Goal: Task Accomplishment & Management: Manage account settings

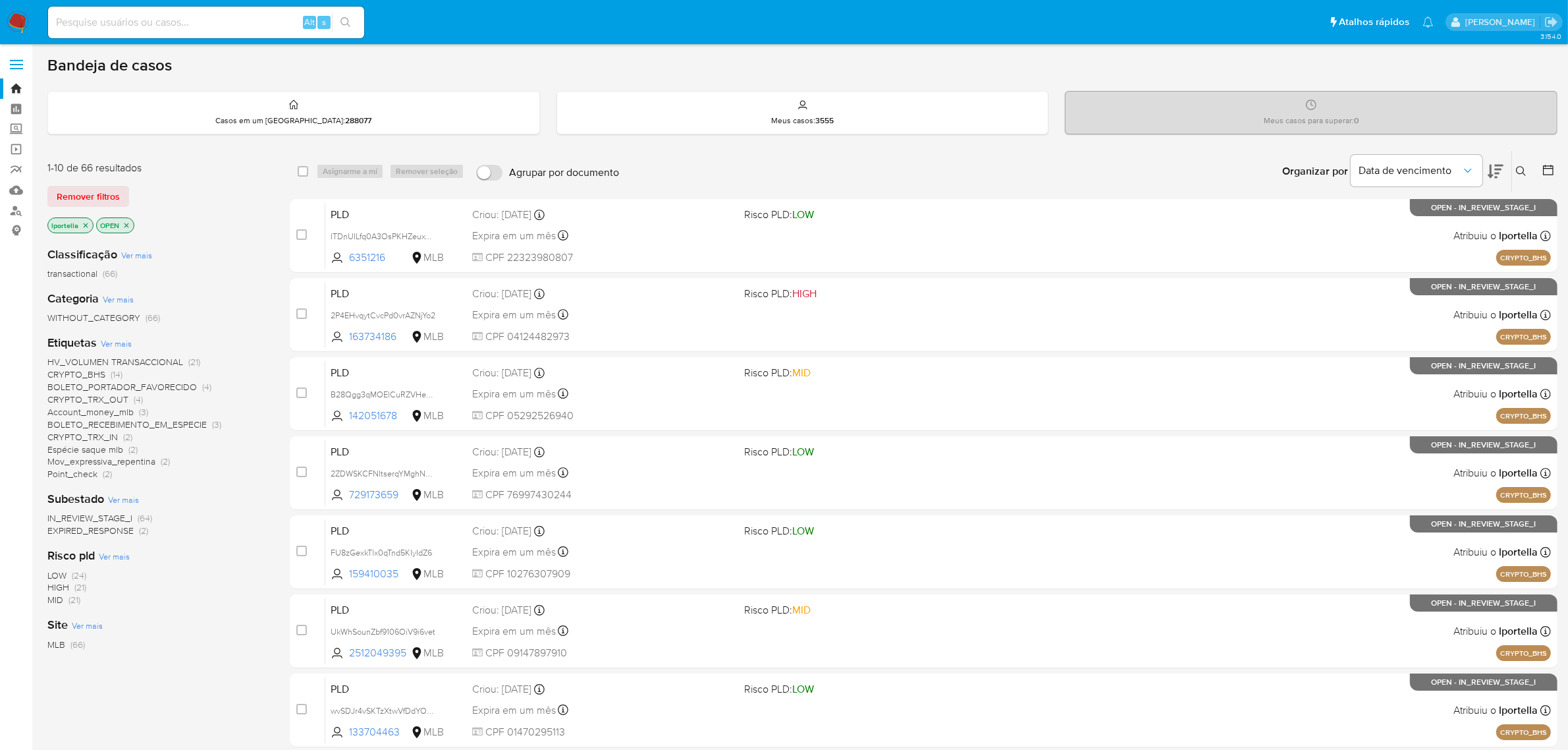
click at [1494, 164] on icon at bounding box center [1495, 171] width 16 height 14
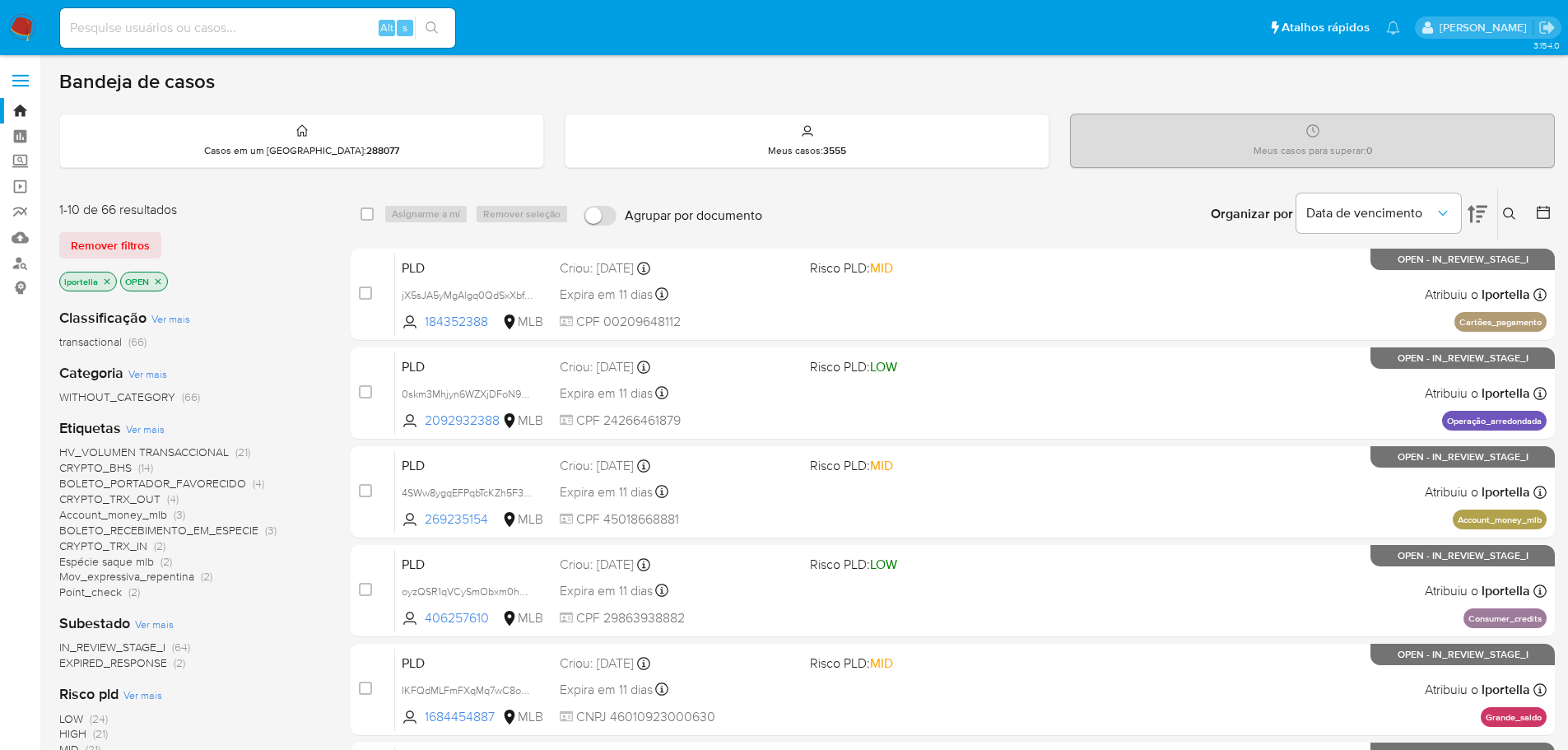
click at [955, 66] on div "3.154.0" at bounding box center [807, 677] width 1496 height 1223
click at [1478, 211] on icon at bounding box center [1477, 214] width 19 height 17
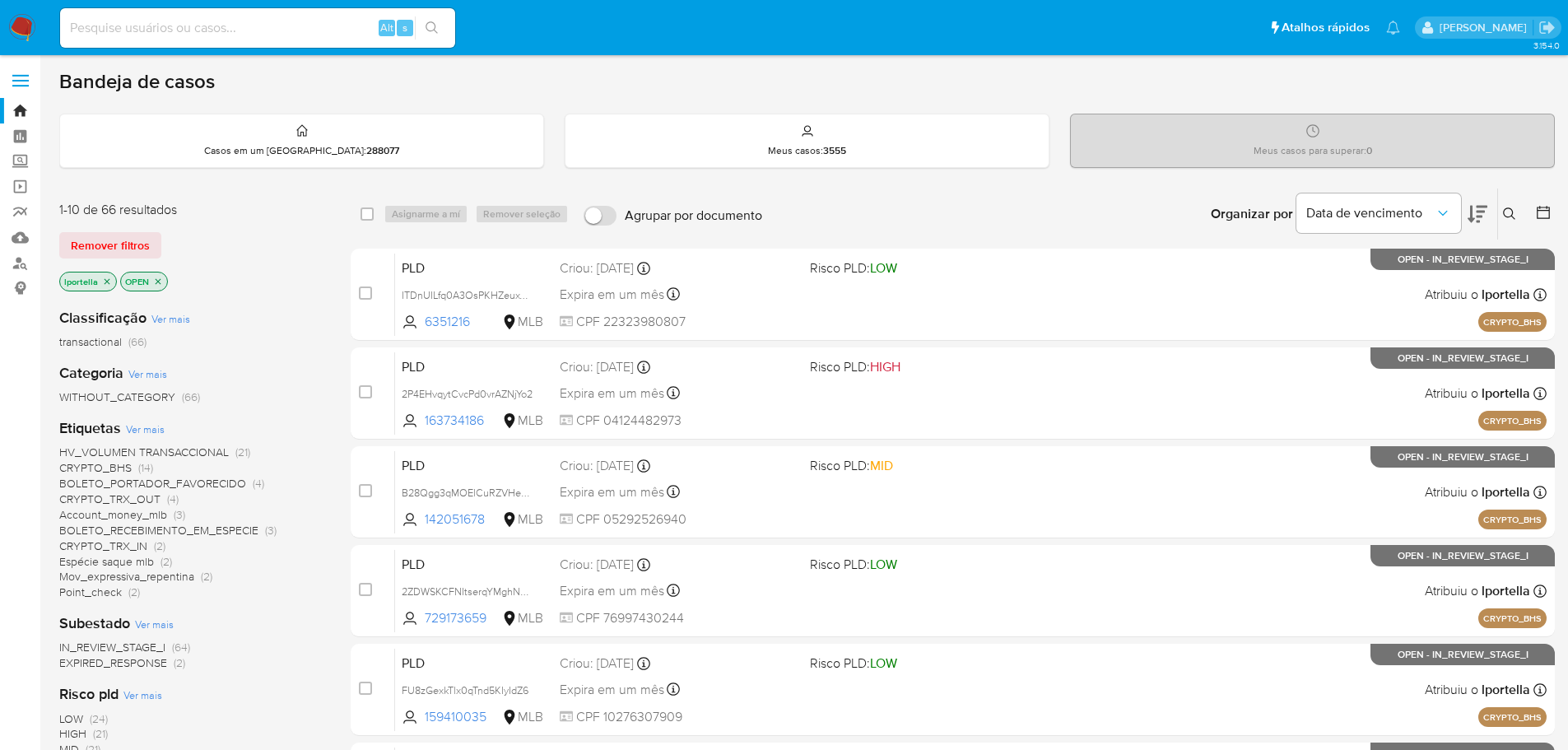
click at [1475, 210] on icon at bounding box center [1477, 213] width 19 height 19
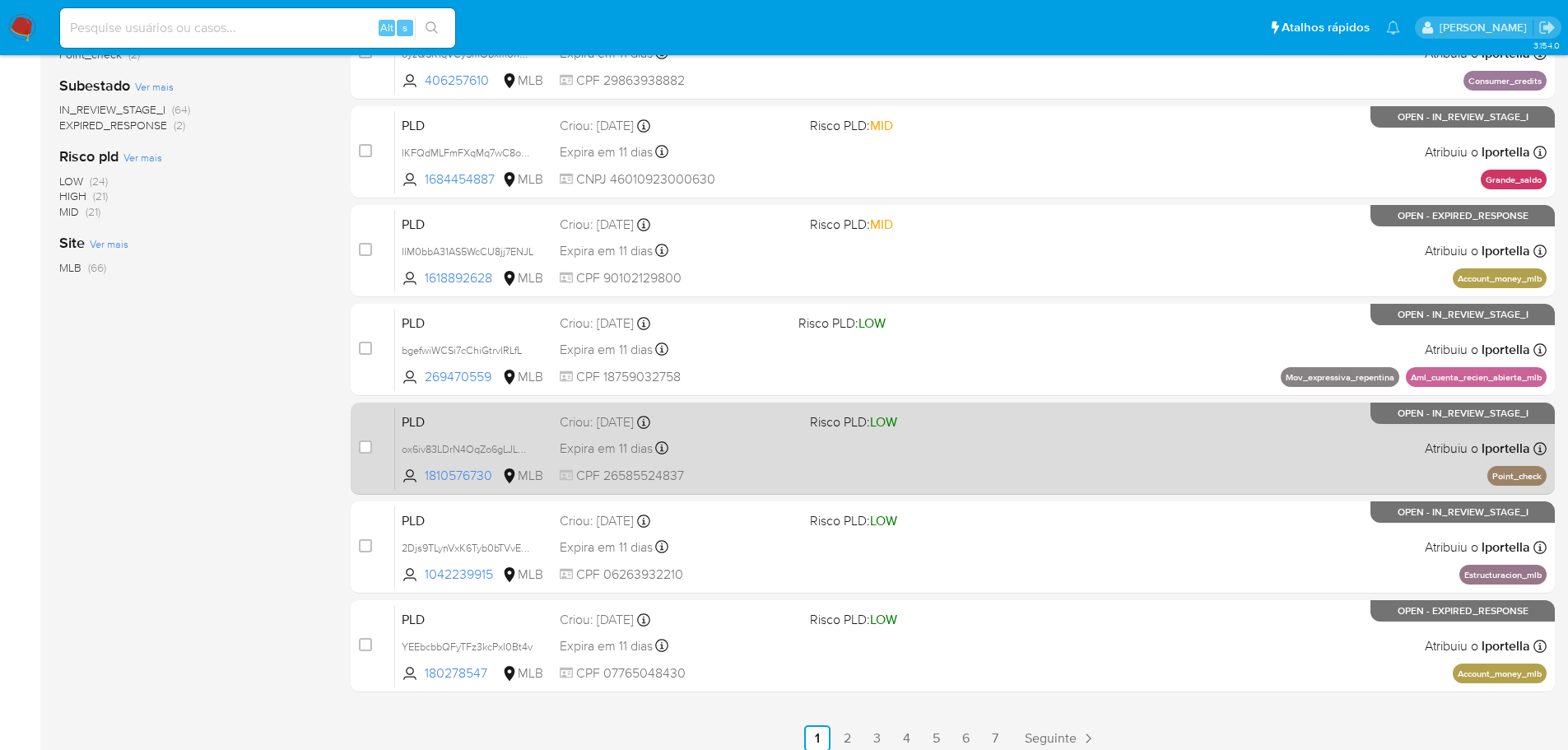
scroll to position [550, 0]
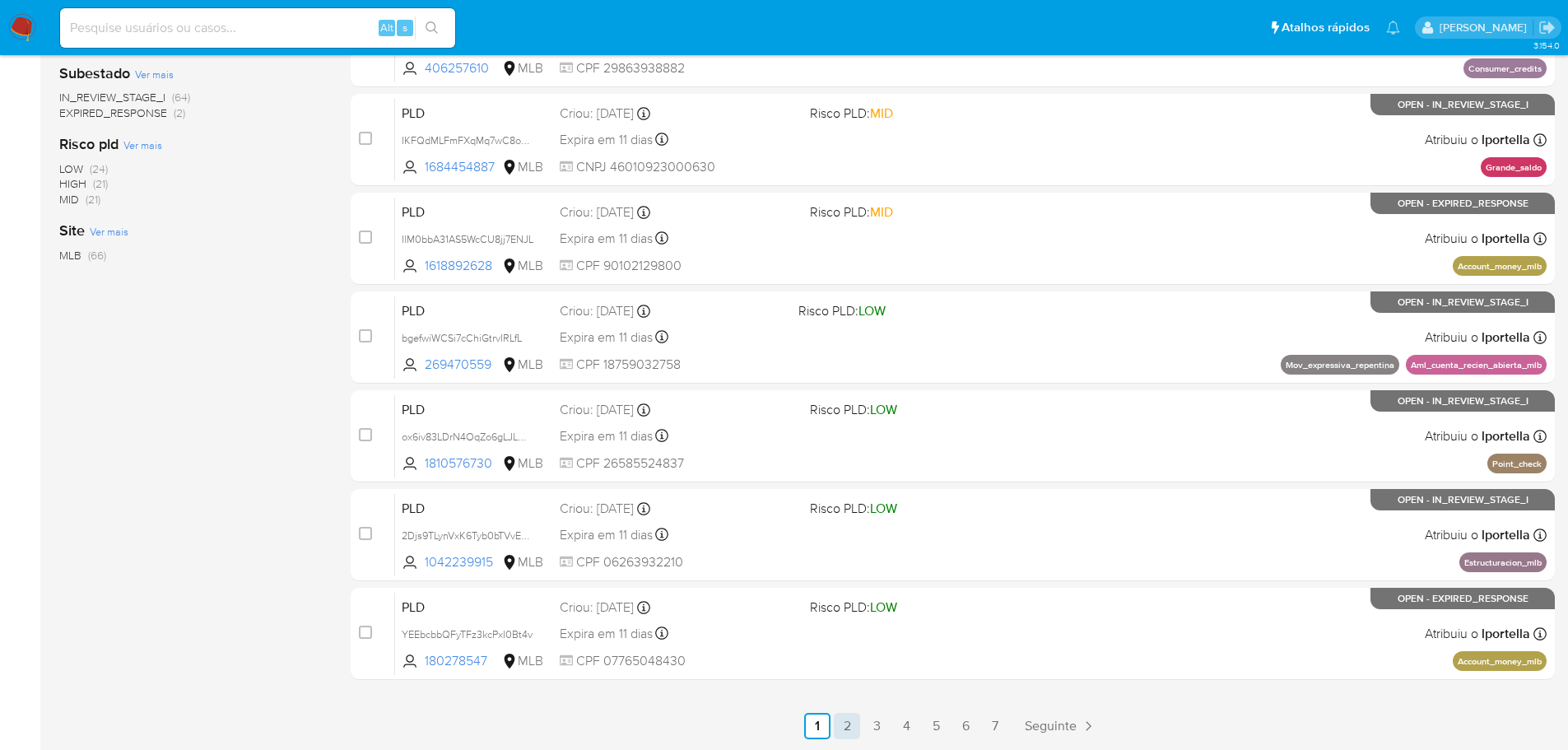
click at [845, 731] on link "2" at bounding box center [847, 725] width 26 height 26
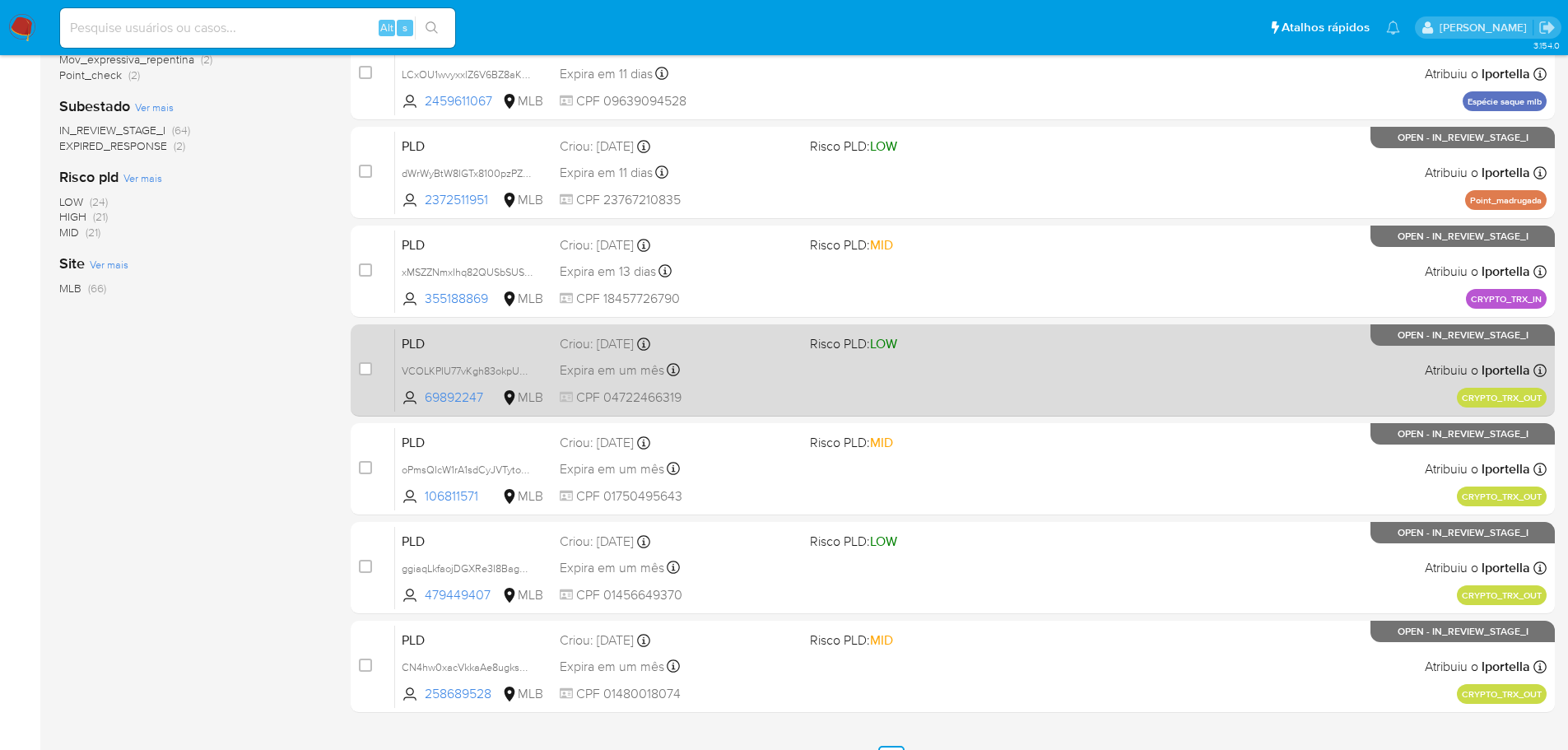
scroll to position [550, 0]
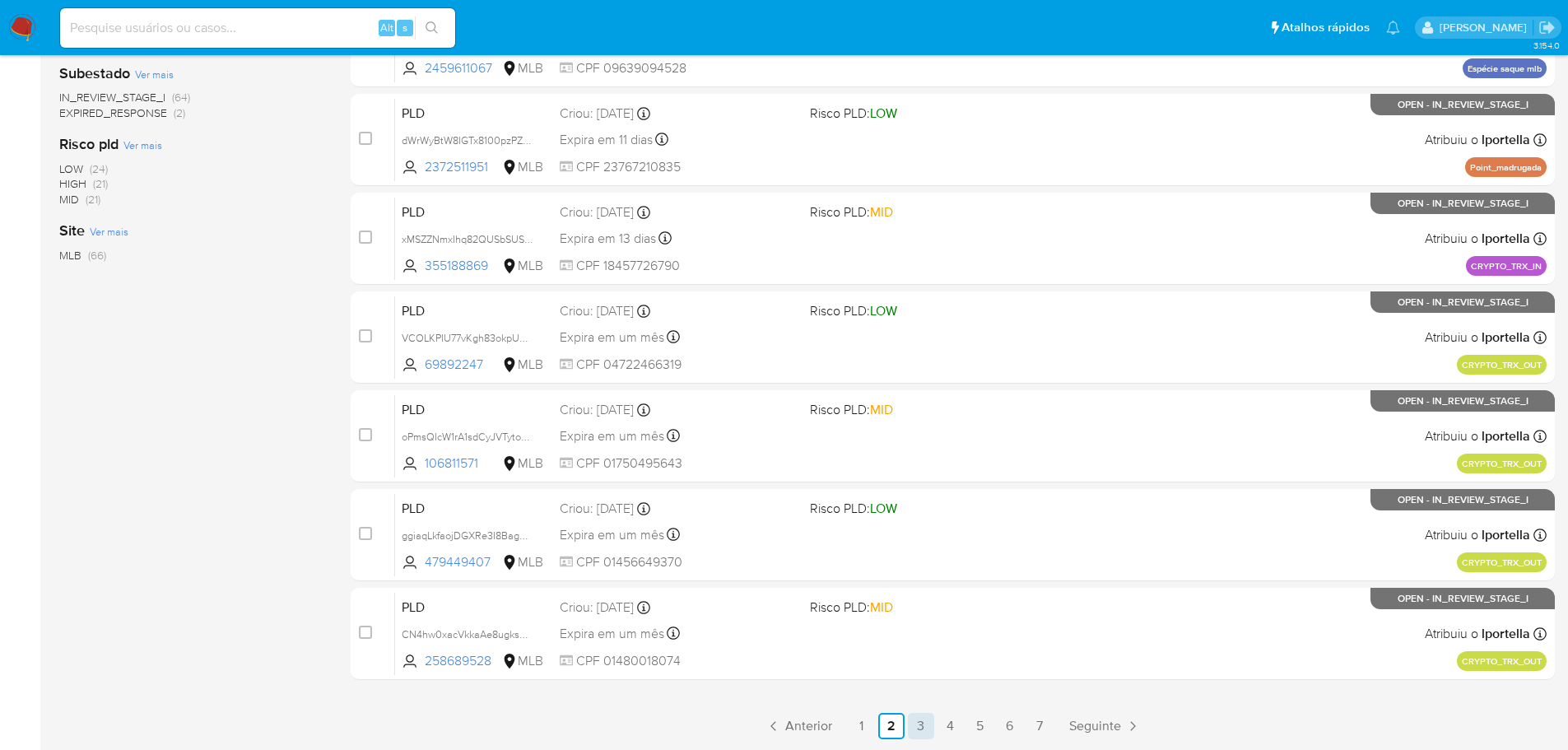
click at [917, 736] on link "3" at bounding box center [921, 725] width 26 height 26
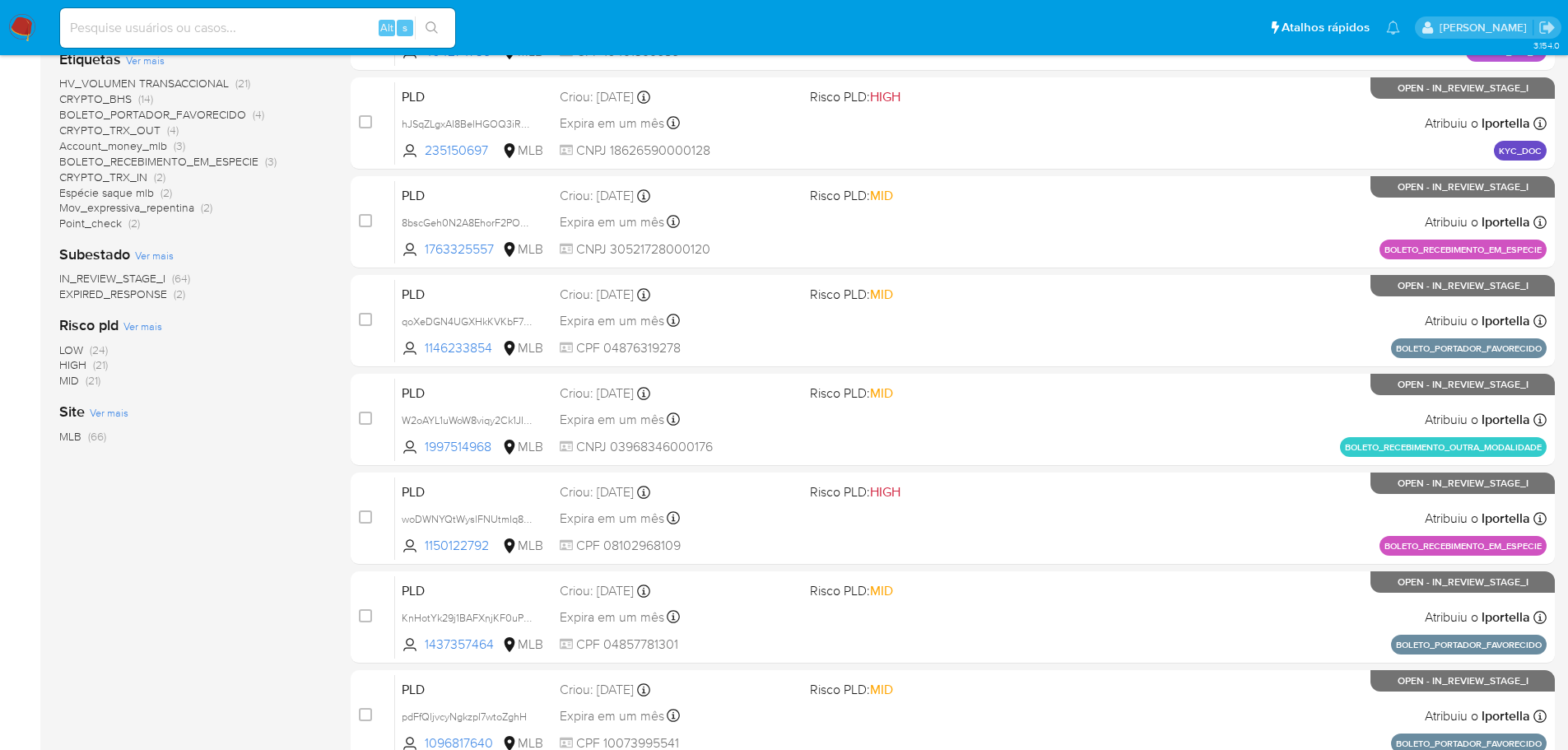
scroll to position [550, 0]
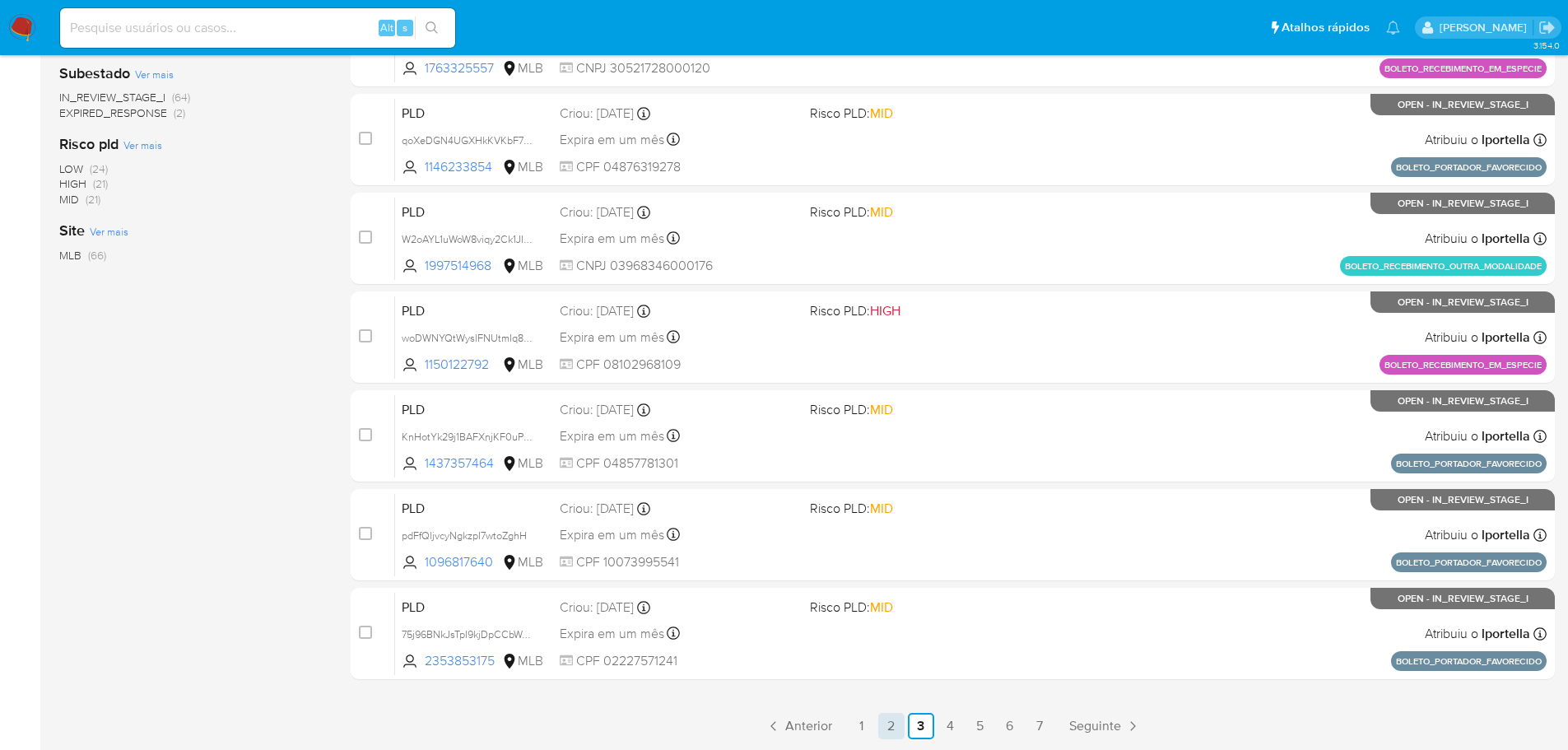
click at [889, 730] on link "2" at bounding box center [891, 725] width 26 height 26
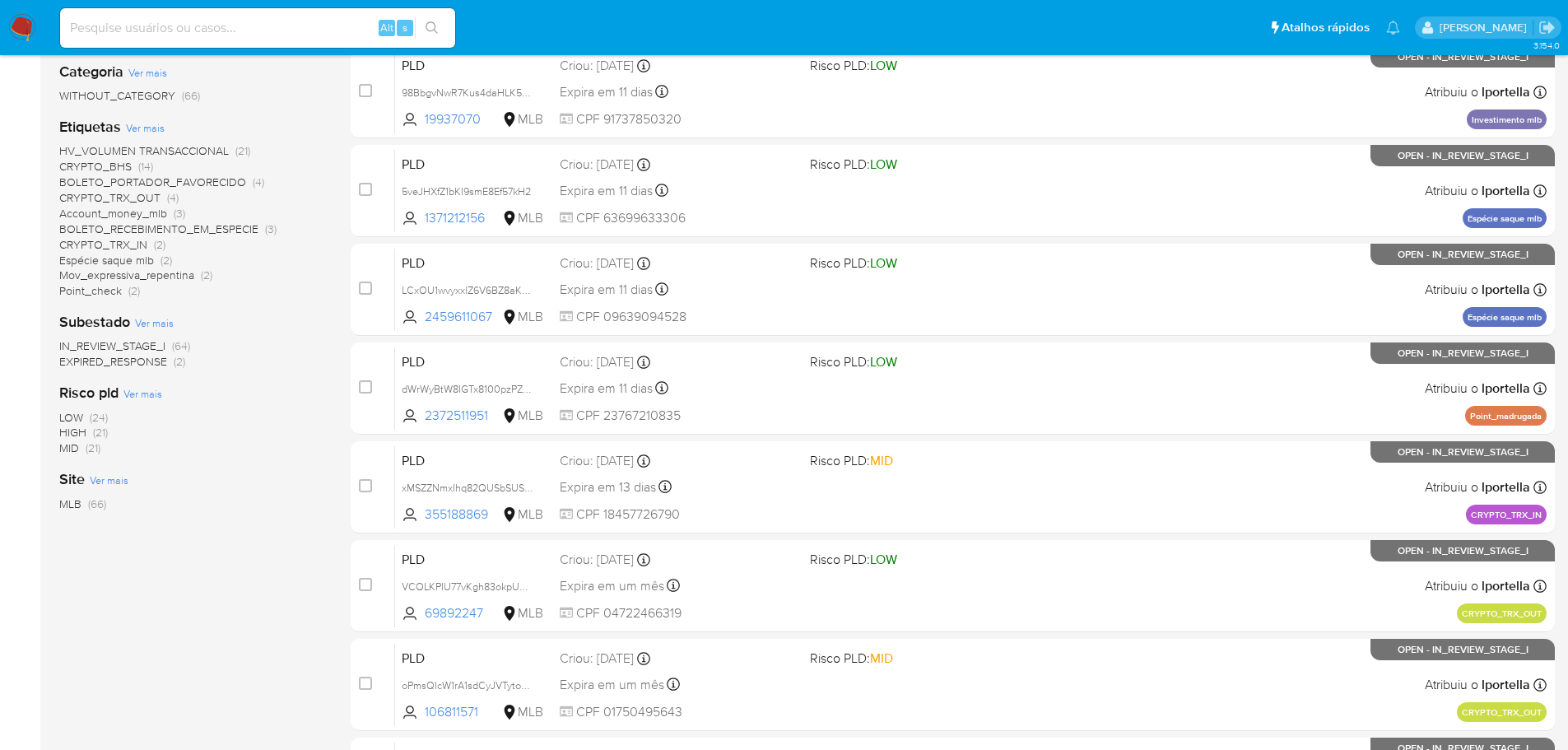
scroll to position [550, 0]
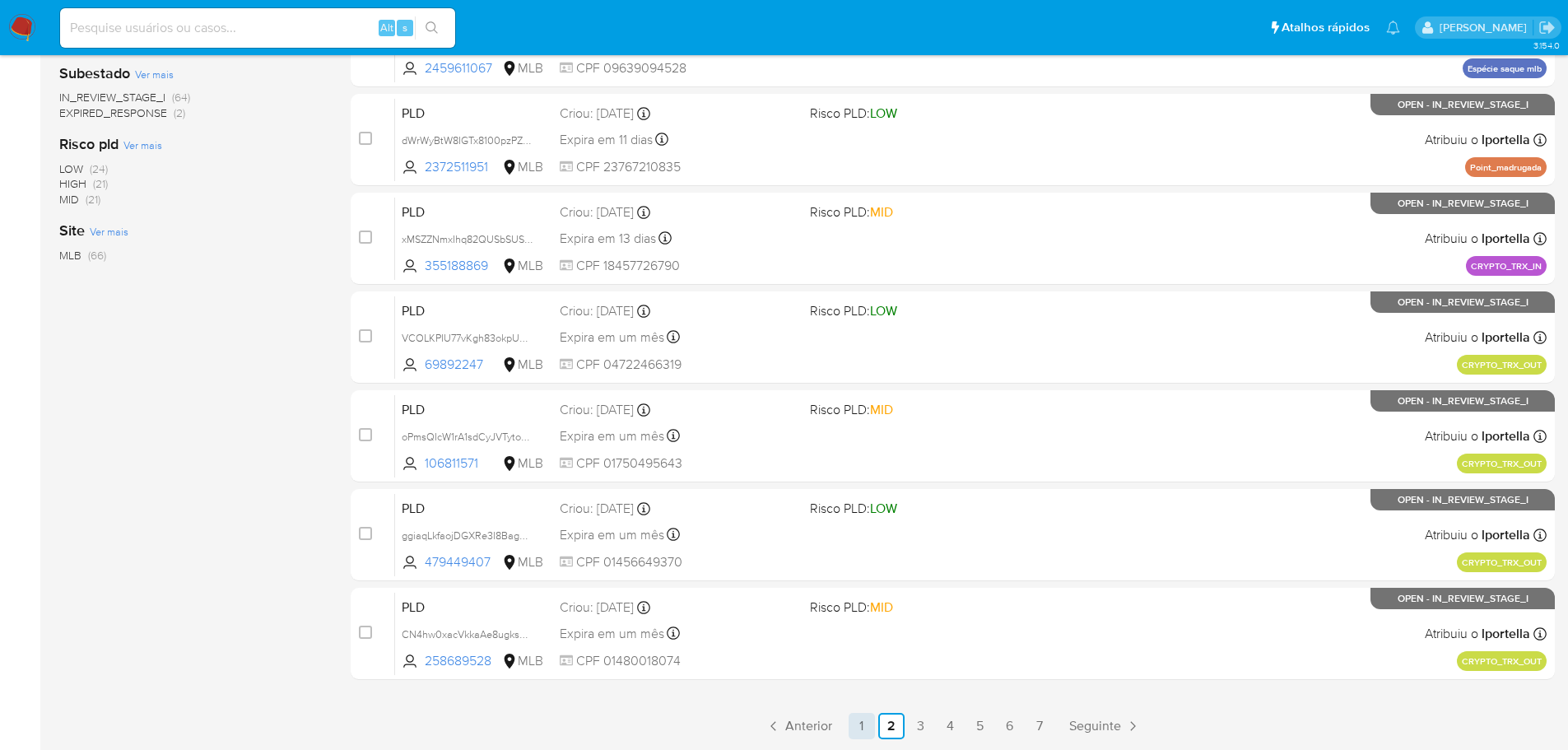
click at [850, 724] on link "1" at bounding box center [862, 725] width 26 height 26
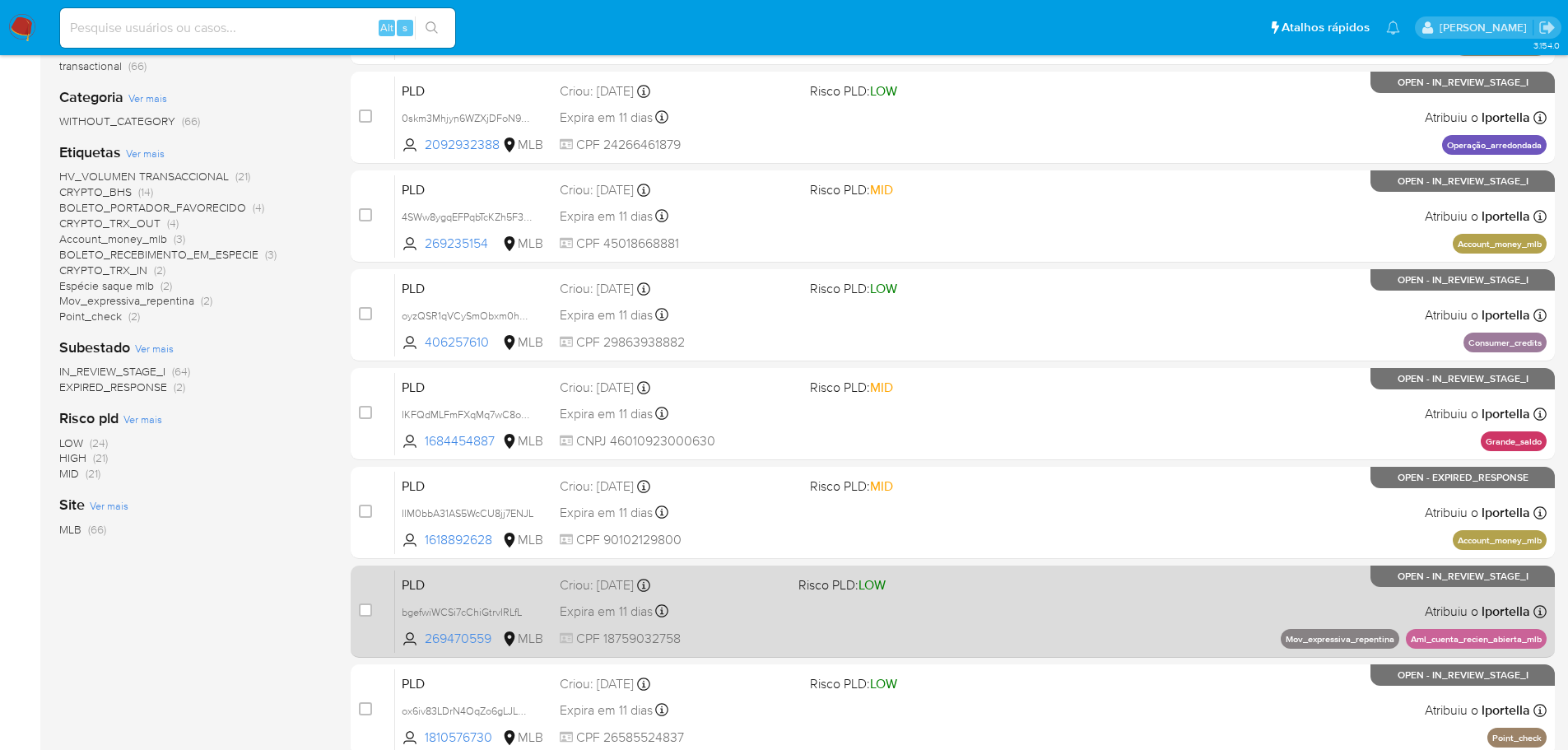
scroll to position [550, 0]
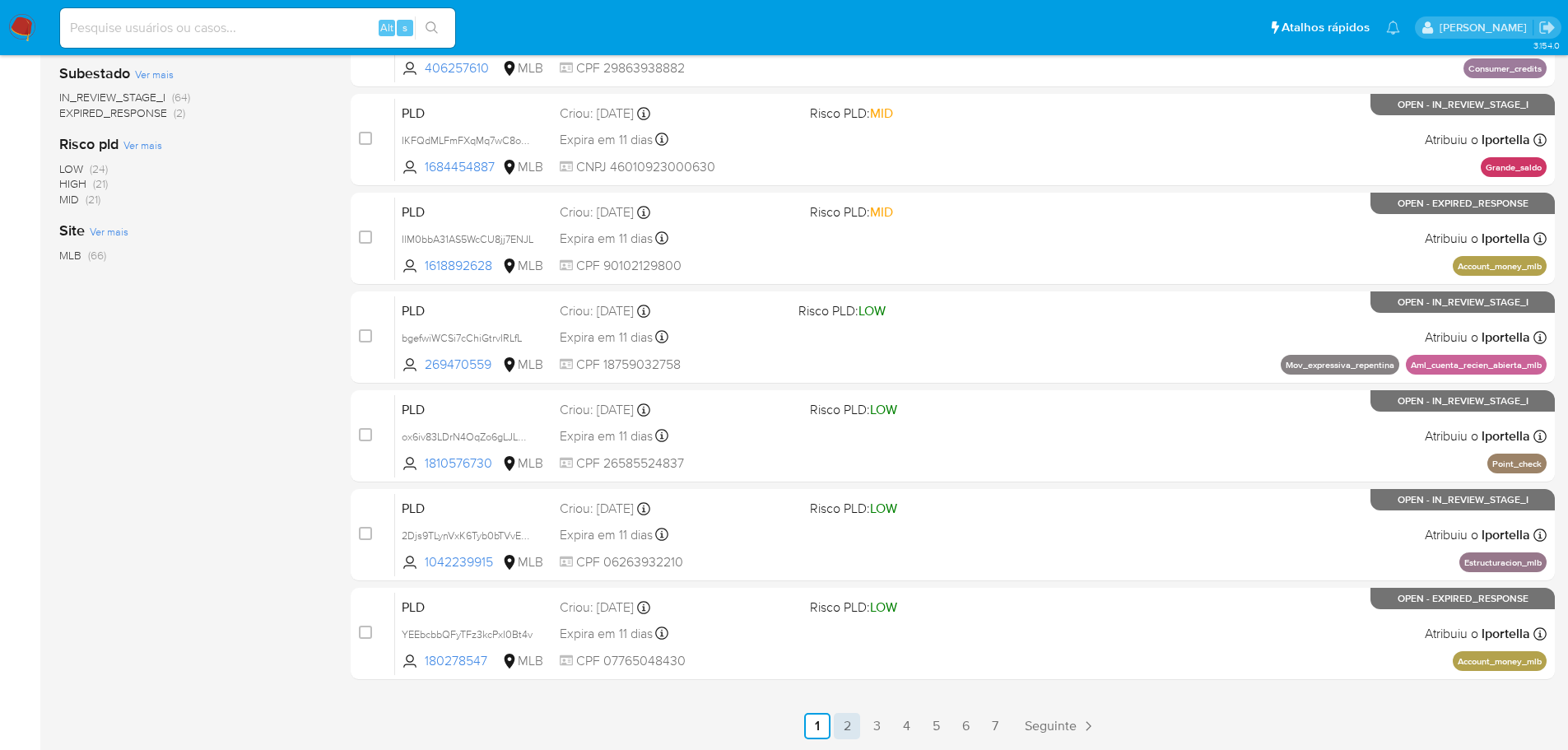
click at [847, 722] on link "2" at bounding box center [847, 725] width 26 height 26
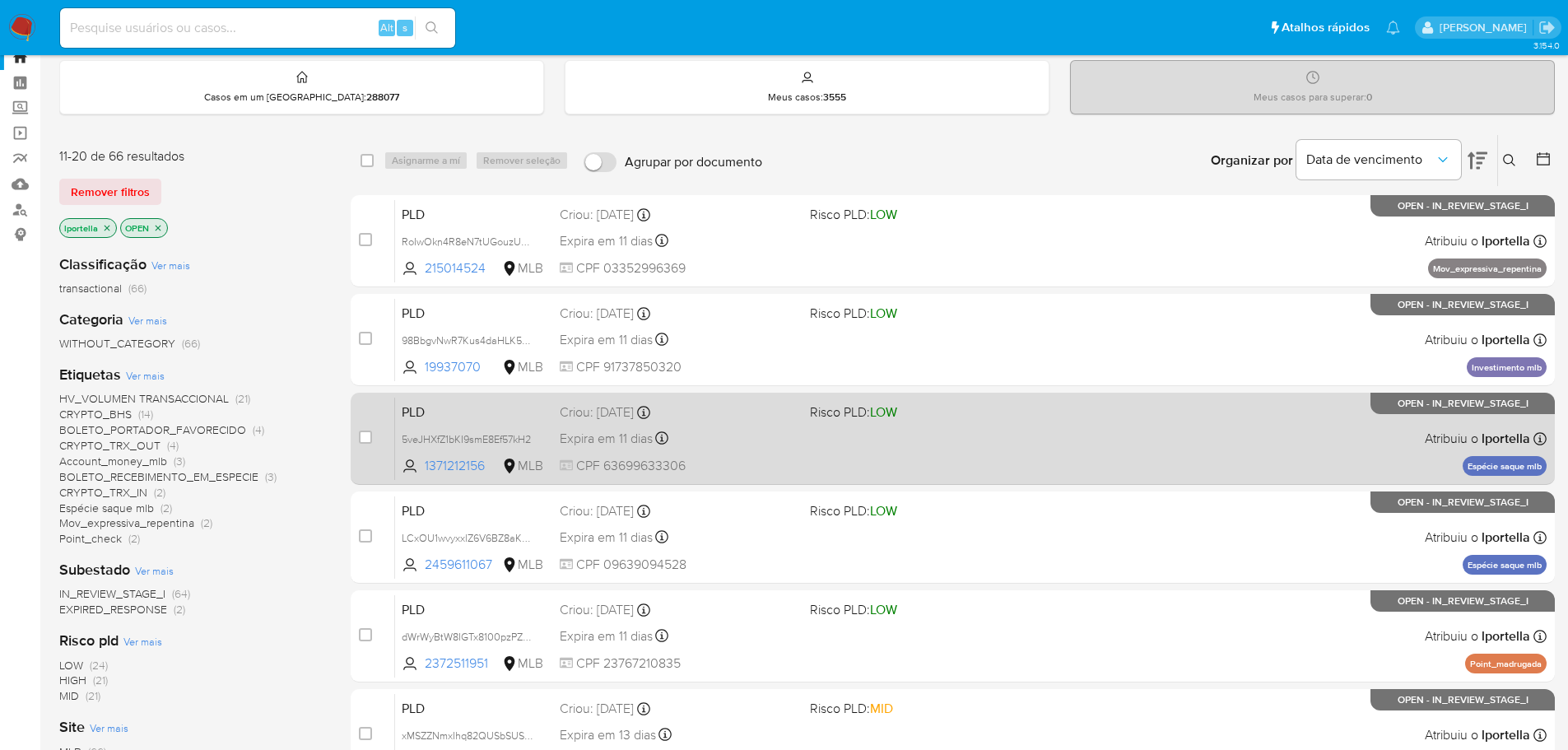
scroll to position [82, 0]
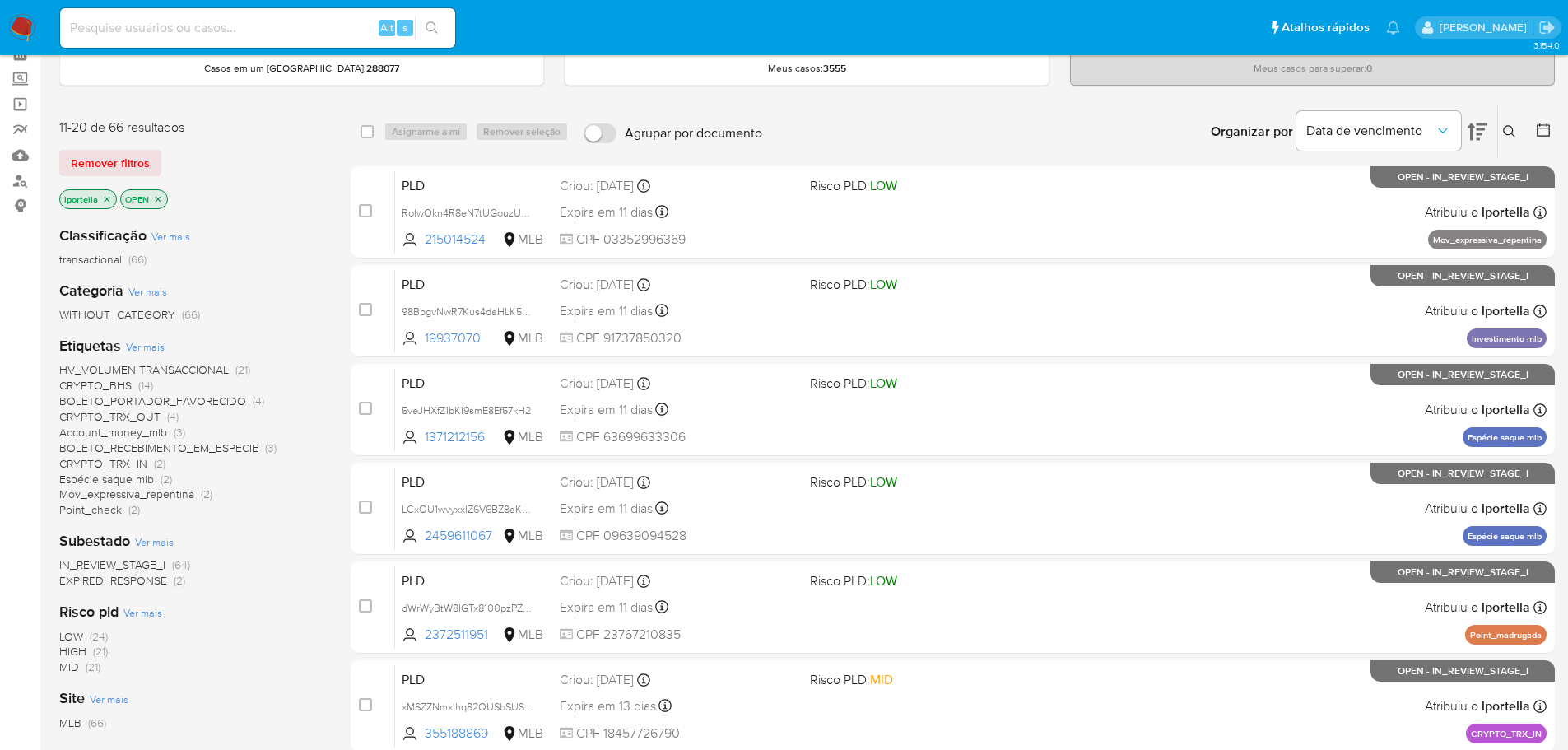
click at [74, 632] on span "LOW" at bounding box center [71, 636] width 24 height 16
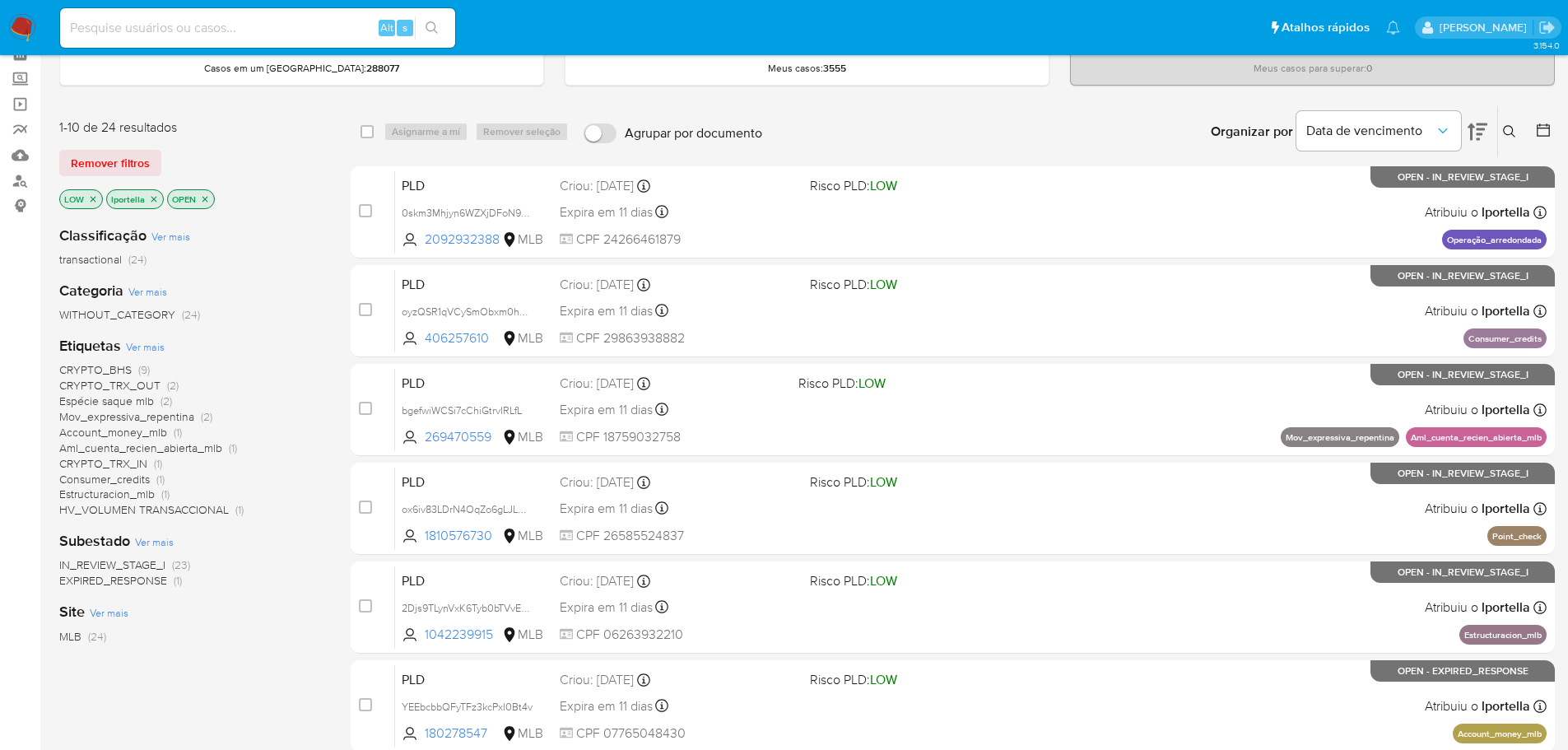
click at [1483, 131] on icon at bounding box center [1477, 131] width 19 height 19
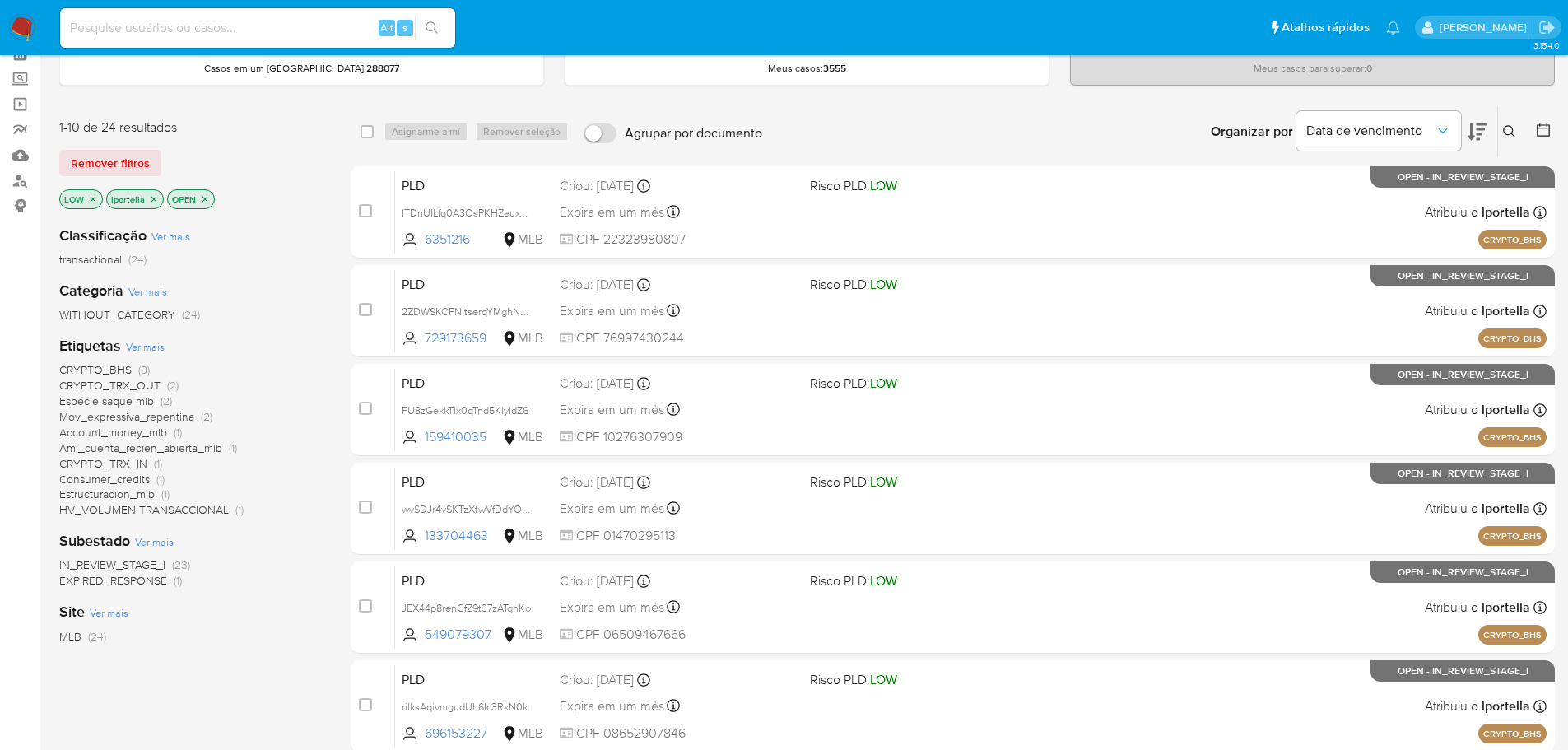
click at [1483, 131] on icon at bounding box center [1477, 131] width 19 height 19
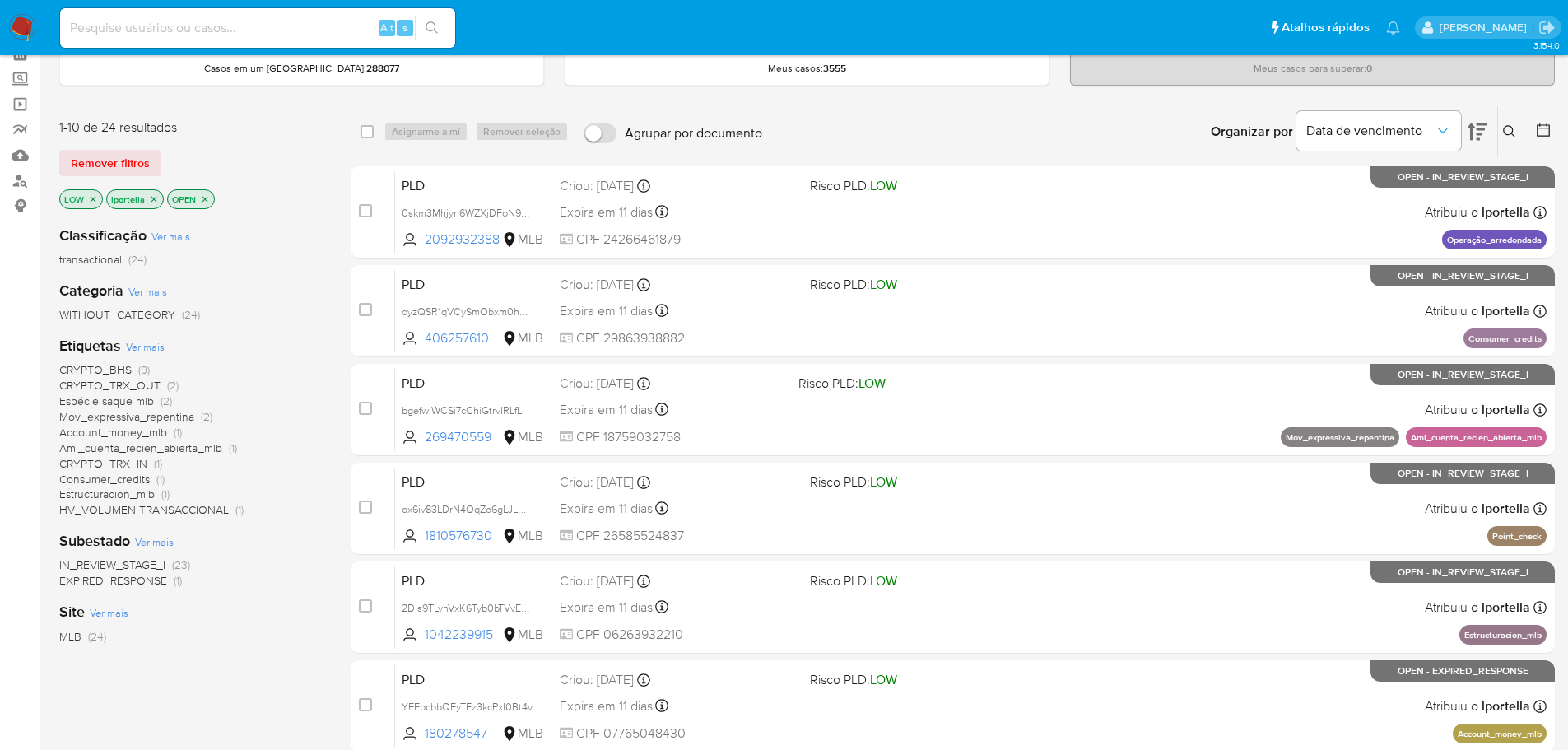
drag, startPoint x: 34, startPoint y: 255, endPoint x: 320, endPoint y: 348, distance: 300.7
click at [320, 348] on div "1-10 de 24 resultados Remover filtros LOW lportella OPEN Classificação Ver mais…" at bounding box center [191, 445] width 265 height 654
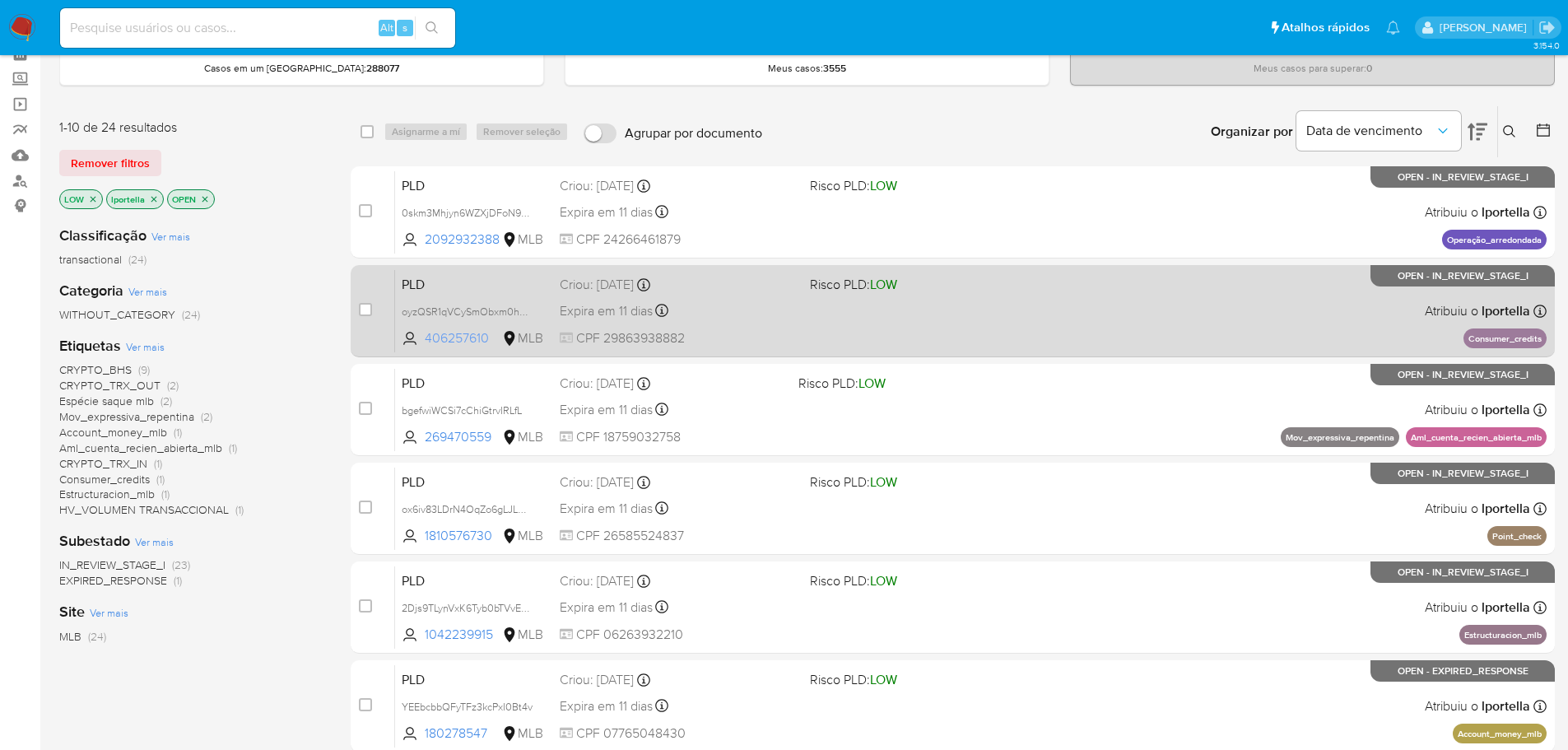
click at [474, 331] on span "406257610" at bounding box center [462, 337] width 74 height 18
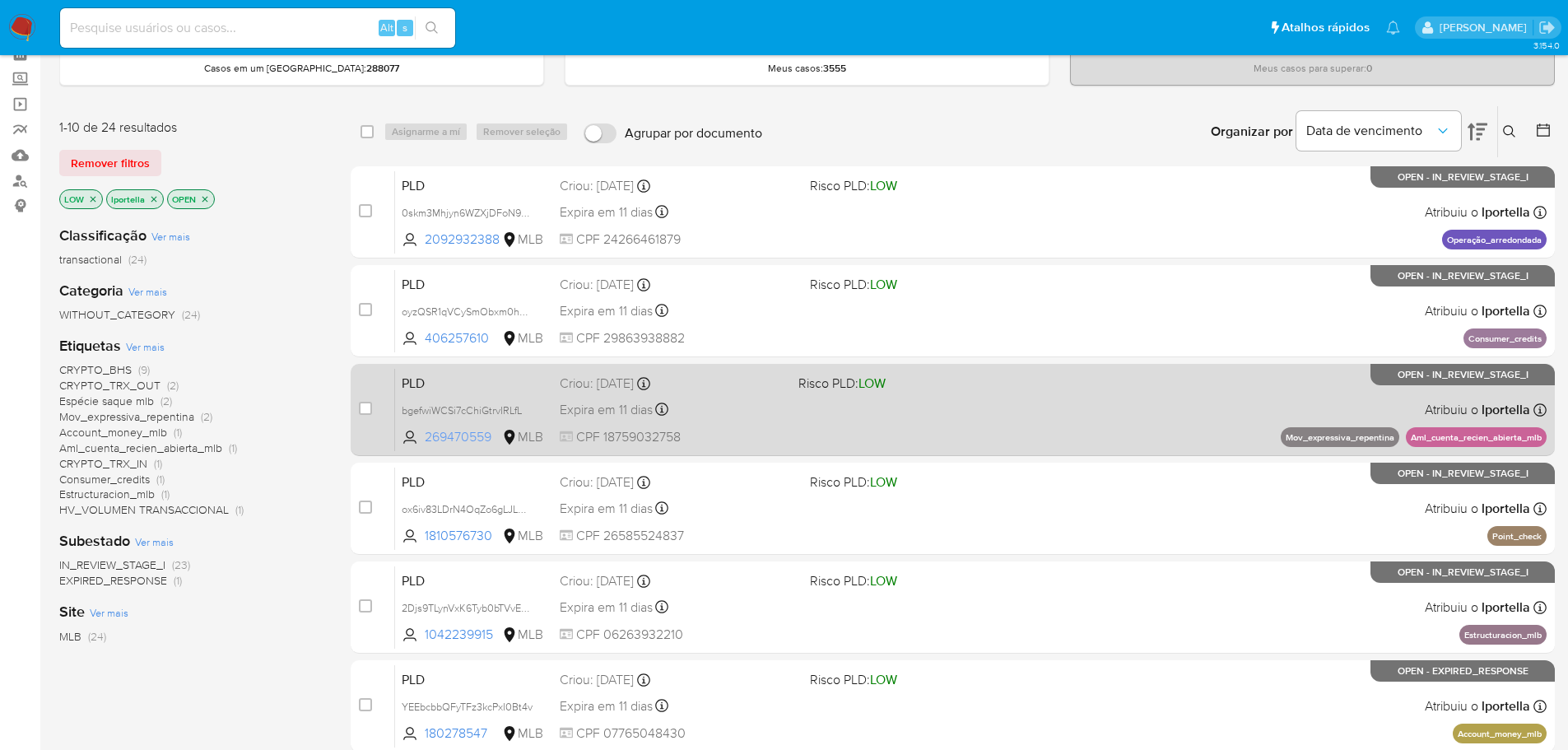
click at [436, 439] on span "269470559" at bounding box center [462, 436] width 74 height 18
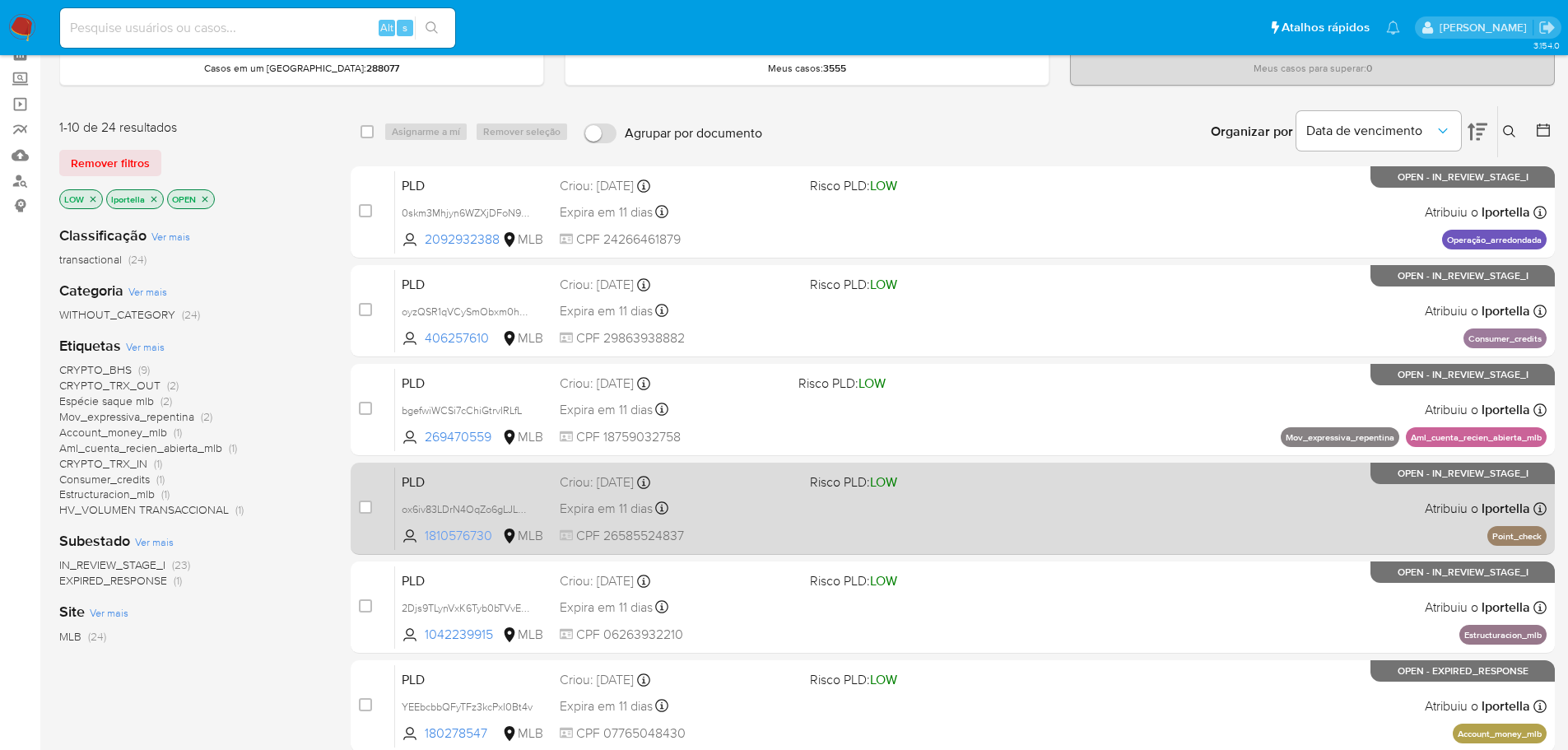
click at [439, 536] on span "1810576730" at bounding box center [462, 535] width 74 height 18
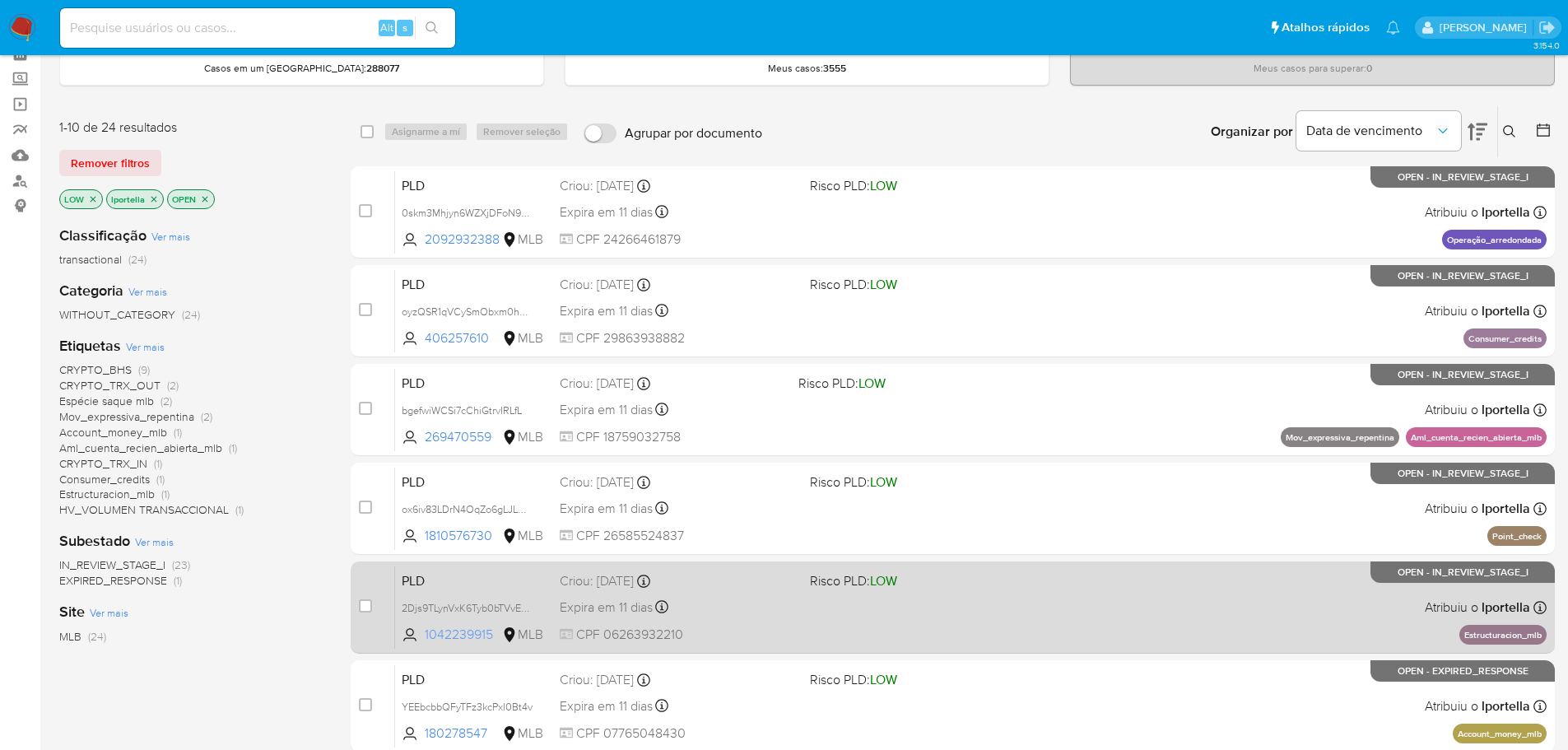
click at [471, 633] on span "1042239915" at bounding box center [462, 634] width 74 height 18
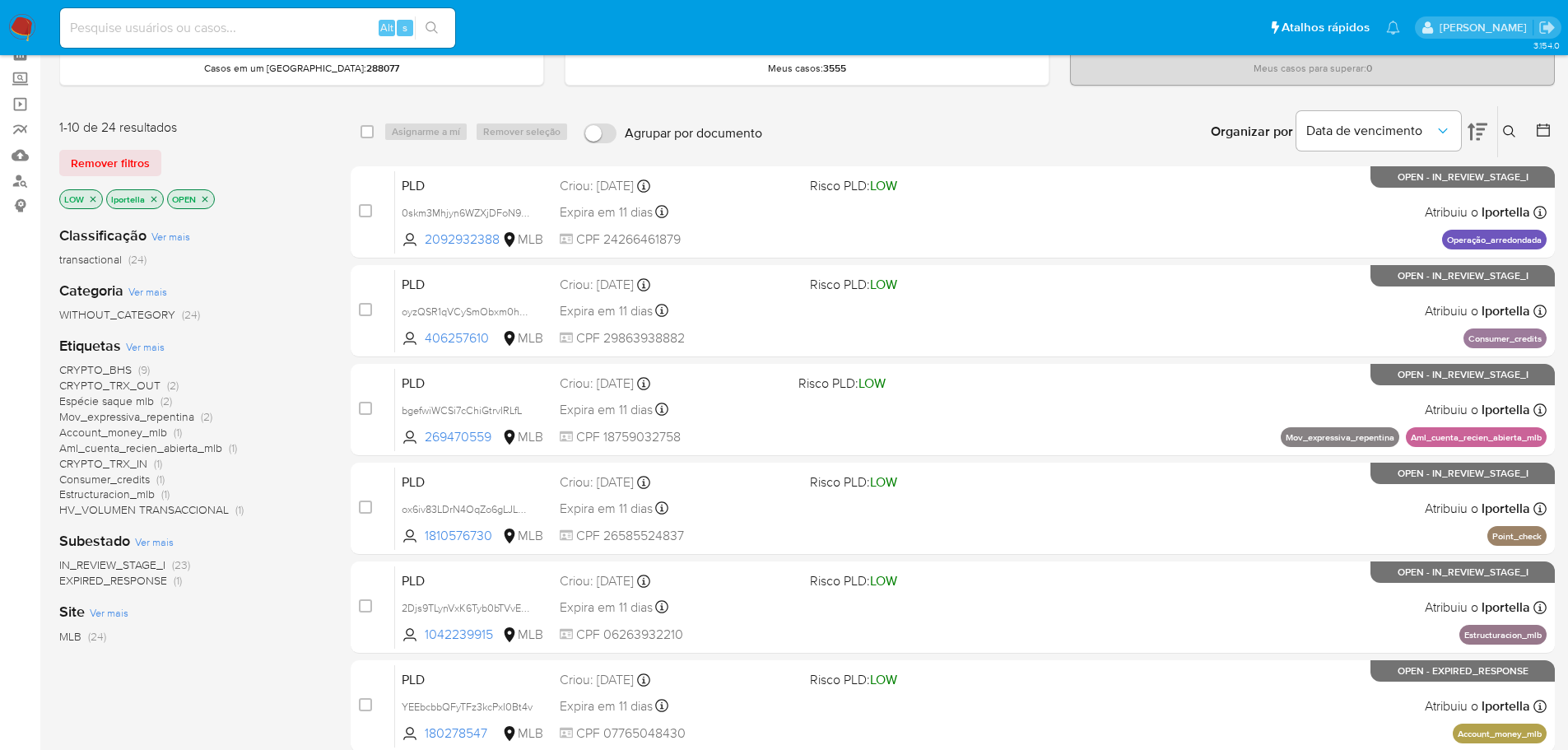
click at [238, 32] on input at bounding box center [257, 27] width 395 height 21
paste input "a5fNpxXAla0n6Q9MEuv51GHd"
type input "a5fNpxXAla0n6Q9MEuv51GHd"
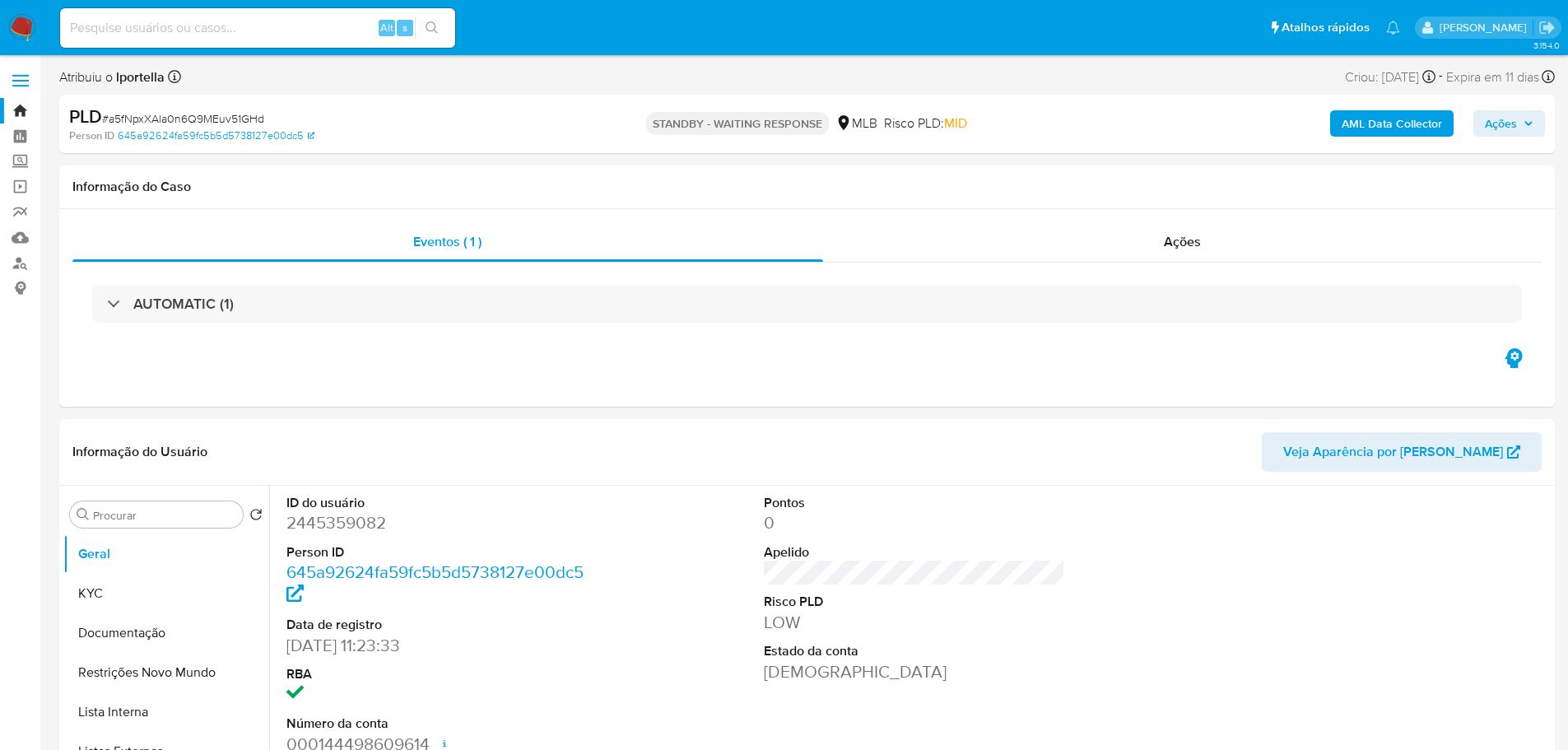
scroll to position [576, 0]
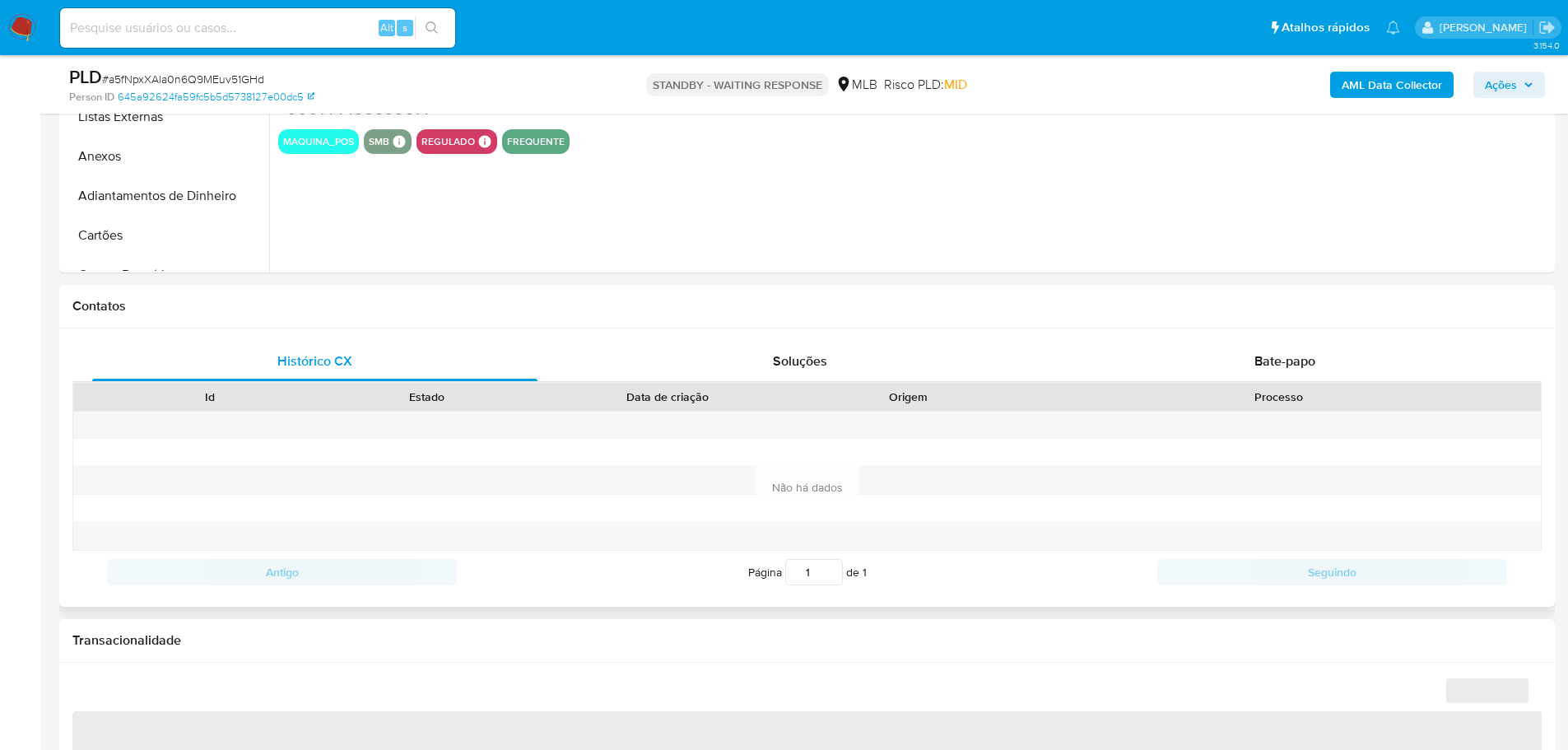
select select "10"
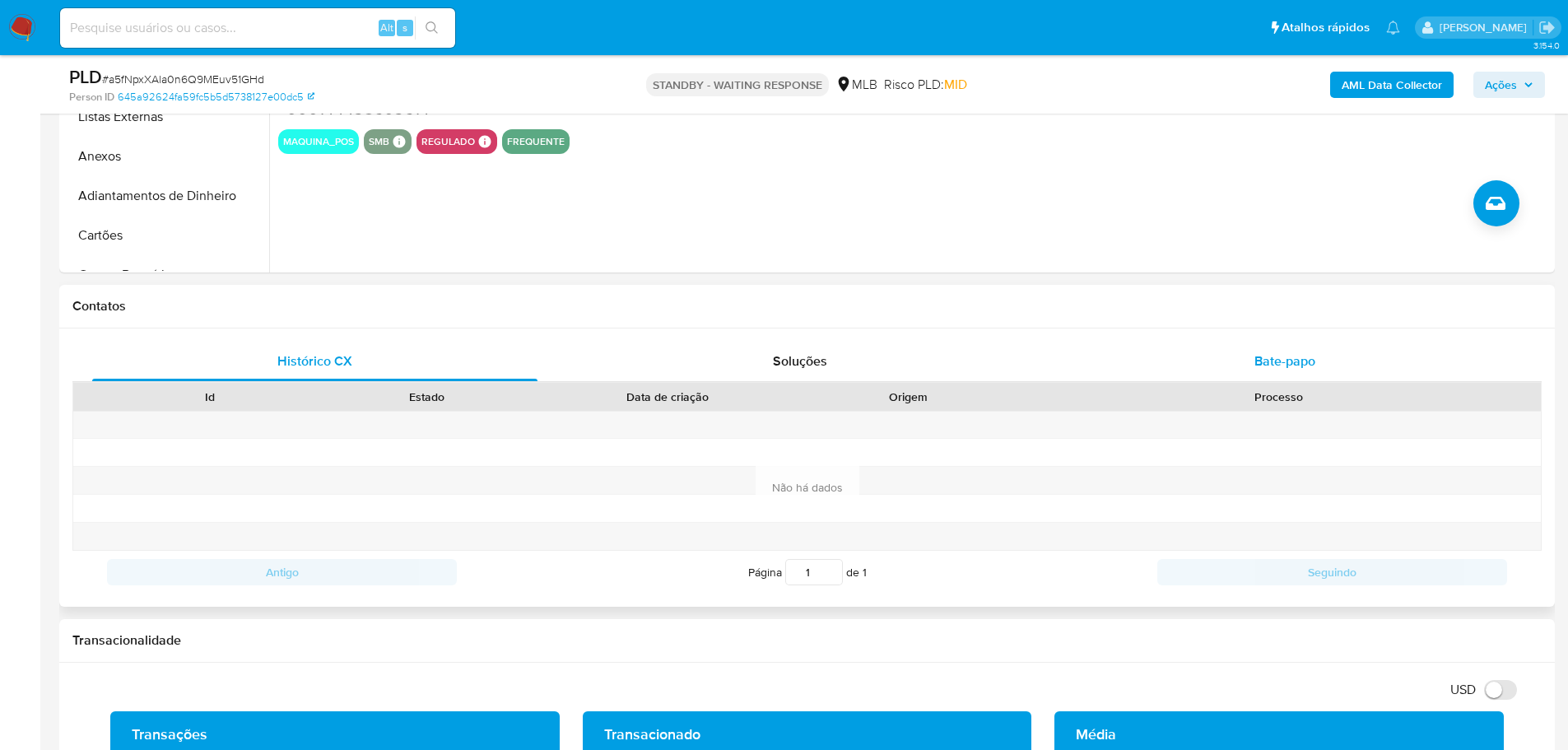
click at [1308, 359] on span "Bate-papo" at bounding box center [1285, 361] width 61 height 19
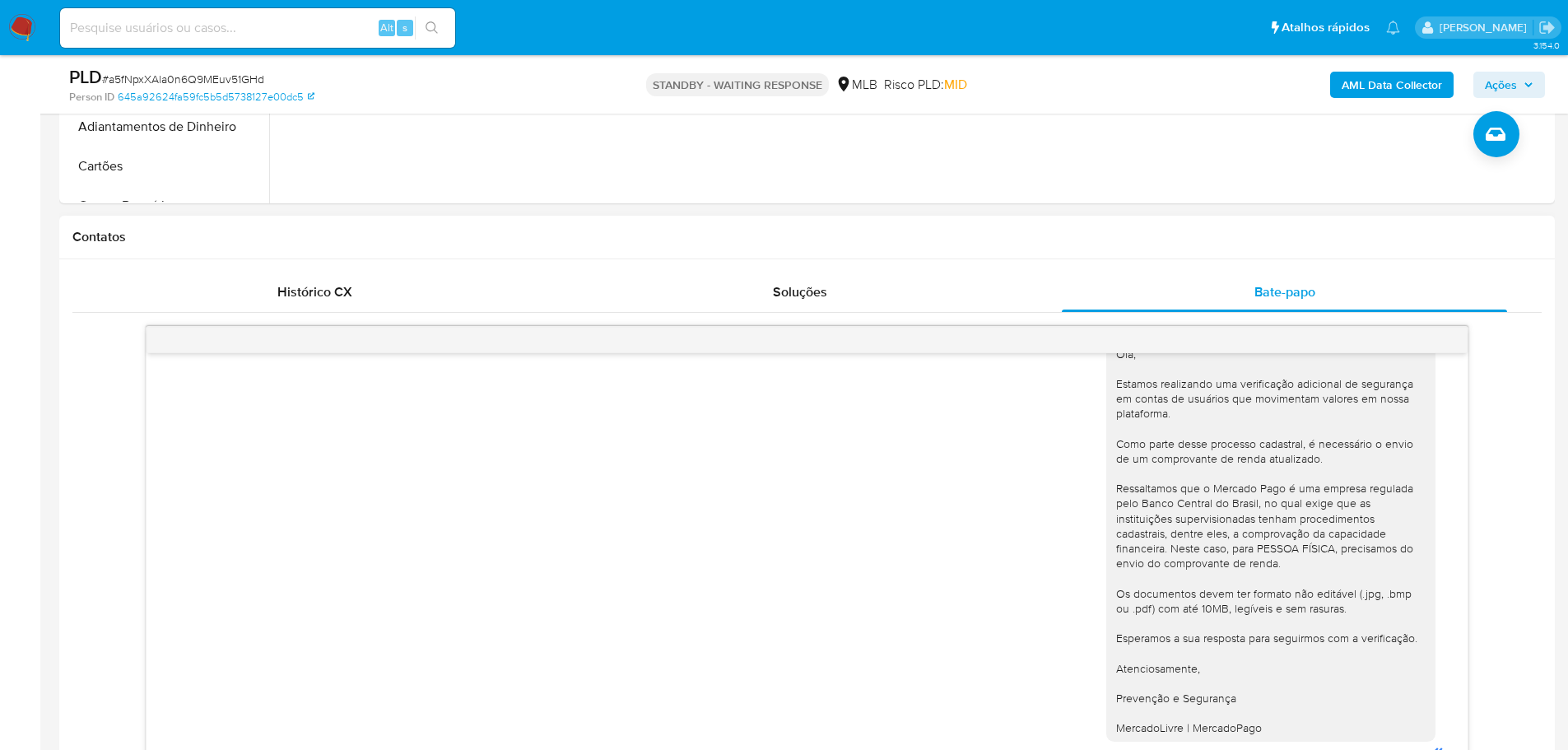
scroll to position [741, 0]
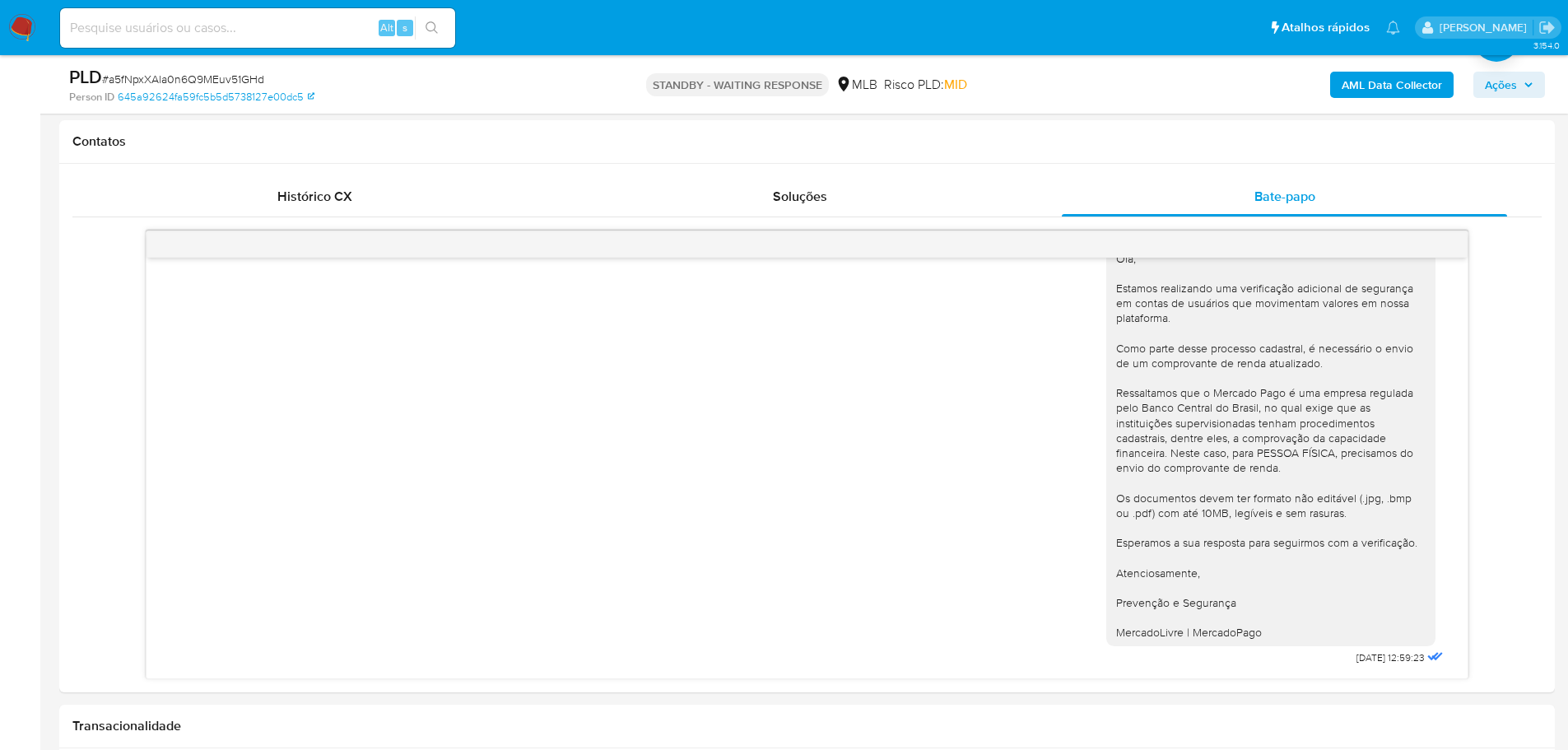
click at [185, 20] on input at bounding box center [257, 27] width 395 height 21
paste input "hy09nuMu1daIfXeJ3gIx4SF6"
type input "hy09nuMu1daIfXeJ3gIx4SF6"
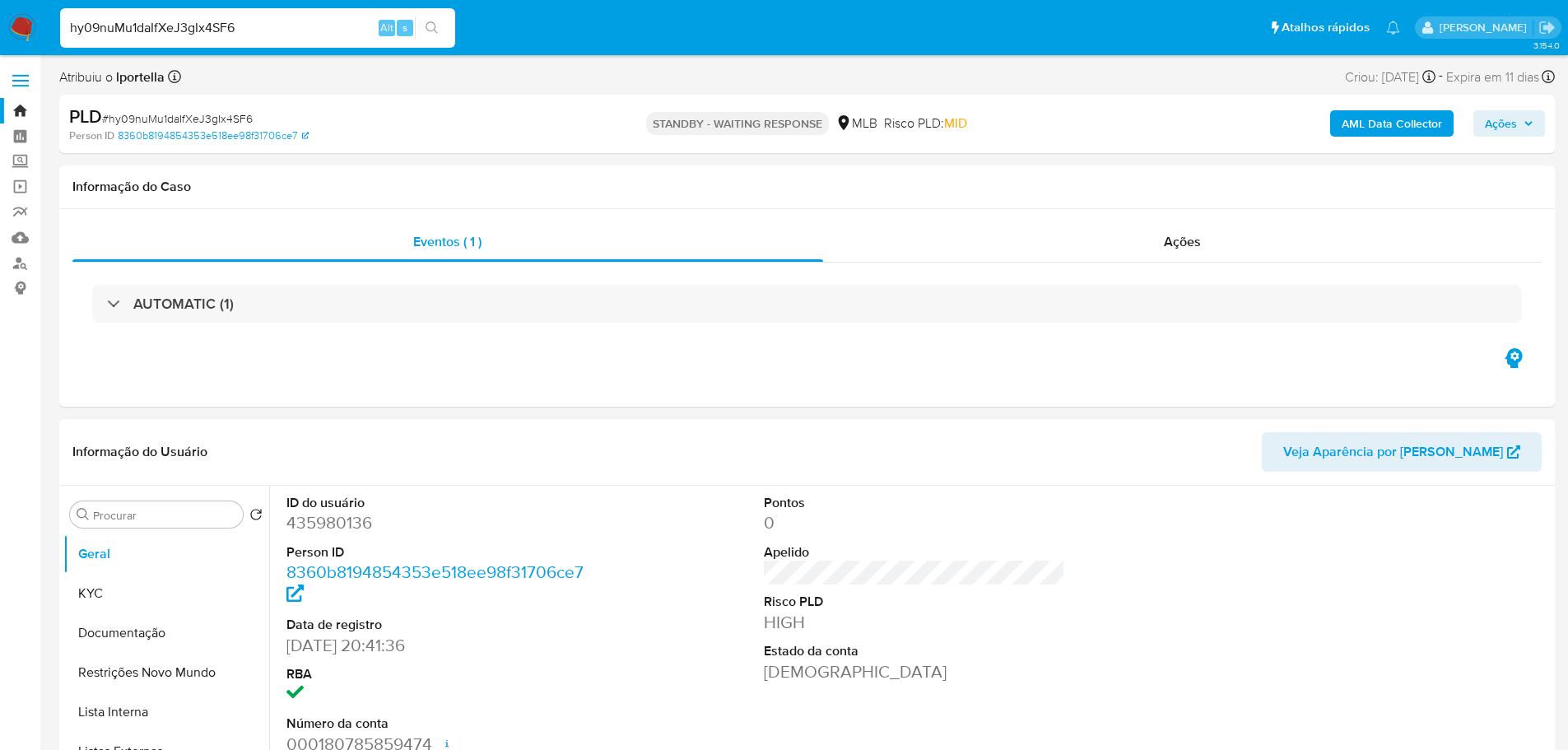
select select "10"
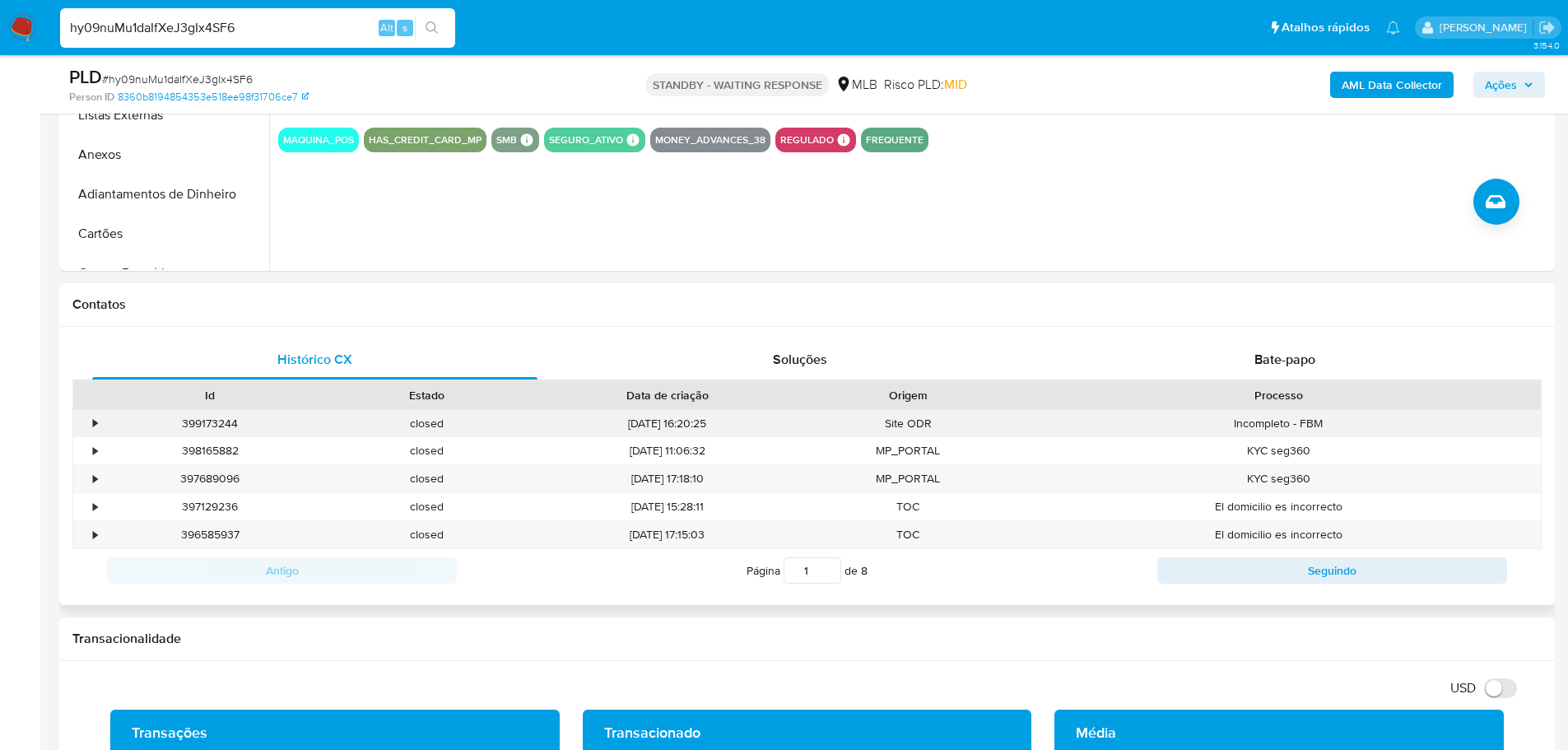
scroll to position [576, 0]
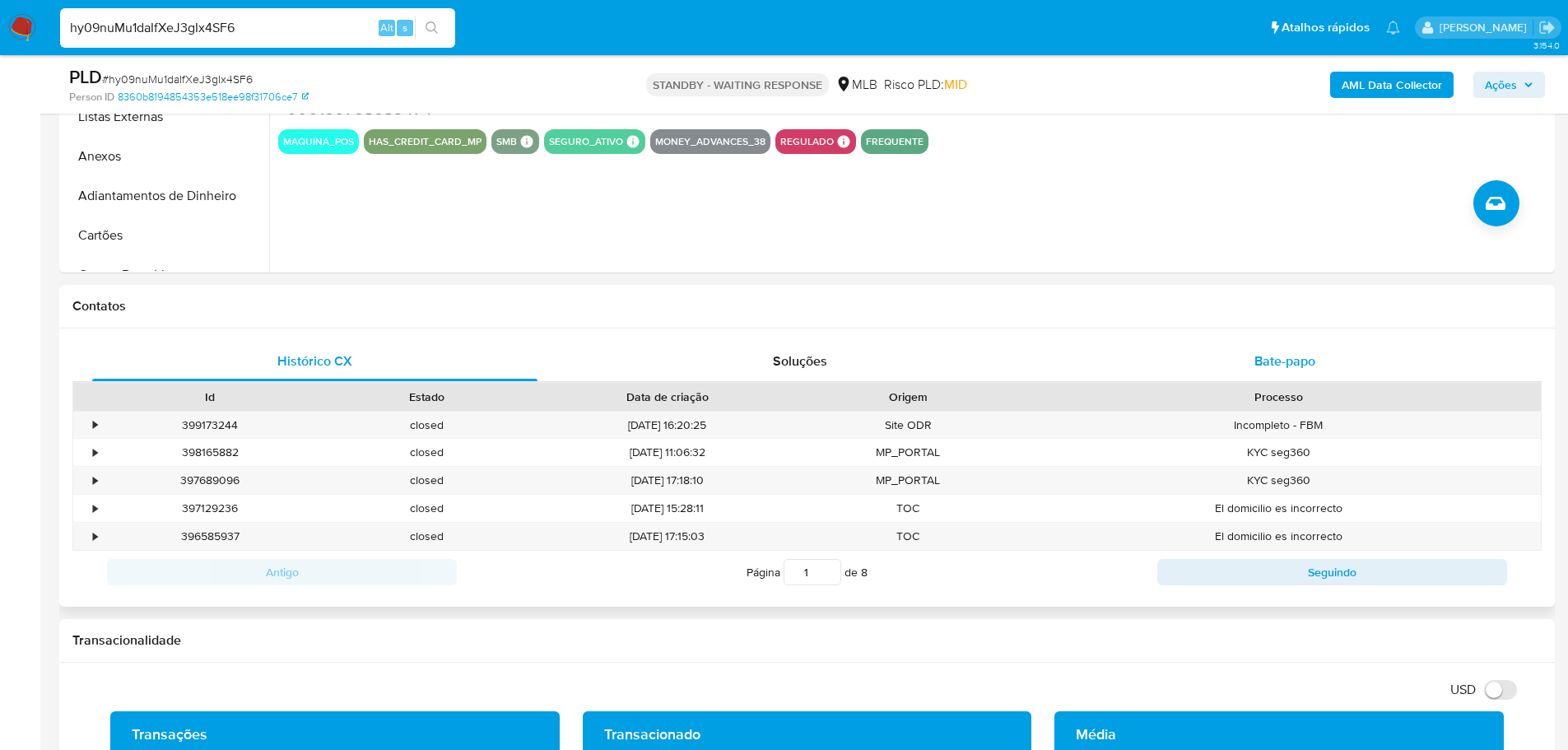
click at [1285, 371] on div "Bate-papo" at bounding box center [1285, 361] width 446 height 40
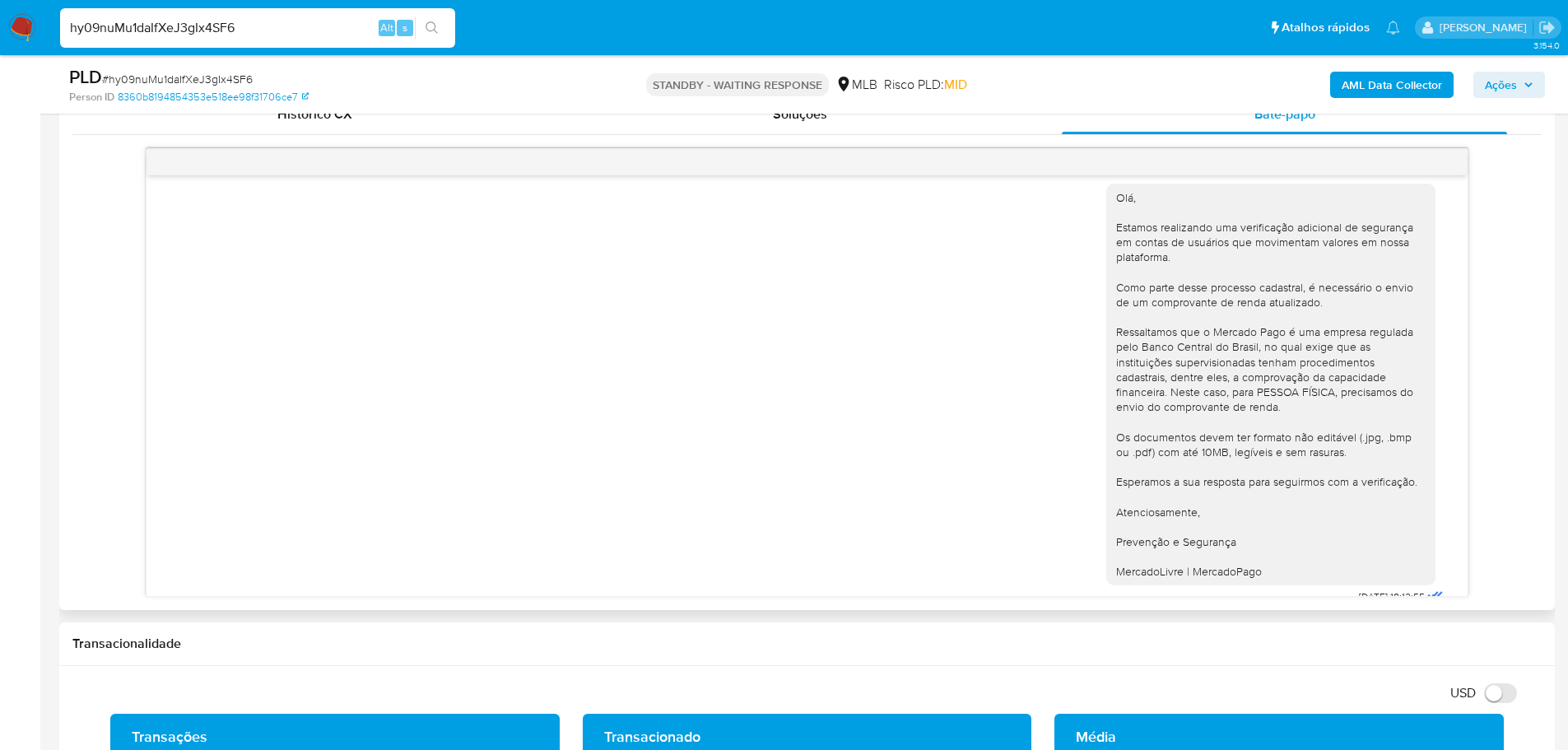
scroll to position [0, 0]
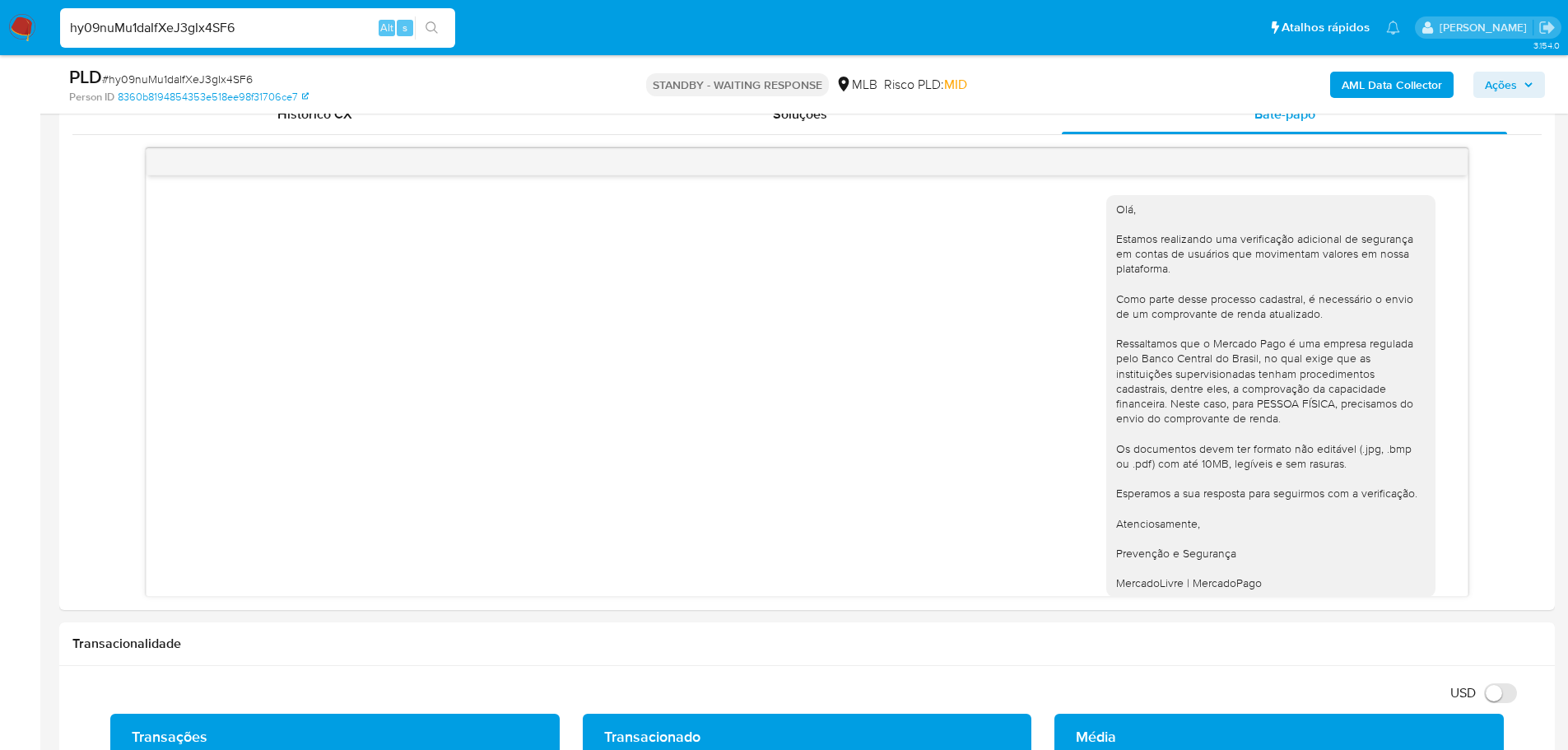
click at [178, 25] on input "hy09nuMu1daIfXeJ3gIx4SF6" at bounding box center [257, 27] width 395 height 21
paste input "IlM0bbA31AS5WcCU8jj7ENJL"
type input "IlM0bbA31AS5WcCU8jj7ENJL"
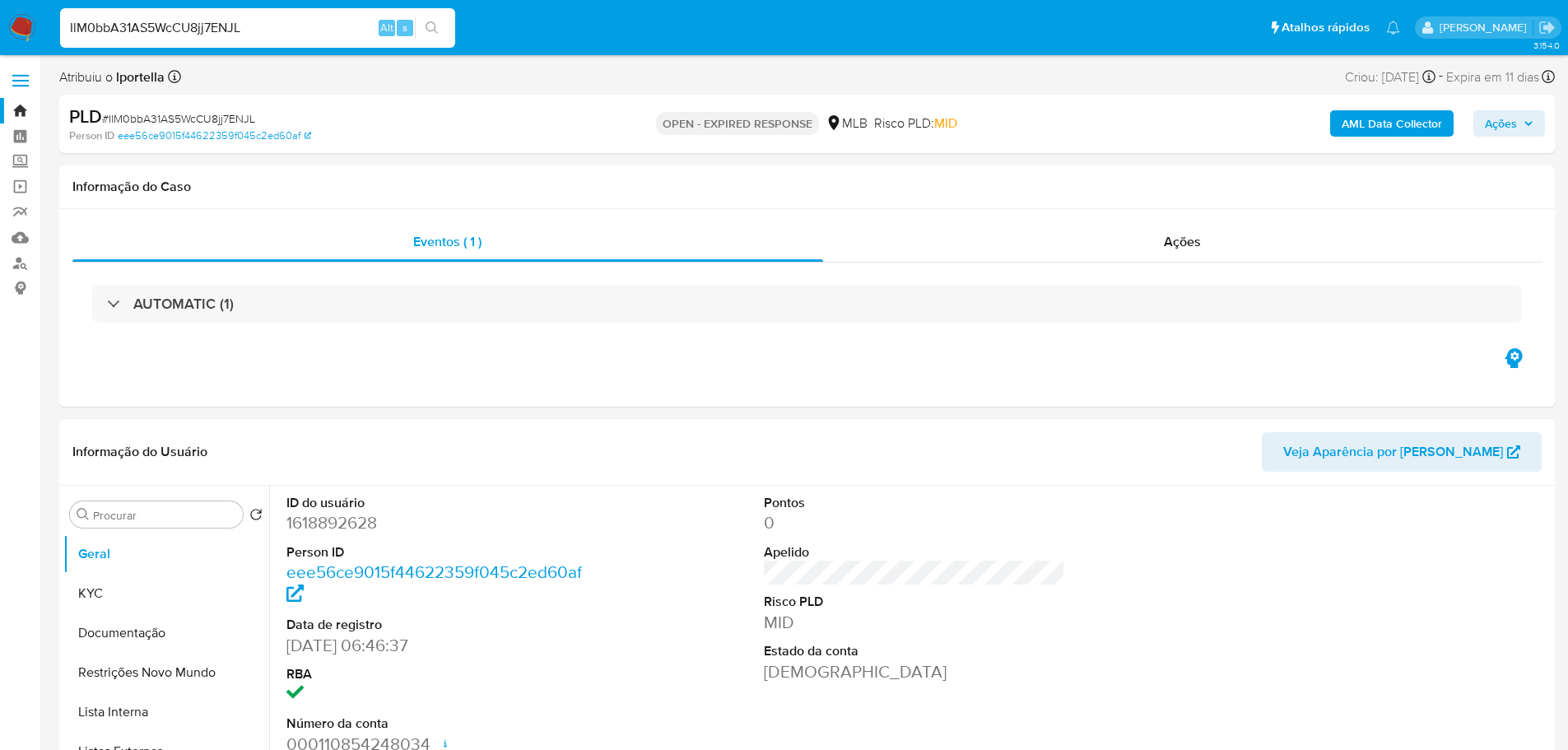
select select "10"
click at [16, 30] on img at bounding box center [22, 28] width 28 height 28
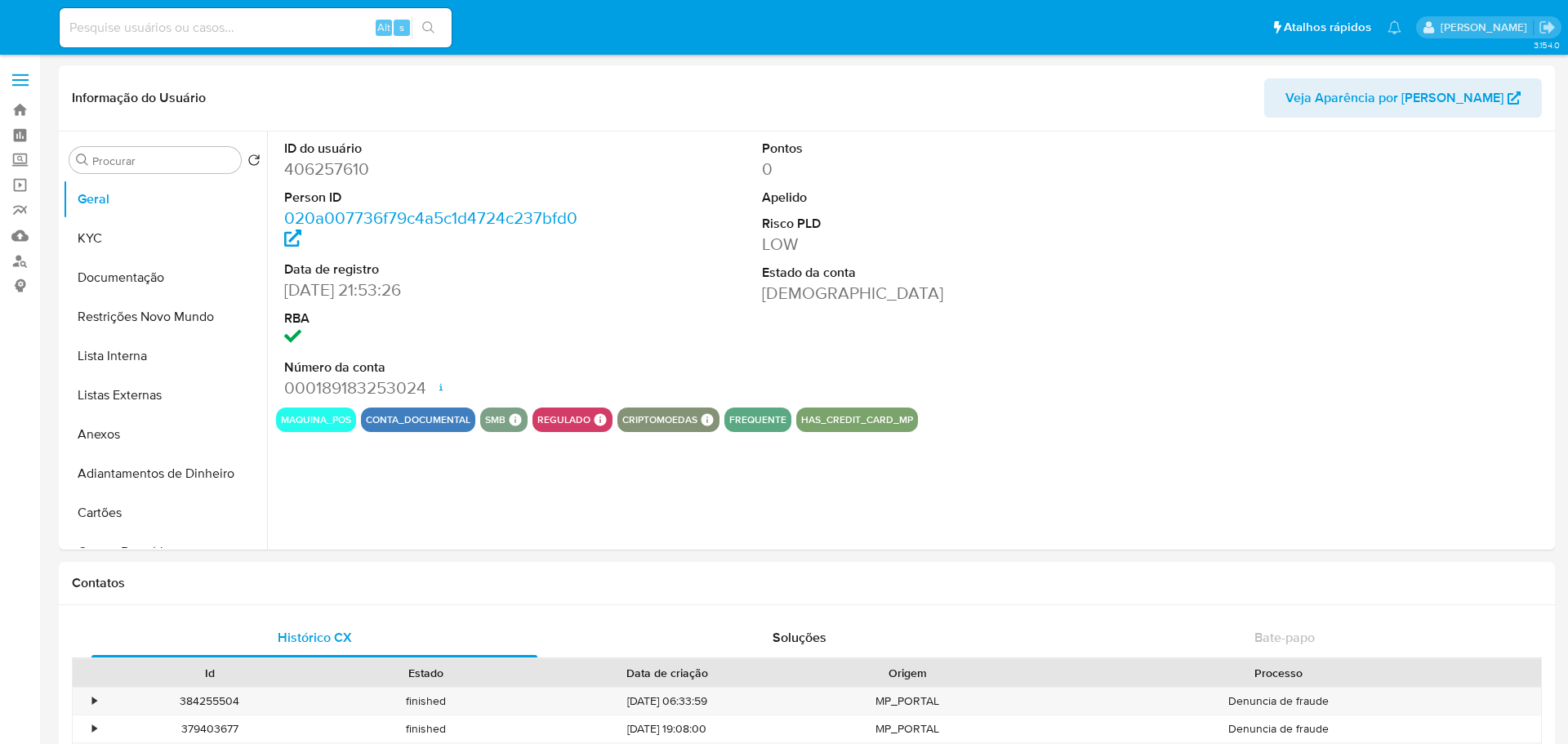
select select "10"
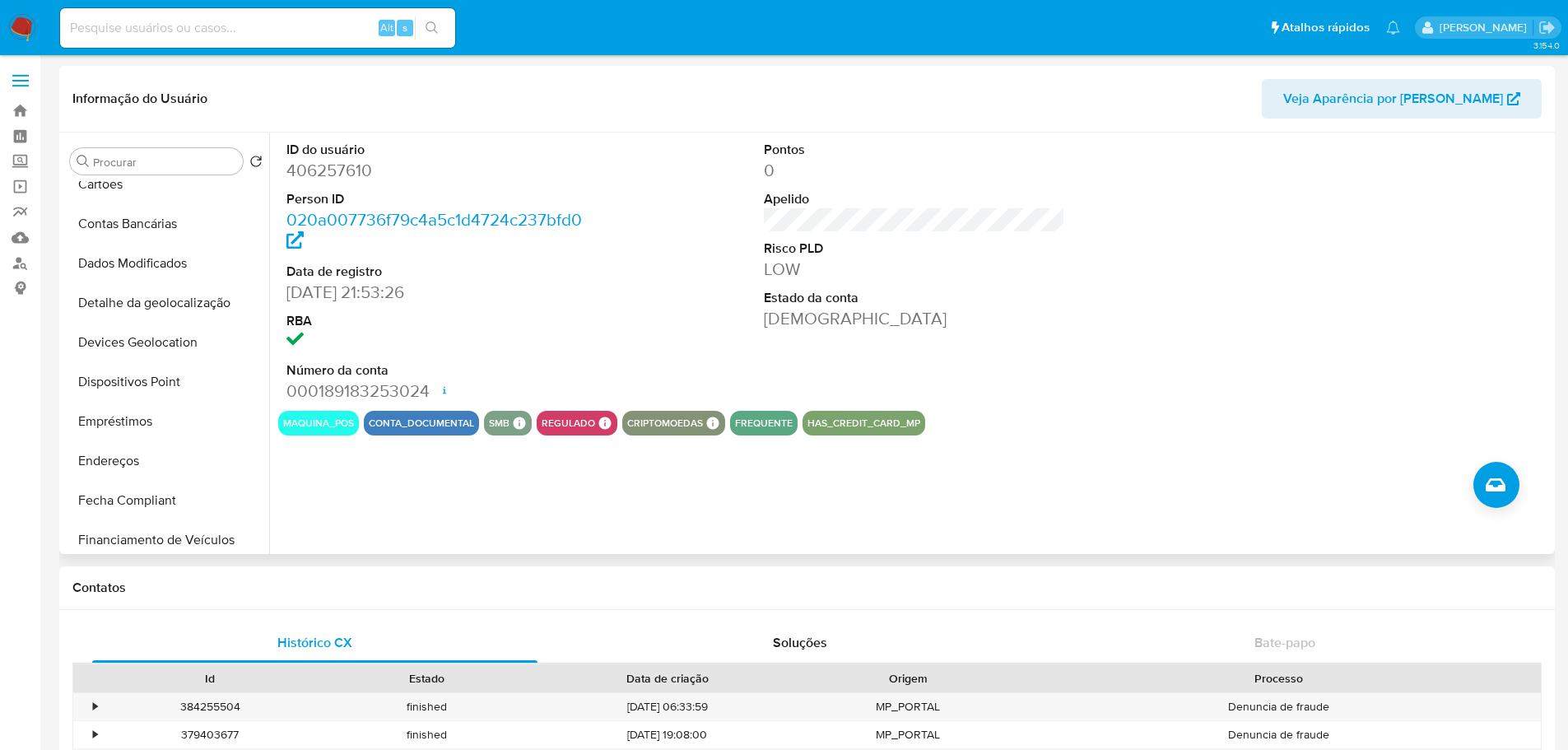
scroll to position [659, 0]
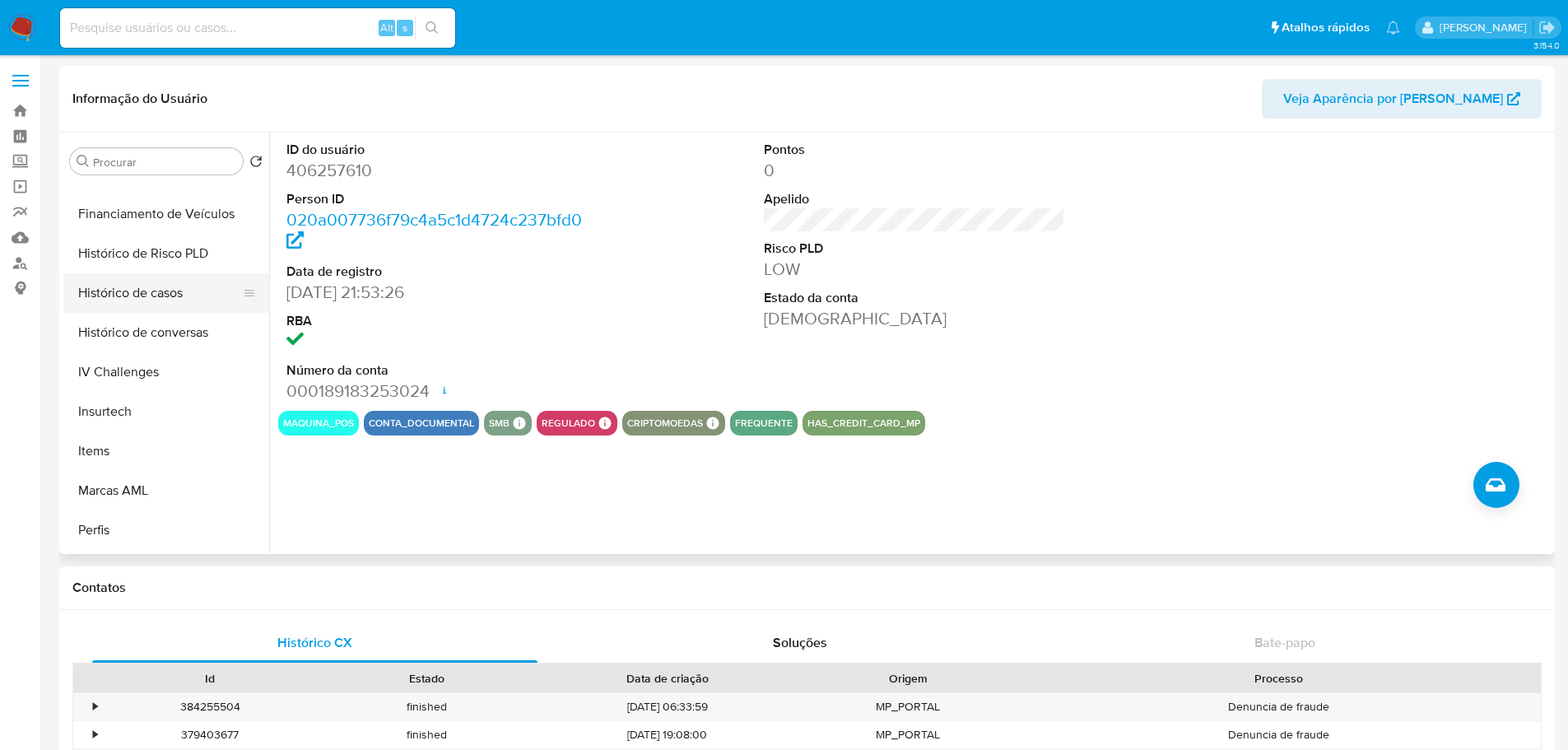
click at [143, 309] on button "Histórico de casos" at bounding box center [160, 293] width 193 height 40
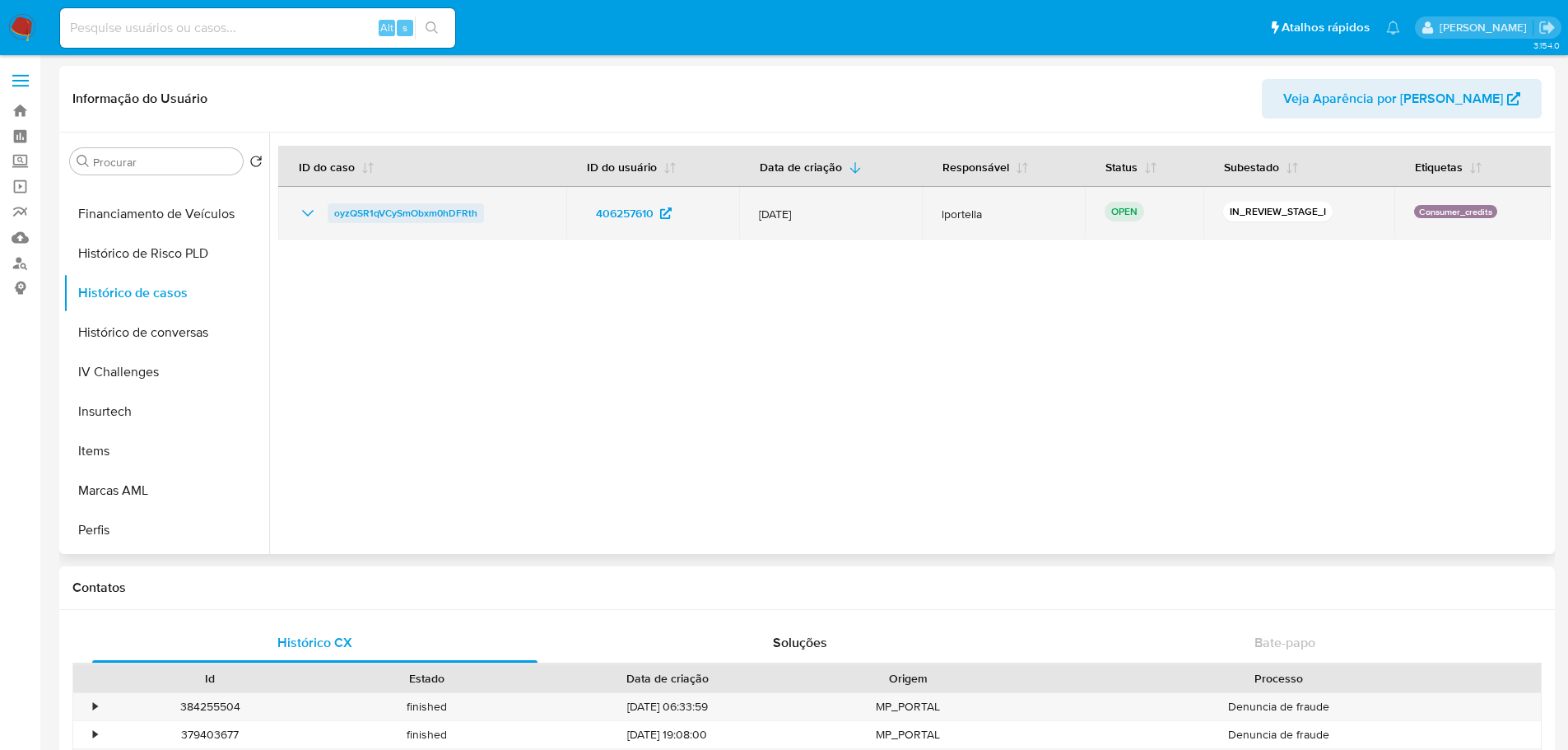
click at [373, 212] on span "oyzQSR1qVCySmObxm0hDFRth" at bounding box center [405, 212] width 143 height 19
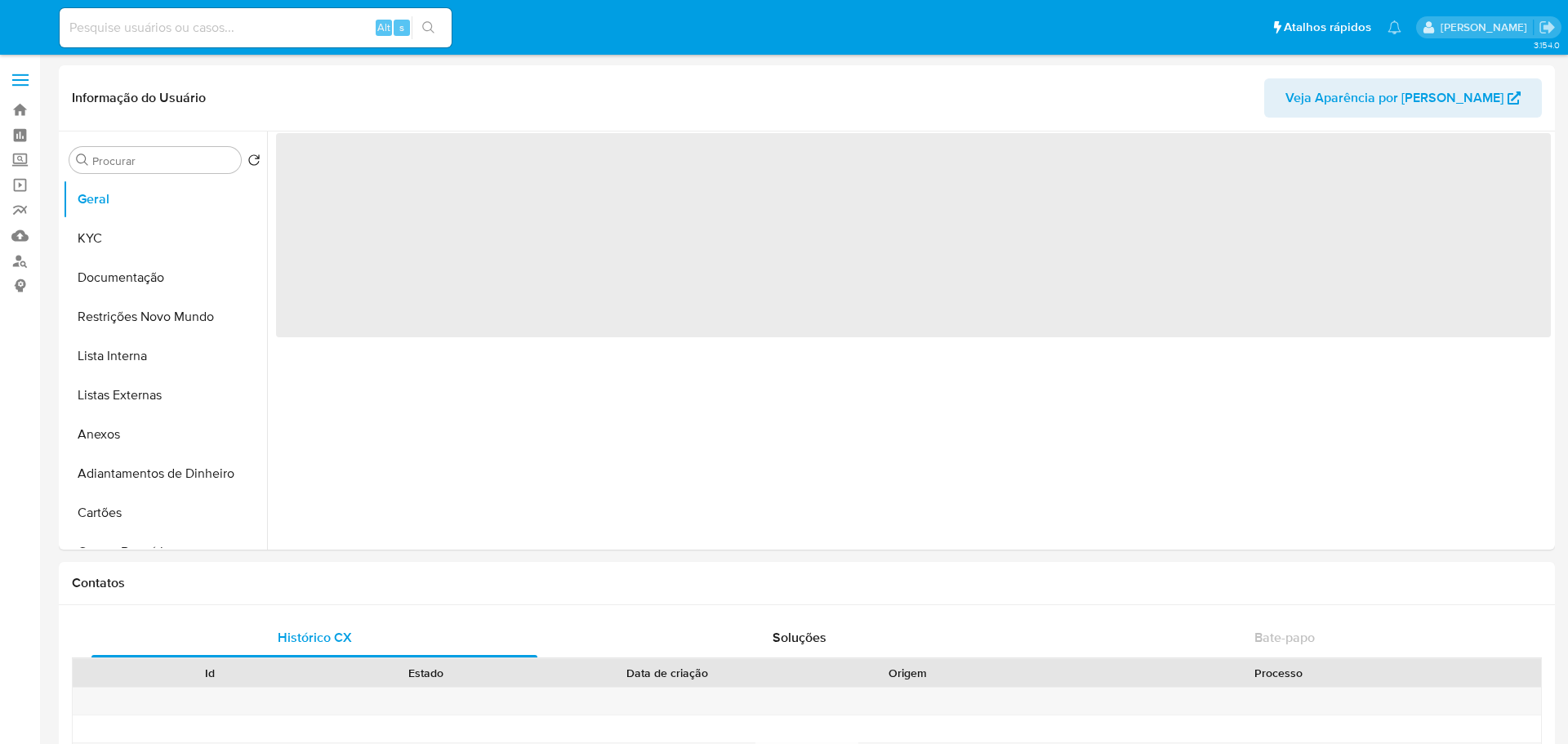
select select "10"
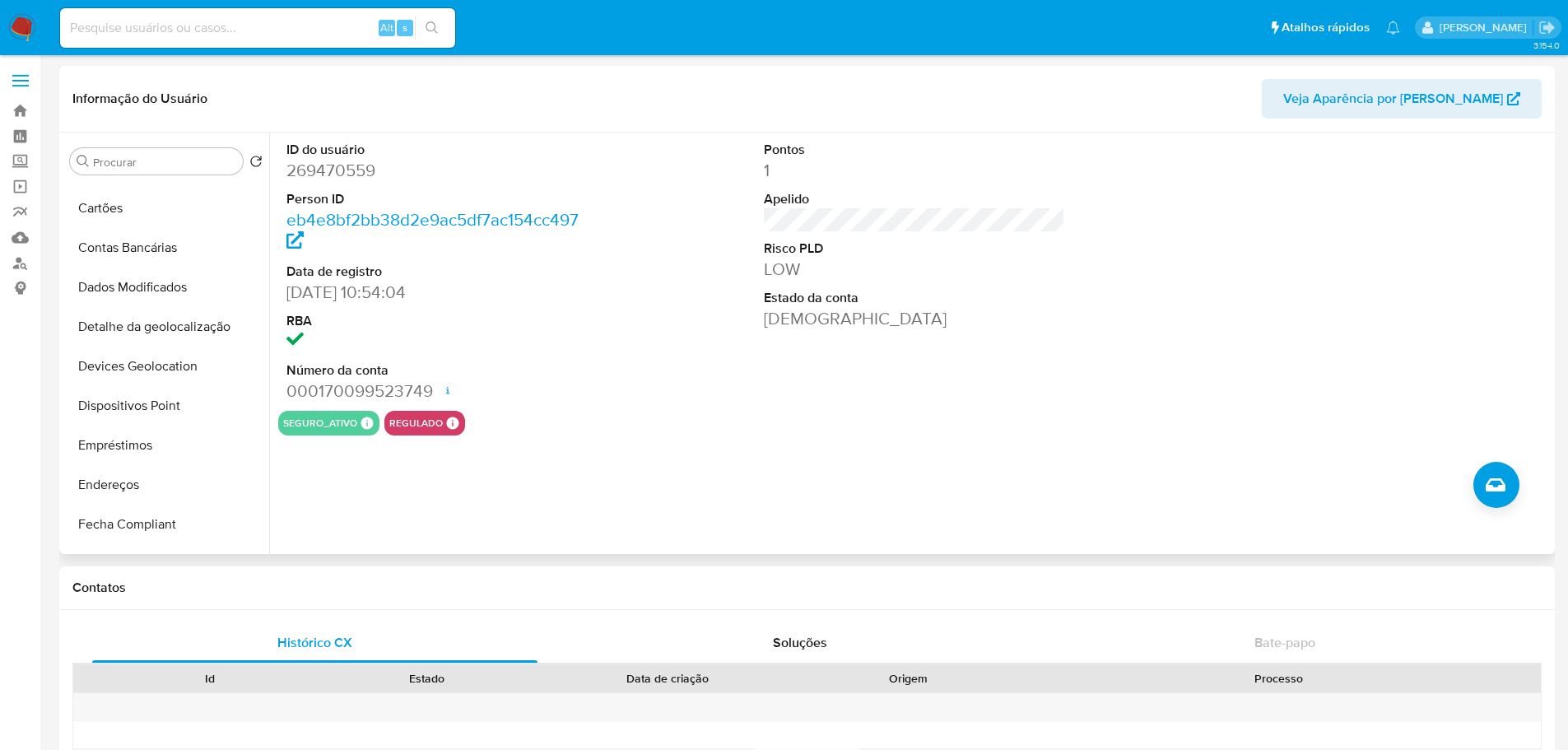
scroll to position [659, 0]
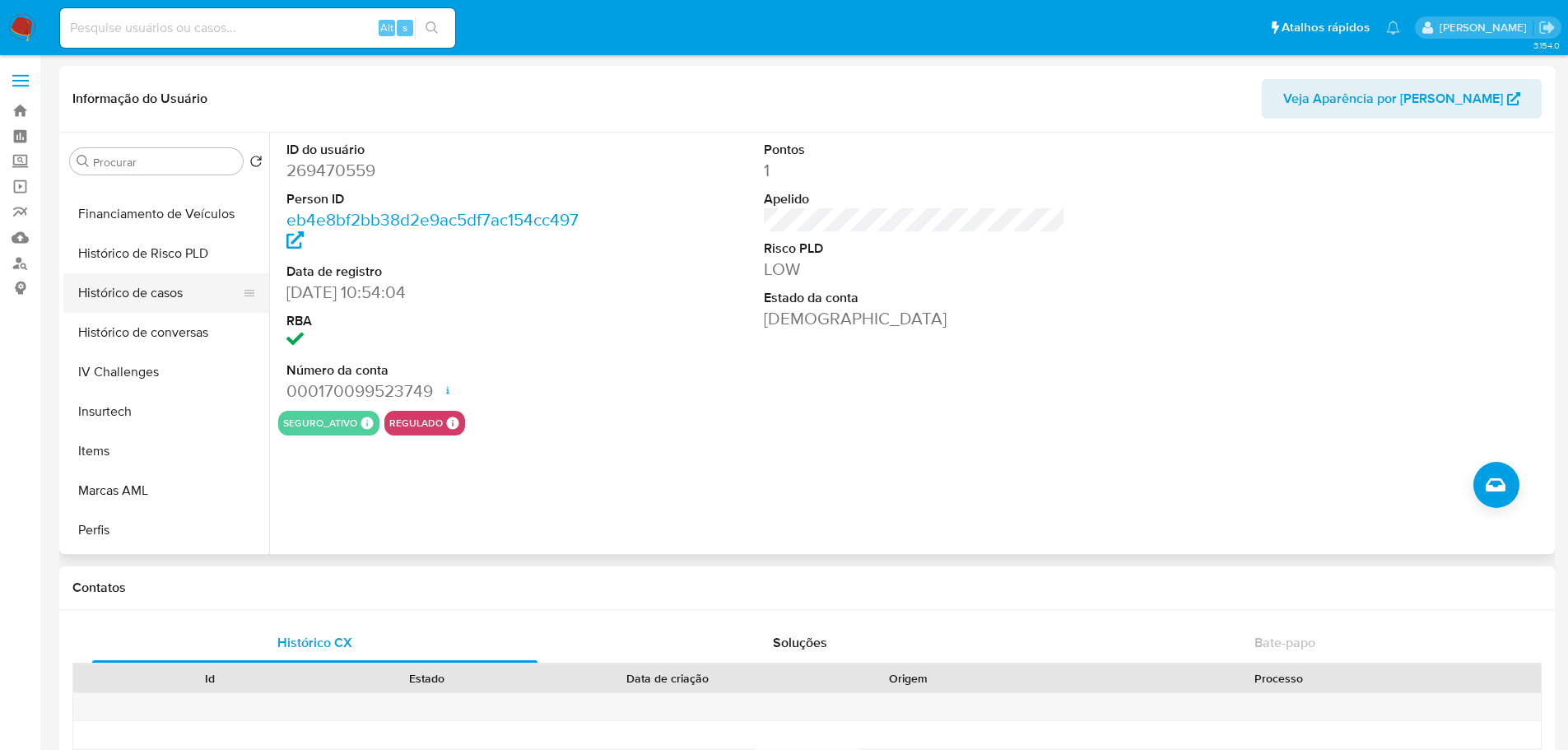
click at [158, 297] on button "Histórico de casos" at bounding box center [160, 293] width 193 height 40
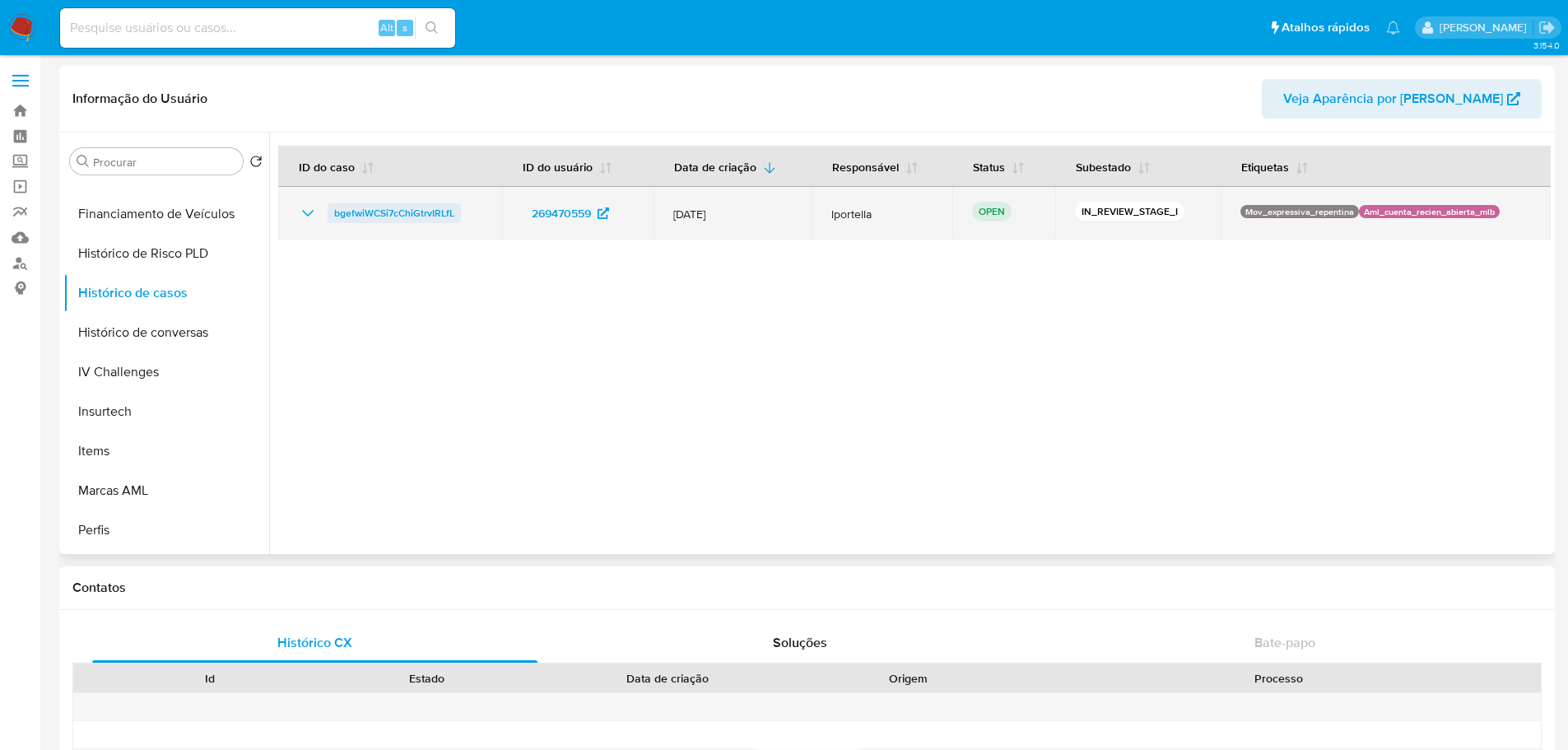
click at [415, 217] on span "bgefwiWCSi7cChiGtrvIRLfL" at bounding box center [394, 212] width 120 height 19
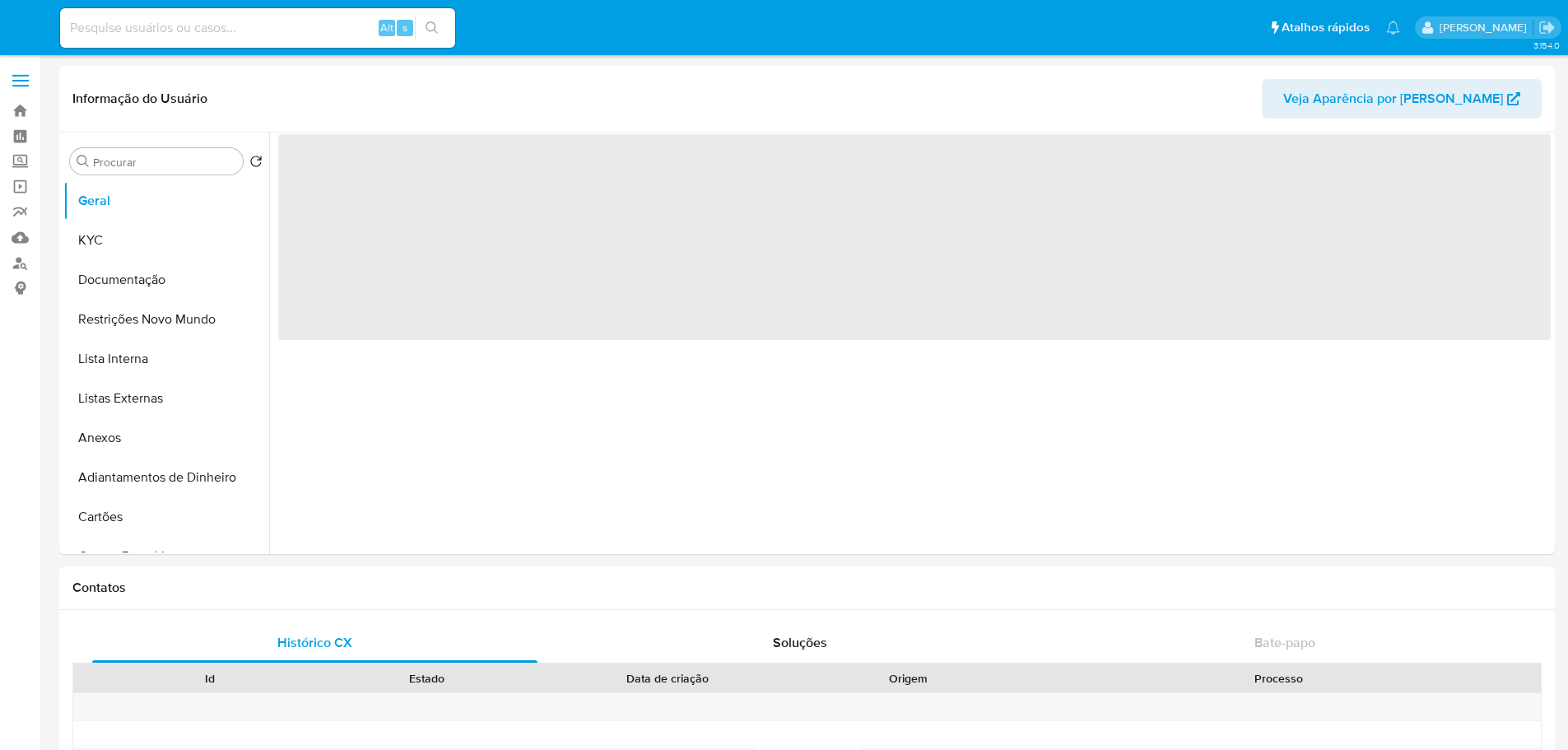
select select "10"
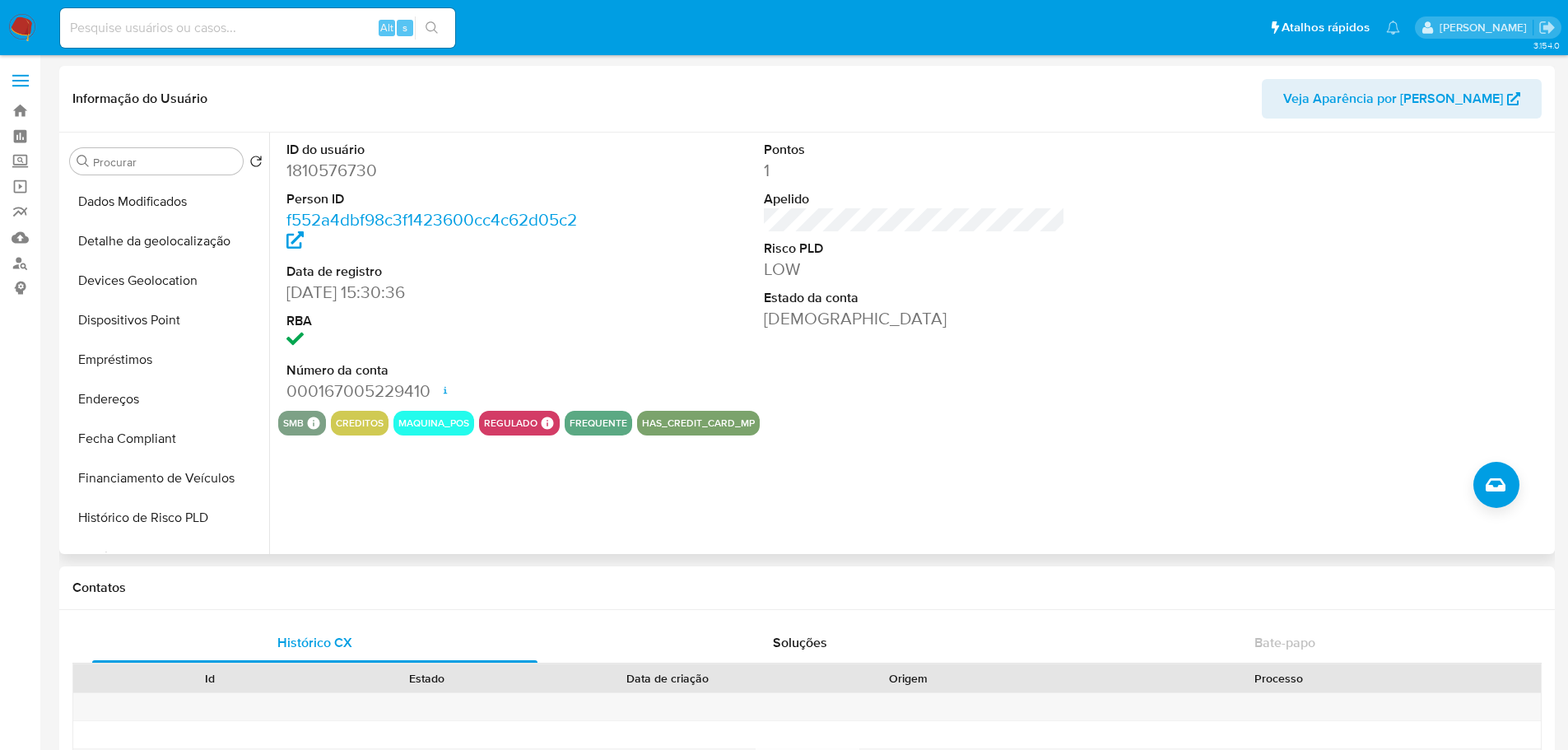
scroll to position [735, 0]
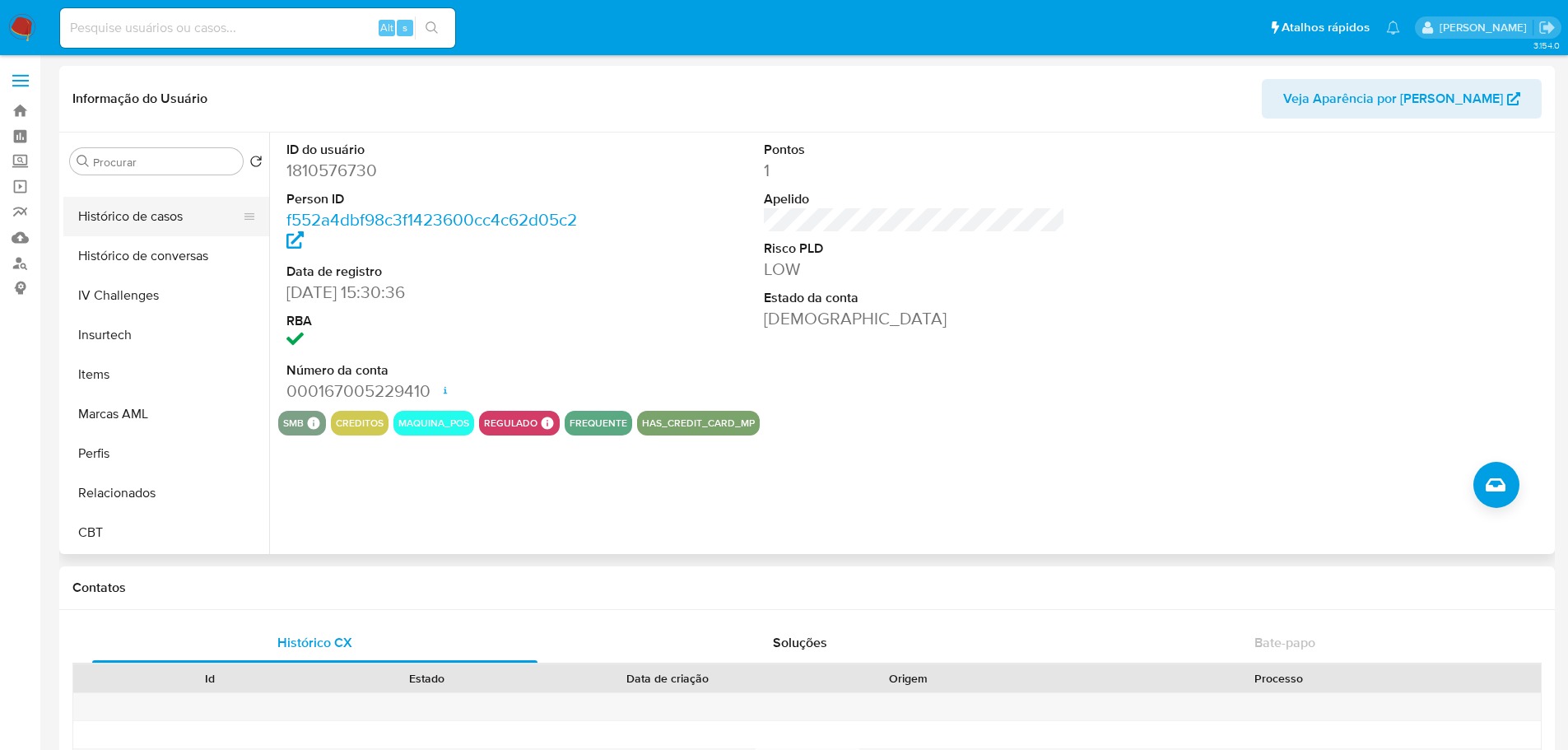
click at [155, 207] on button "Histórico de casos" at bounding box center [160, 216] width 193 height 40
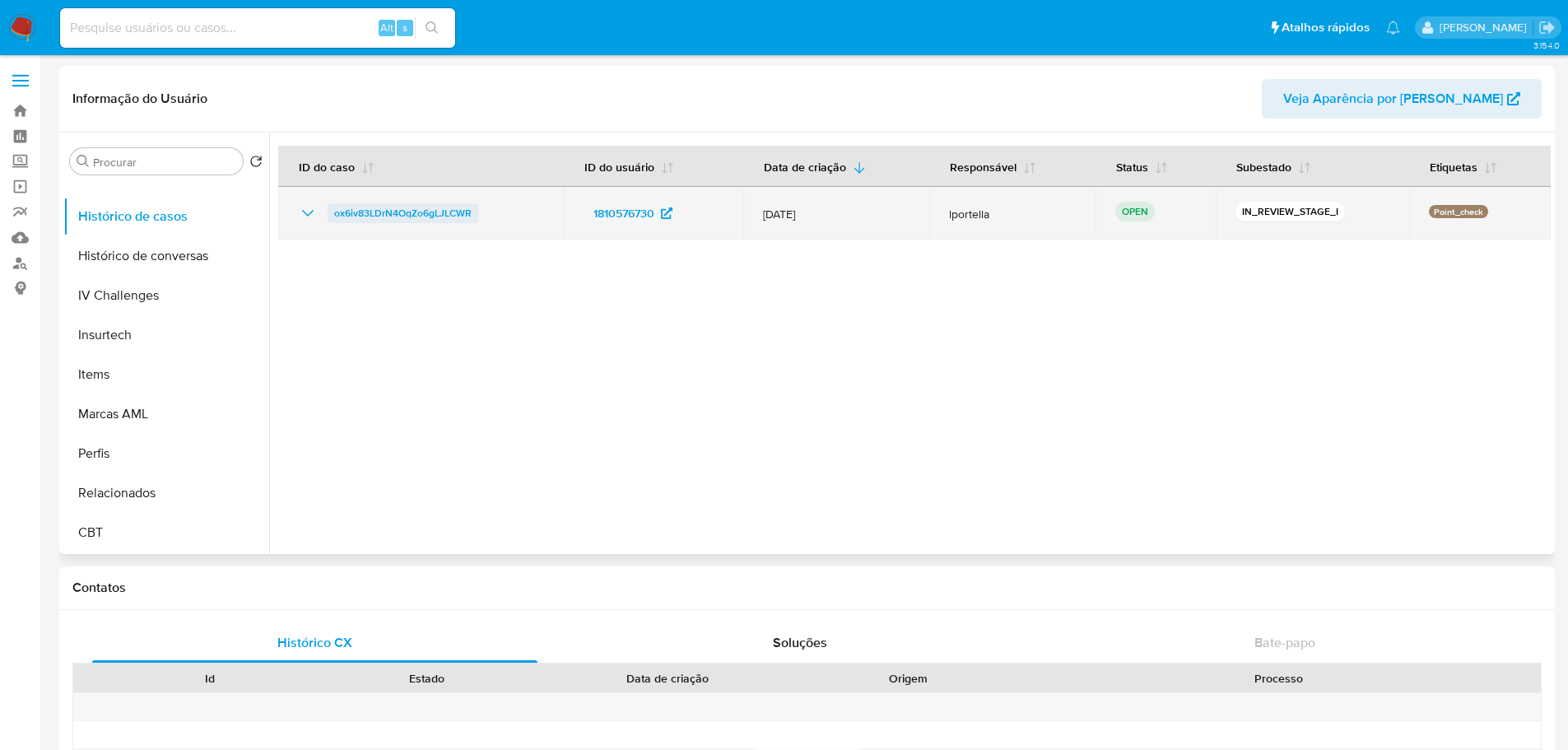
click at [445, 213] on span "ox6iv83LDrN4OqZo6gLJLCWR" at bounding box center [403, 212] width 138 height 19
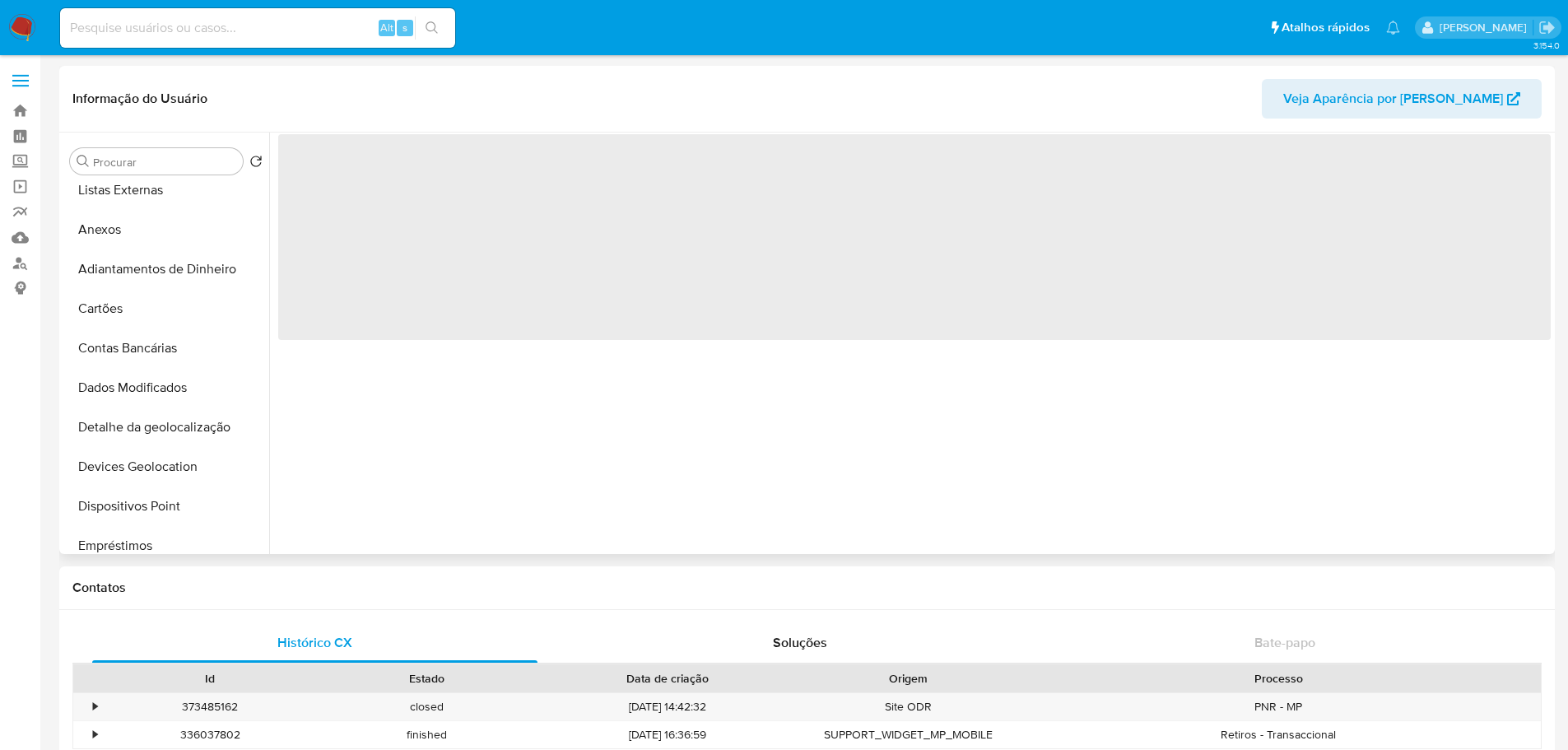
scroll to position [659, 0]
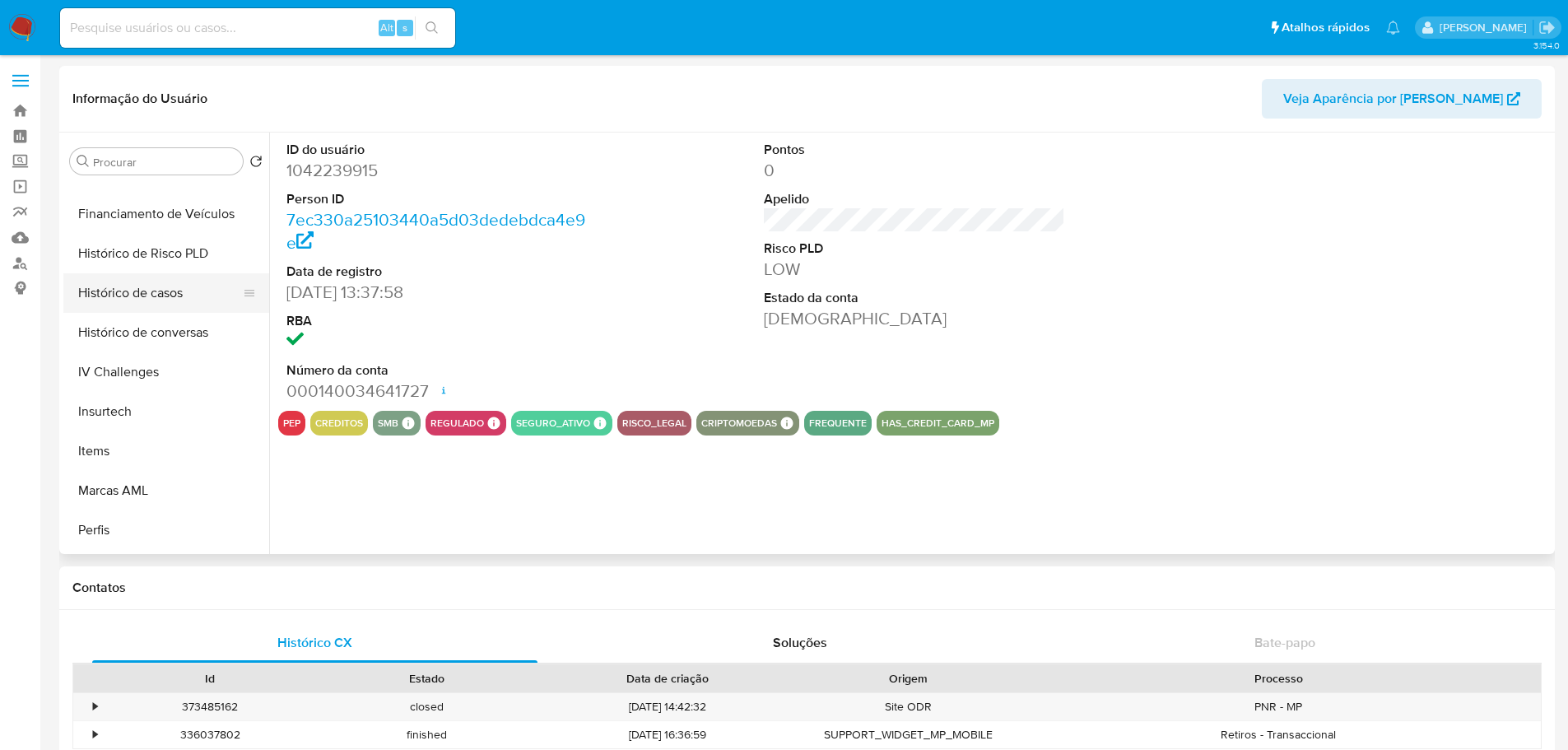
click at [145, 293] on button "Histórico de casos" at bounding box center [160, 293] width 193 height 40
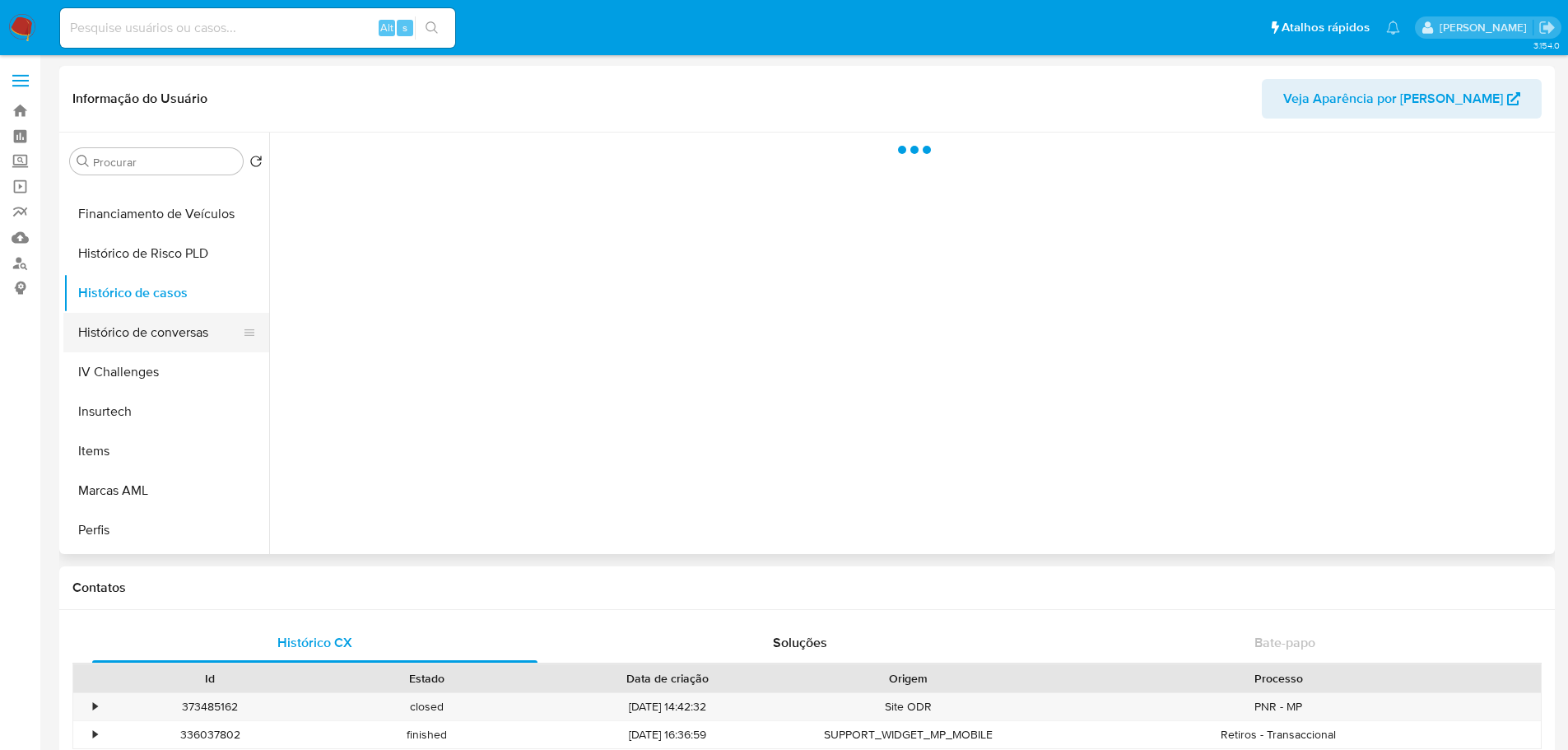
select select "10"
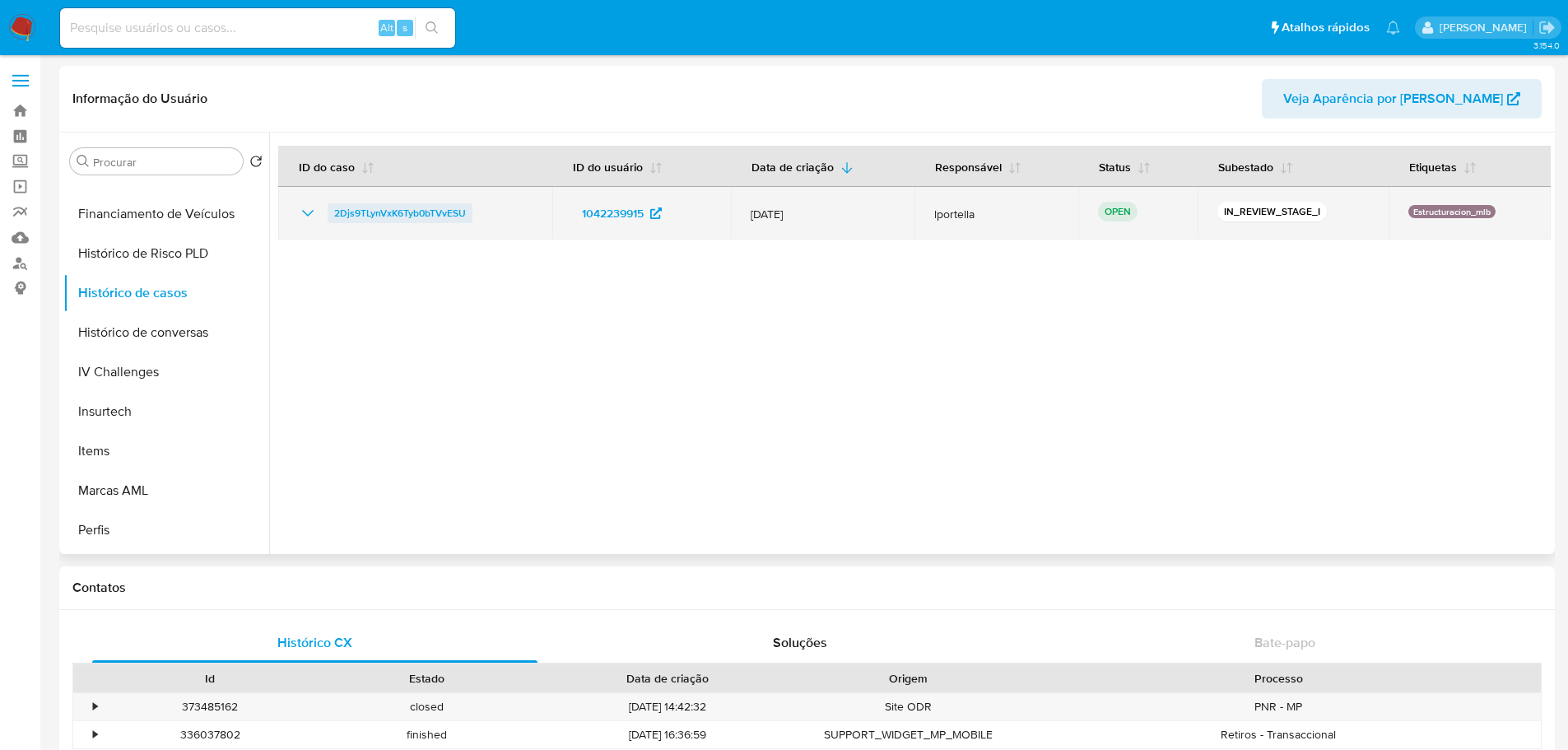
click at [438, 214] on span "2Djs9TLynVxK6Tyb0bTVvESU" at bounding box center [400, 212] width 132 height 19
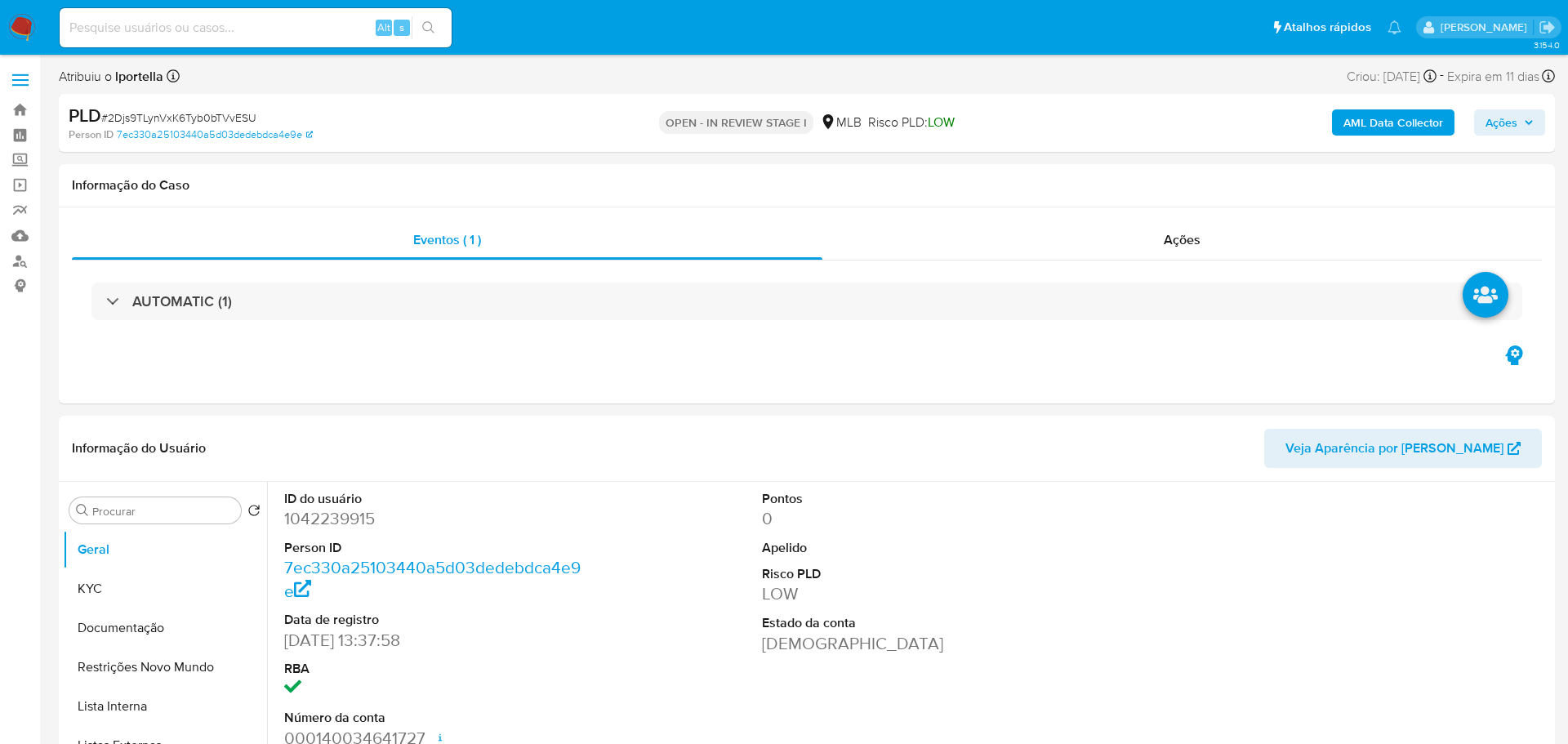
select select "10"
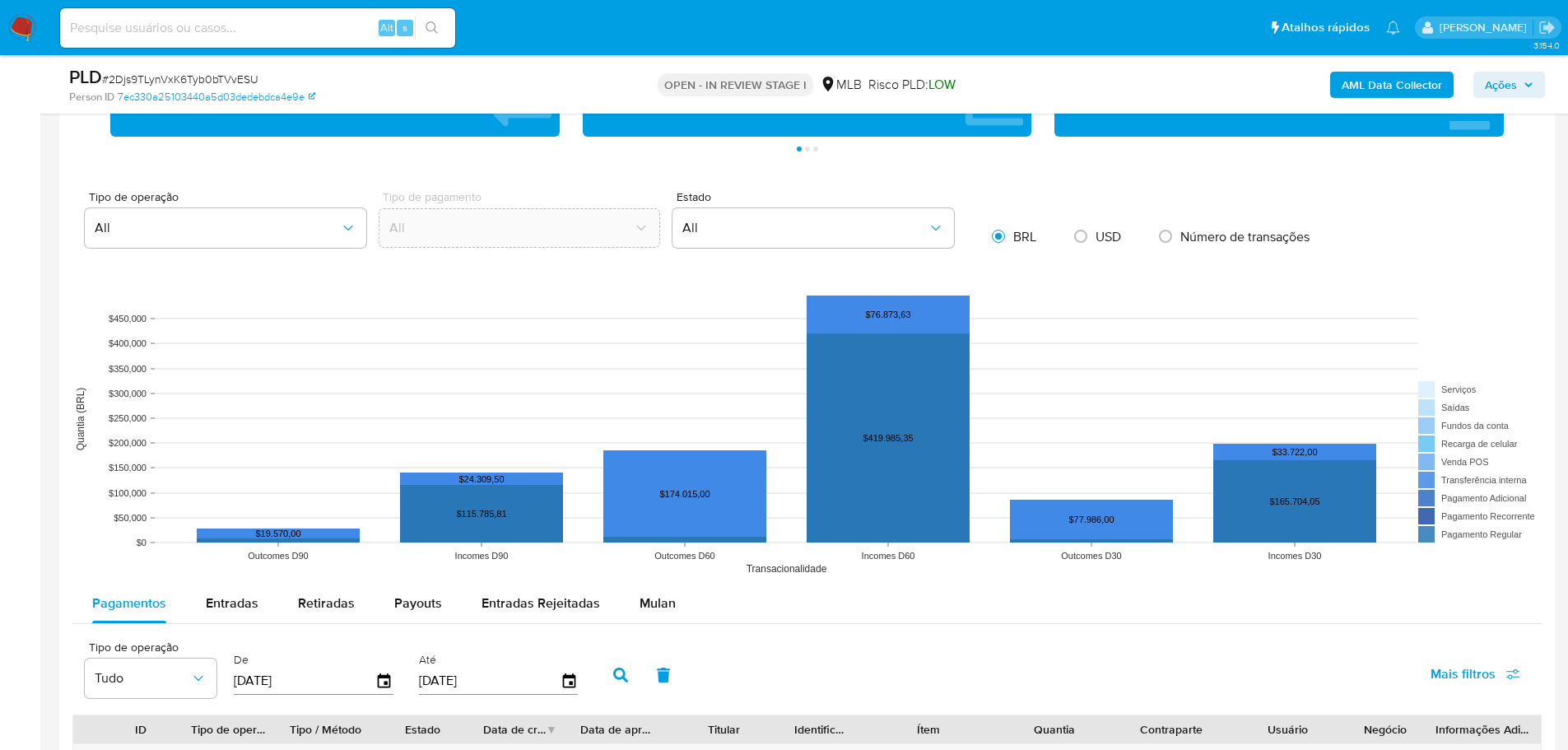
scroll to position [1399, 0]
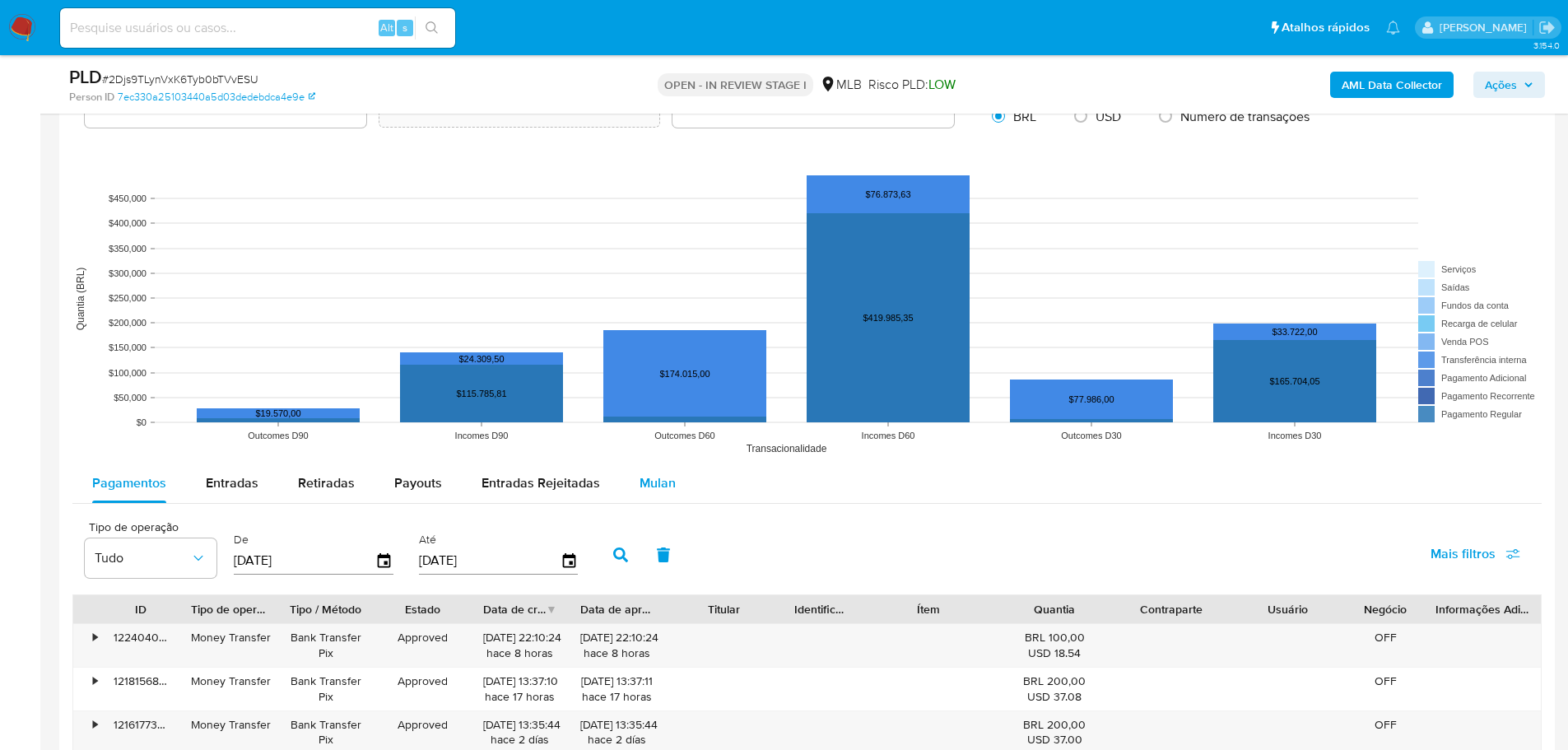
click at [647, 463] on div "Mulan" at bounding box center [657, 483] width 36 height 40
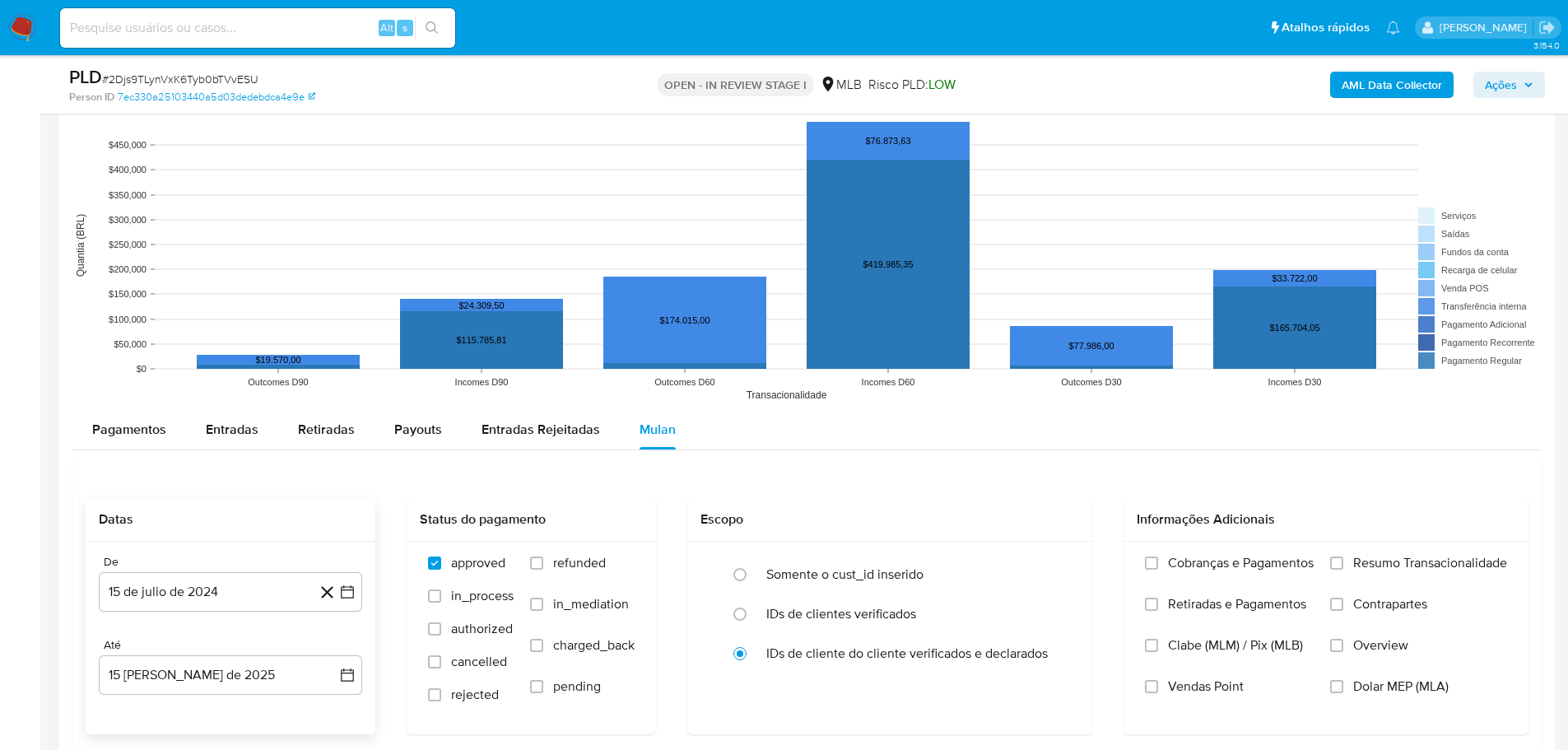
scroll to position [1646, 0]
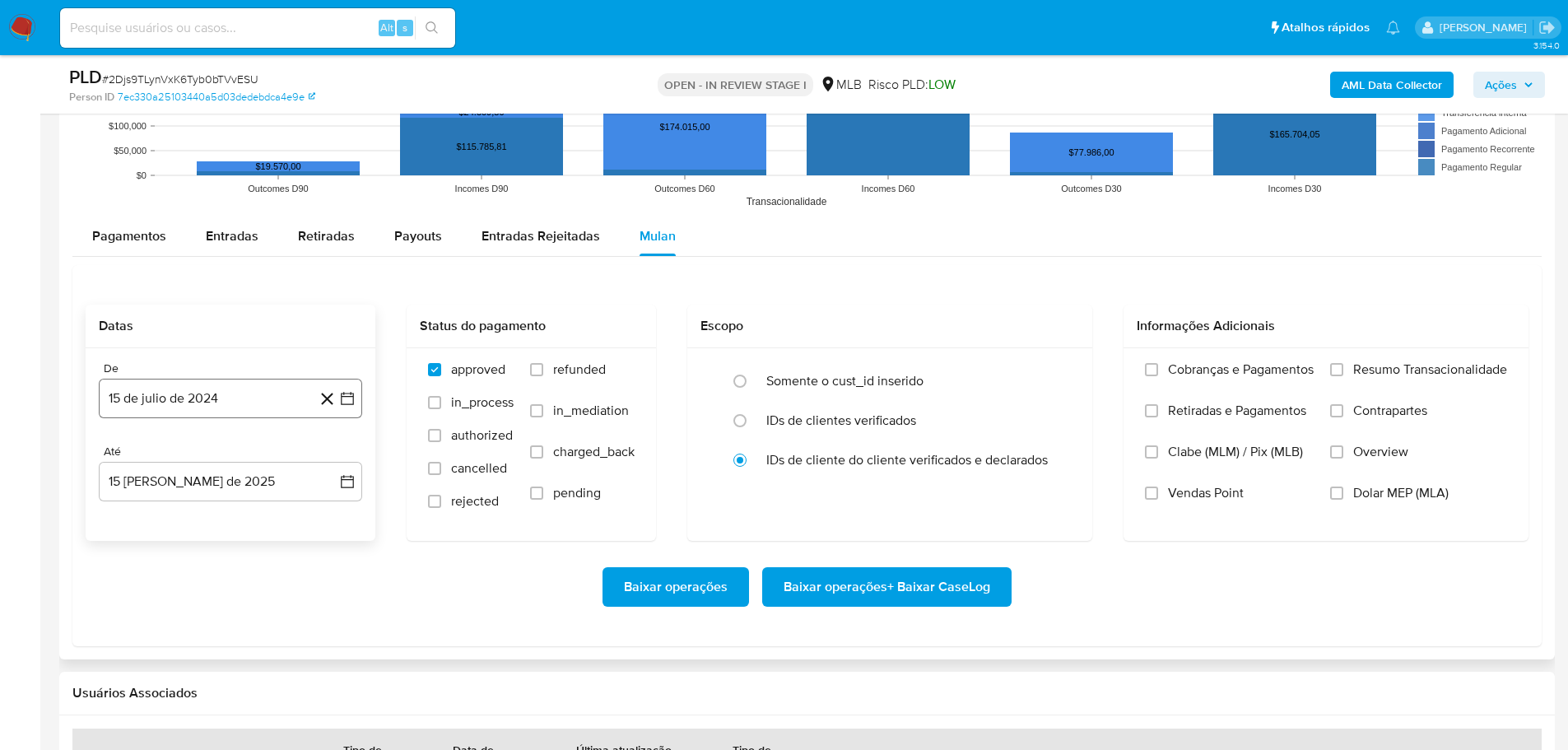
click at [200, 397] on button "15 de julio de 2024" at bounding box center [230, 398] width 263 height 40
click at [339, 452] on icon "Mes siguiente" at bounding box center [332, 457] width 19 height 19
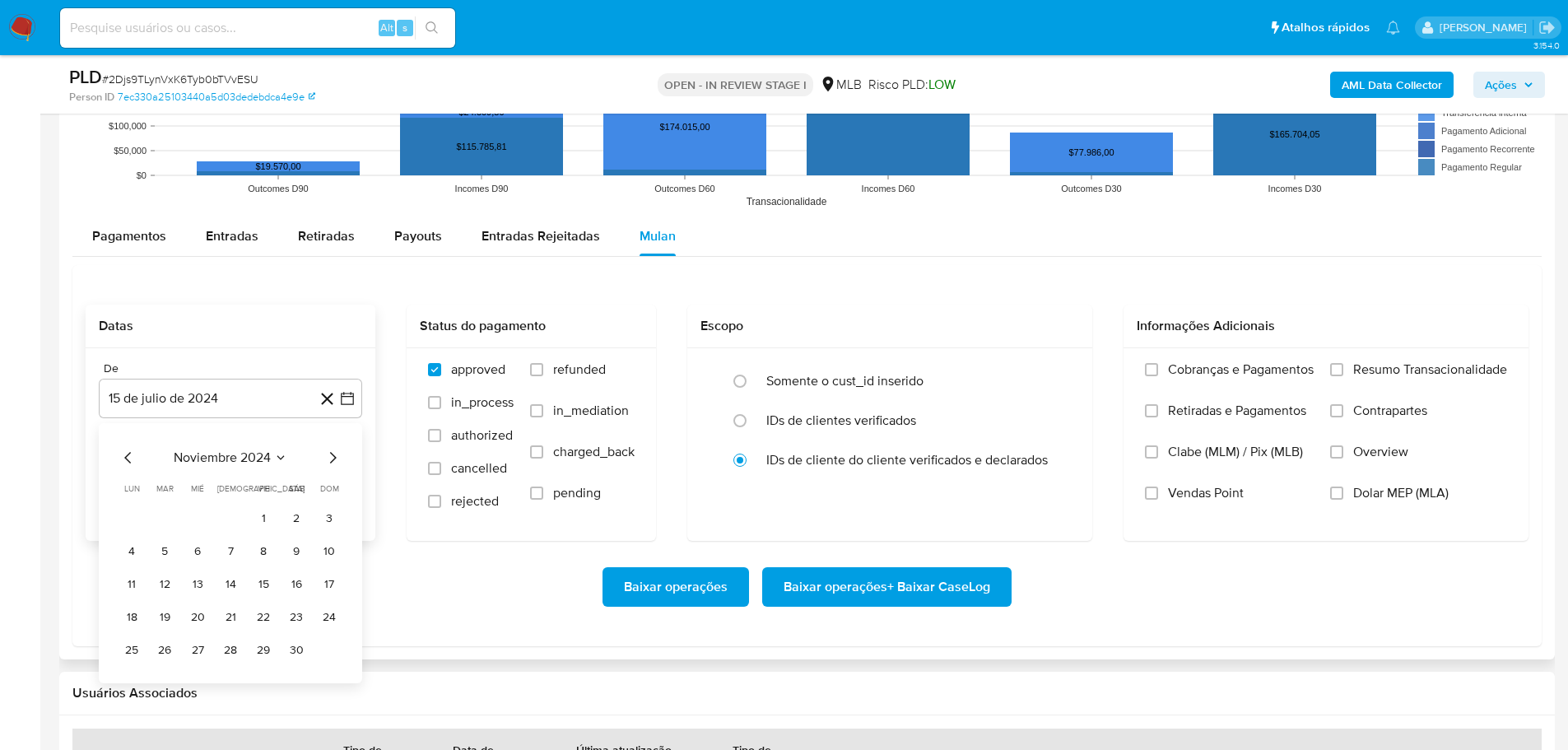
click at [339, 452] on icon "Mes siguiente" at bounding box center [332, 457] width 19 height 19
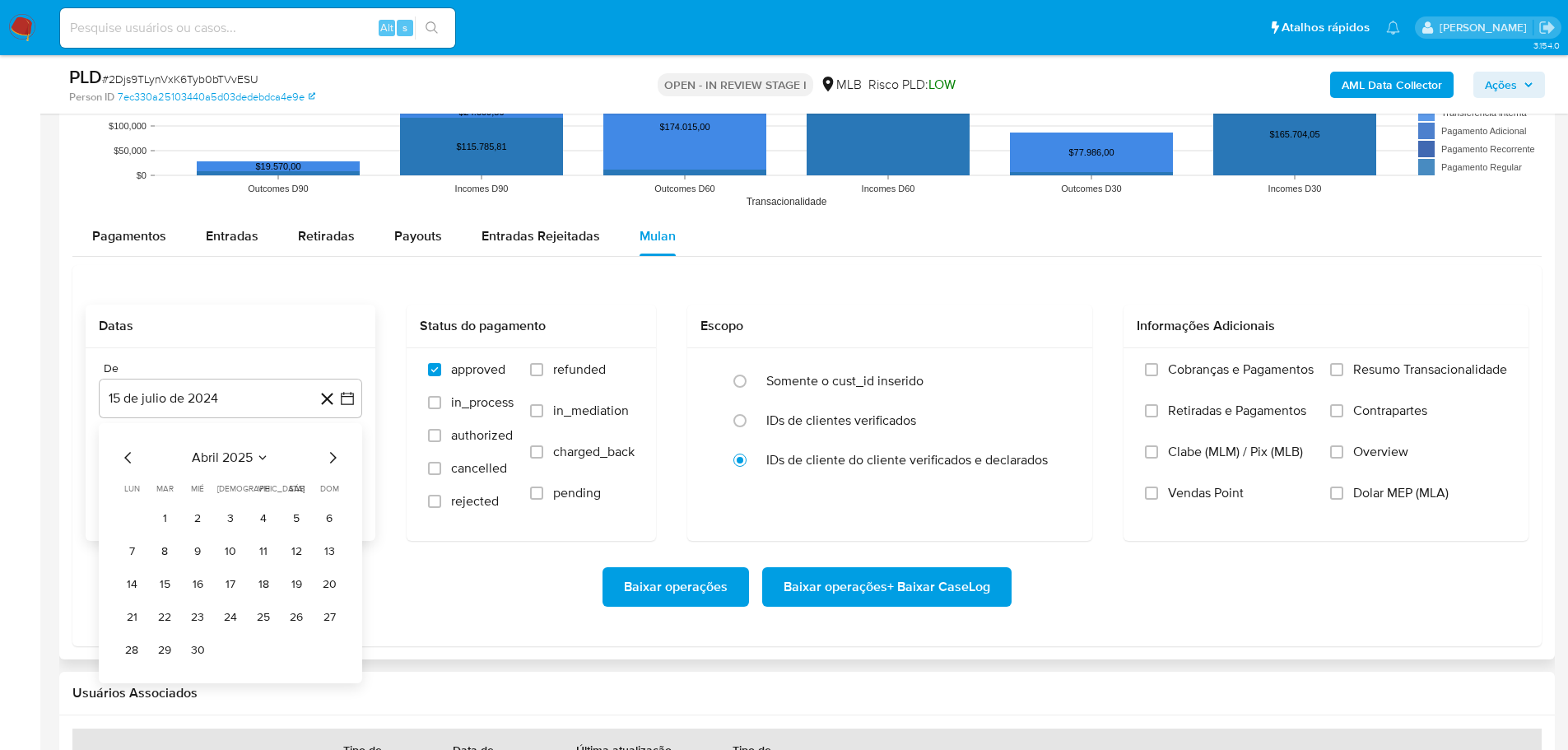
click at [338, 452] on icon "Mes siguiente" at bounding box center [332, 457] width 19 height 19
click at [337, 452] on icon "Mes siguiente" at bounding box center [332, 457] width 19 height 19
click at [329, 508] on button "1" at bounding box center [329, 518] width 26 height 26
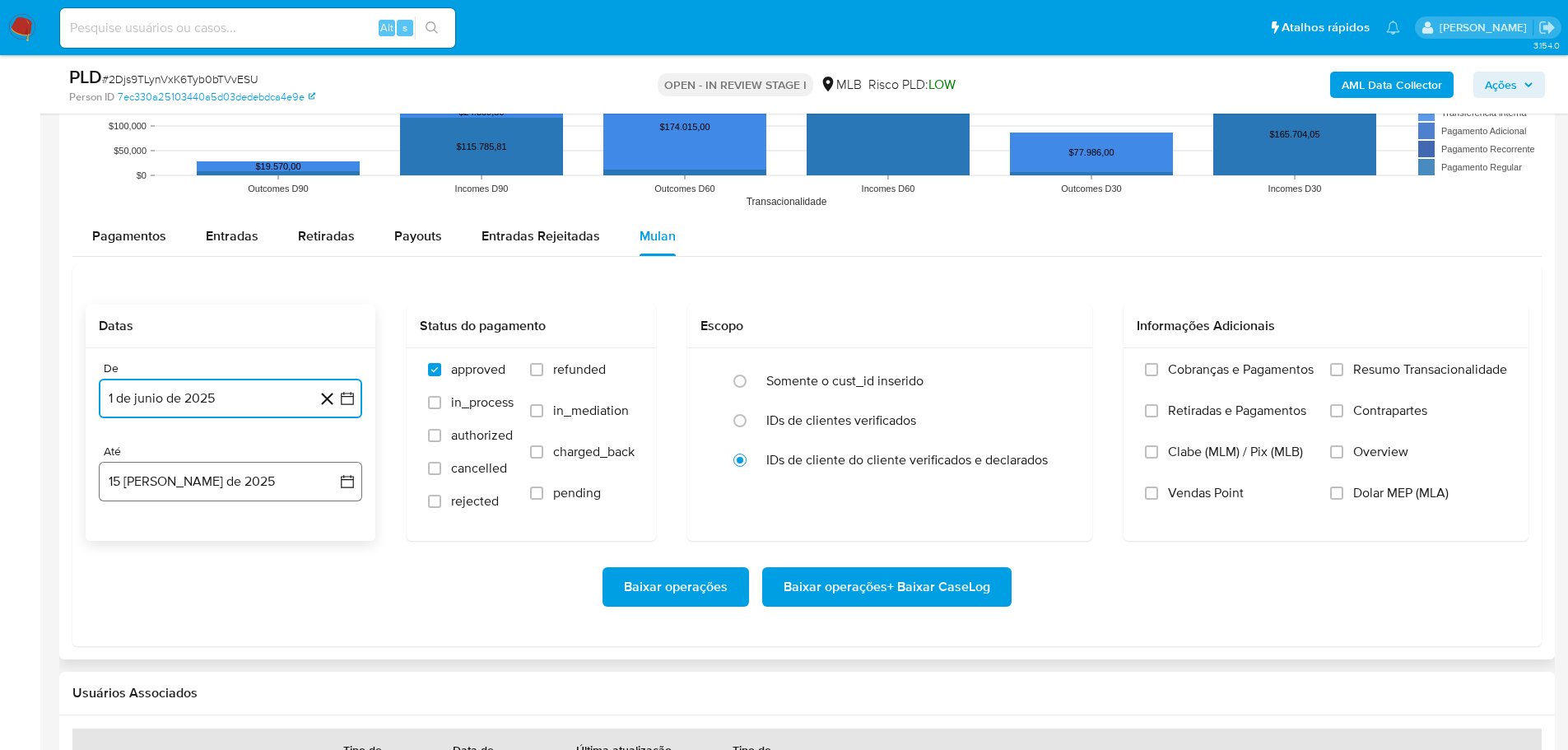
click at [272, 483] on button "[DATE]" at bounding box center [230, 481] width 263 height 40
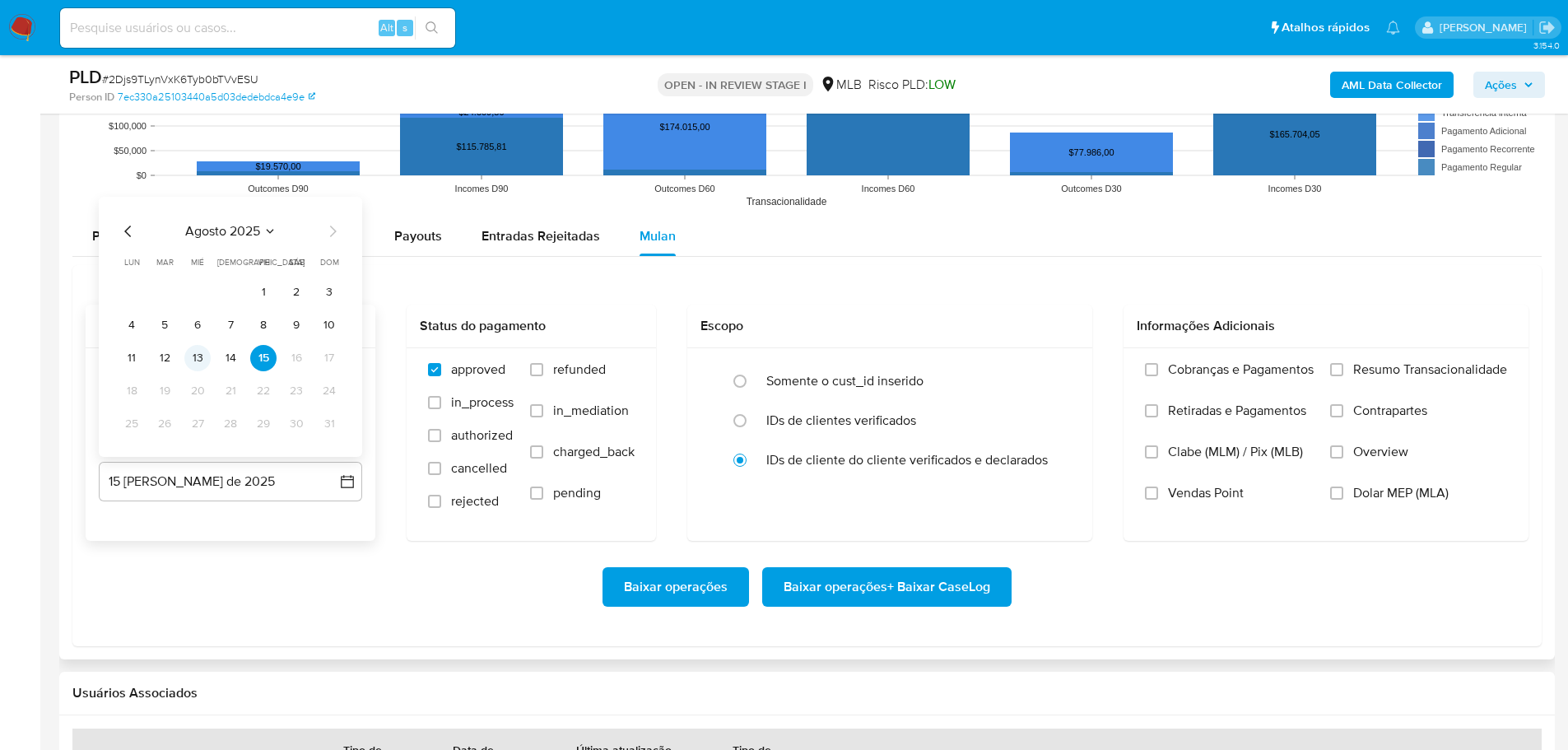
click at [205, 362] on button "13" at bounding box center [197, 358] width 26 height 26
click at [1327, 370] on div "Cobranças e Pagamentos Retiradas e Pagamentos Clabe (MLM) / Pix (MLB) Vendas Po…" at bounding box center [1326, 443] width 379 height 165
click at [1335, 368] on input "Resumo Transacionalidade" at bounding box center [1337, 370] width 14 height 14
click at [895, 591] on span "Baixar operações + Baixar CaseLog" at bounding box center [887, 587] width 206 height 36
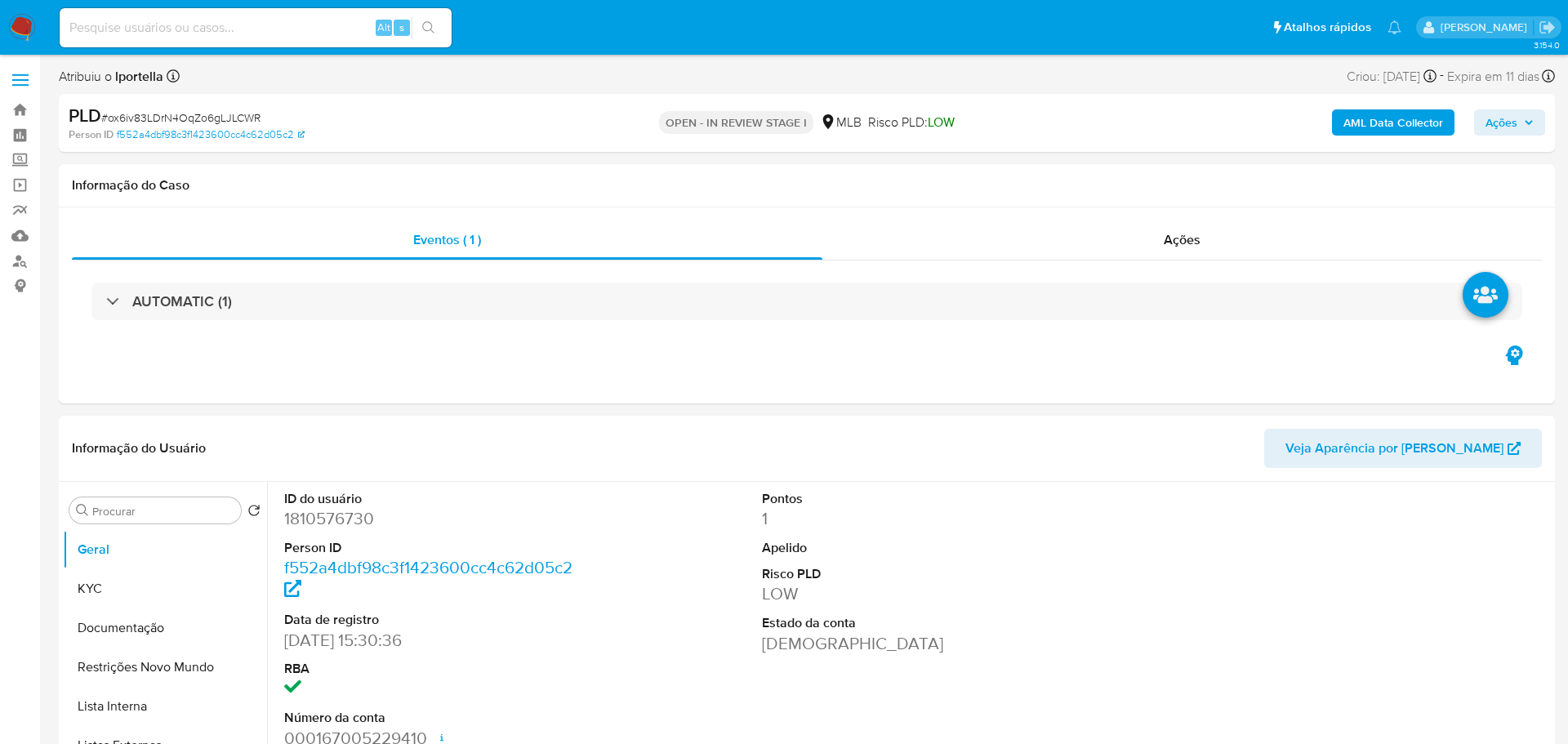
select select "10"
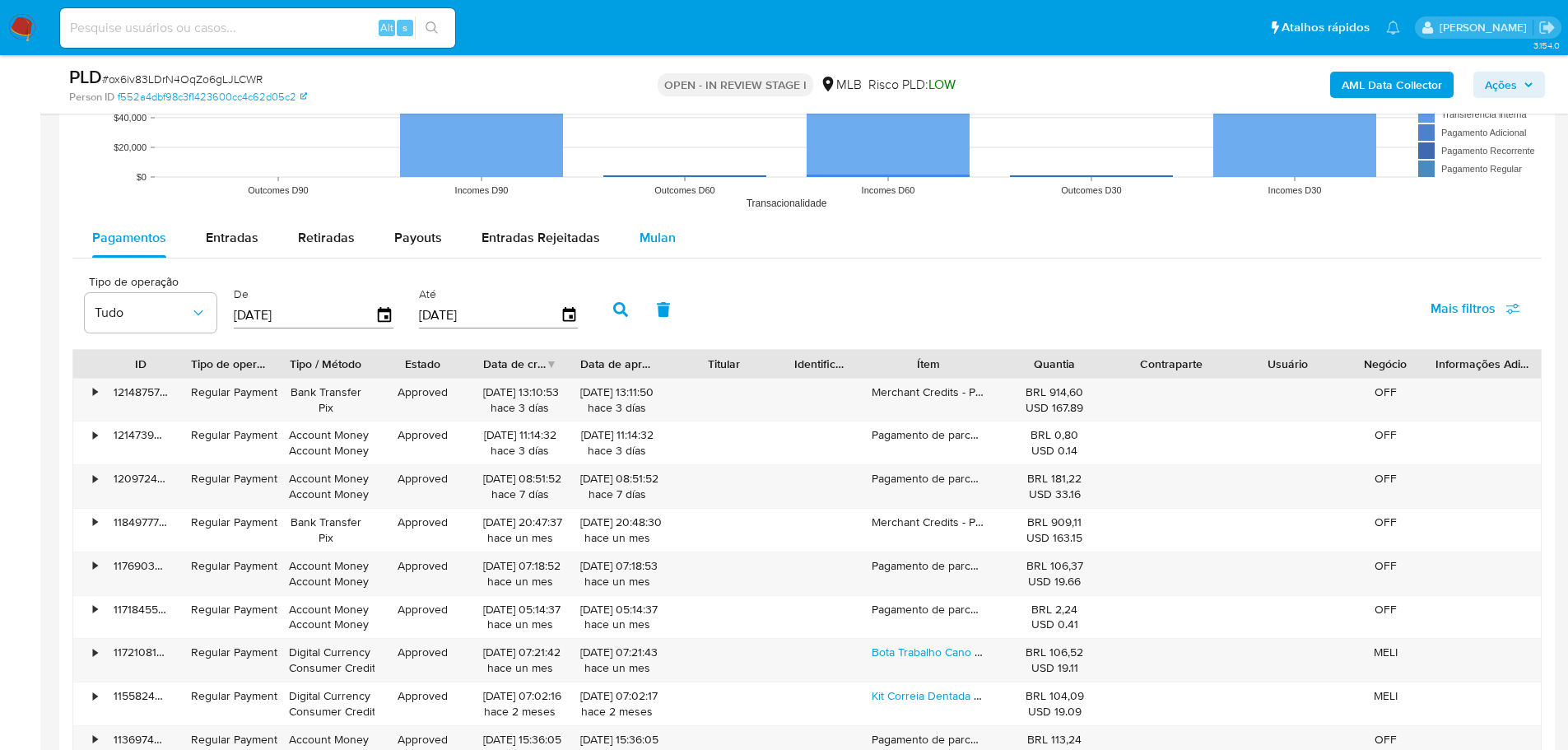
click at [630, 243] on button "Mulan" at bounding box center [658, 238] width 76 height 40
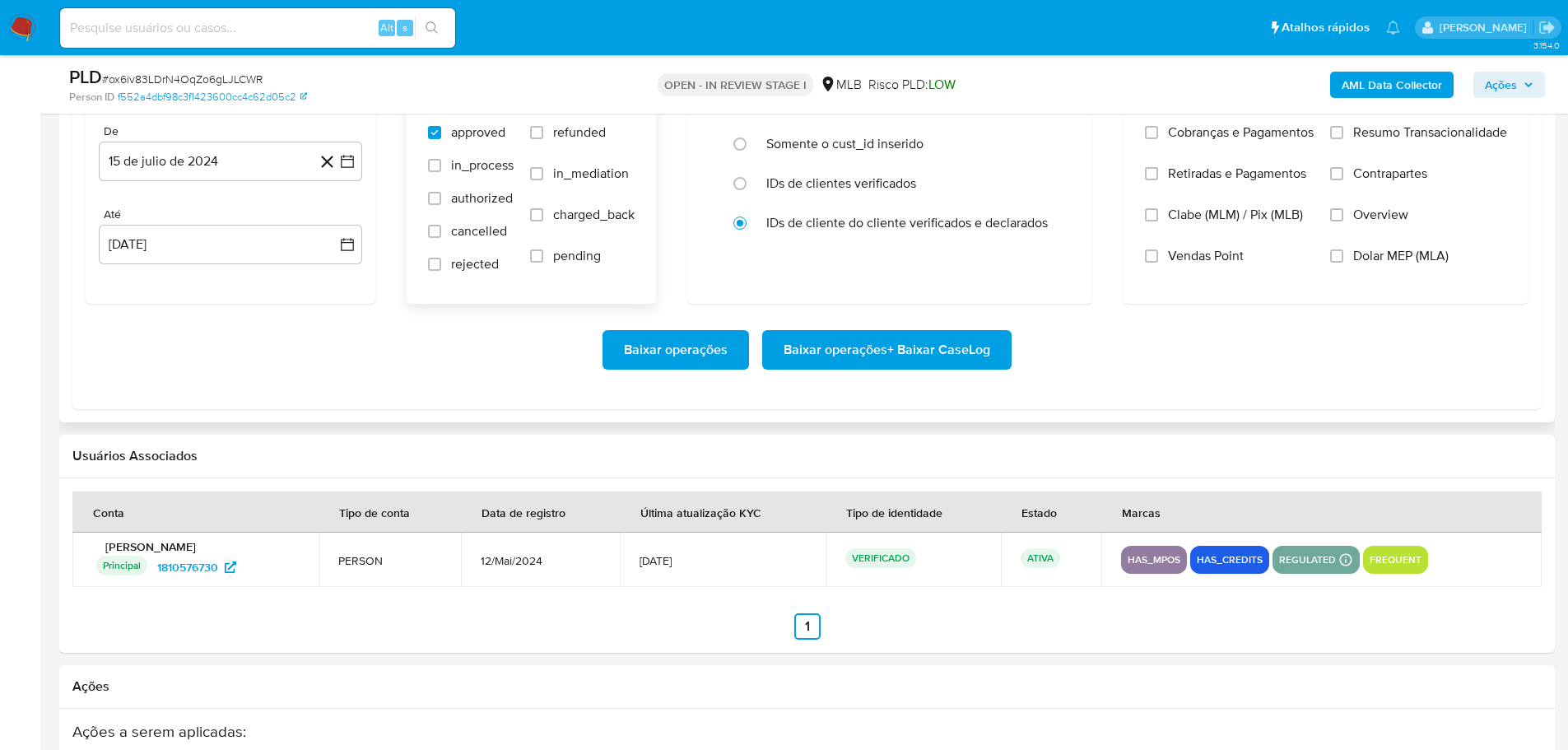
scroll to position [1975, 0]
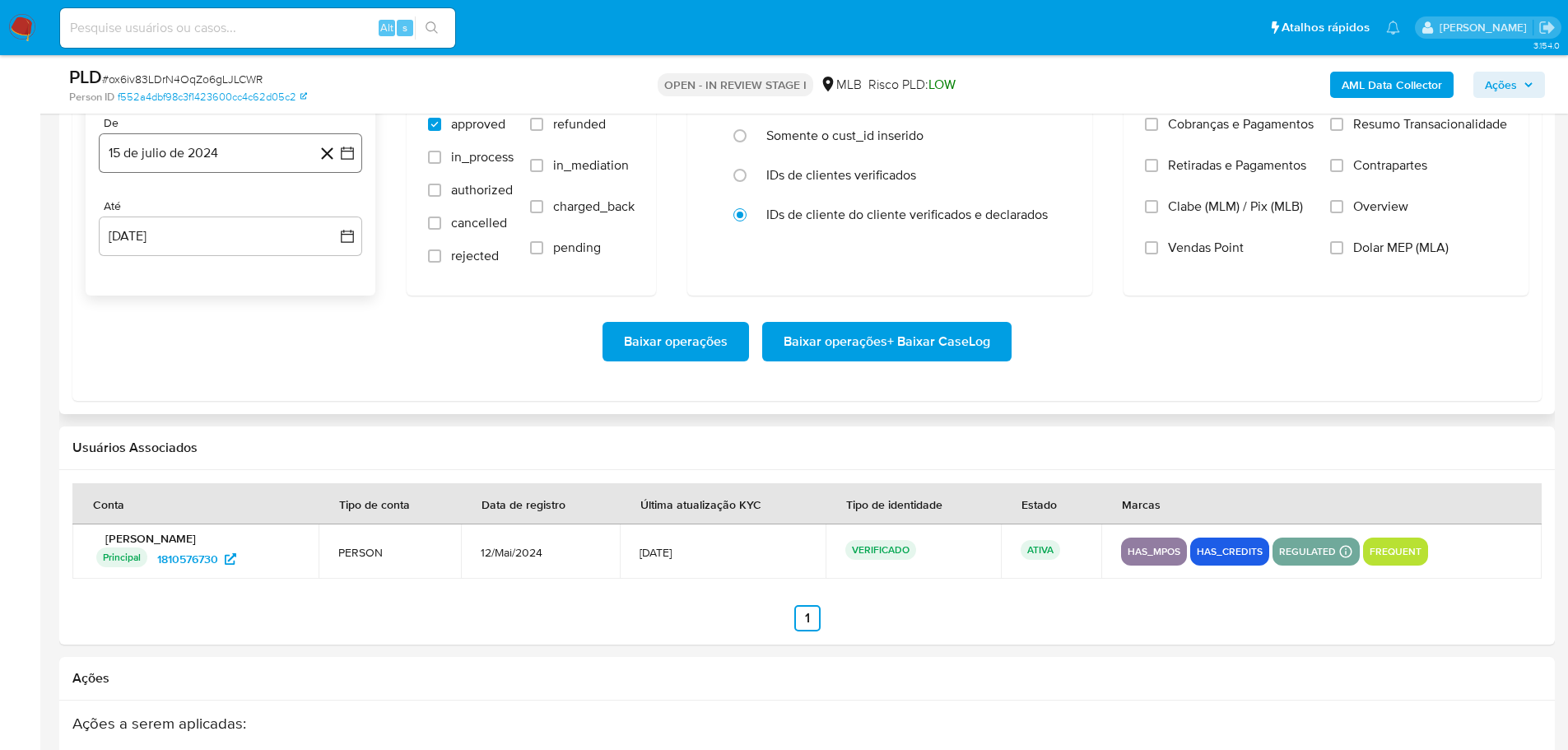
click at [220, 158] on button "15 de julio de 2024" at bounding box center [230, 153] width 263 height 40
click at [328, 214] on icon "Mes siguiente" at bounding box center [332, 211] width 19 height 19
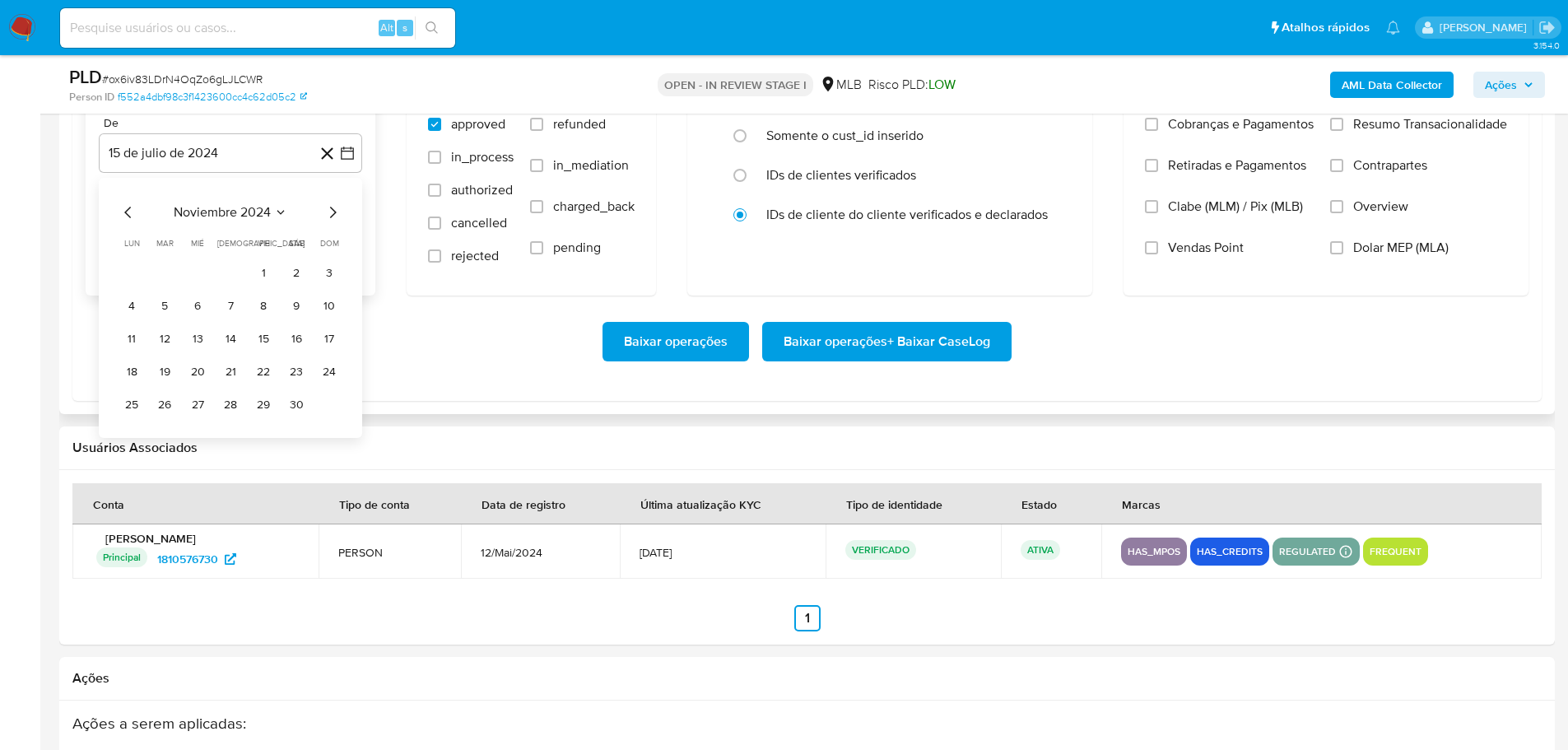
click at [328, 214] on icon "Mes siguiente" at bounding box center [332, 211] width 19 height 19
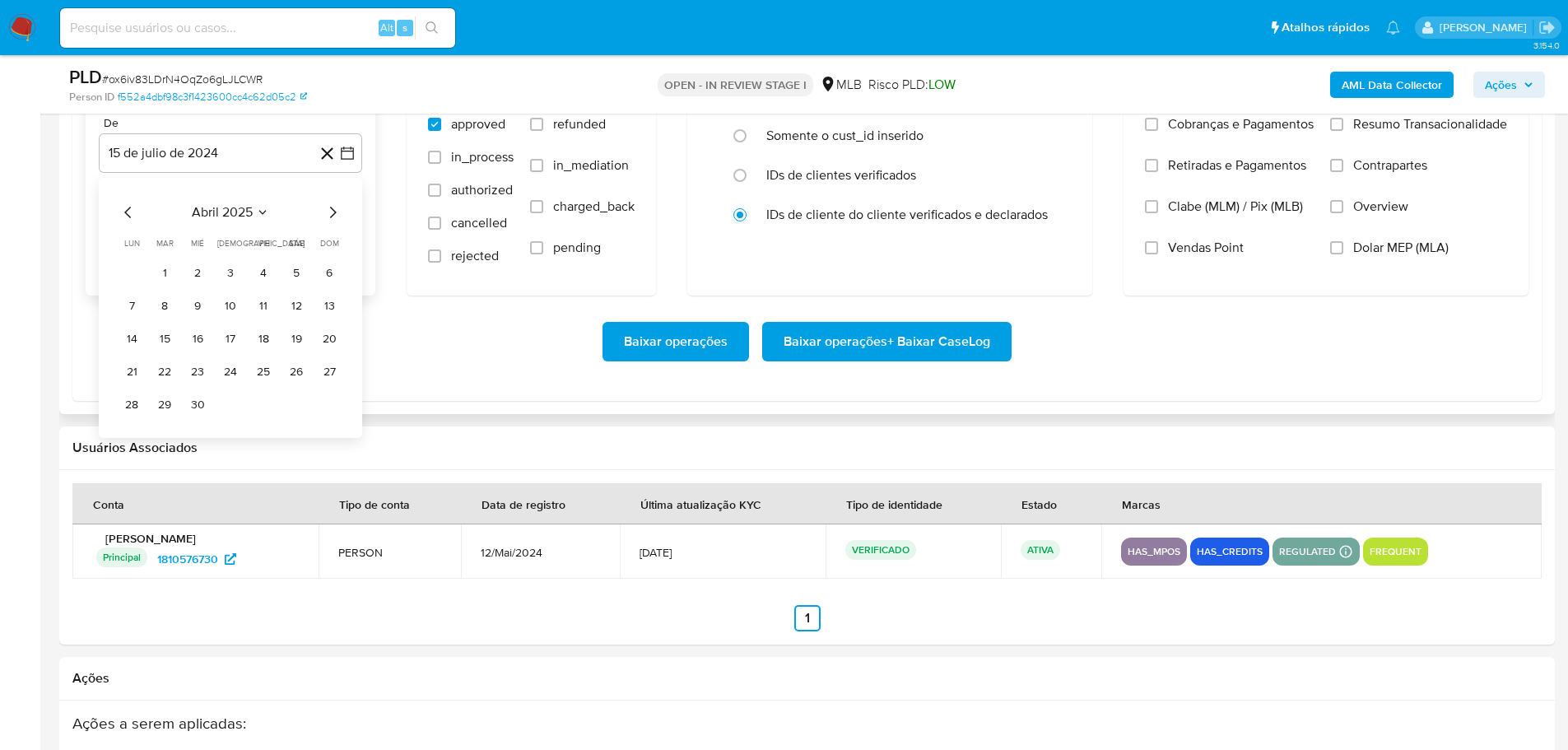
click at [328, 214] on icon "Mes siguiente" at bounding box center [332, 211] width 19 height 19
click at [328, 213] on icon "Mes siguiente" at bounding box center [332, 211] width 19 height 19
click at [337, 275] on button "1" at bounding box center [329, 273] width 26 height 26
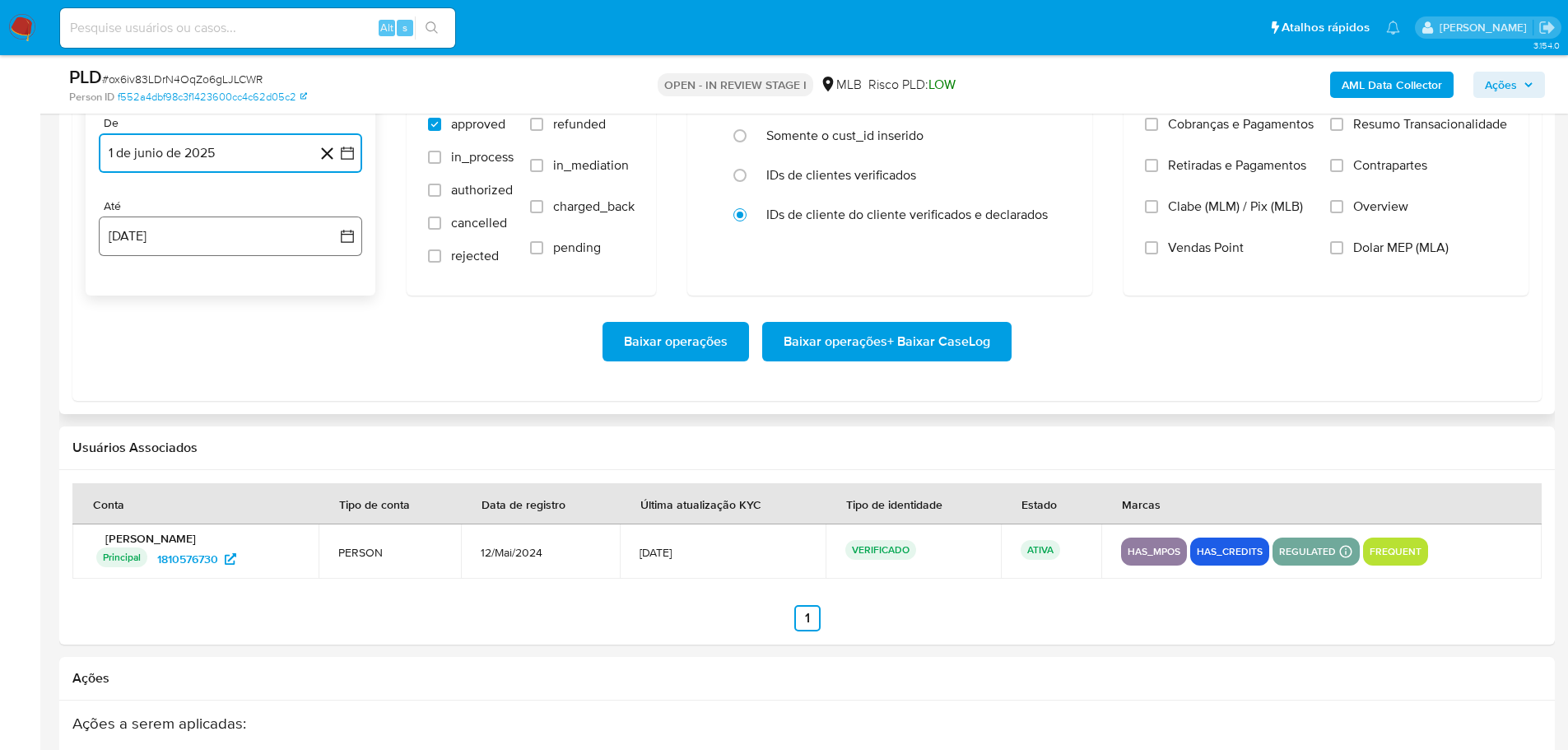
click at [274, 254] on button "[DATE]" at bounding box center [230, 236] width 263 height 40
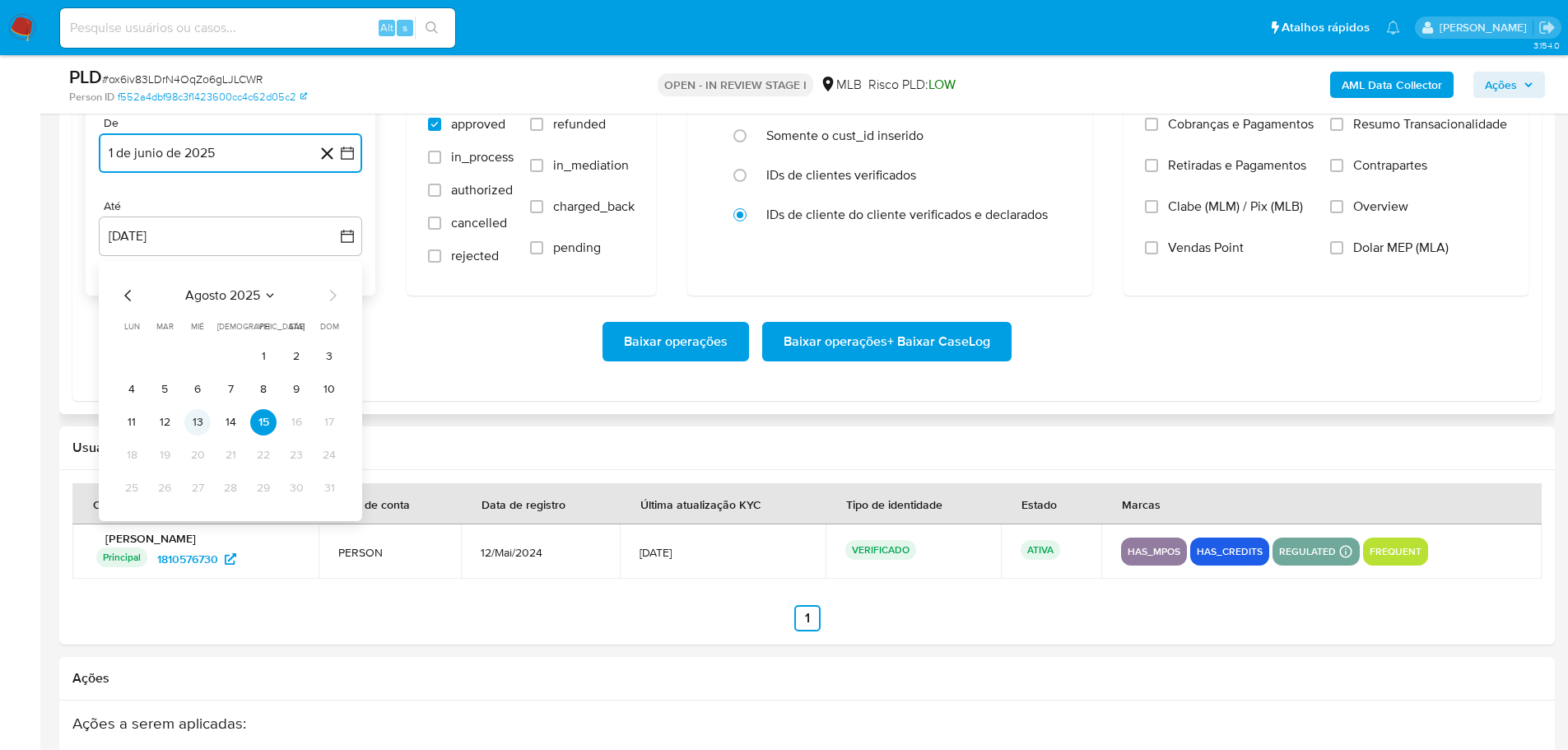
click at [200, 424] on button "13" at bounding box center [197, 422] width 26 height 26
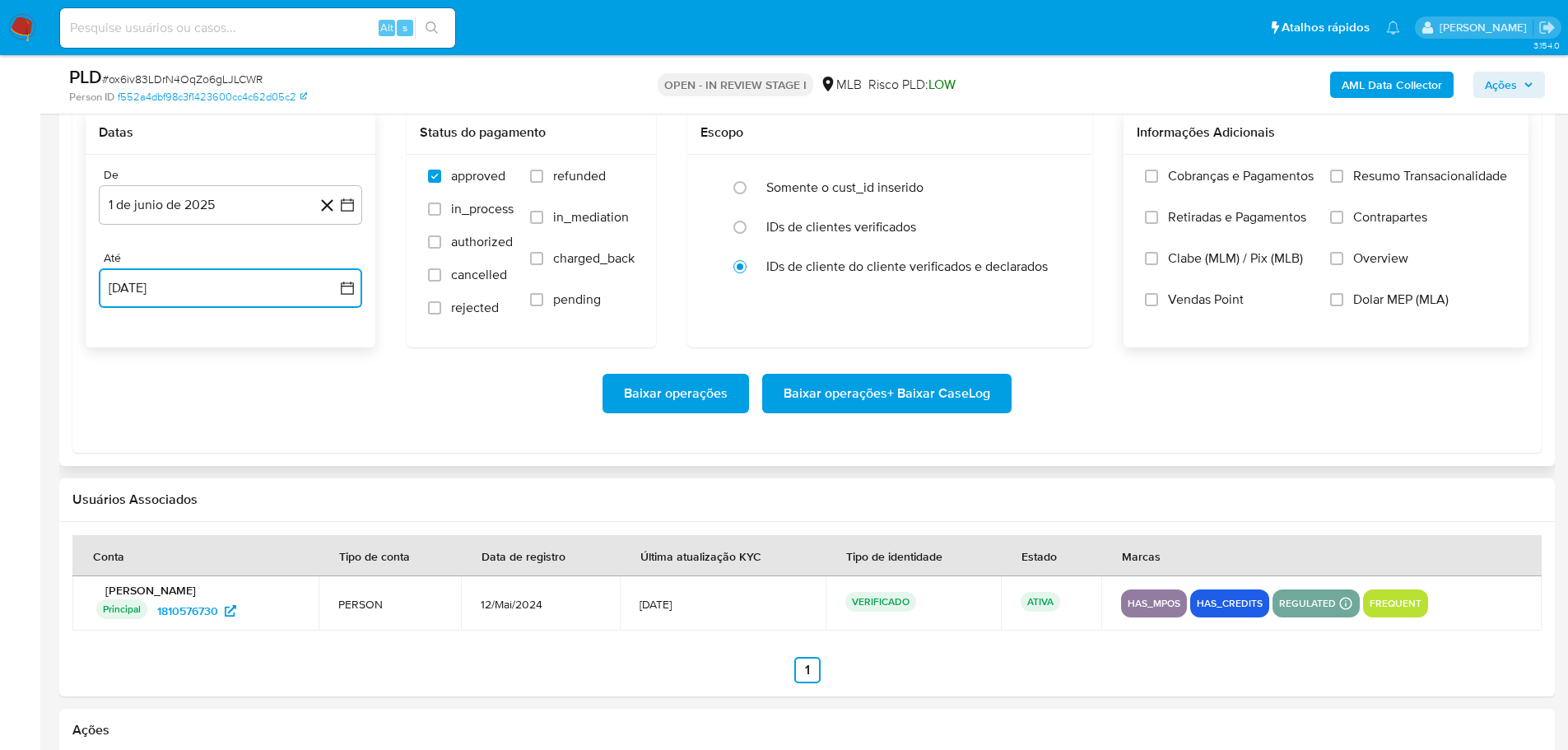
scroll to position [1810, 0]
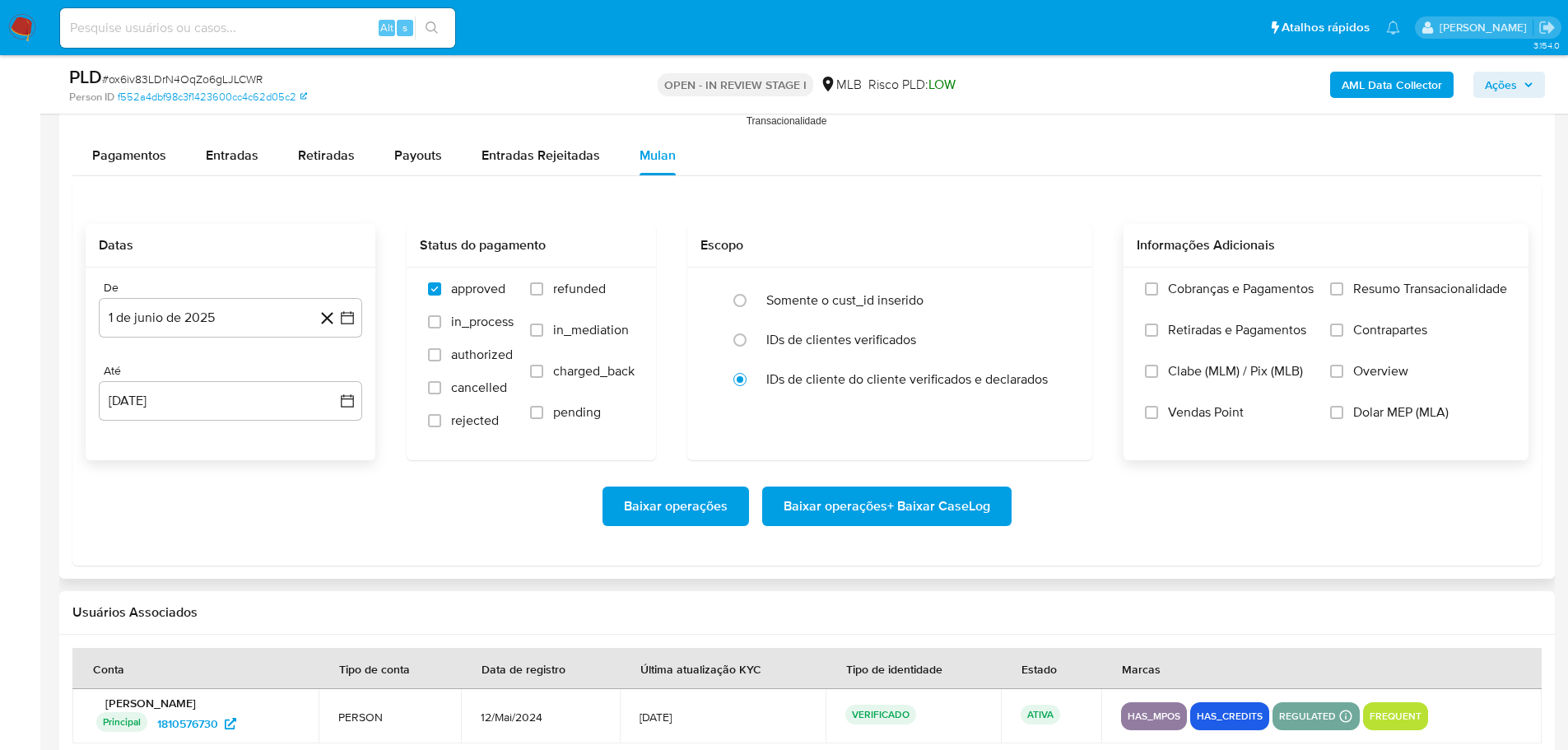
click at [1341, 279] on div "Cobranças e Pagamentos Retiradas e Pagamentos Clabe (MLM) / Pix (MLB) Vendas Po…" at bounding box center [1326, 363] width 405 height 191
click at [1331, 293] on input "Resumo Transacionalidade" at bounding box center [1337, 289] width 14 height 14
click at [912, 510] on span "Baixar operações + Baixar CaseLog" at bounding box center [887, 506] width 206 height 36
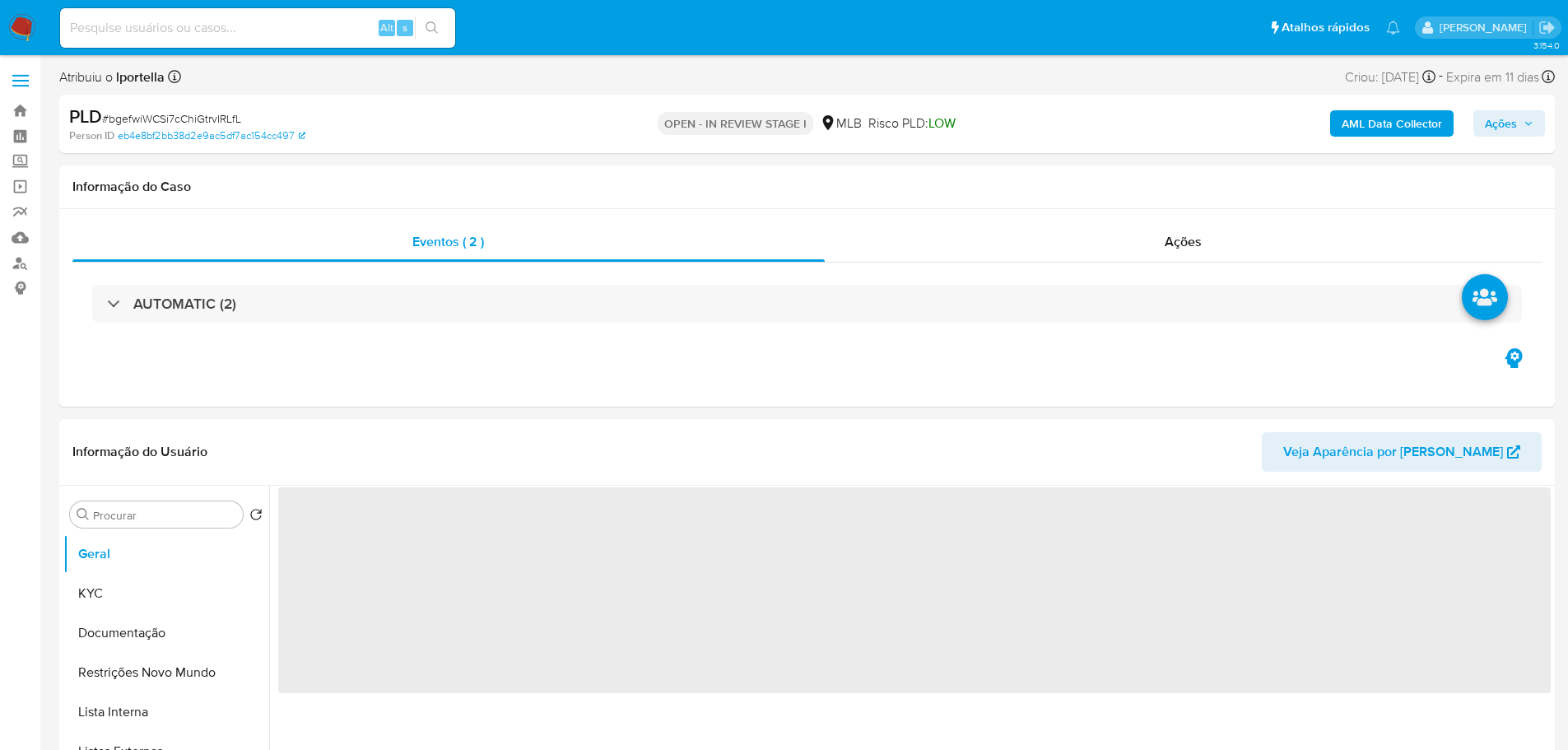
select select "10"
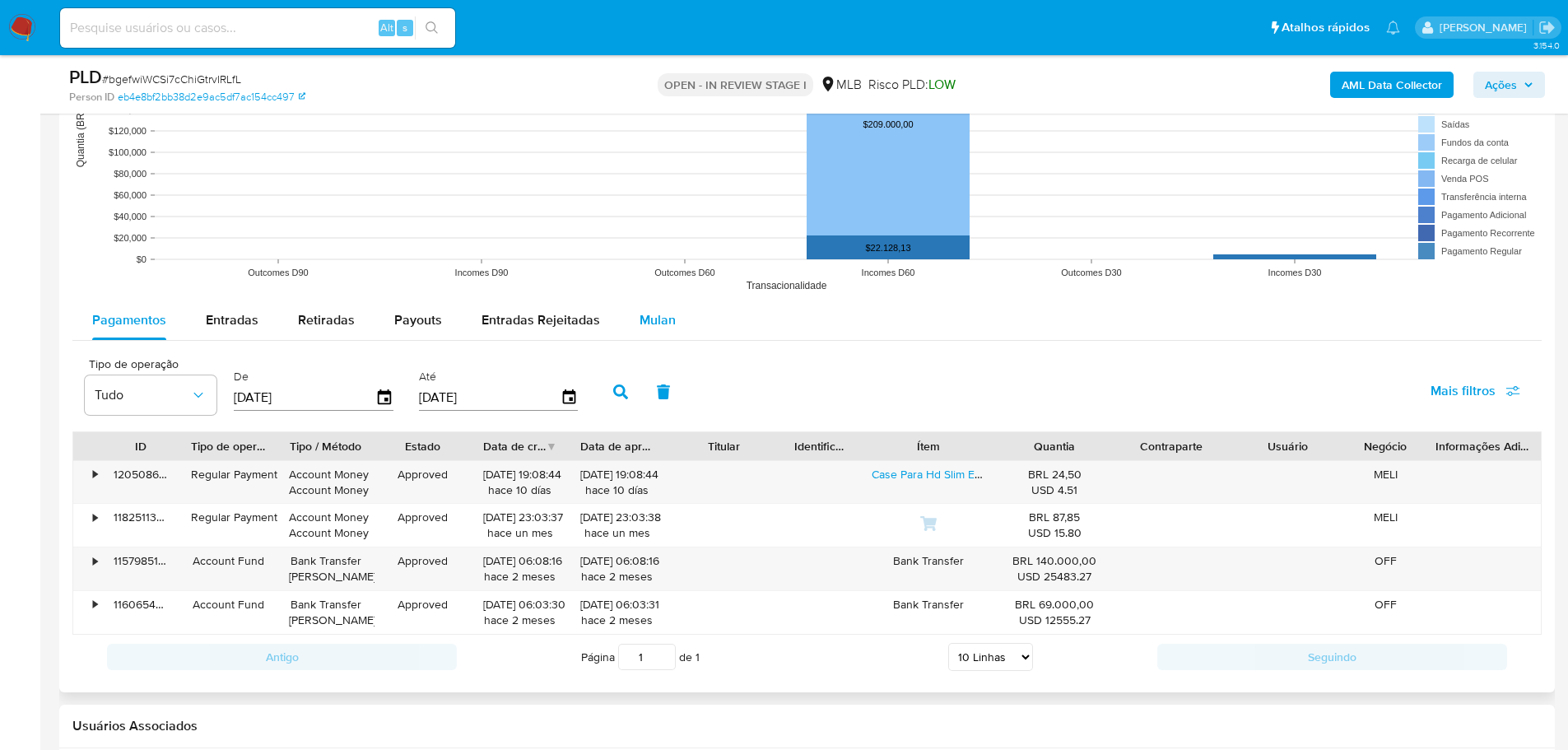
click at [663, 320] on span "Mulan" at bounding box center [657, 320] width 36 height 19
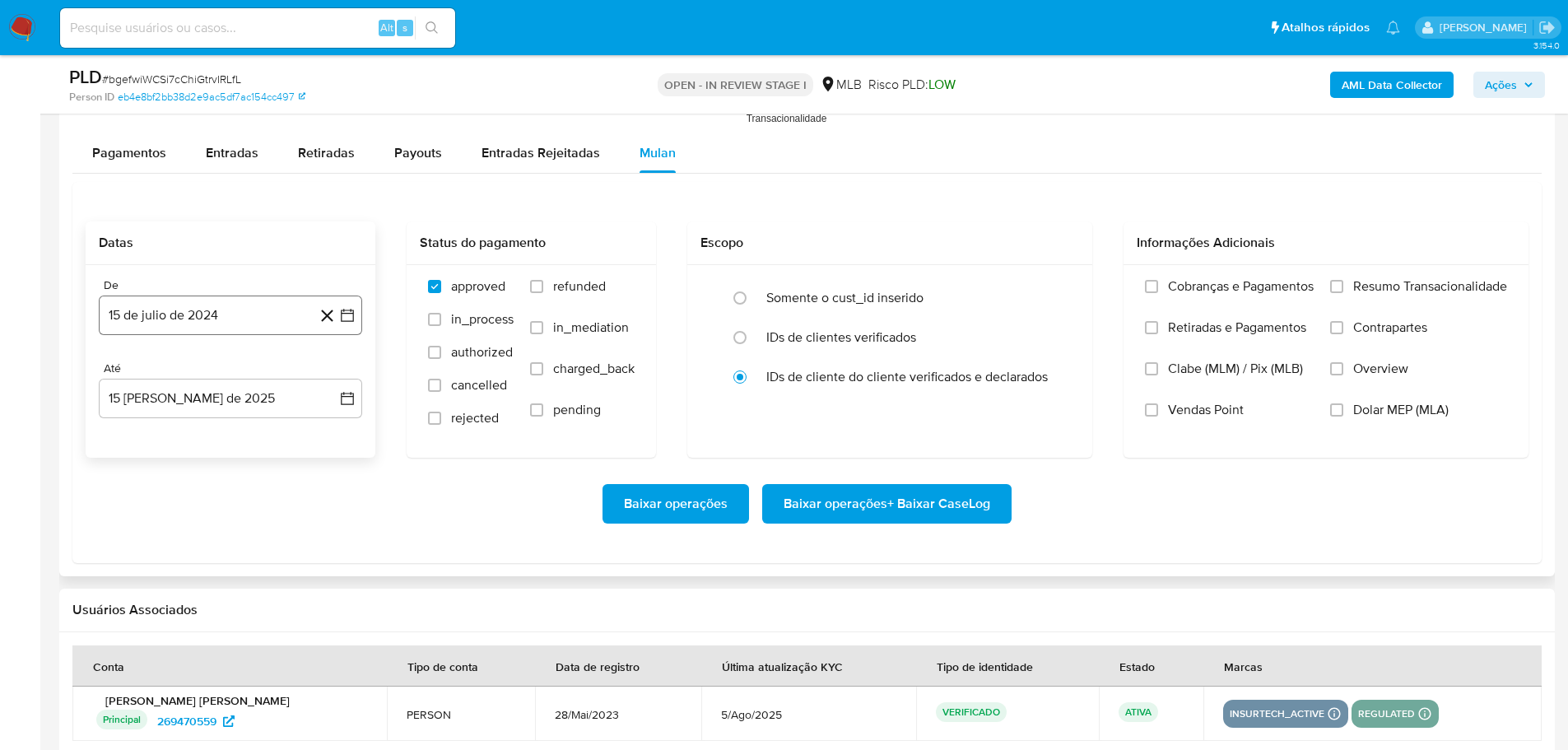
scroll to position [1893, 0]
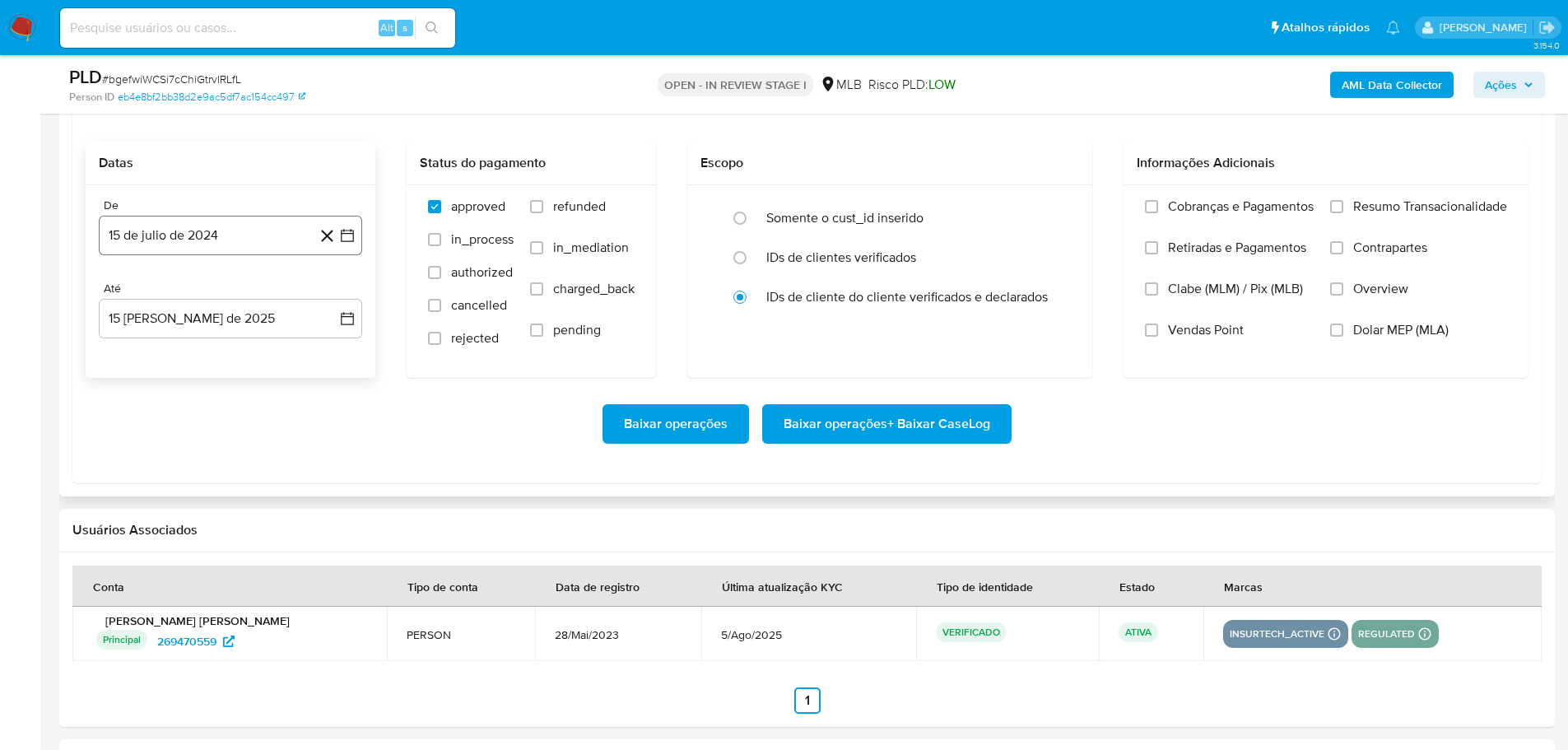
click at [228, 241] on button "15 de julio de 2024" at bounding box center [230, 235] width 263 height 40
click at [343, 290] on div "julio 2024 julio 2024 lun lunes mar martes mié miércoles jue jueves vie viernes…" at bounding box center [230, 391] width 263 height 260
click at [328, 288] on icon "Mes siguiente" at bounding box center [332, 294] width 19 height 19
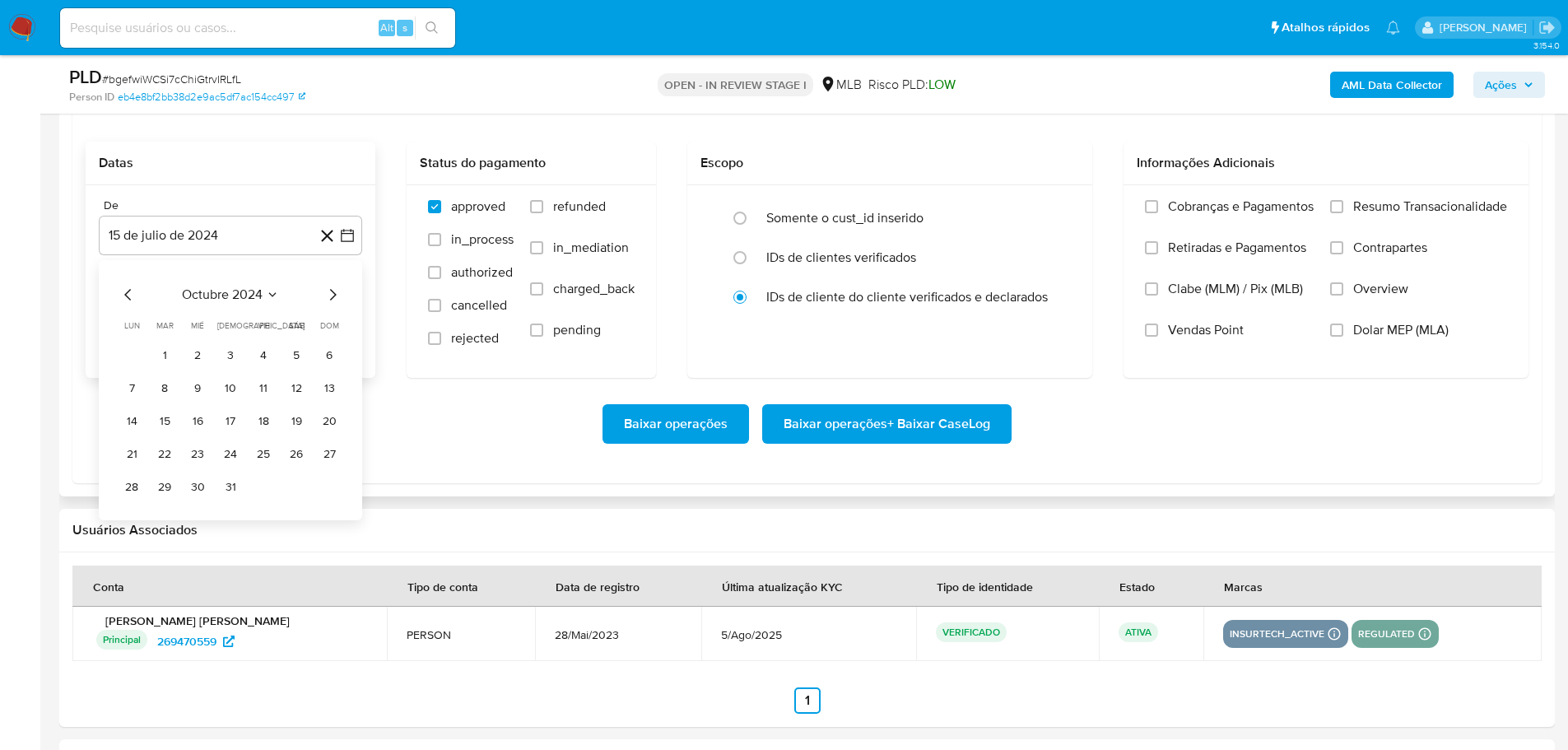
click at [328, 288] on icon "Mes siguiente" at bounding box center [332, 294] width 19 height 19
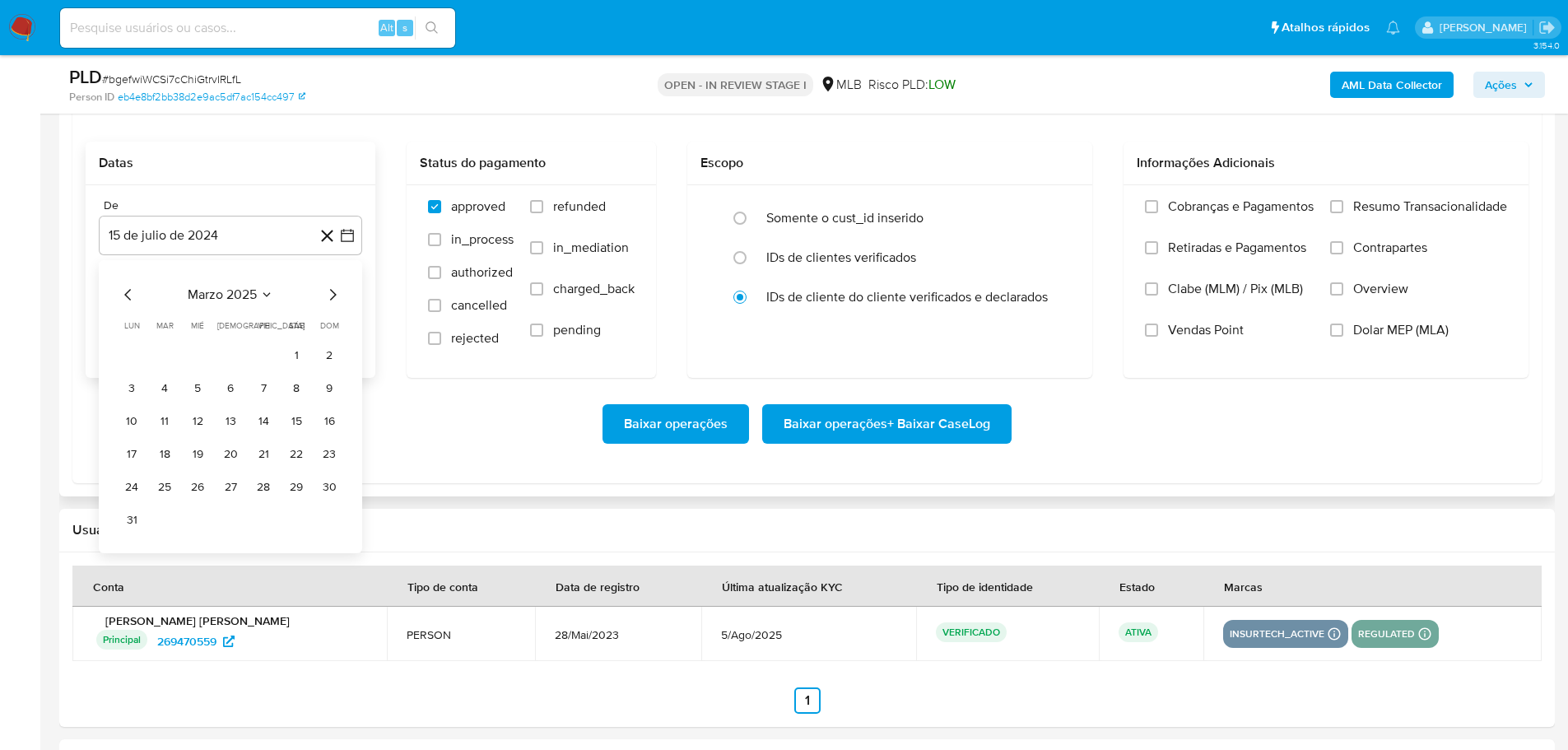
click at [328, 288] on icon "Mes siguiente" at bounding box center [332, 294] width 19 height 19
click at [324, 356] on button "1" at bounding box center [329, 355] width 26 height 26
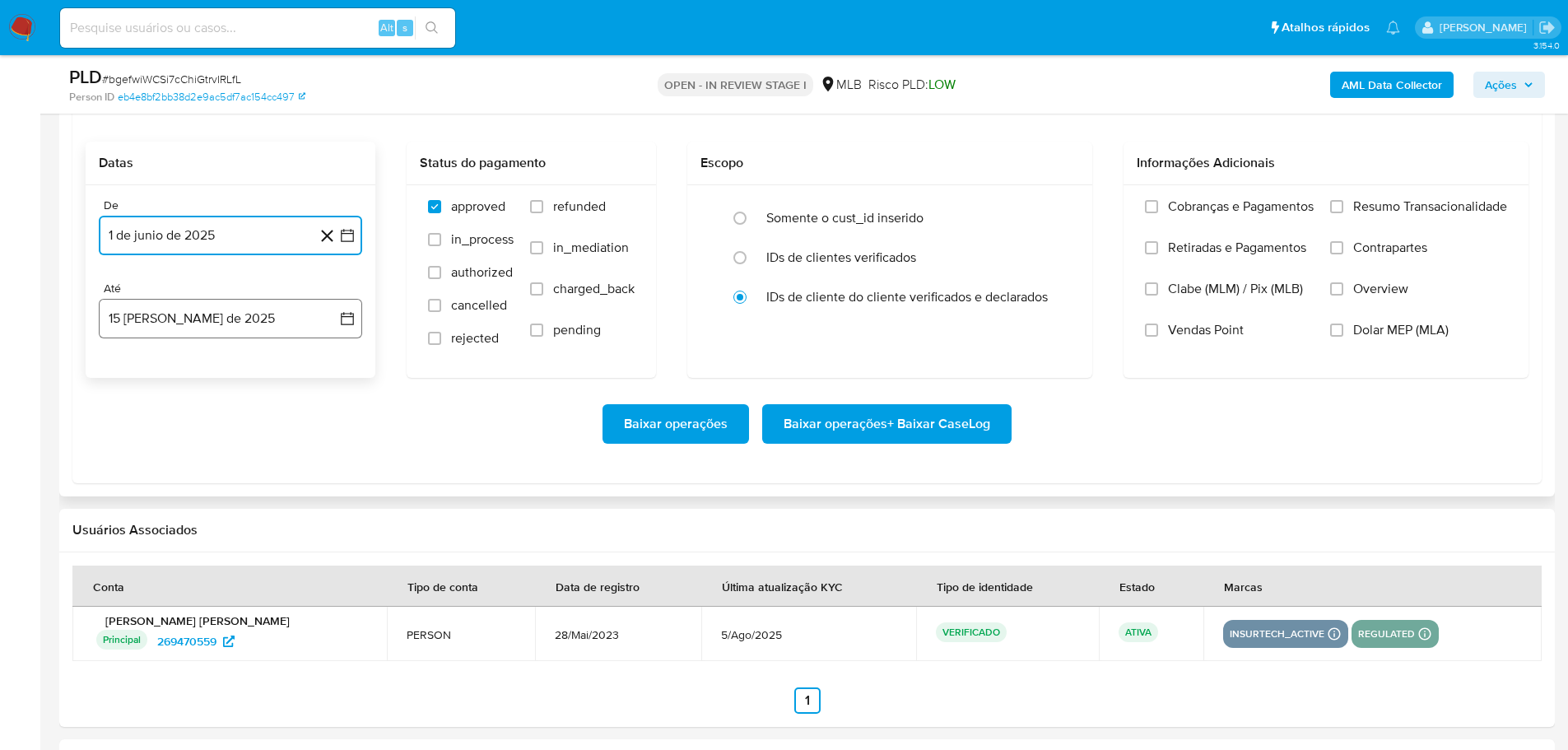
drag, startPoint x: 255, startPoint y: 324, endPoint x: 252, endPoint y: 336, distance: 12.4
click at [254, 324] on button "15 de agosto de 2025" at bounding box center [230, 318] width 263 height 40
click at [201, 514] on button "13" at bounding box center [197, 504] width 26 height 26
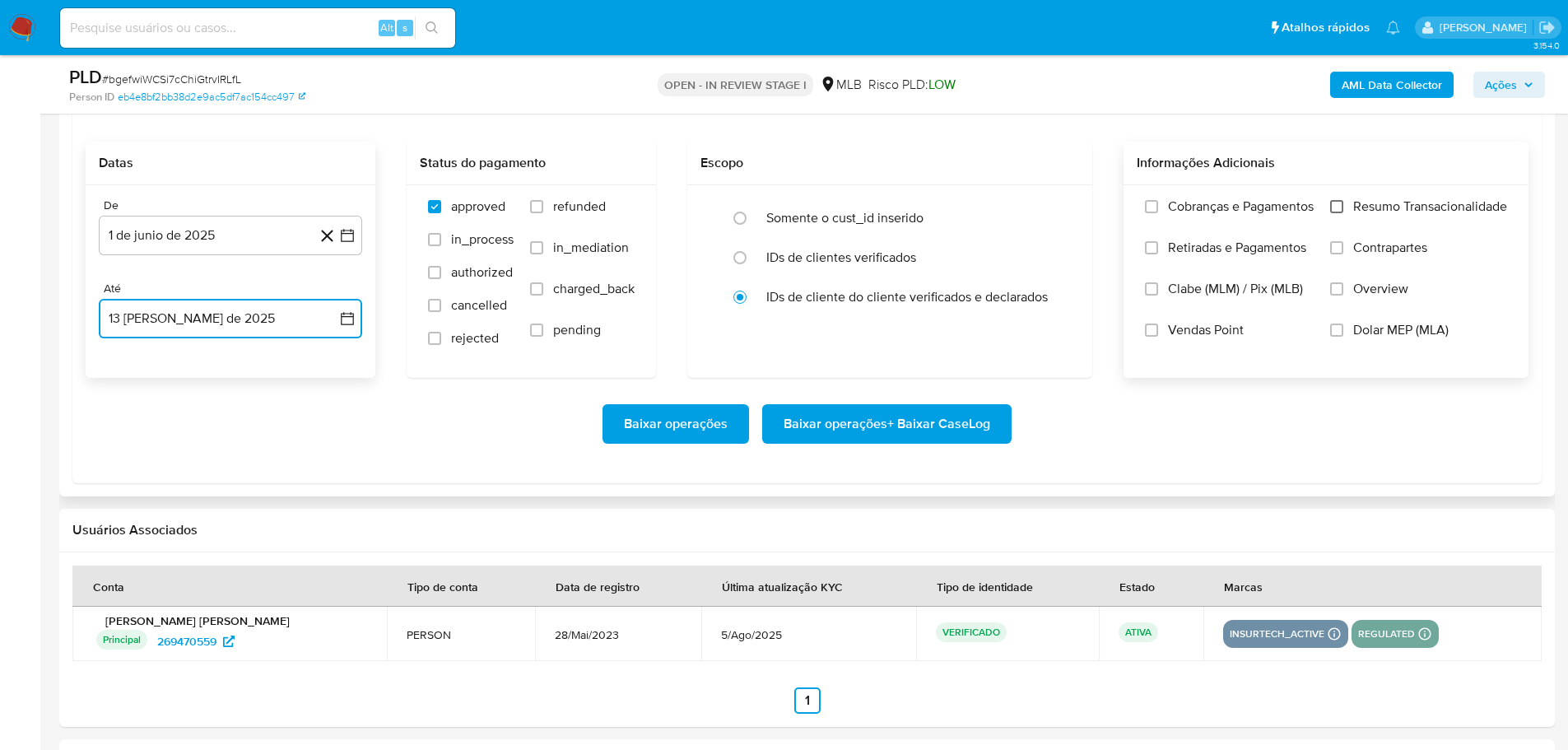
click at [1335, 205] on input "Resumo Transacionalidade" at bounding box center [1337, 207] width 14 height 14
click at [955, 424] on span "Baixar operações + Baixar CaseLog" at bounding box center [887, 424] width 206 height 36
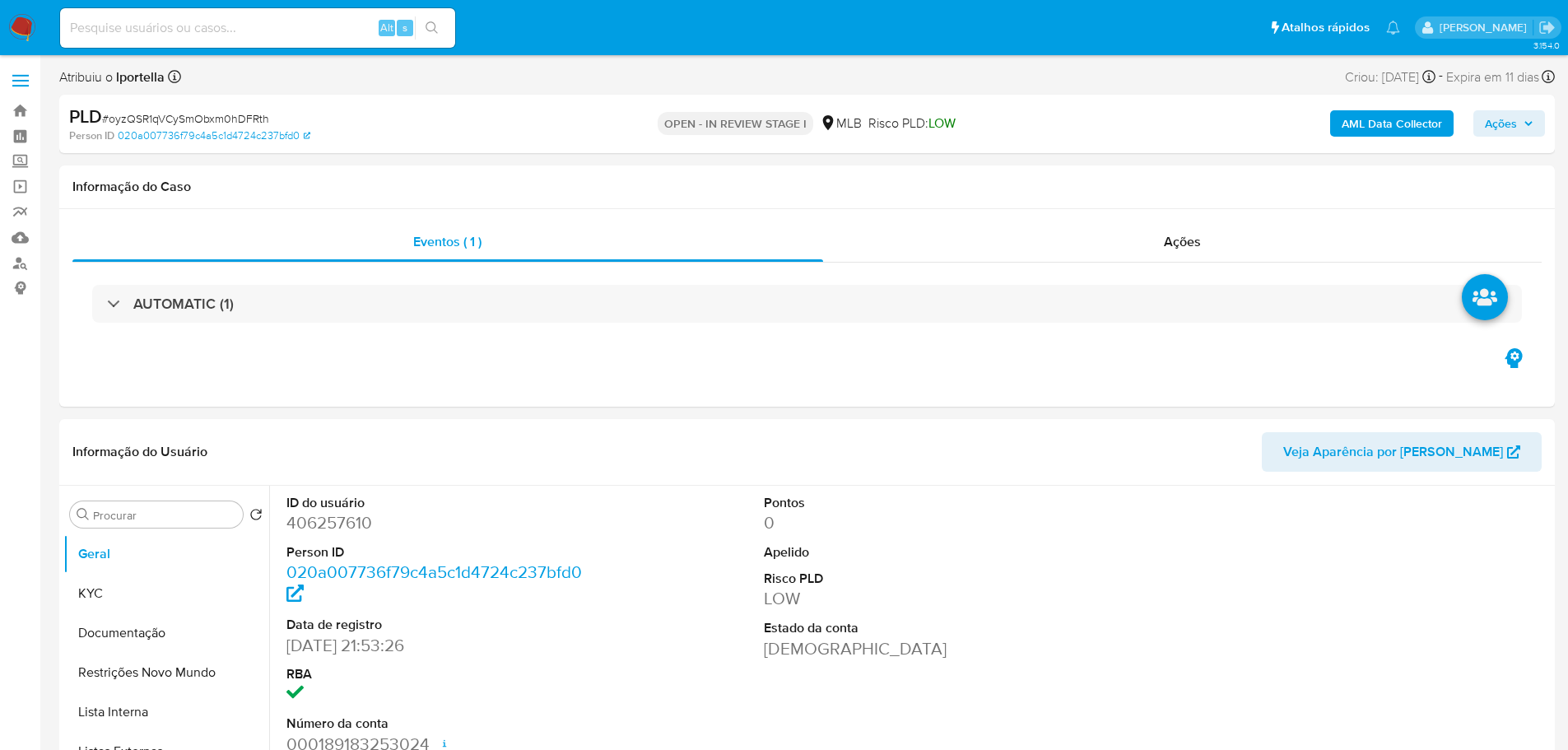
select select "10"
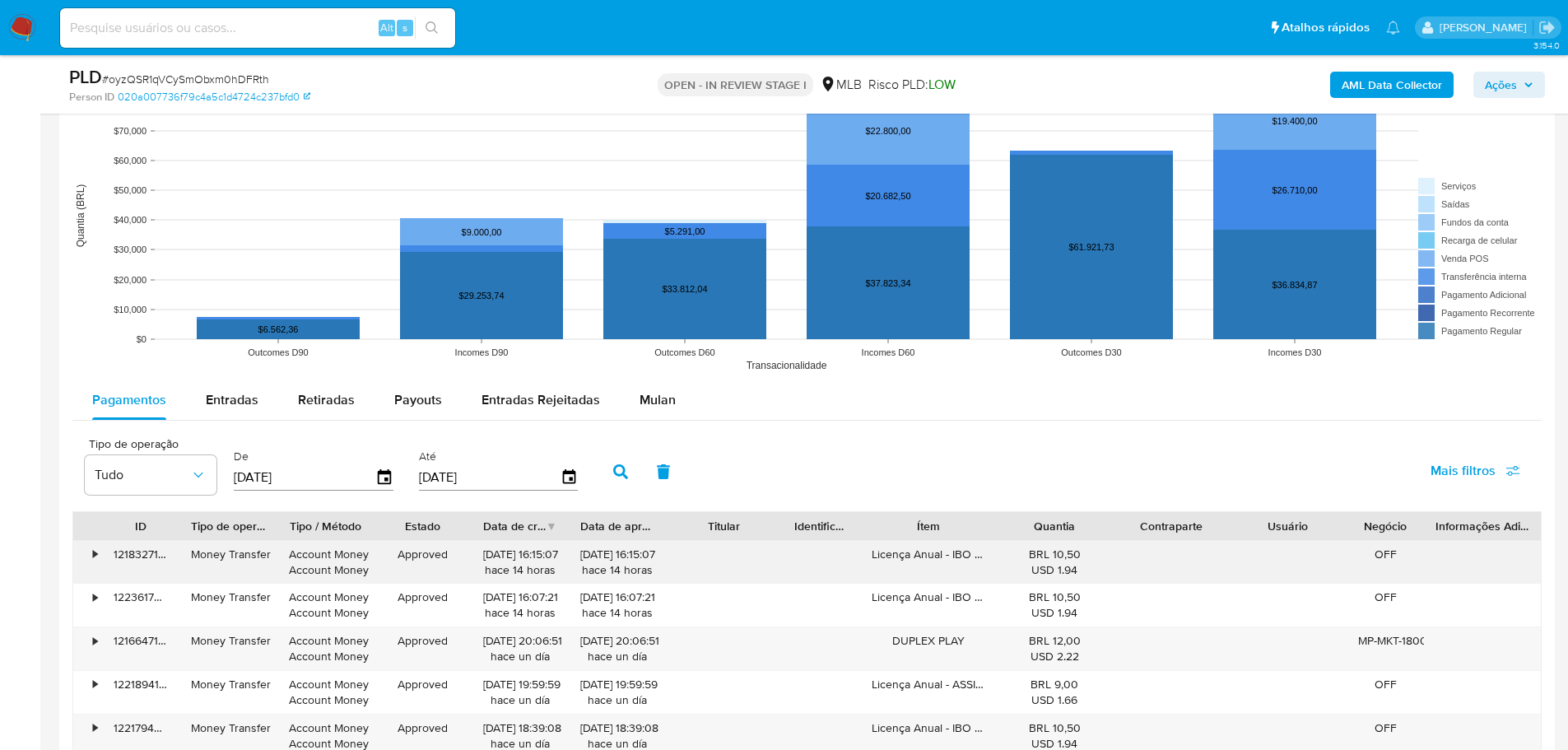
scroll to position [1810, 0]
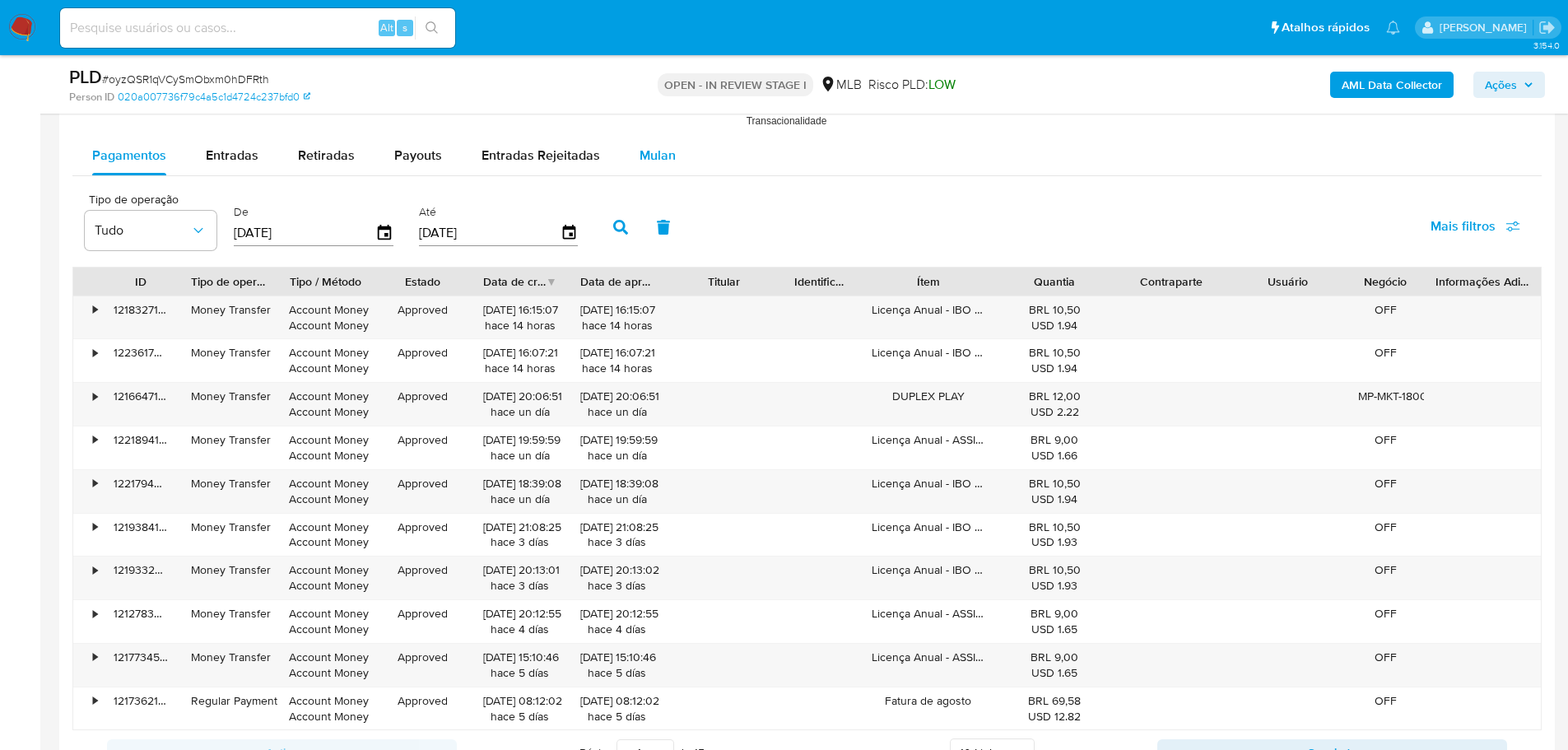
click at [640, 161] on span "Mulan" at bounding box center [657, 155] width 36 height 19
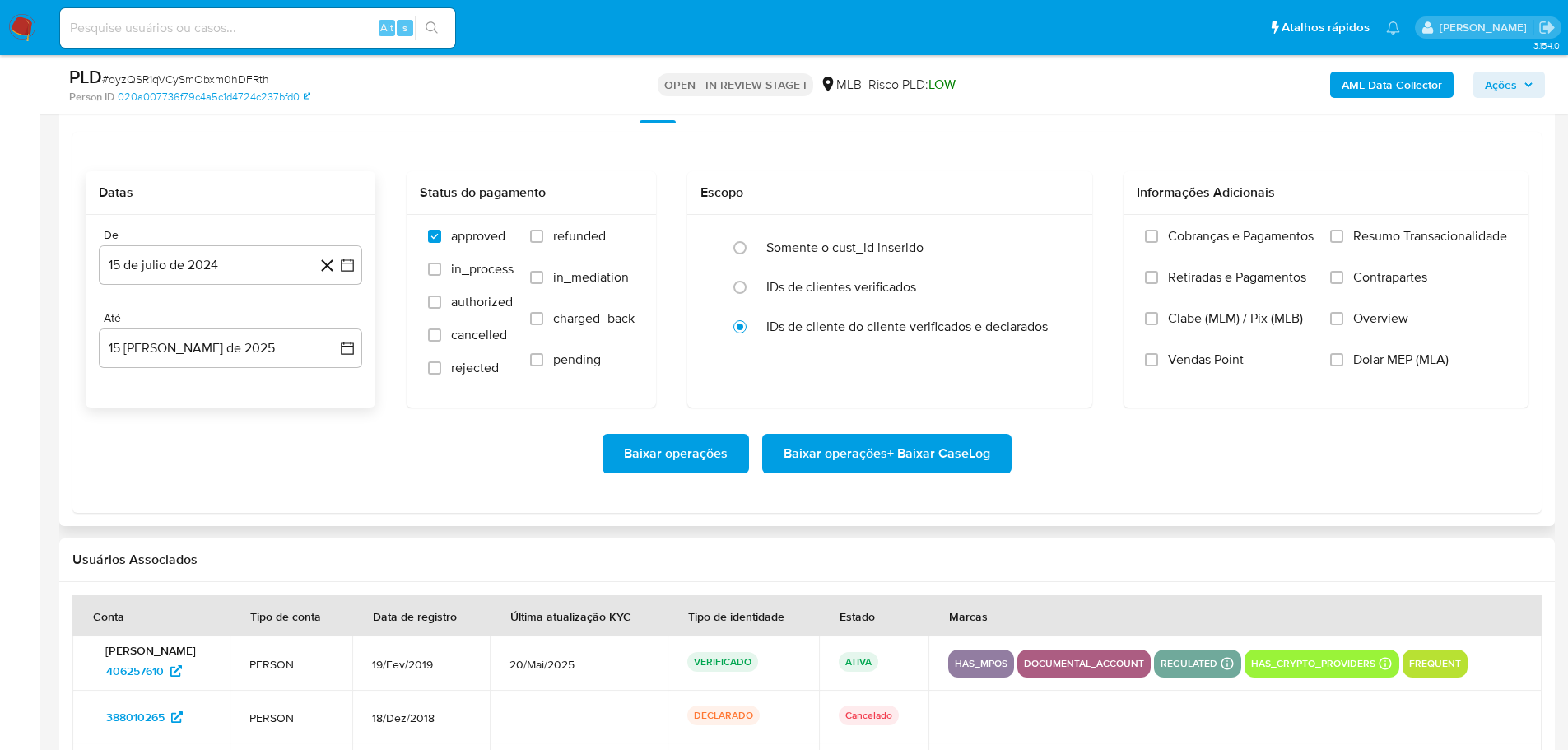
scroll to position [1893, 0]
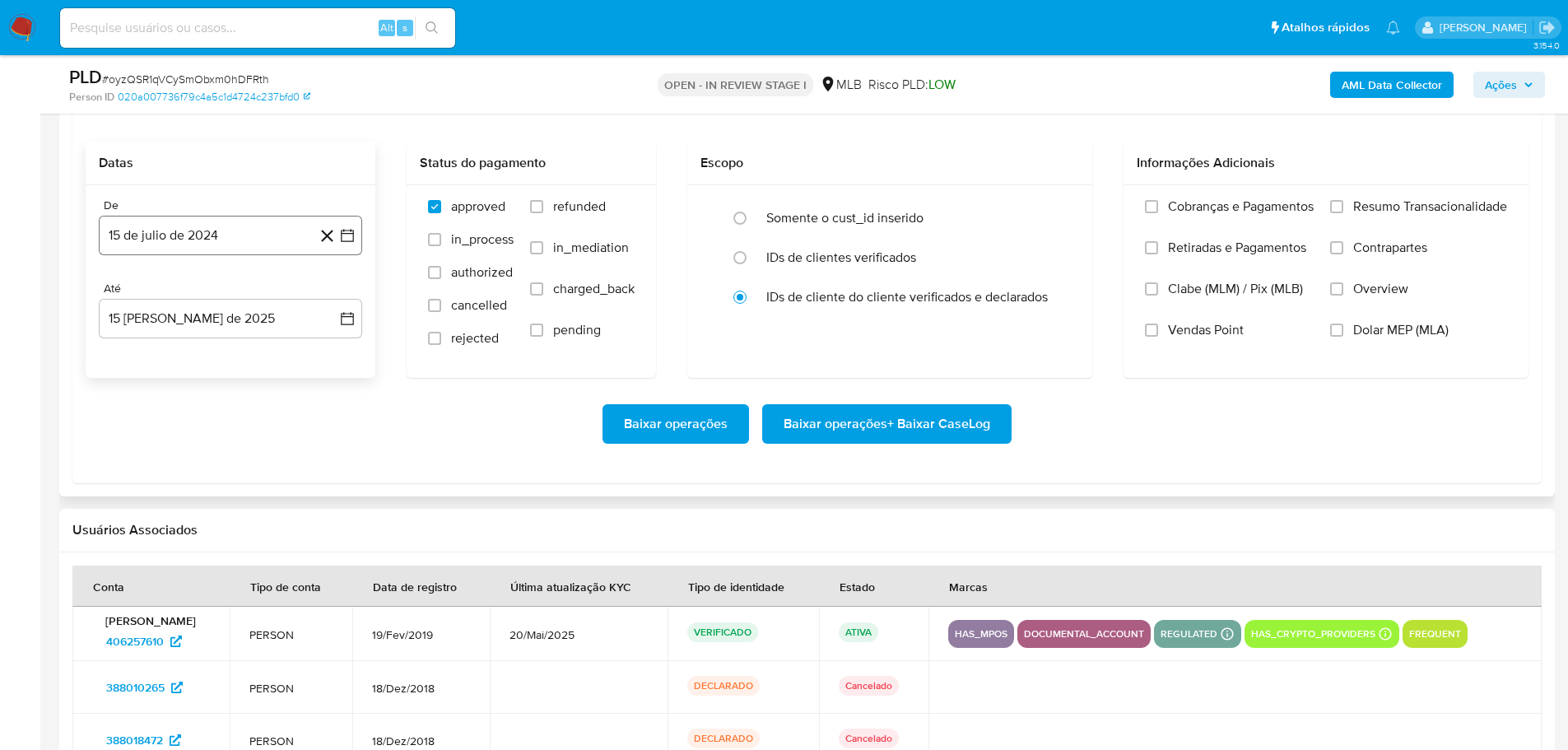
click at [193, 233] on button "15 de julio de 2024" at bounding box center [230, 235] width 263 height 40
click at [326, 293] on icon "Mes siguiente" at bounding box center [332, 294] width 19 height 19
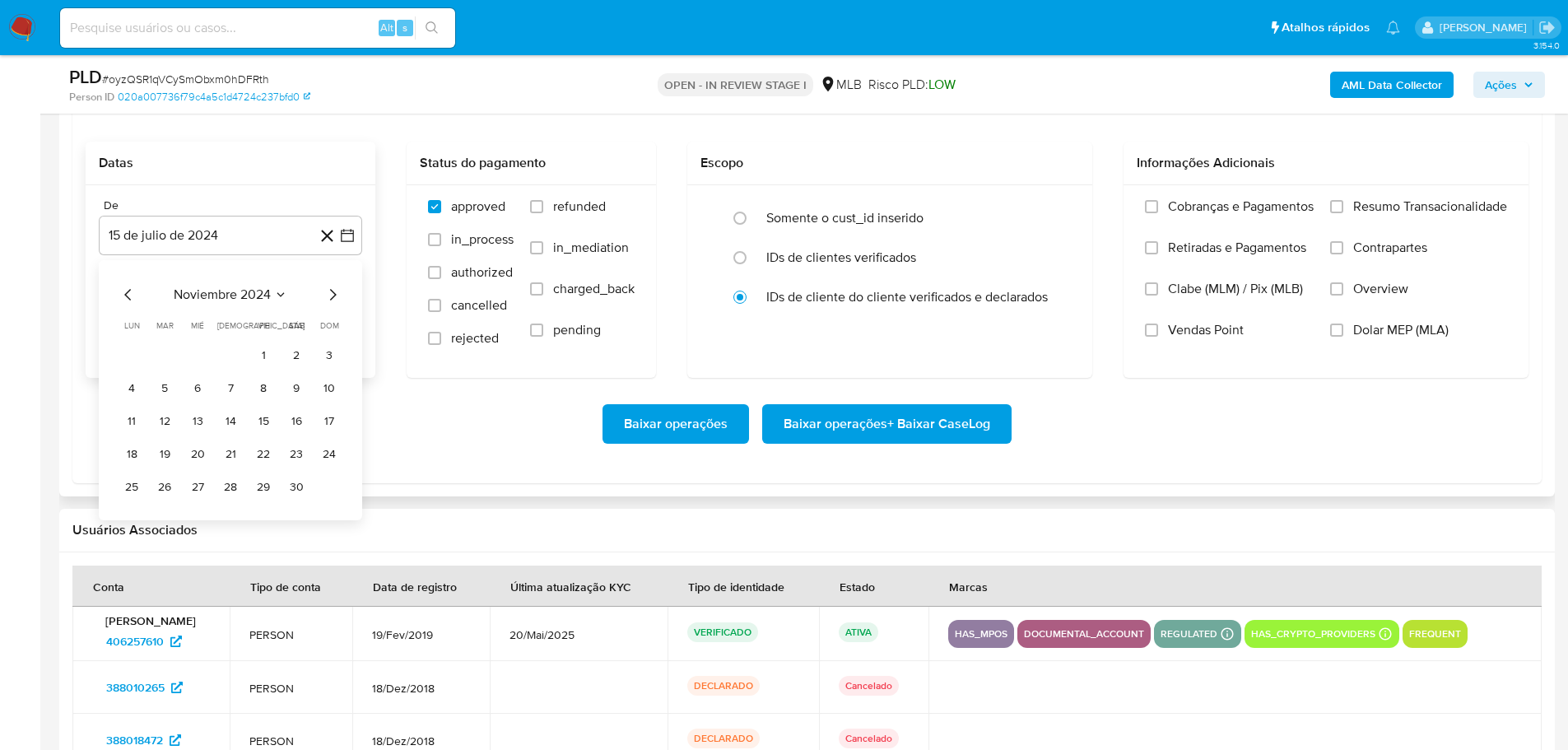
click at [326, 293] on icon "Mes siguiente" at bounding box center [332, 294] width 19 height 19
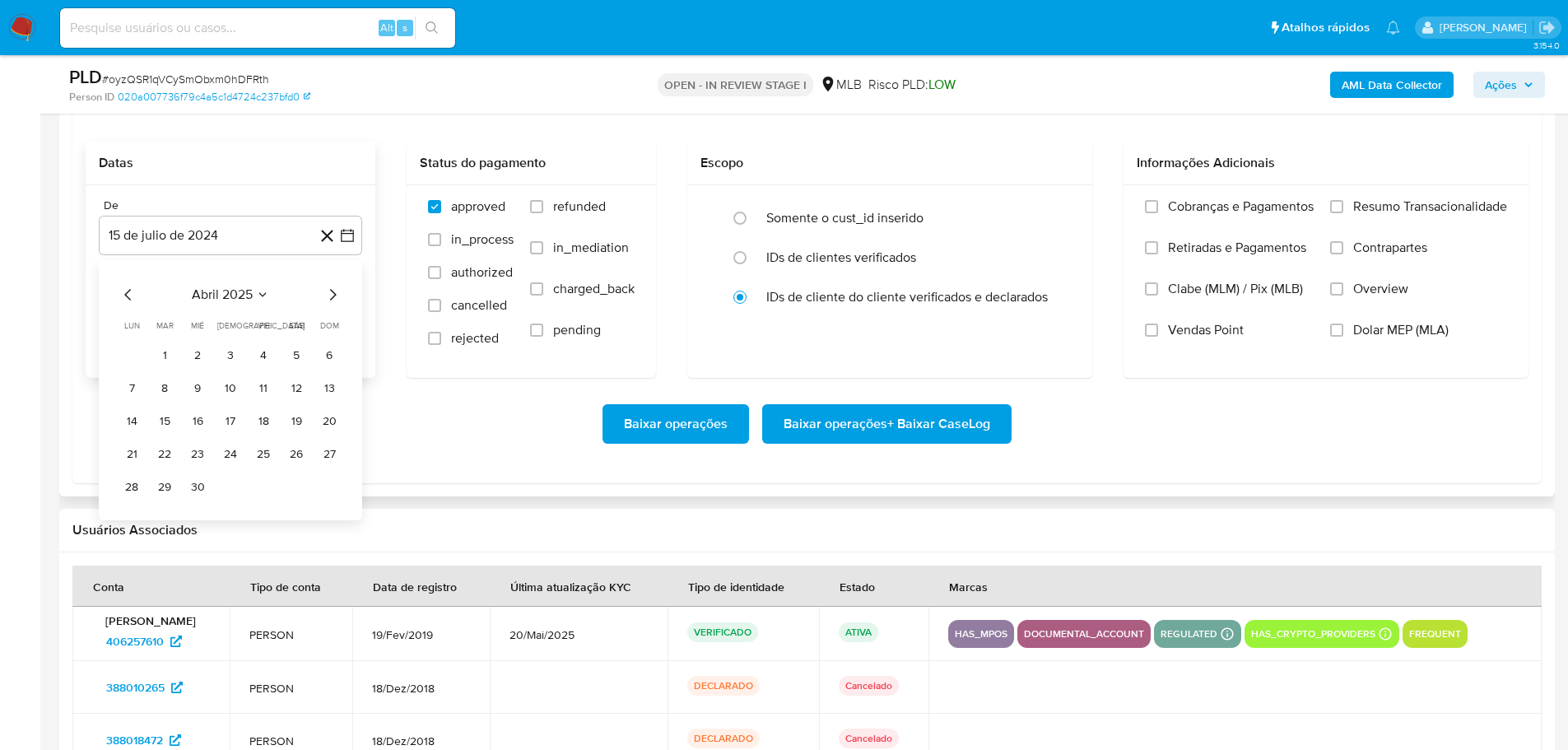
click at [326, 293] on icon "Mes siguiente" at bounding box center [332, 294] width 19 height 19
click at [326, 293] on icon "Mes siguiente" at bounding box center [332, 294] width 19 height 19
click at [327, 353] on button "1" at bounding box center [329, 355] width 26 height 26
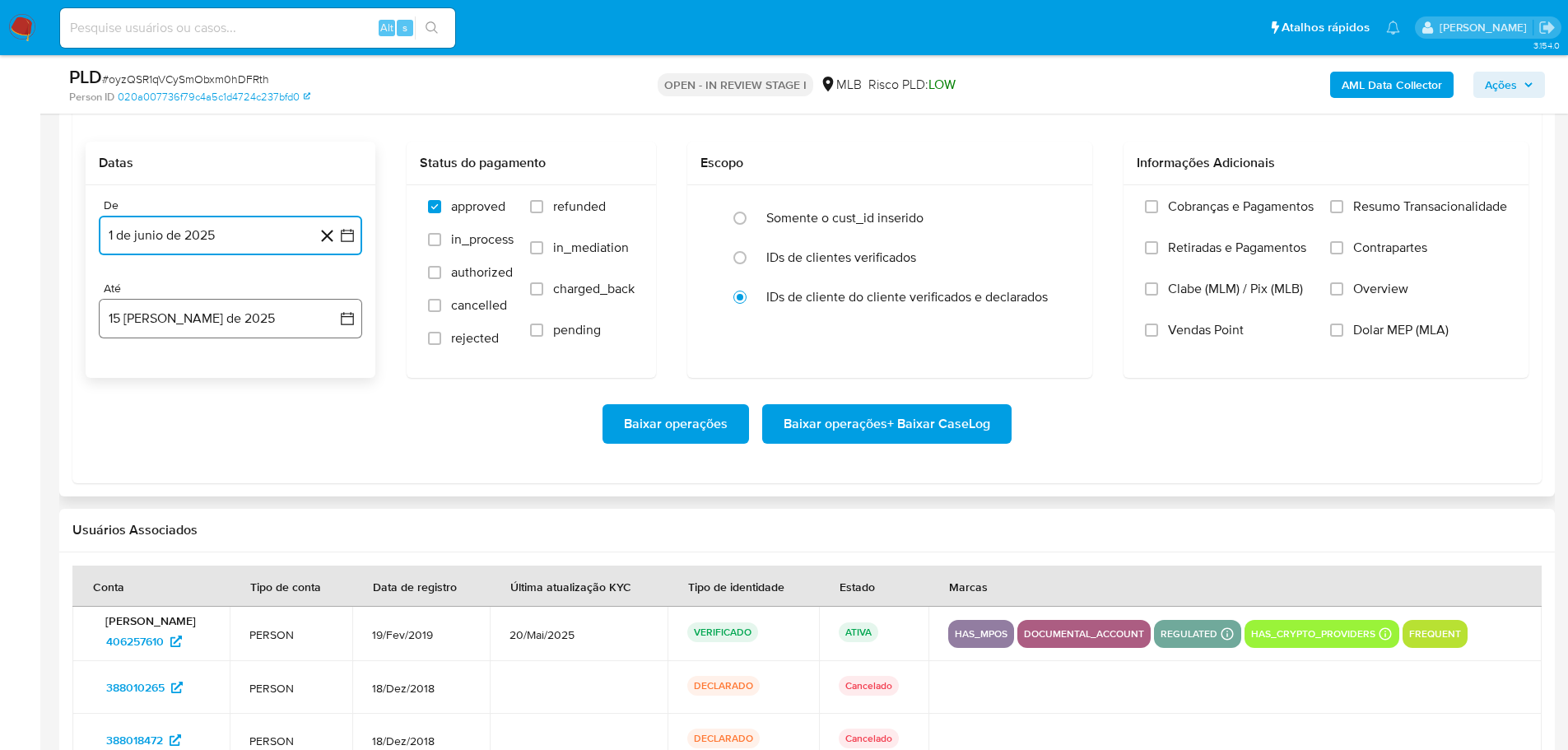
click at [252, 312] on button "15 de agosto de 2025" at bounding box center [230, 318] width 263 height 40
click at [195, 508] on button "13" at bounding box center [197, 504] width 26 height 26
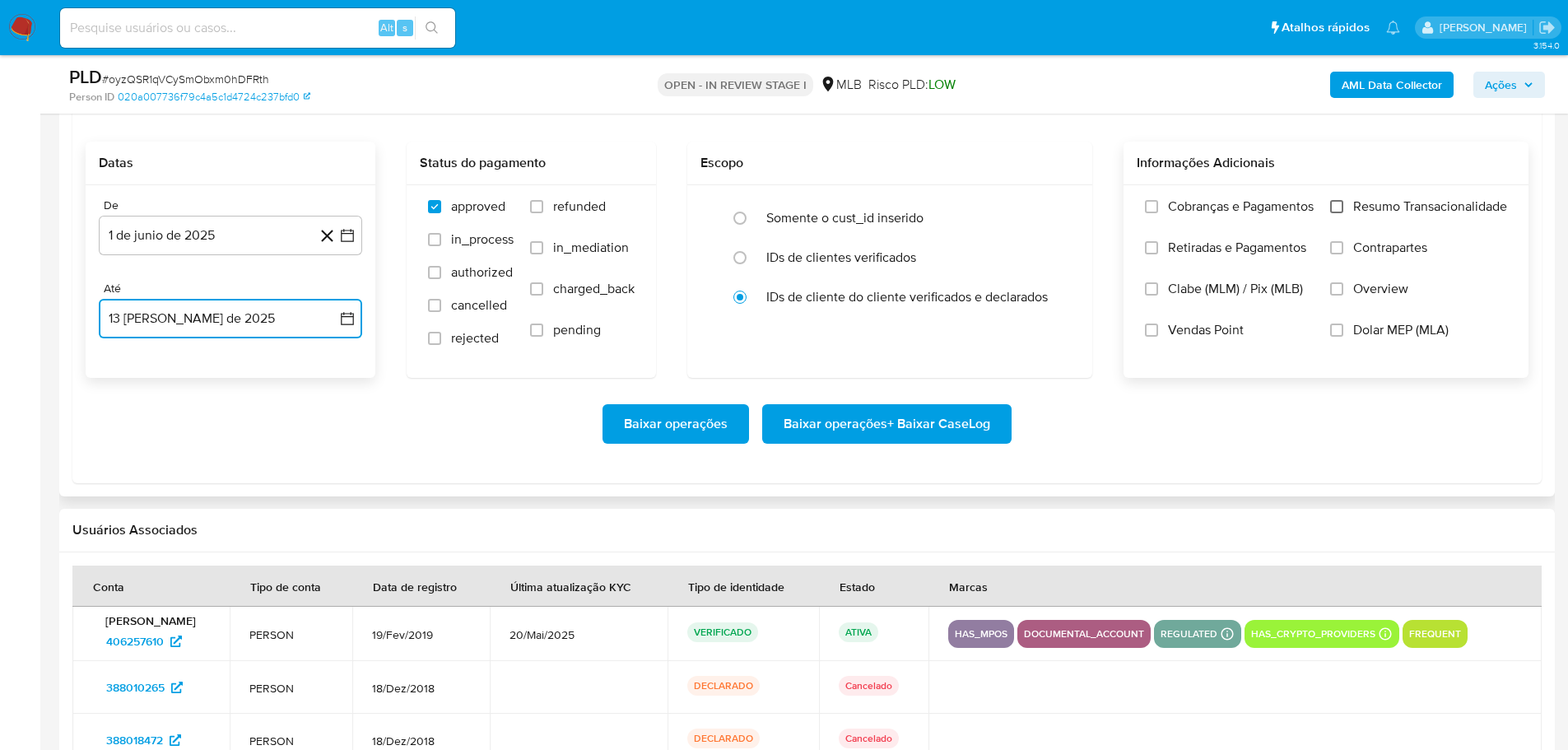
click at [1333, 202] on input "Resumo Transacionalidade" at bounding box center [1337, 207] width 14 height 14
click at [984, 415] on span "Baixar operações + Baixar CaseLog" at bounding box center [887, 424] width 206 height 36
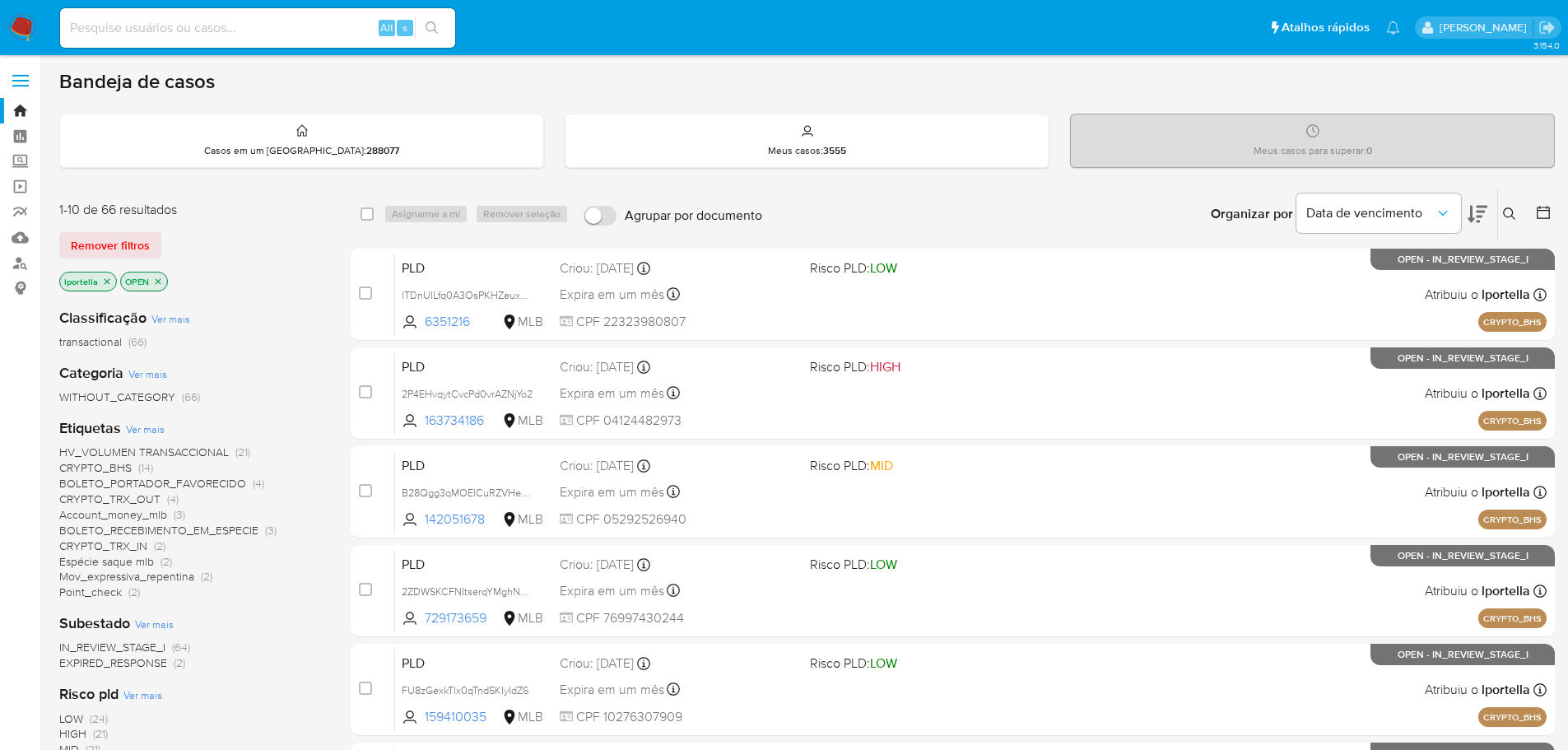
click at [1512, 215] on icon at bounding box center [1509, 213] width 13 height 13
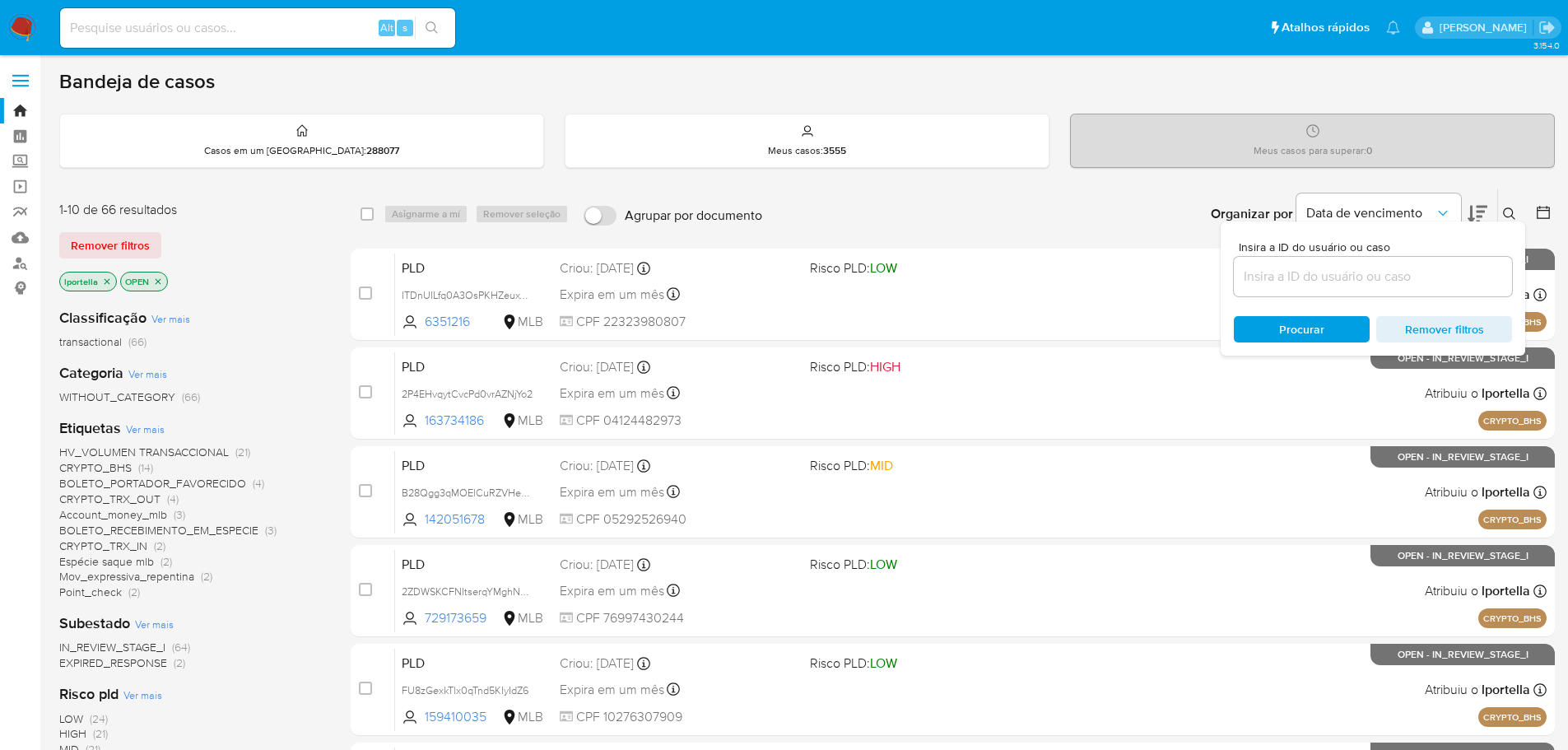
click at [1291, 274] on input at bounding box center [1373, 276] width 278 height 21
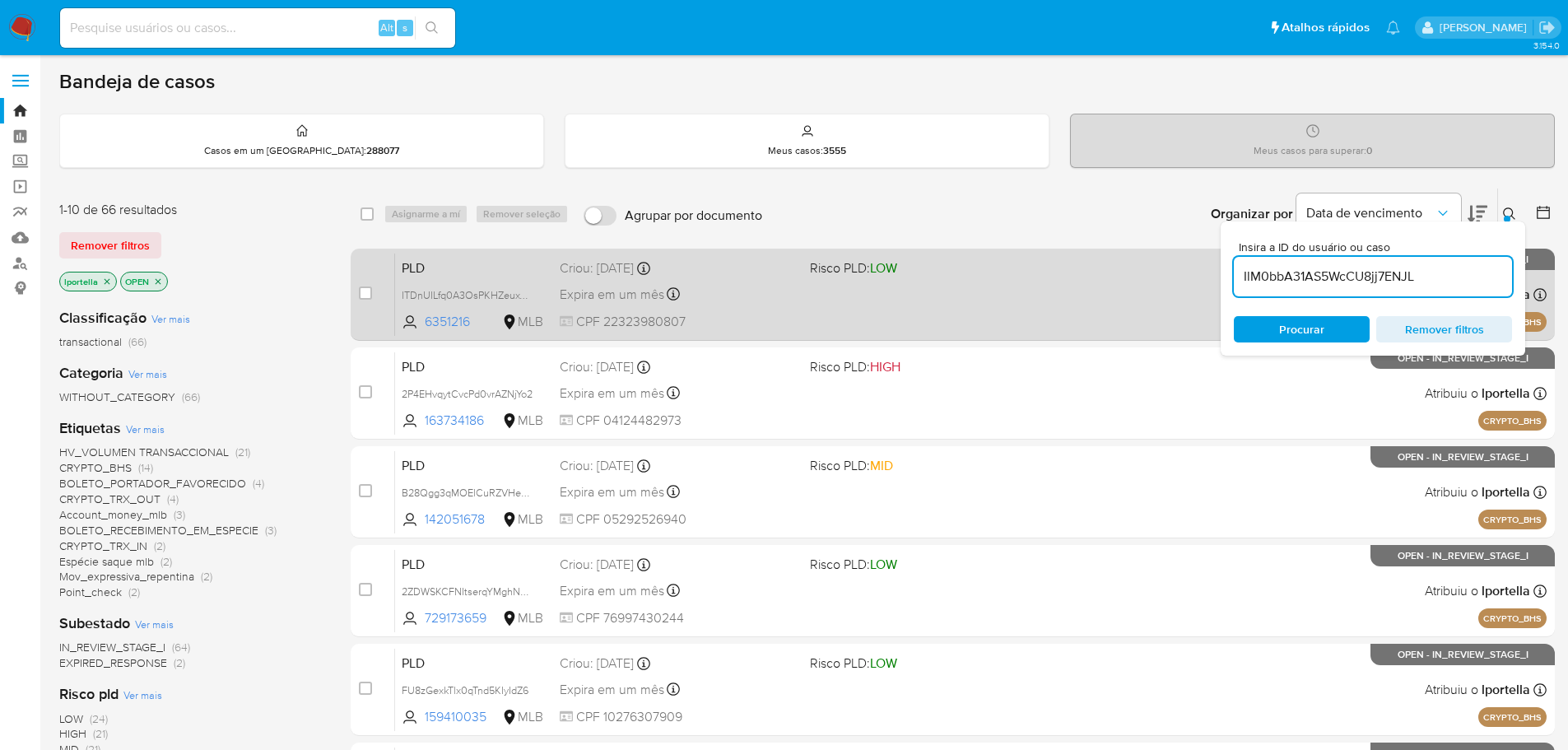
type input "IlM0bbA31AS5WcCU8jj7ENJL"
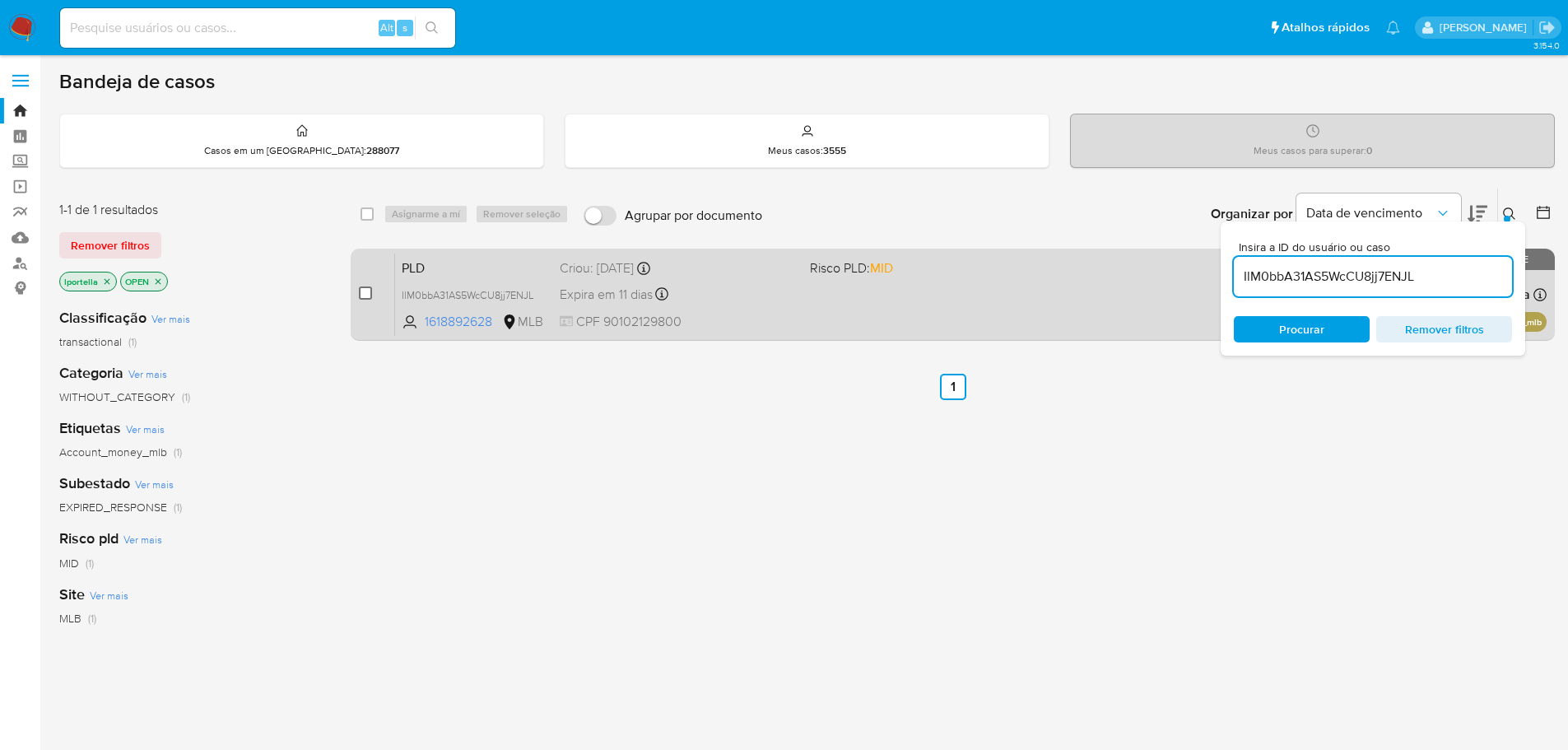
click at [363, 291] on input "checkbox" at bounding box center [365, 293] width 14 height 14
checkbox input "true"
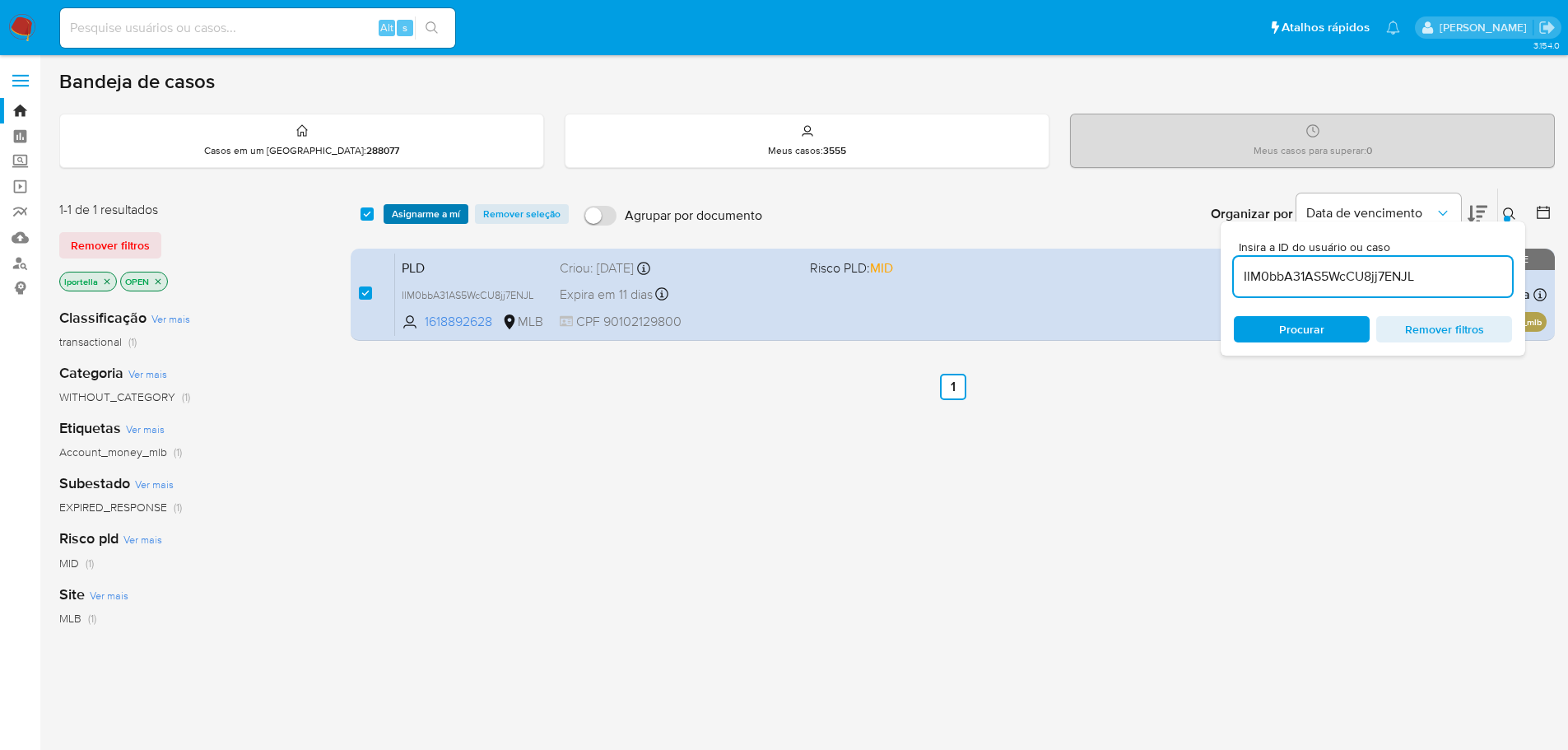
click at [422, 219] on span "Asignarme a mí" at bounding box center [425, 213] width 69 height 16
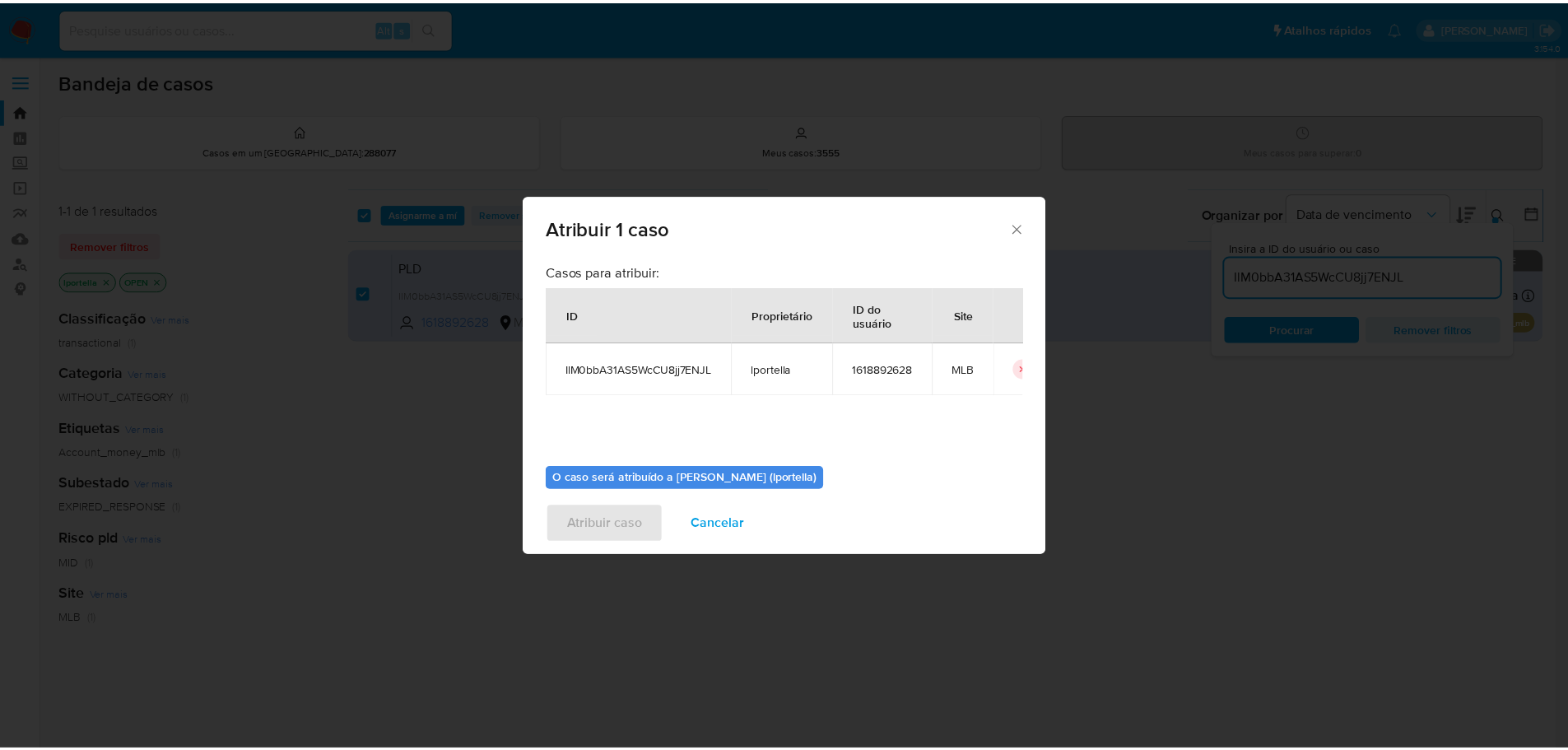
scroll to position [85, 0]
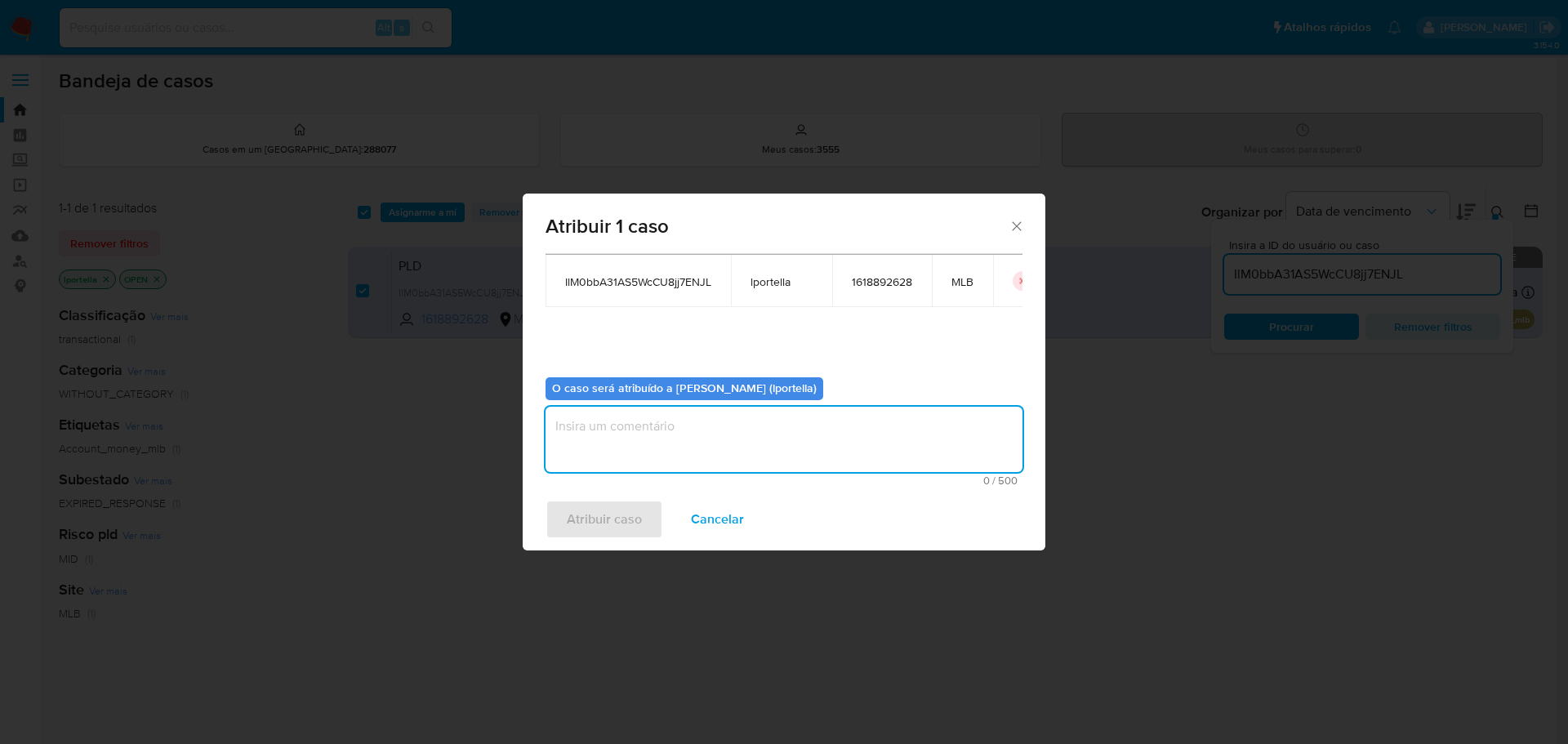
click at [673, 437] on textarea "assign-modal" at bounding box center [784, 440] width 477 height 65
type textarea "Análise"
click at [591, 533] on span "Atribuir caso" at bounding box center [605, 519] width 76 height 36
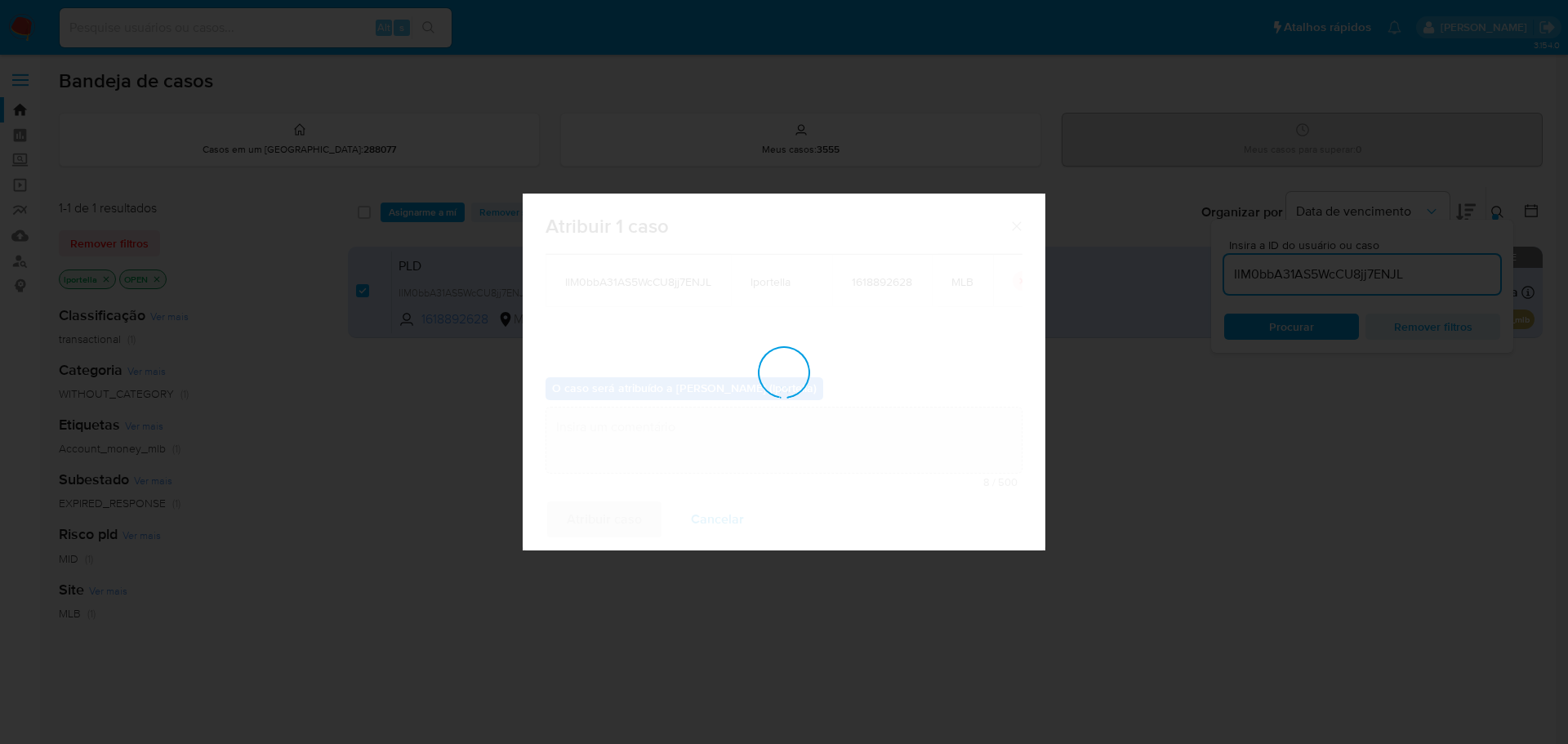
checkbox input "false"
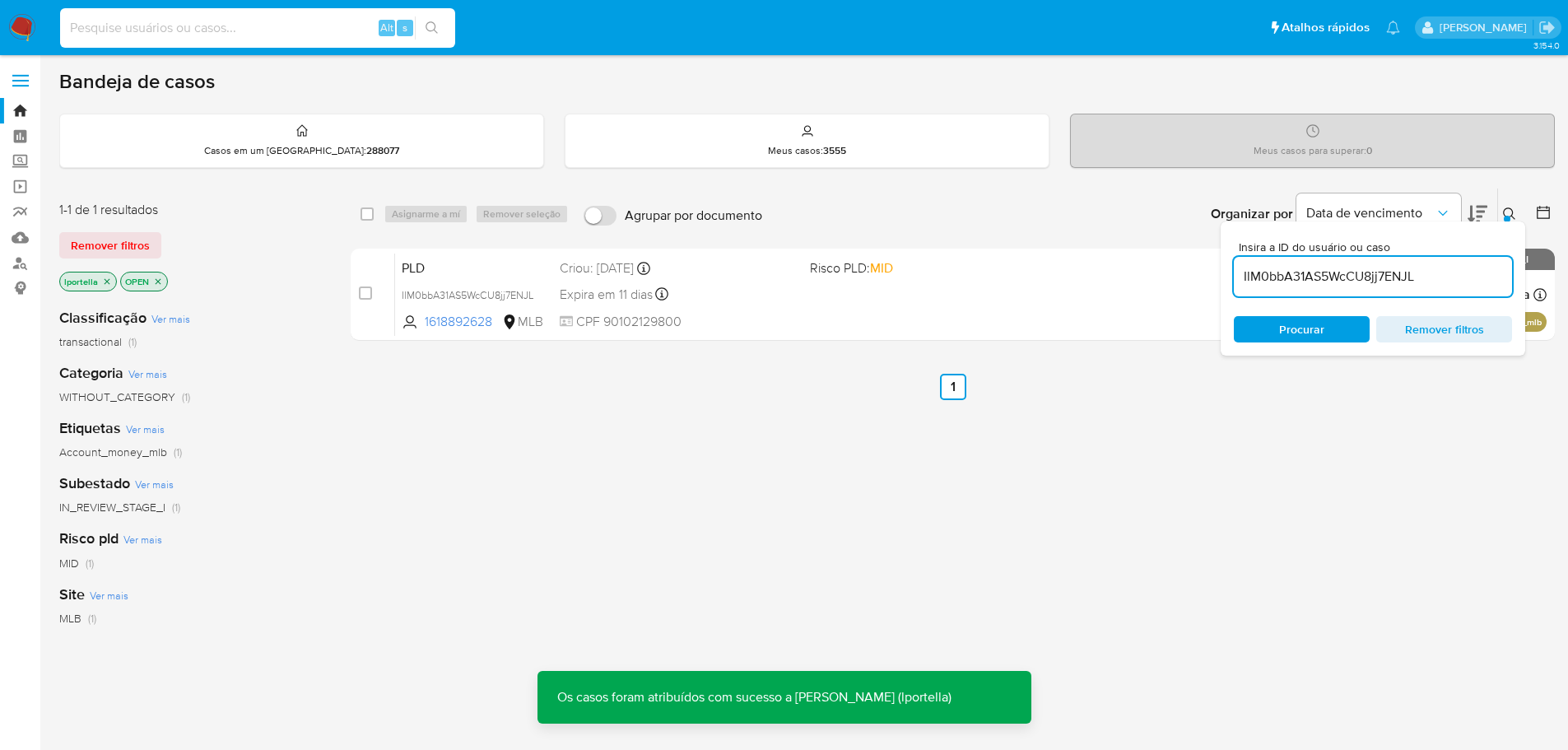
click at [145, 36] on input at bounding box center [257, 27] width 395 height 21
paste input "IlM0bbA31AS5WcCU8jj7ENJL"
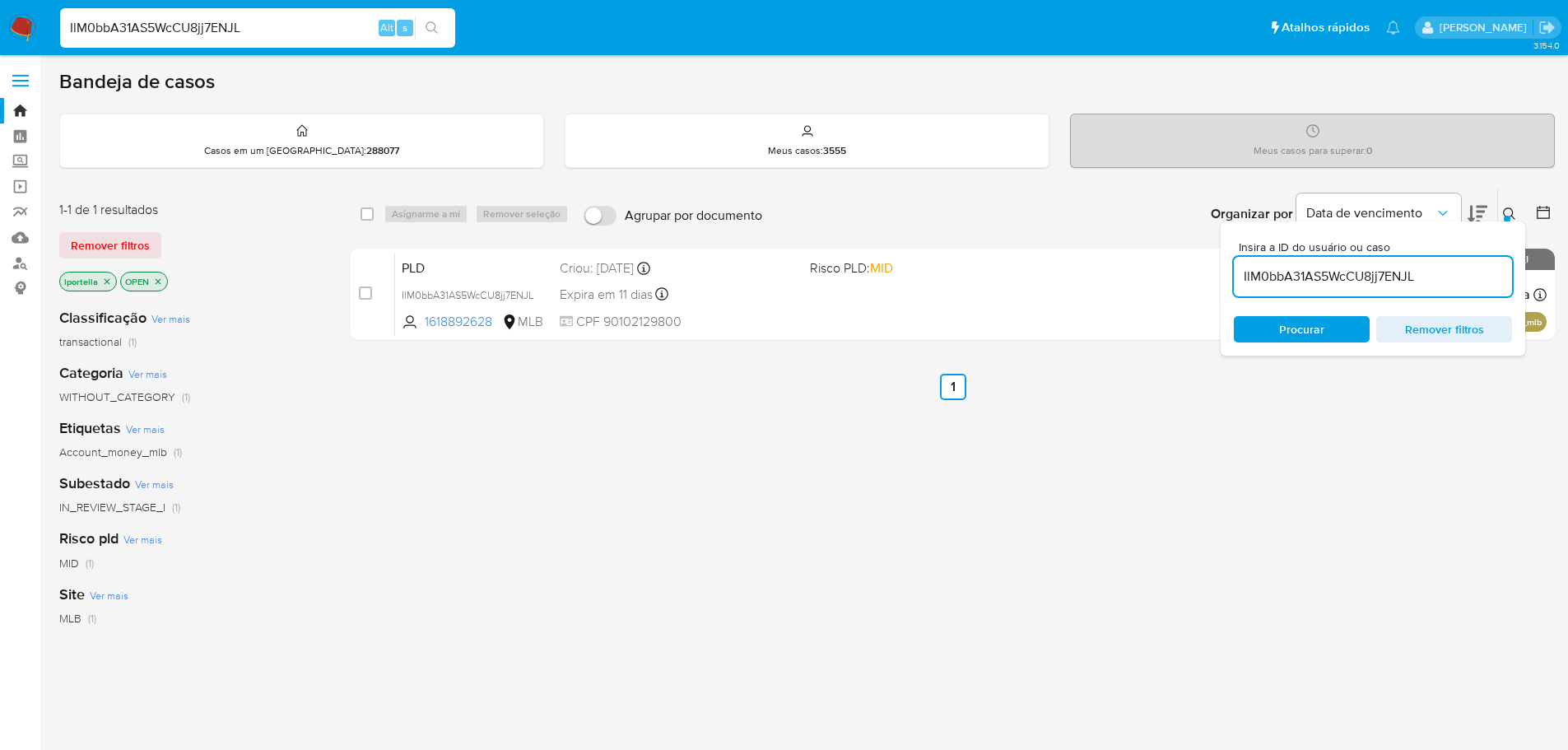
type input "IlM0bbA31AS5WcCU8jj7ENJL"
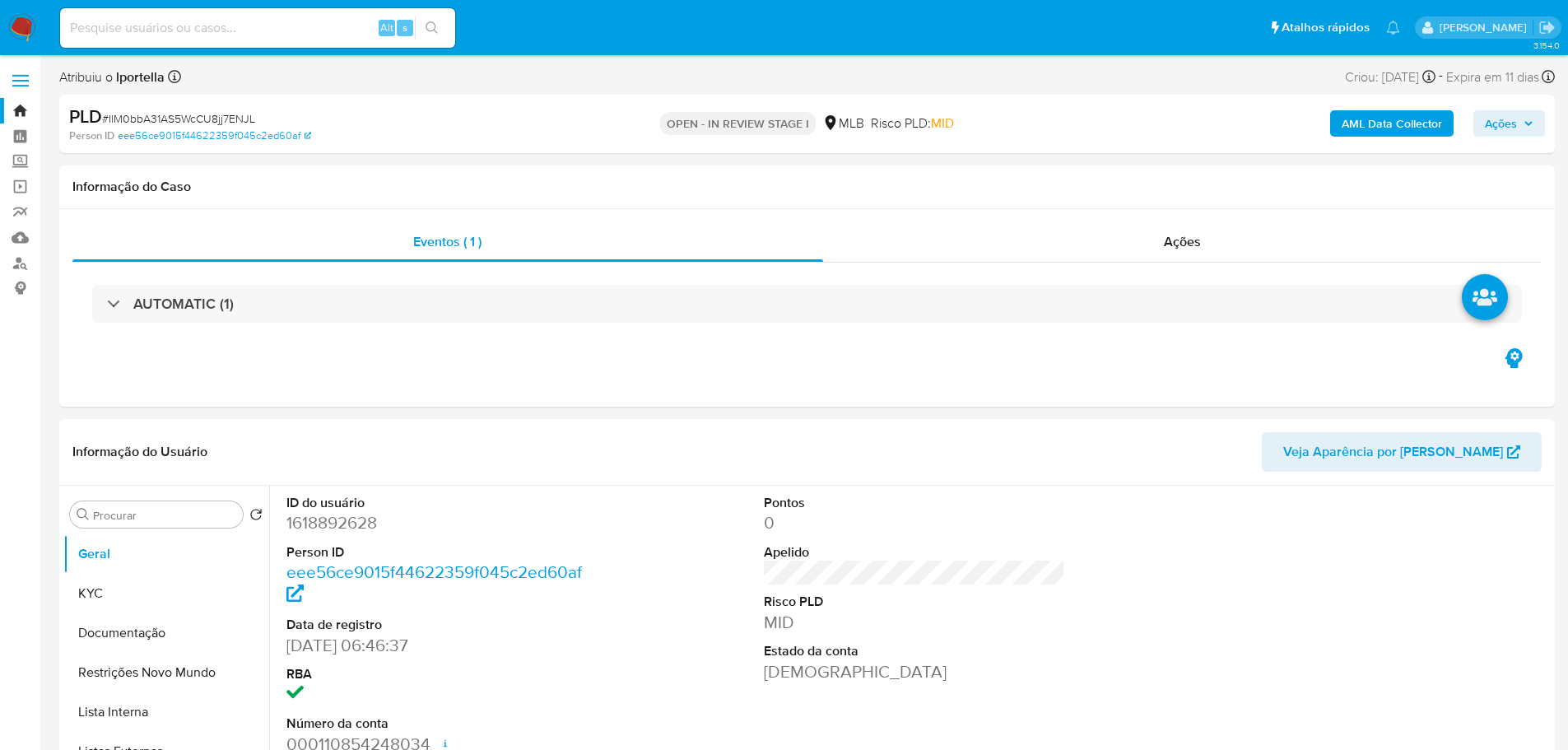
select select "10"
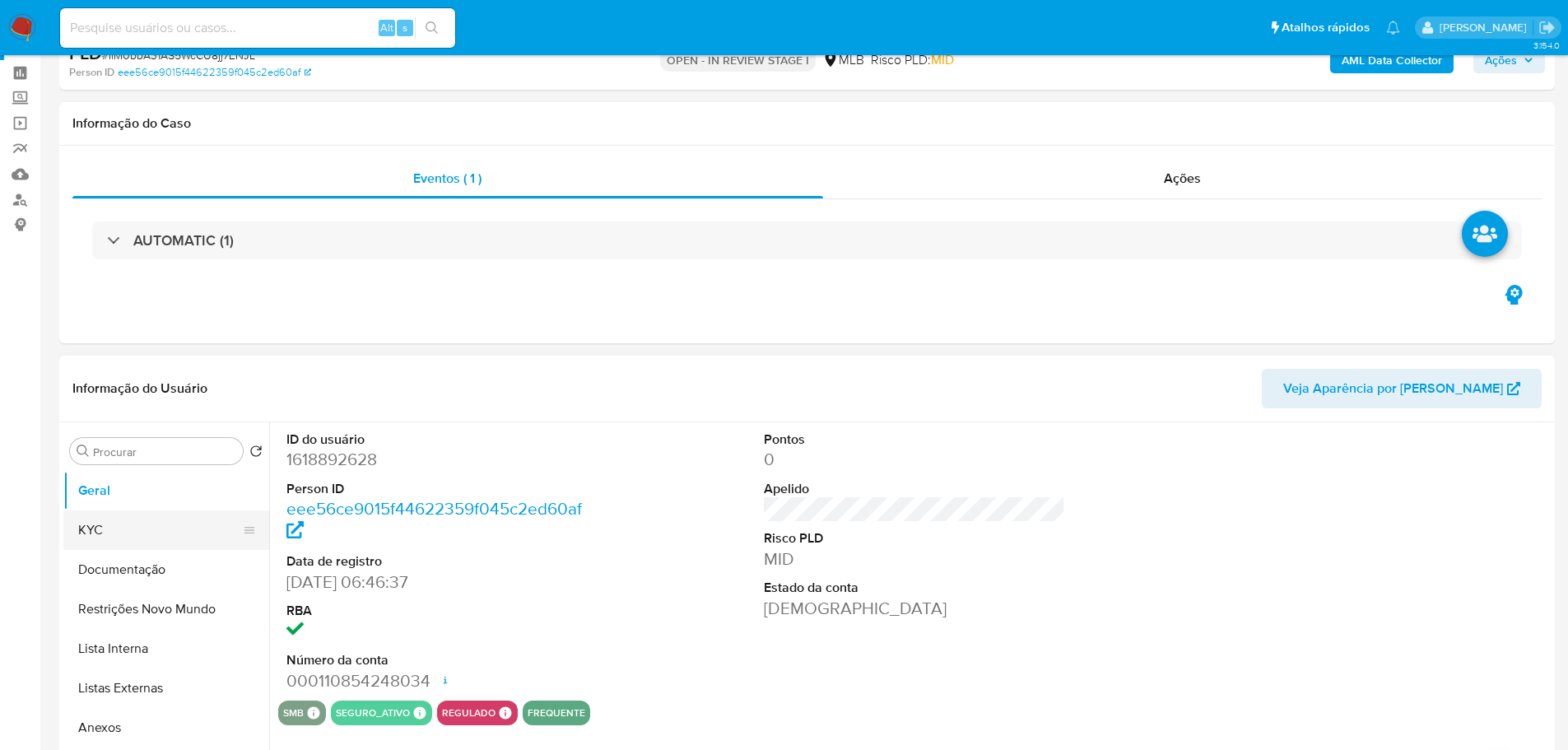
scroll to position [82, 0]
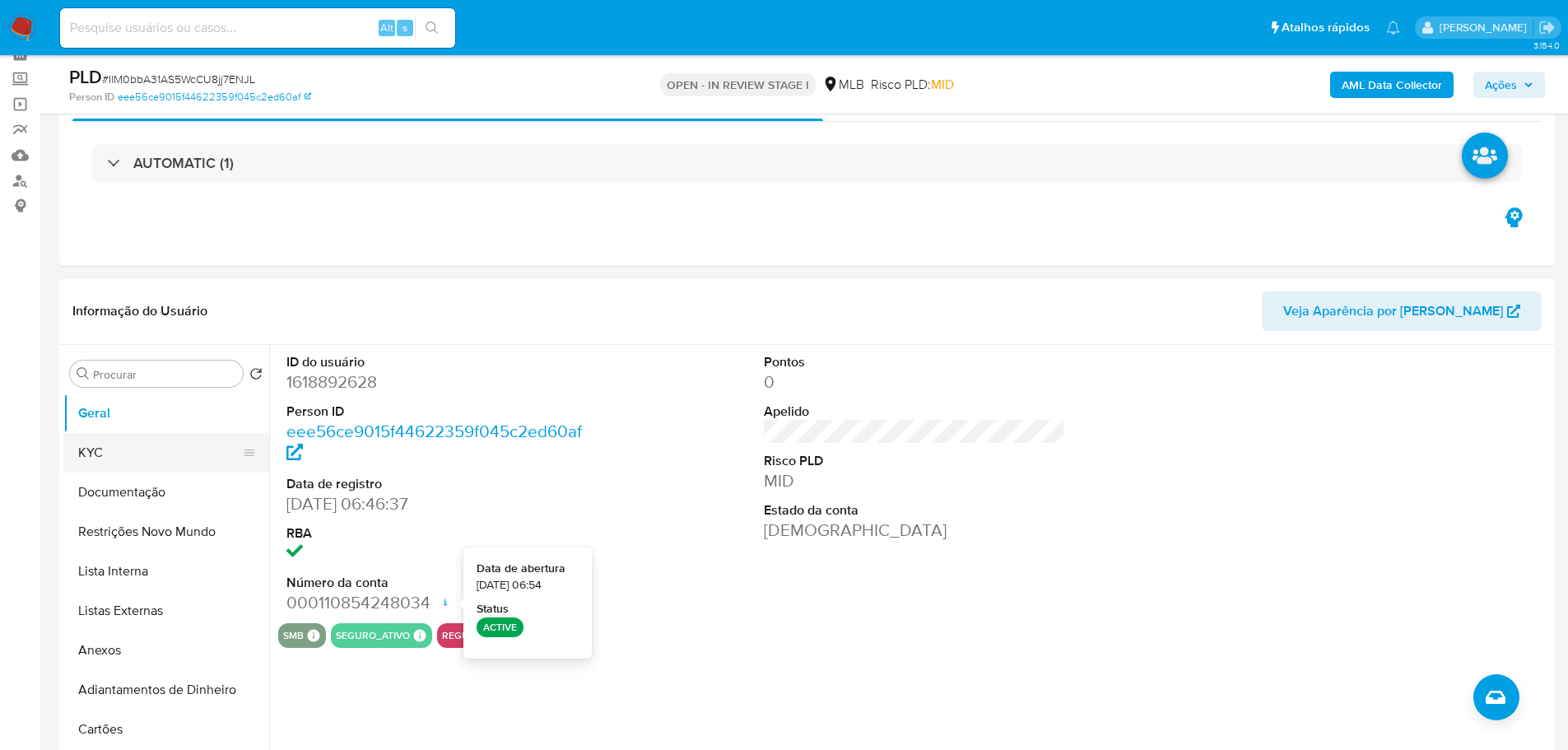
click at [158, 459] on button "KYC" at bounding box center [160, 452] width 193 height 40
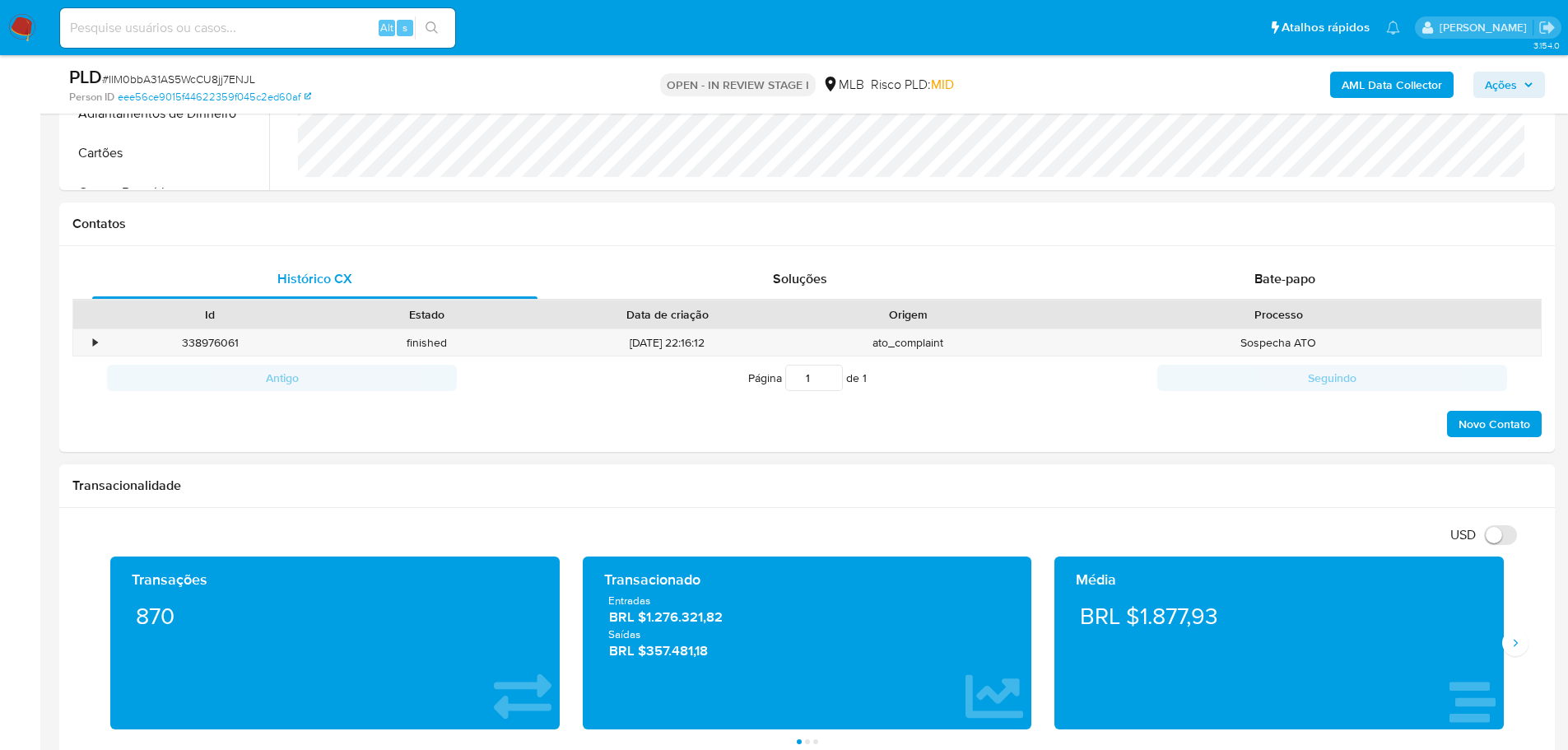
scroll to position [741, 0]
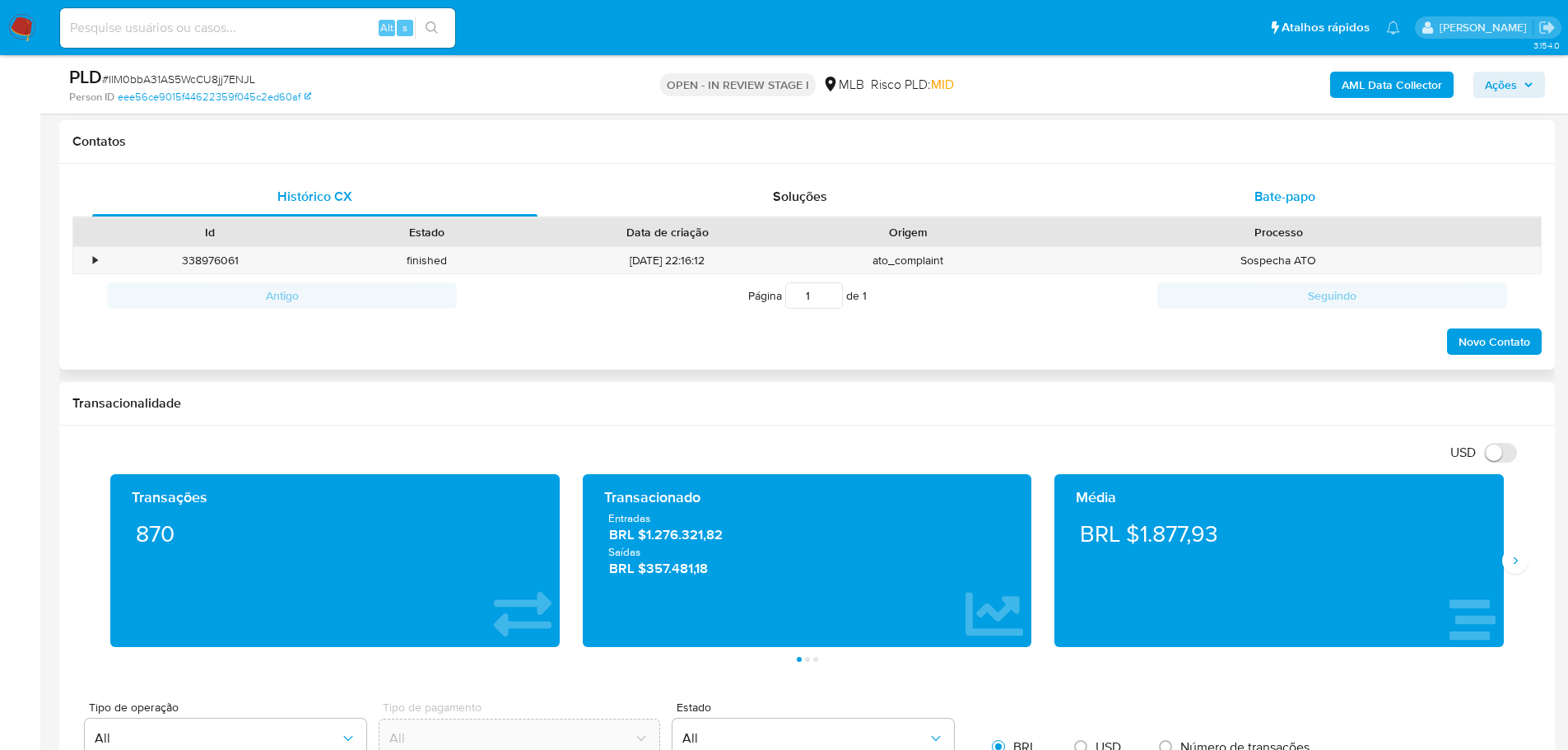
click at [1297, 200] on span "Bate-papo" at bounding box center [1285, 196] width 61 height 19
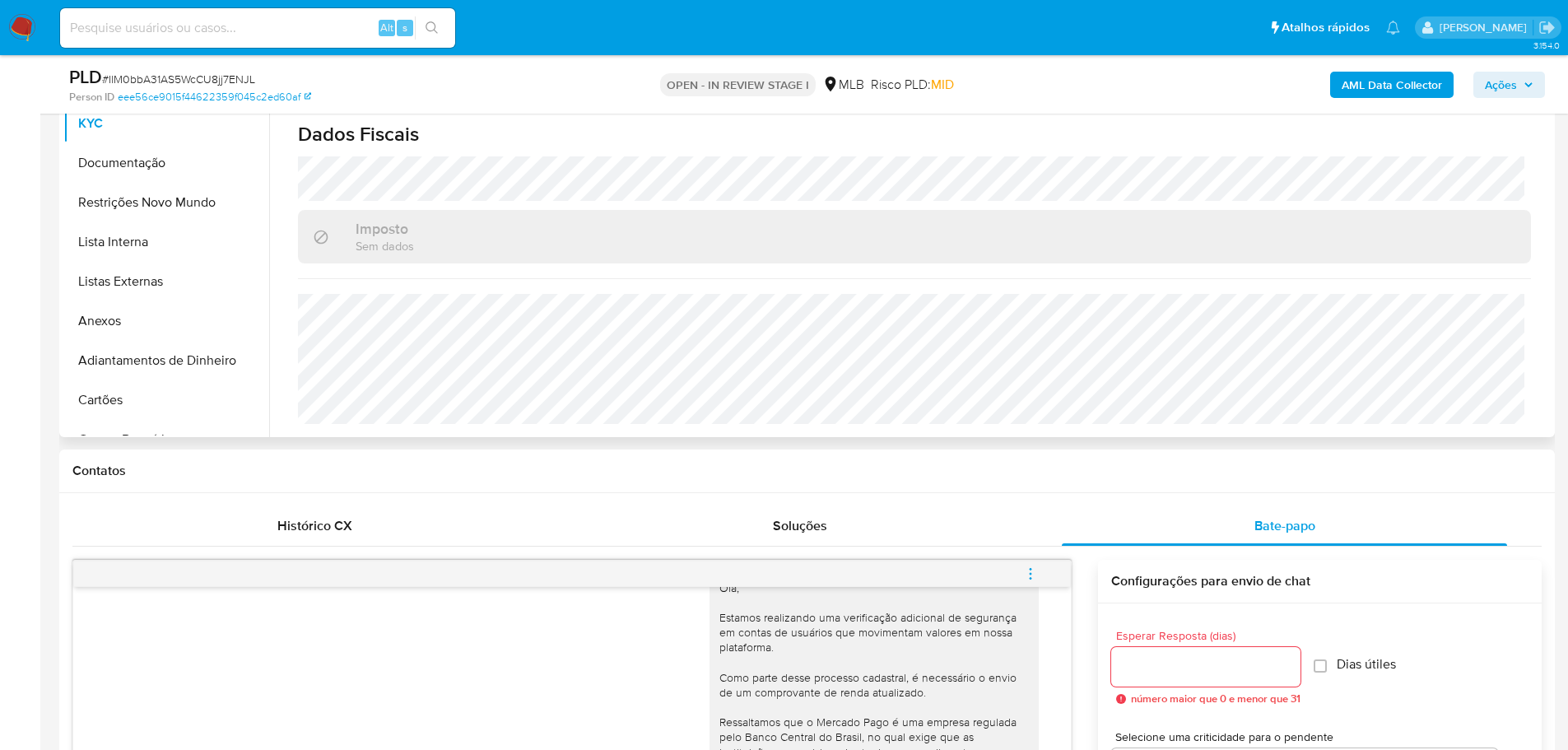
scroll to position [0, 0]
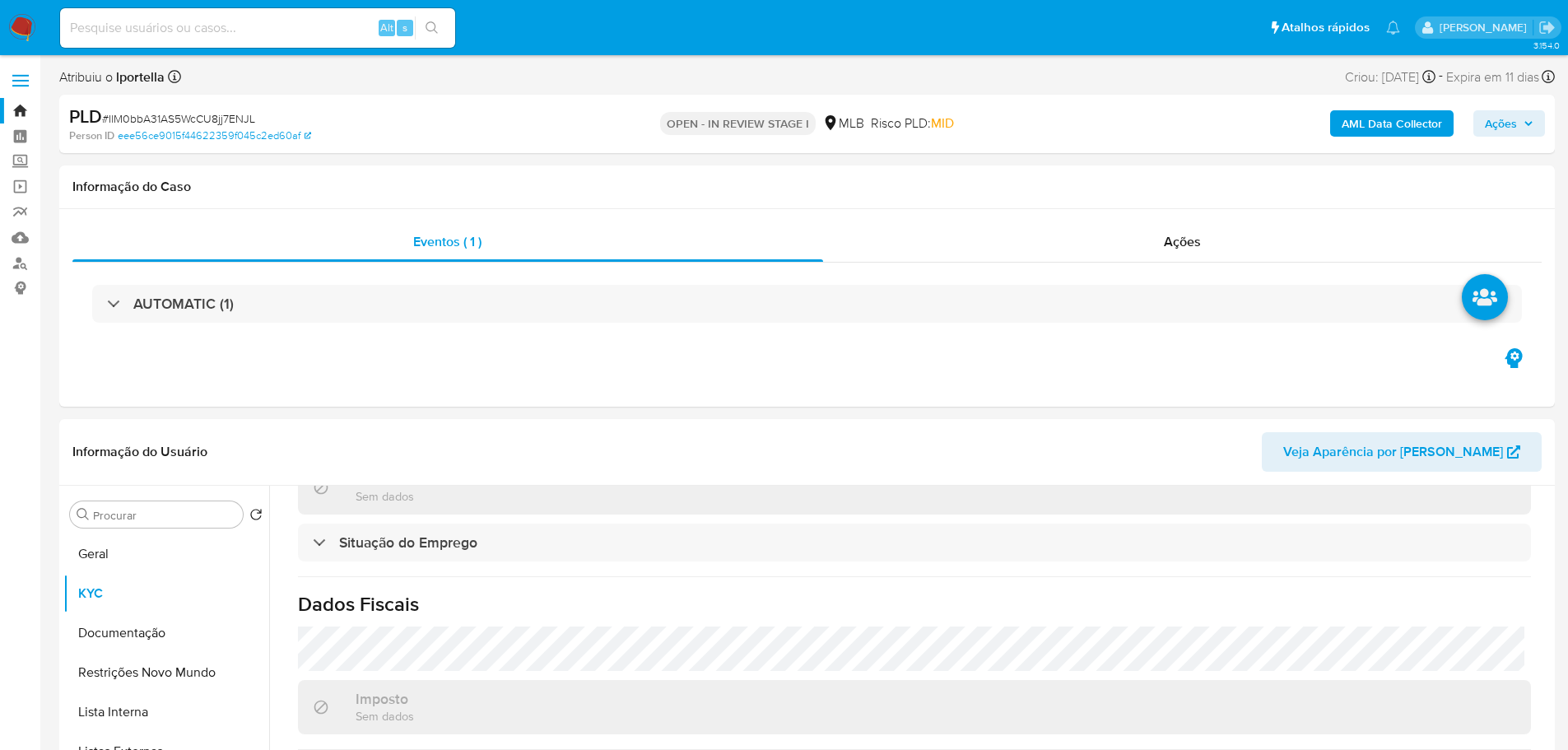
click at [1517, 119] on span "Ações" at bounding box center [1509, 123] width 48 height 23
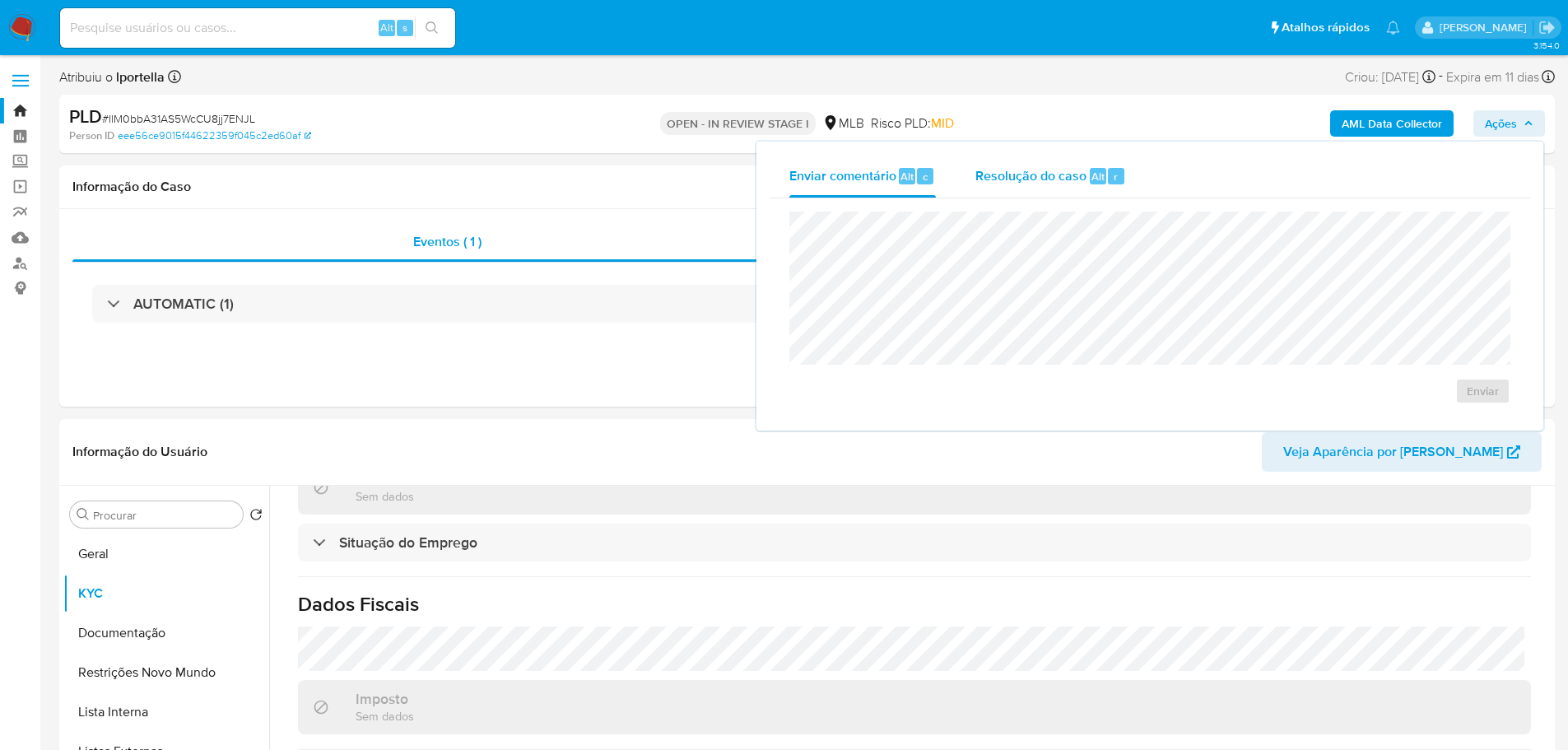
click at [1073, 172] on span "Resolução do caso" at bounding box center [1030, 176] width 111 height 19
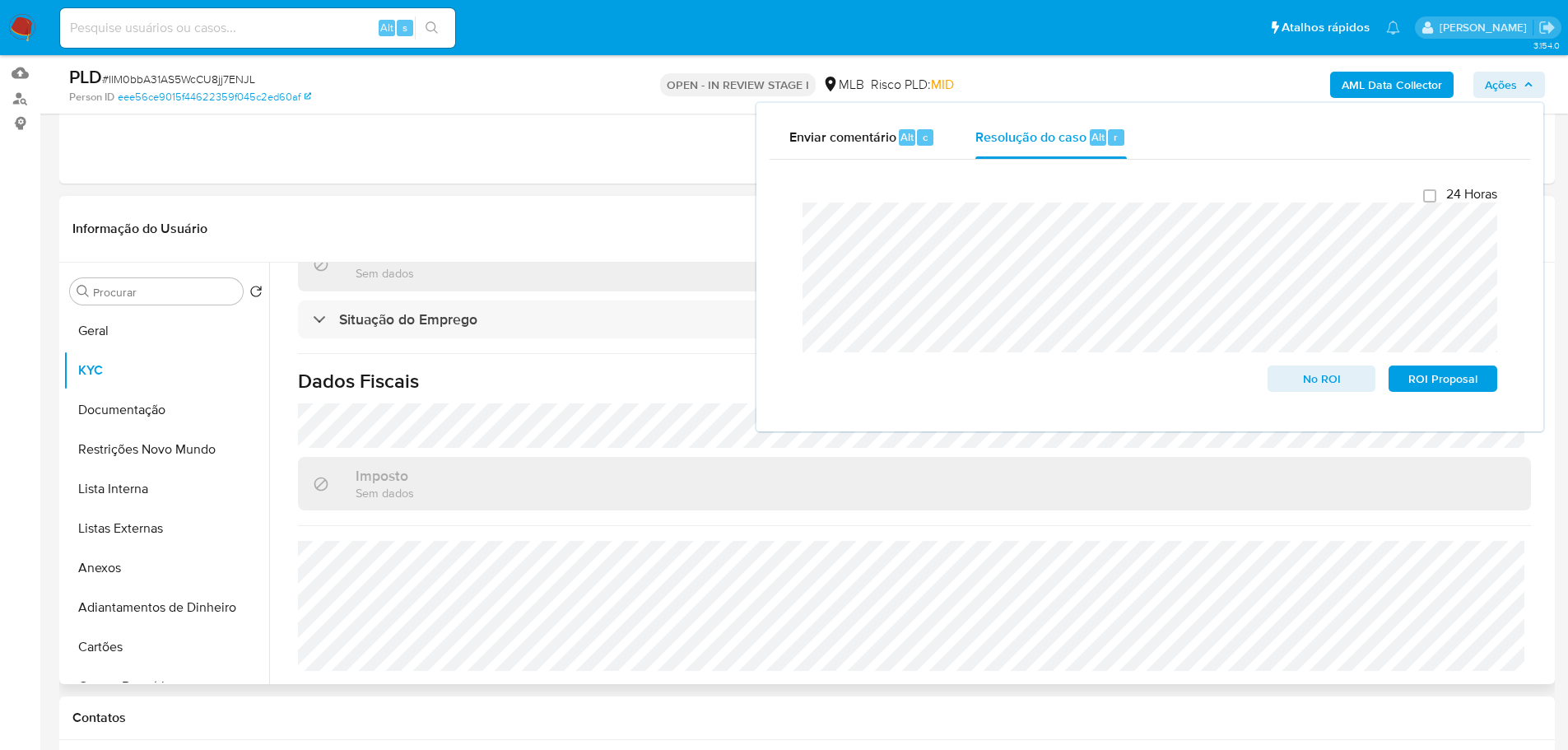
scroll to position [659, 0]
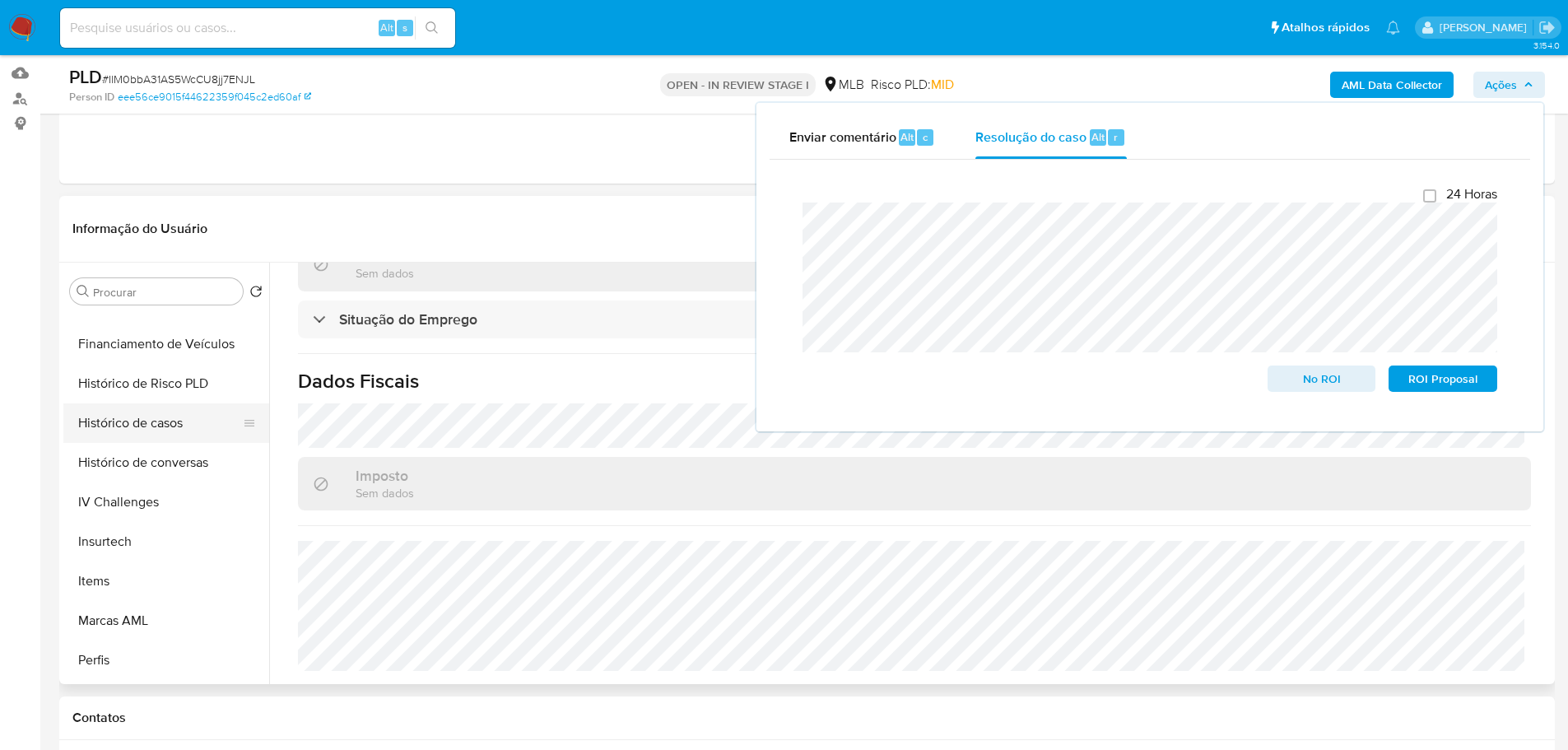
click at [129, 408] on button "Histórico de casos" at bounding box center [160, 423] width 193 height 40
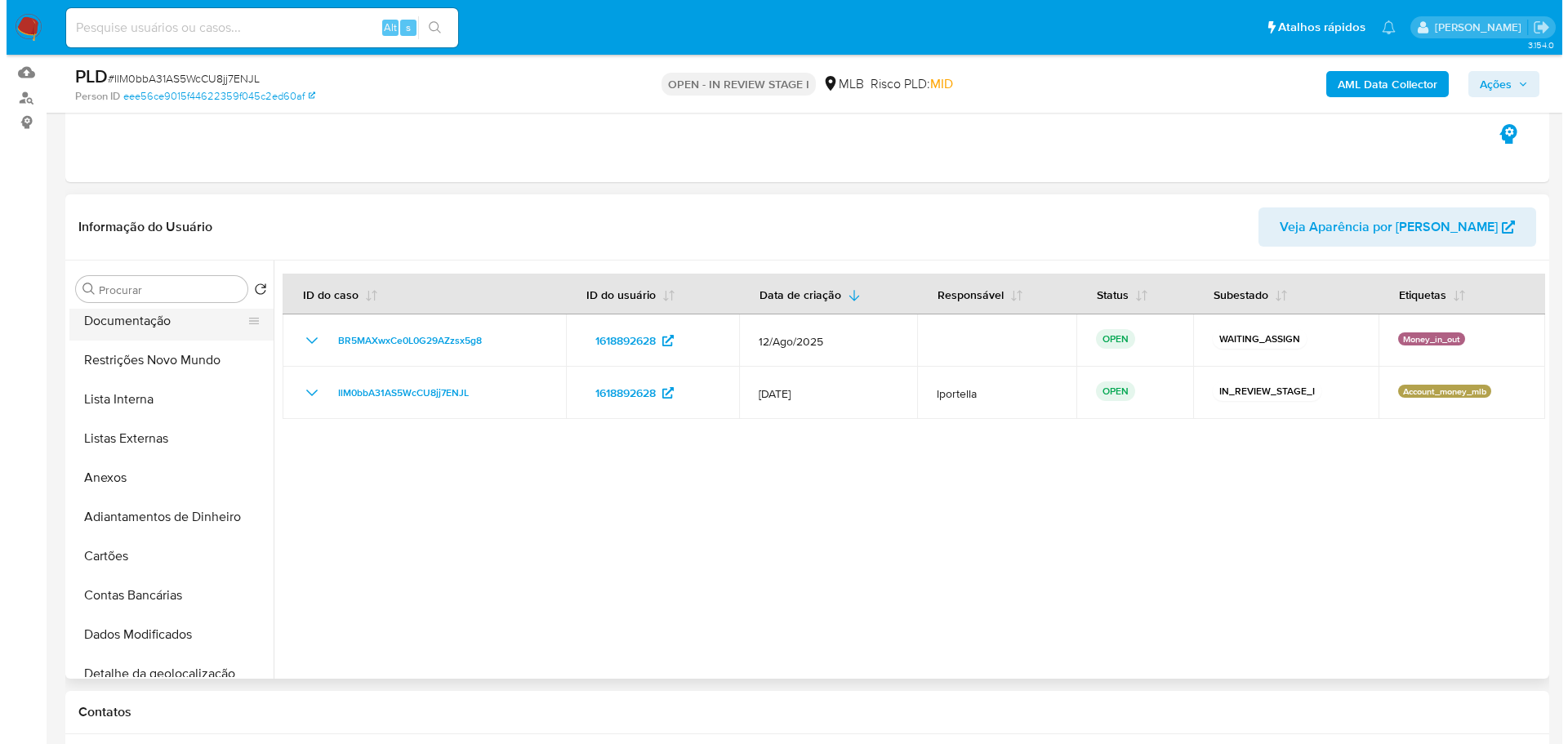
scroll to position [0, 0]
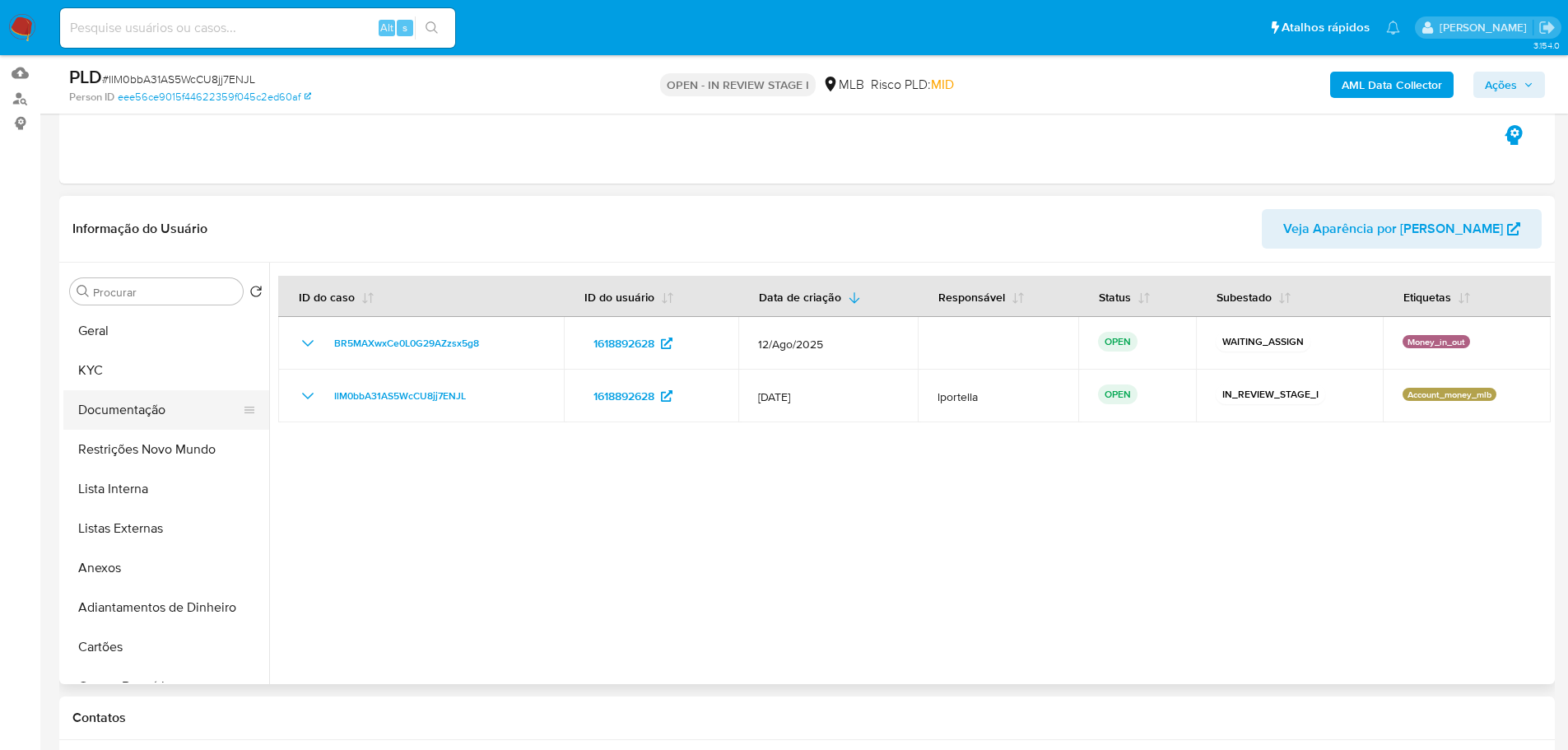
click at [164, 417] on button "Documentação" at bounding box center [160, 409] width 193 height 40
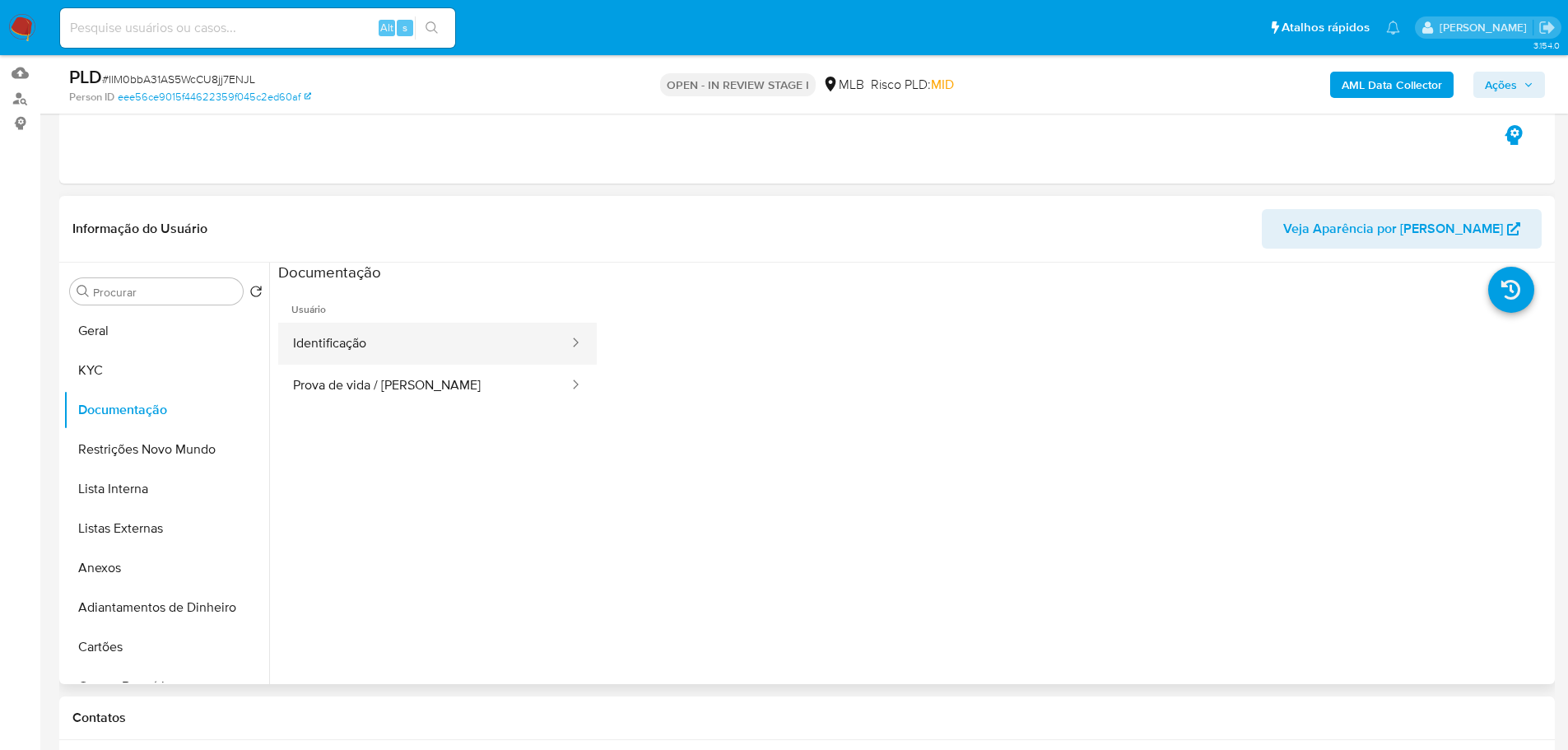
click at [405, 354] on button "Identificação" at bounding box center [425, 344] width 293 height 42
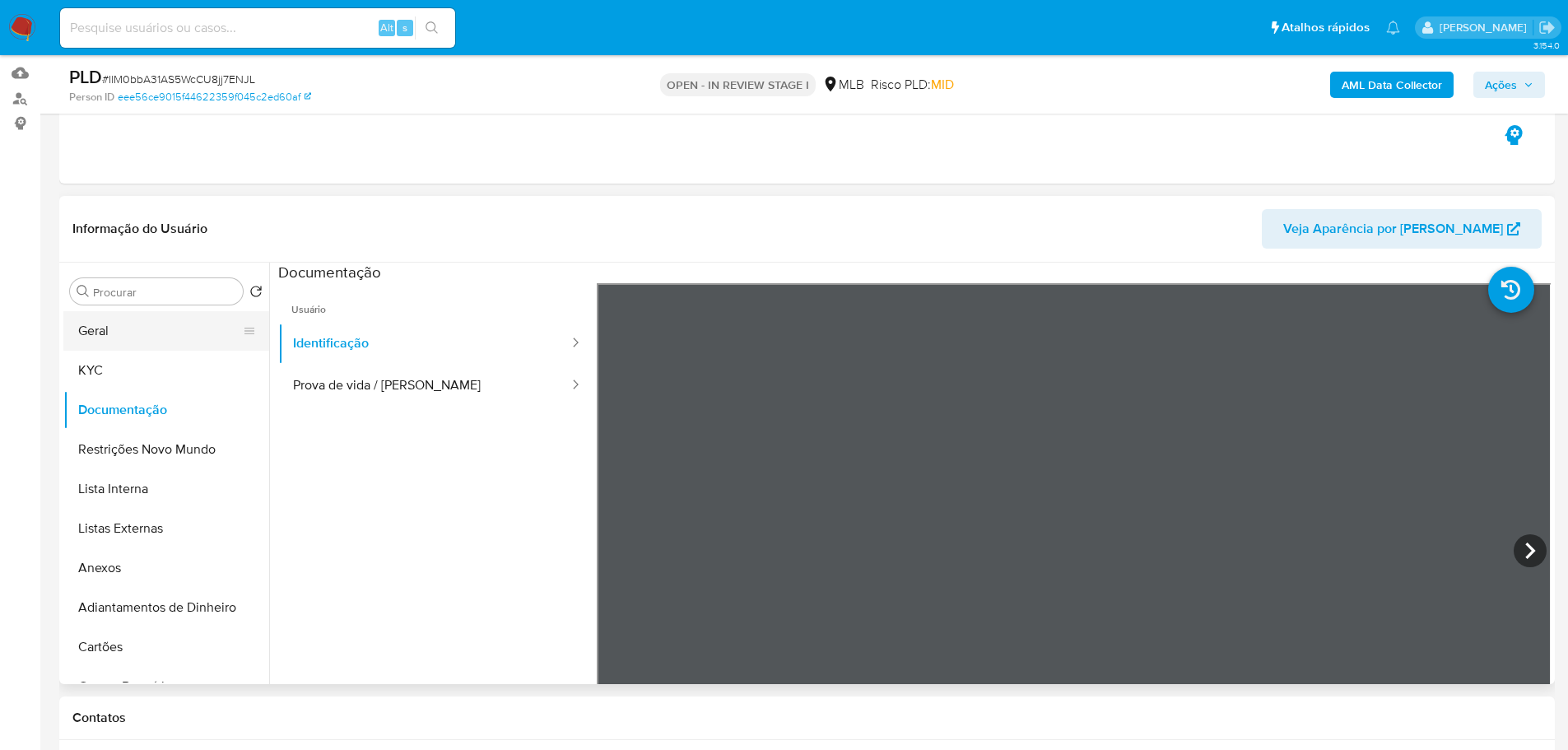
click at [111, 330] on button "Geral" at bounding box center [160, 331] width 193 height 40
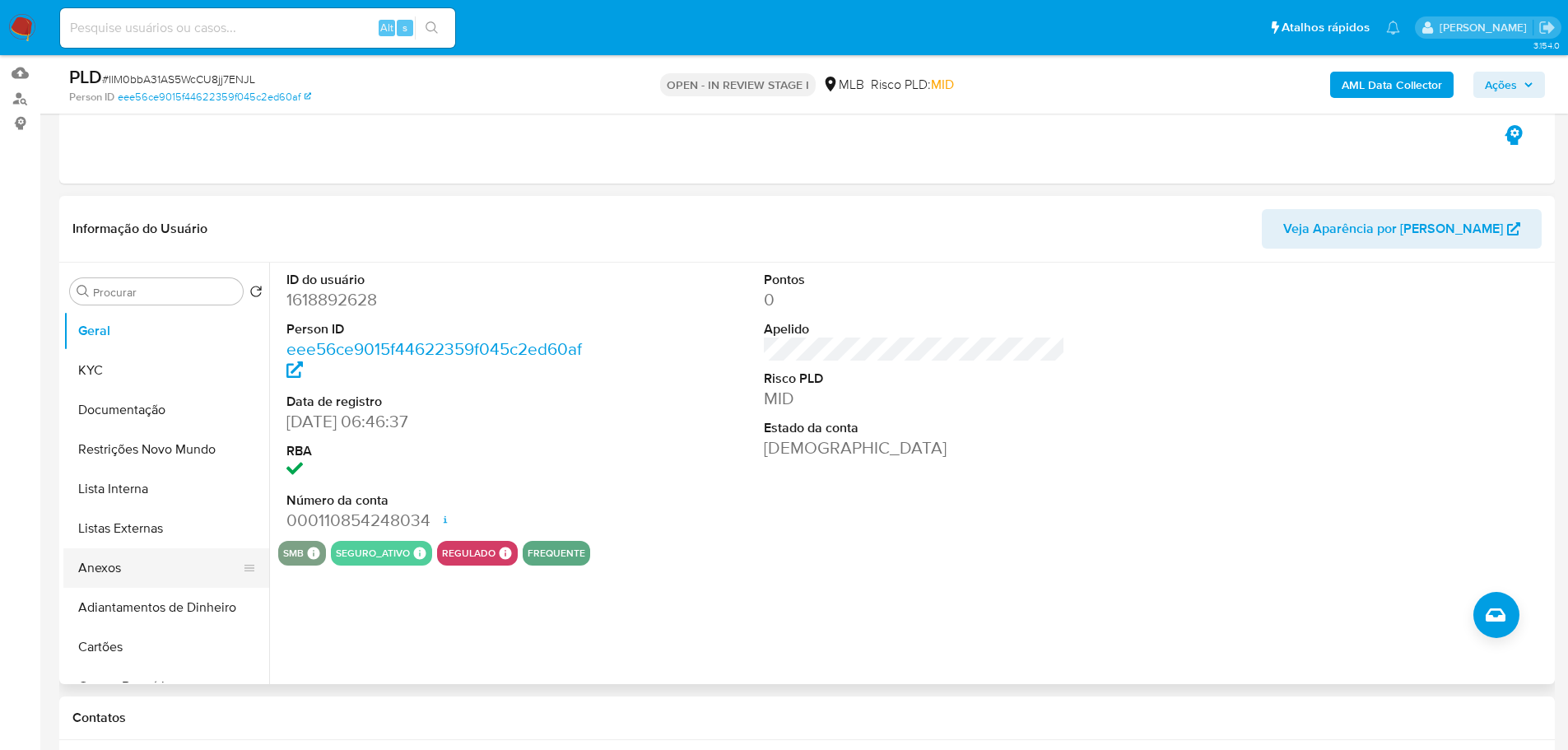
click at [167, 555] on button "Anexos" at bounding box center [160, 567] width 193 height 40
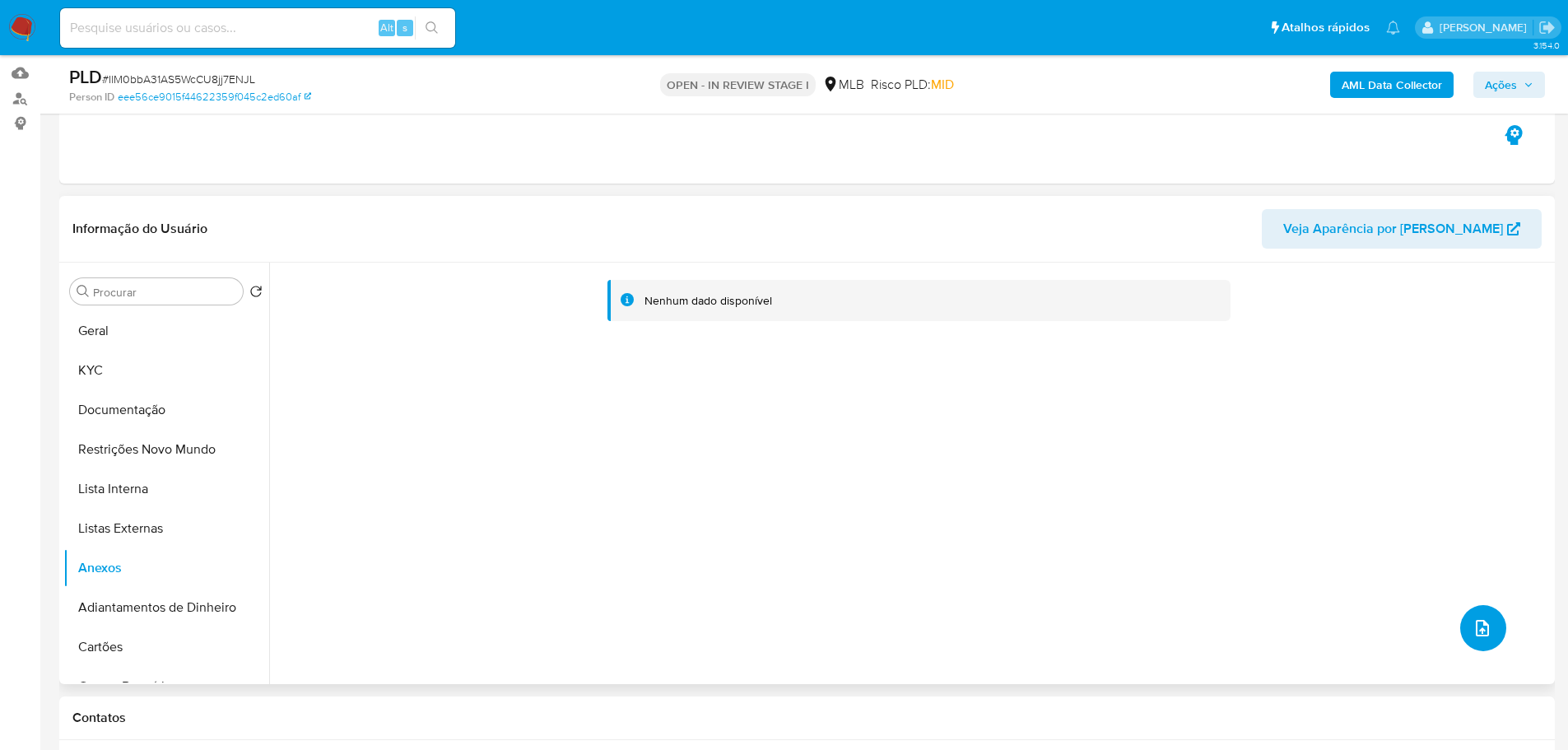
click at [1478, 627] on icon "upload-file" at bounding box center [1483, 627] width 14 height 16
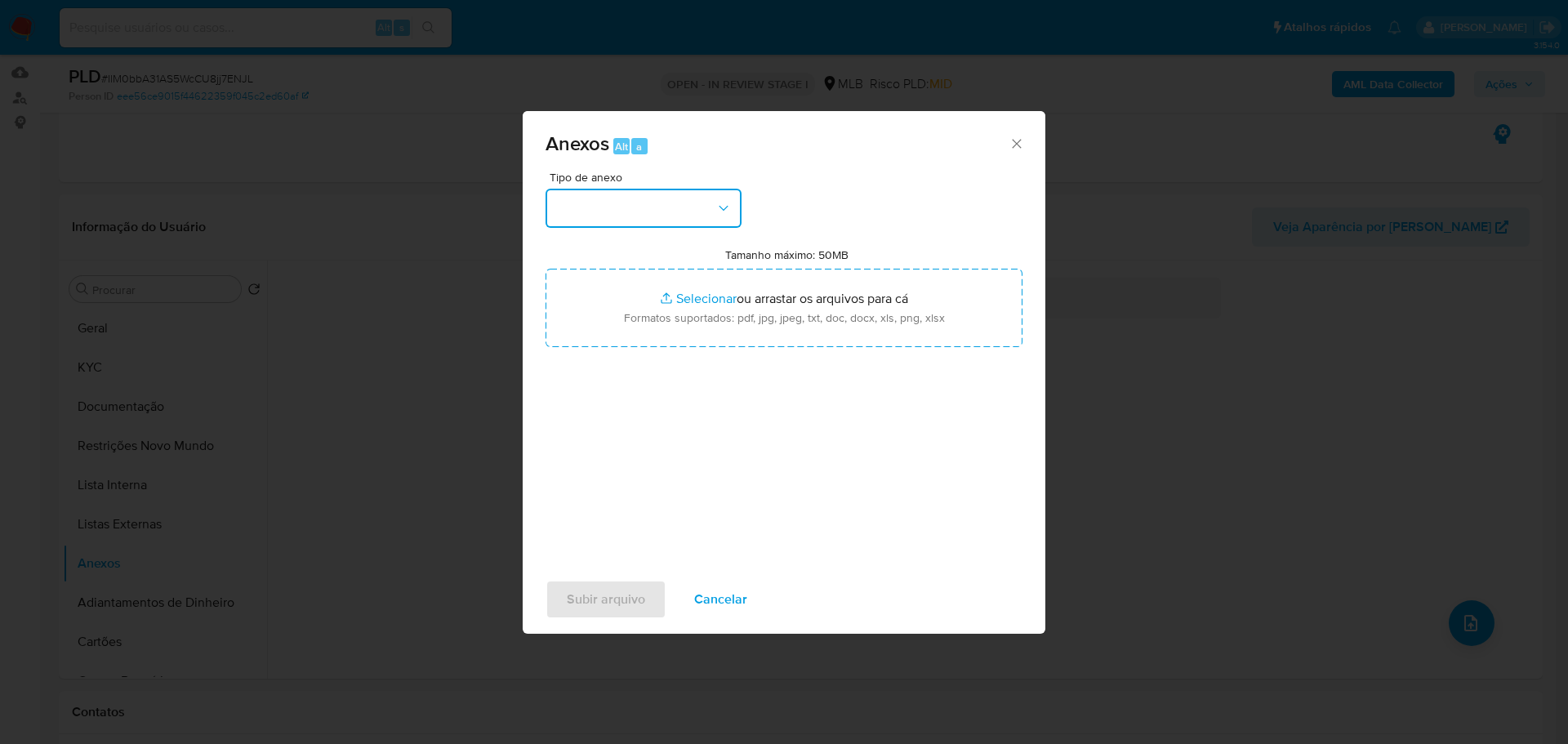
click at [691, 212] on button "button" at bounding box center [643, 208] width 196 height 39
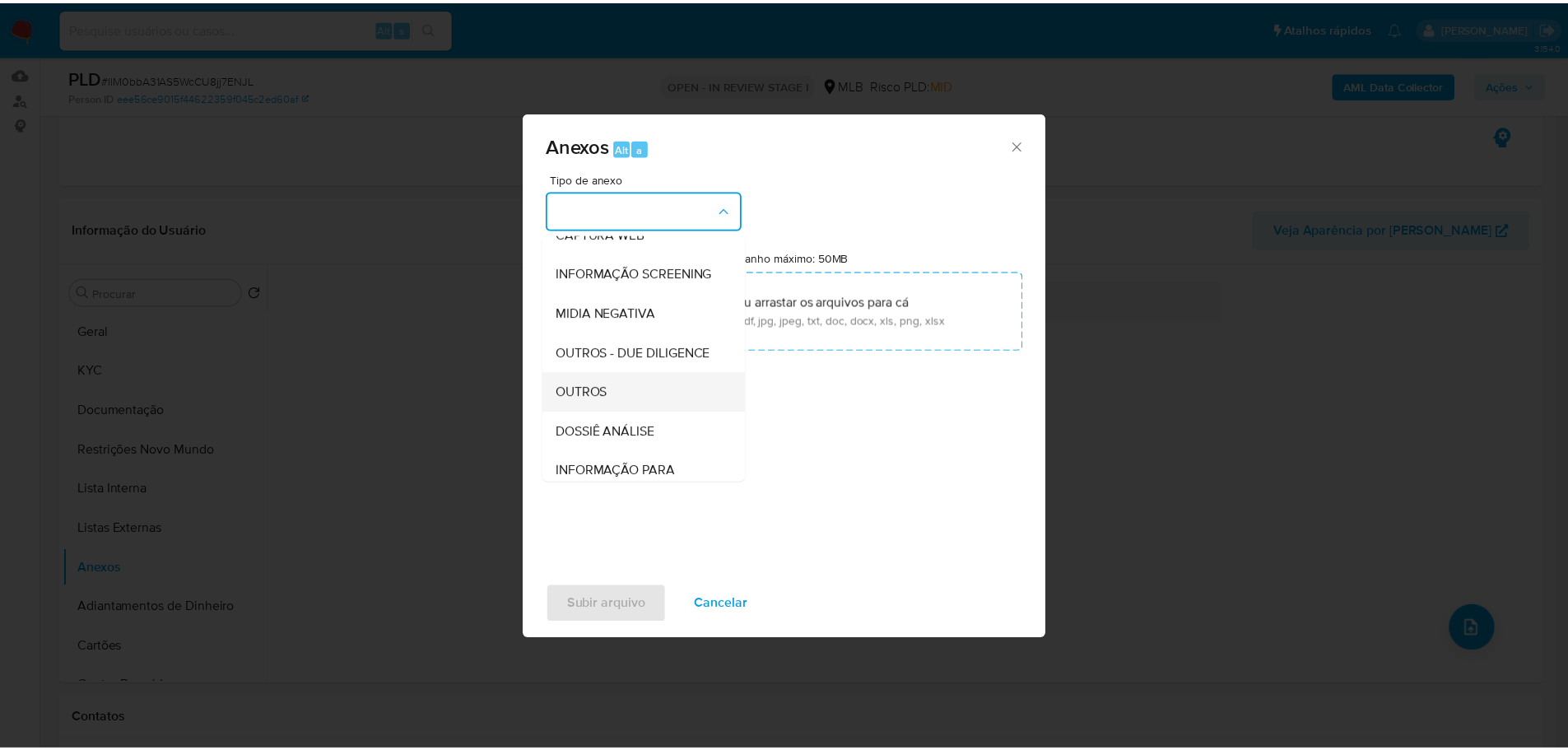
scroll to position [254, 0]
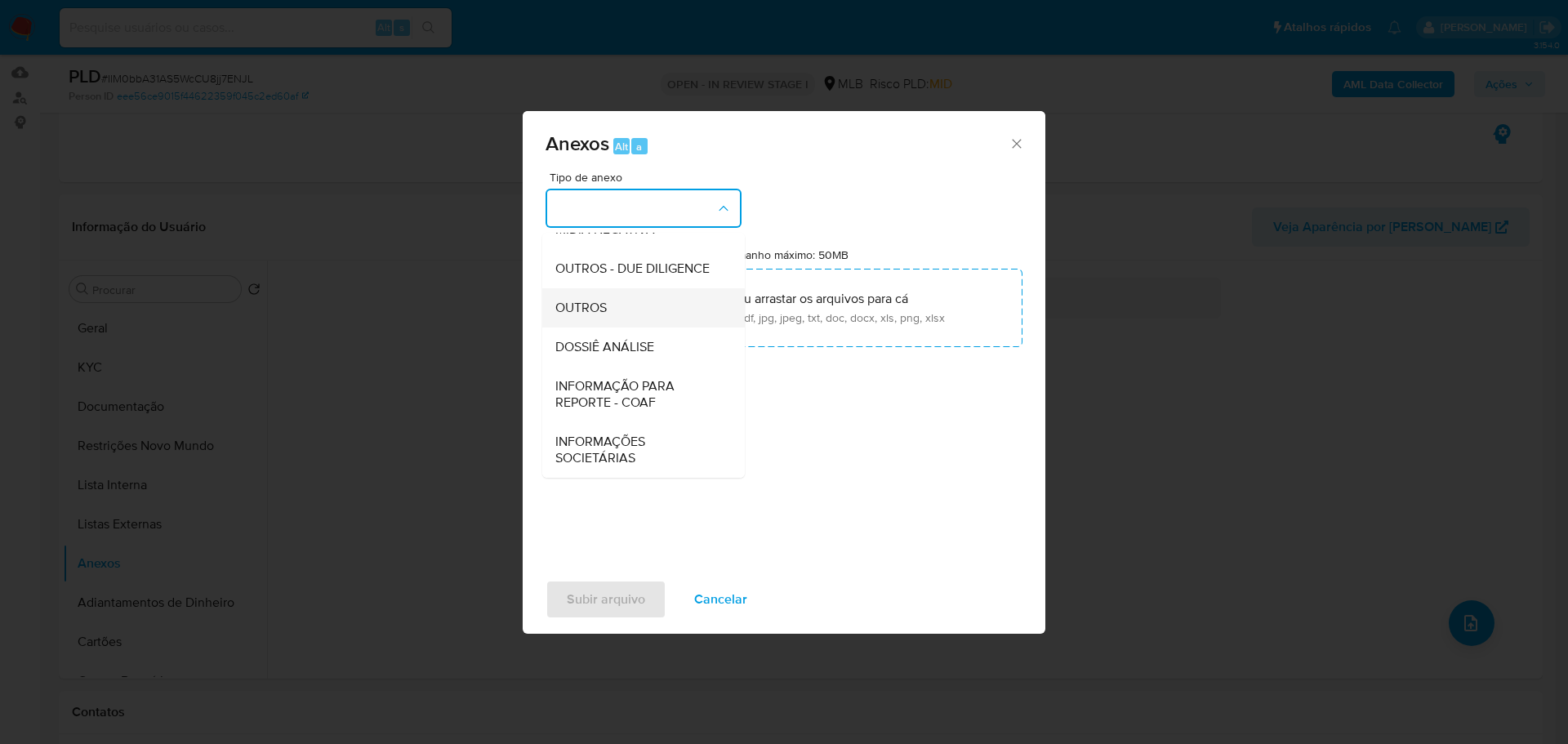
click at [620, 319] on div "OUTROS" at bounding box center [638, 308] width 167 height 39
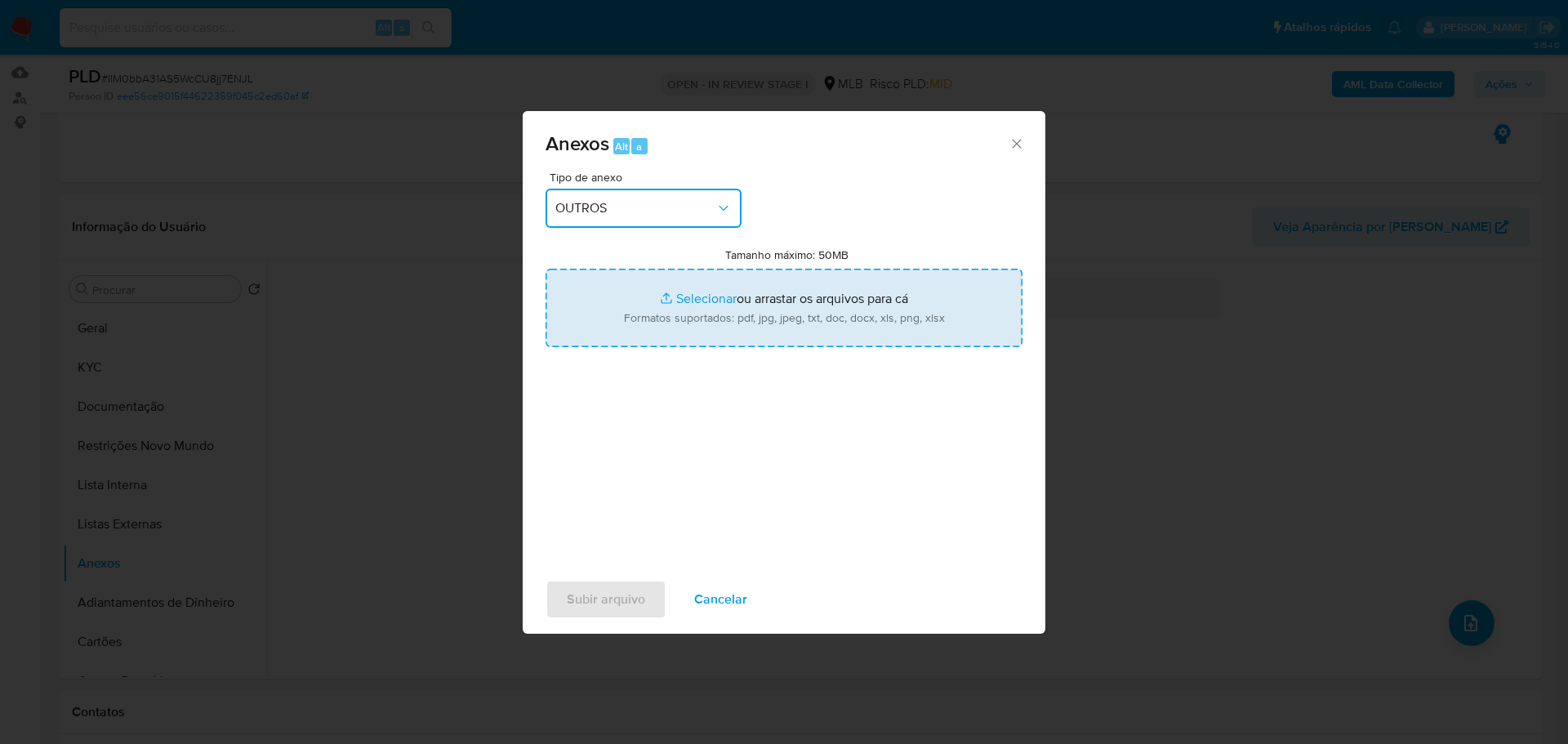
type input "C:\fakepath\SAR - XXX - CPF 90102129800 - MICHAEL ANAYO NWADINOBI.pdf"
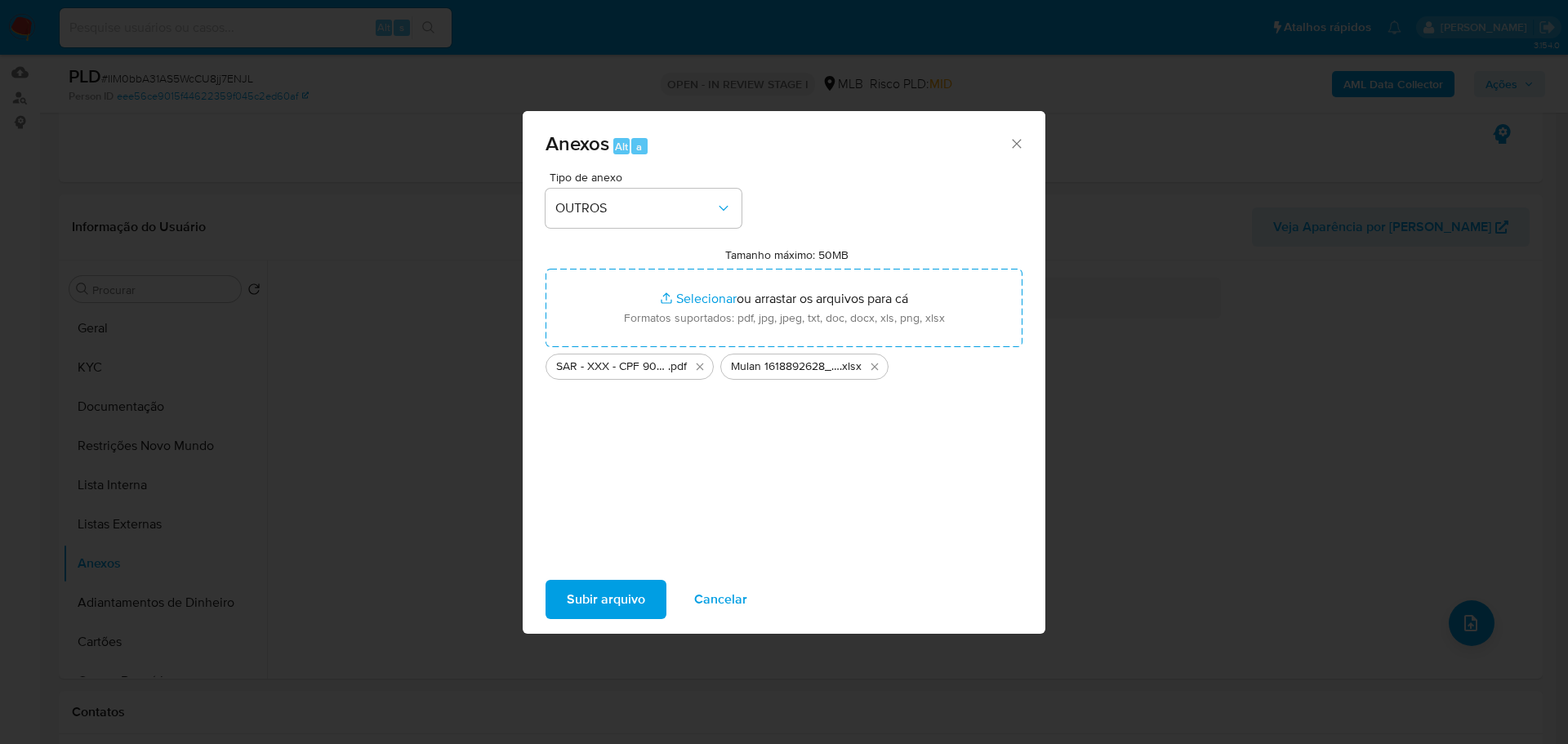
click at [623, 592] on span "Subir arquivo" at bounding box center [606, 599] width 78 height 36
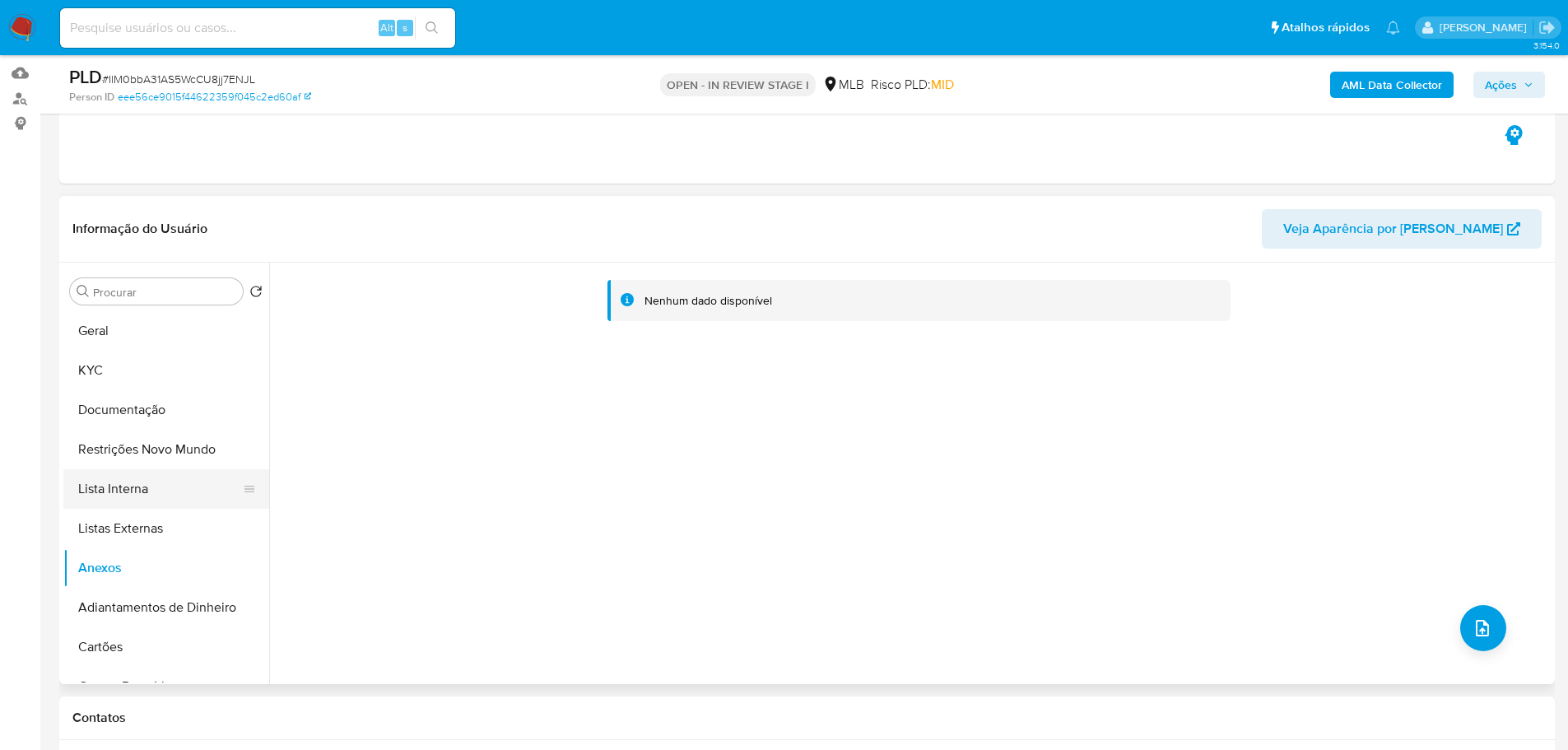
click at [123, 495] on button "Lista Interna" at bounding box center [160, 489] width 193 height 40
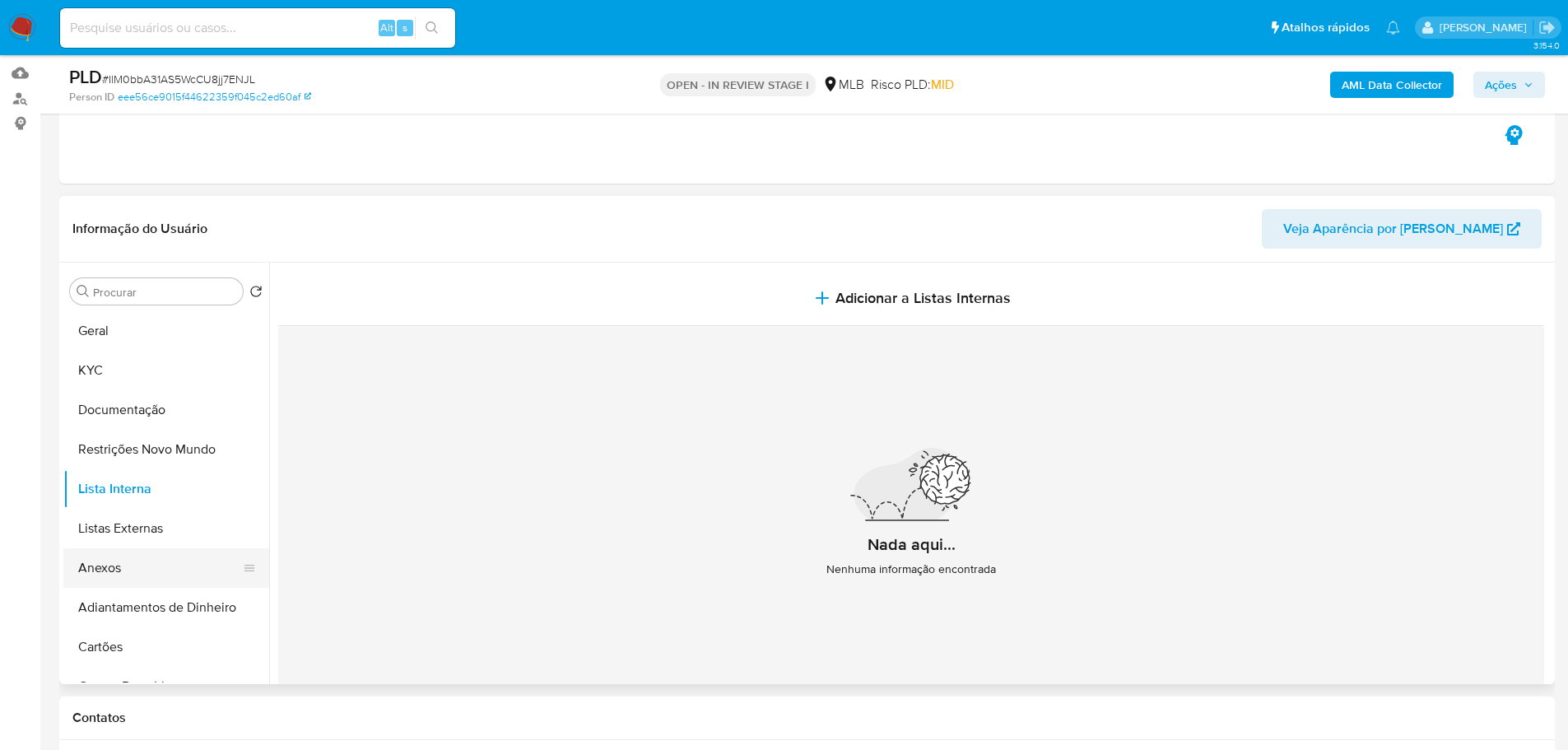
click at [134, 568] on button "Anexos" at bounding box center [160, 567] width 193 height 40
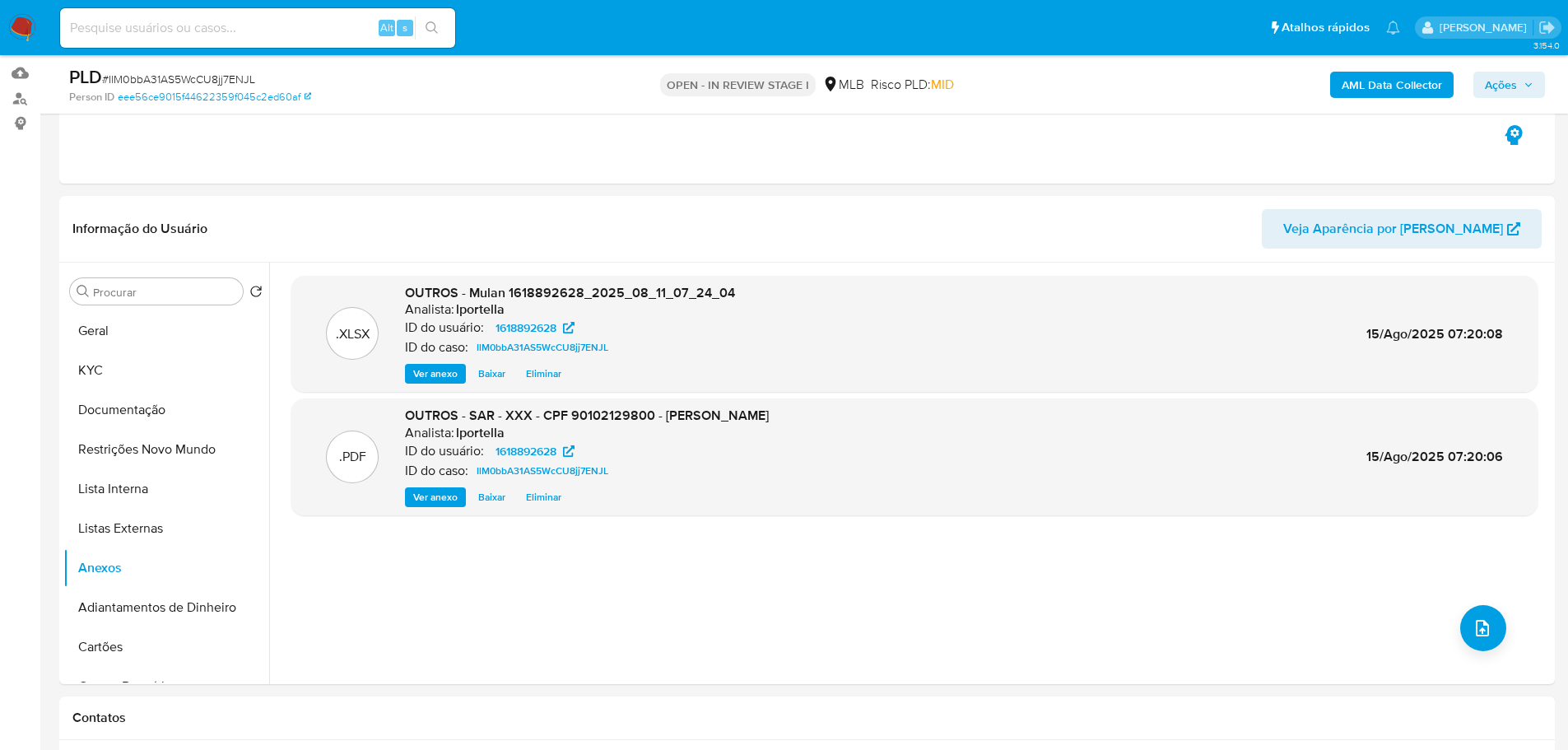
click at [1510, 85] on span "Ações" at bounding box center [1501, 85] width 32 height 26
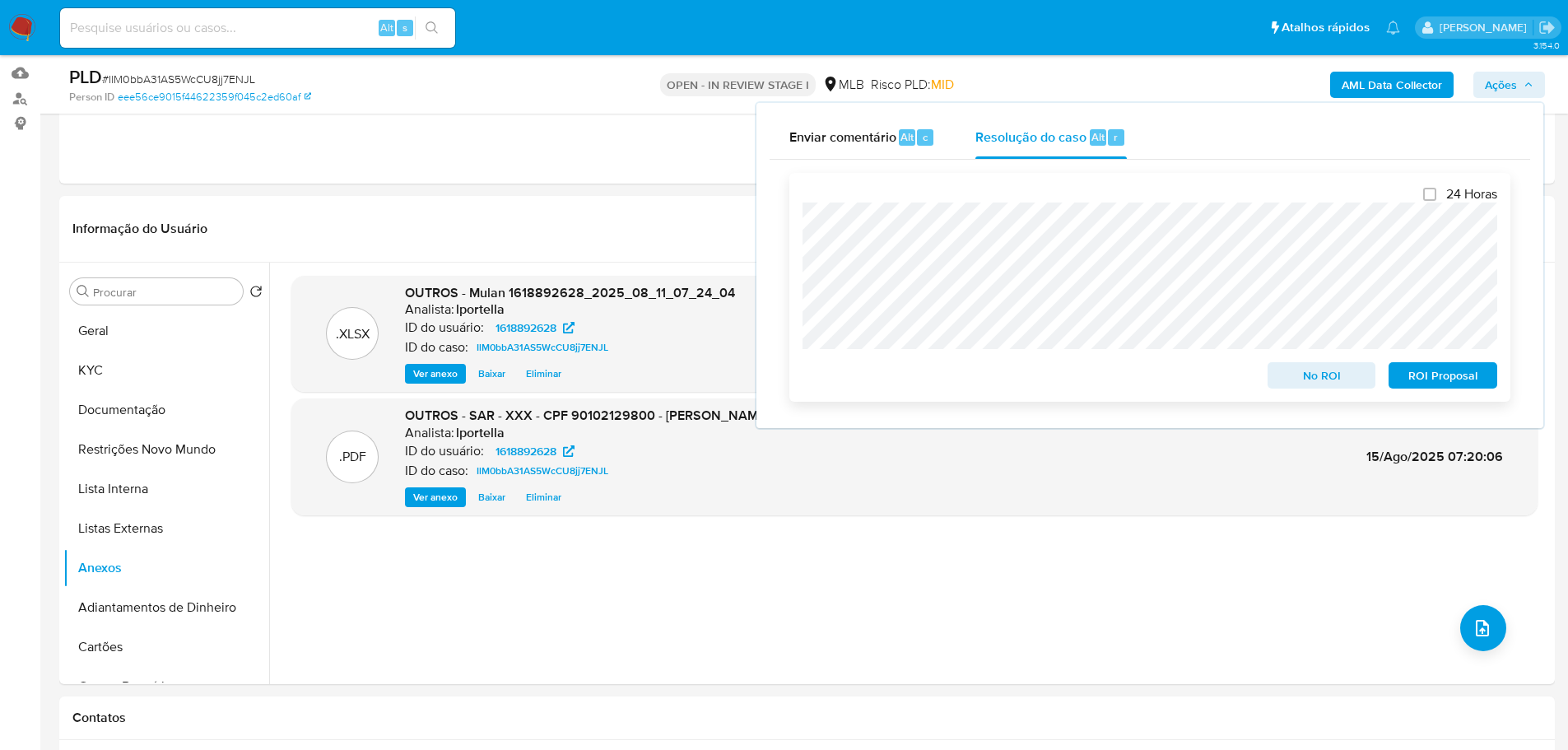
click at [1436, 378] on span "ROI Proposal" at bounding box center [1443, 375] width 85 height 23
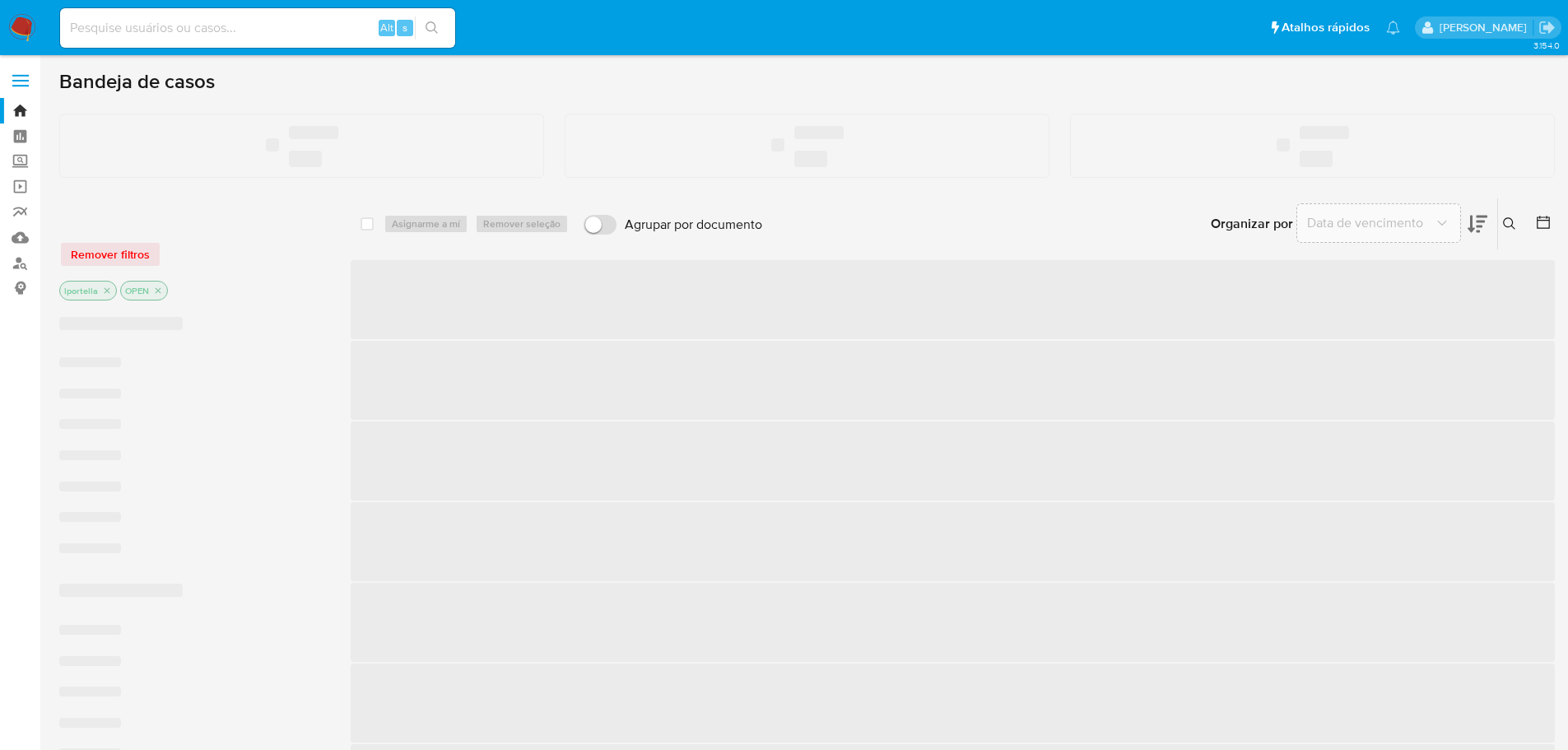
click at [167, 27] on input at bounding box center [257, 27] width 395 height 21
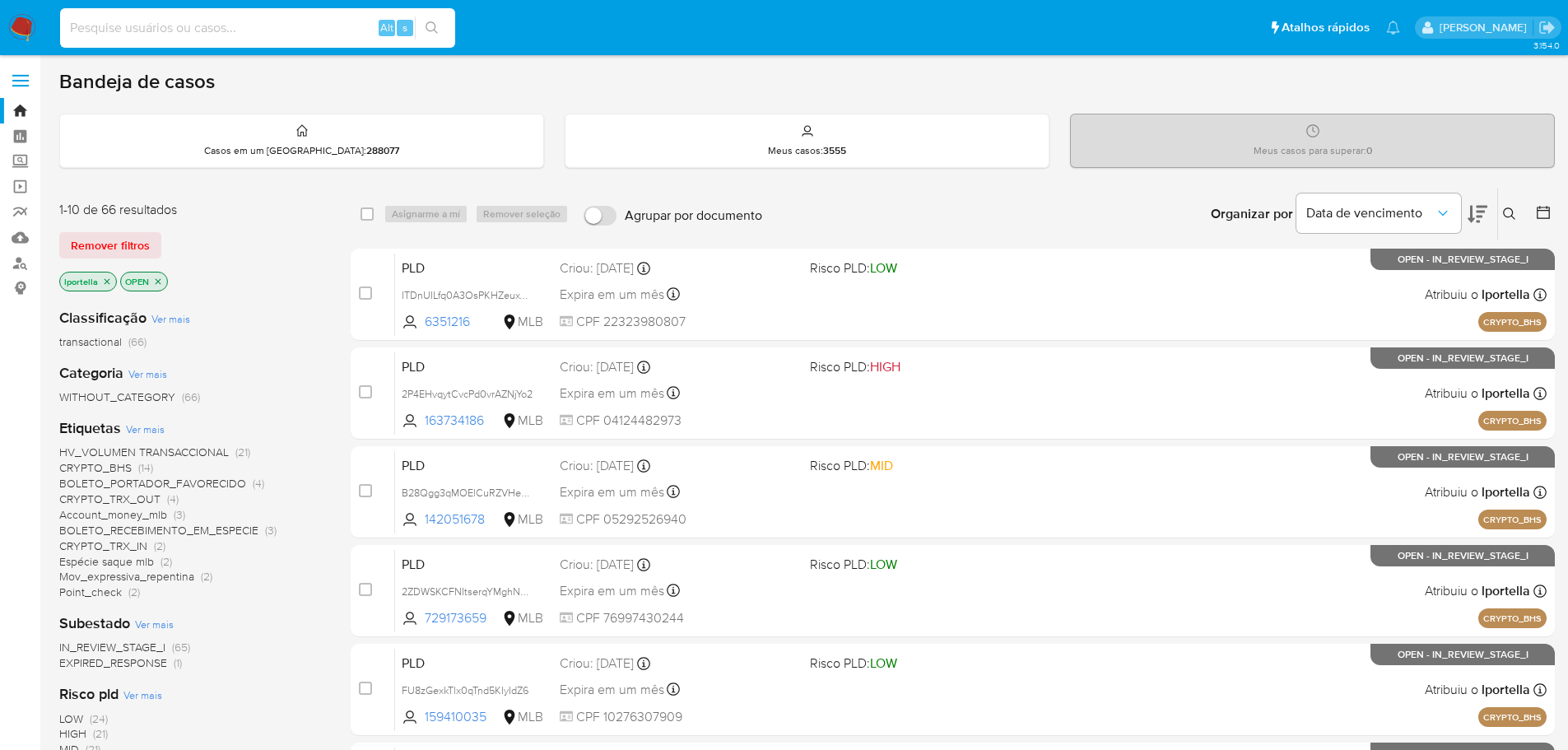
paste input "206879596"
type input "206879596"
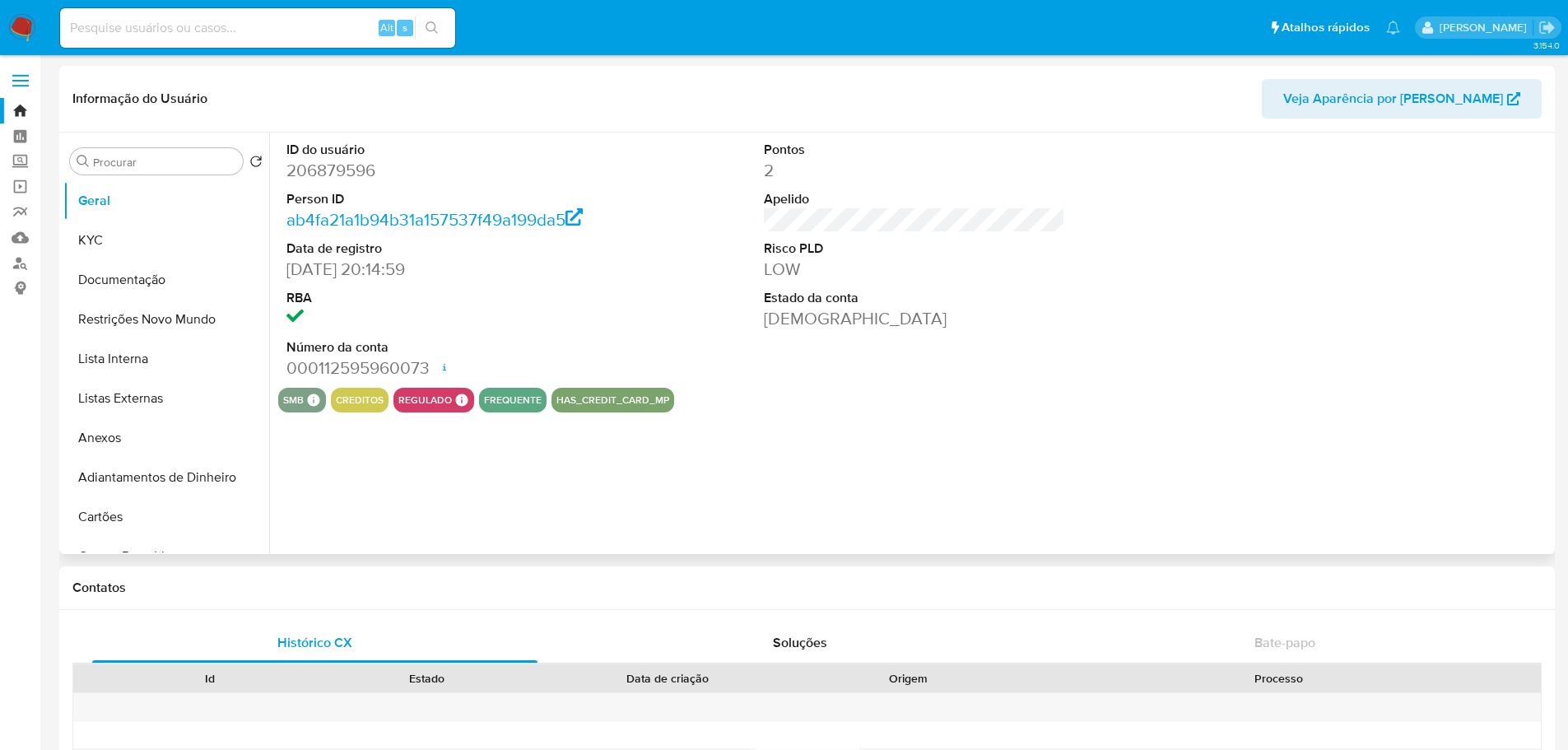
select select "10"
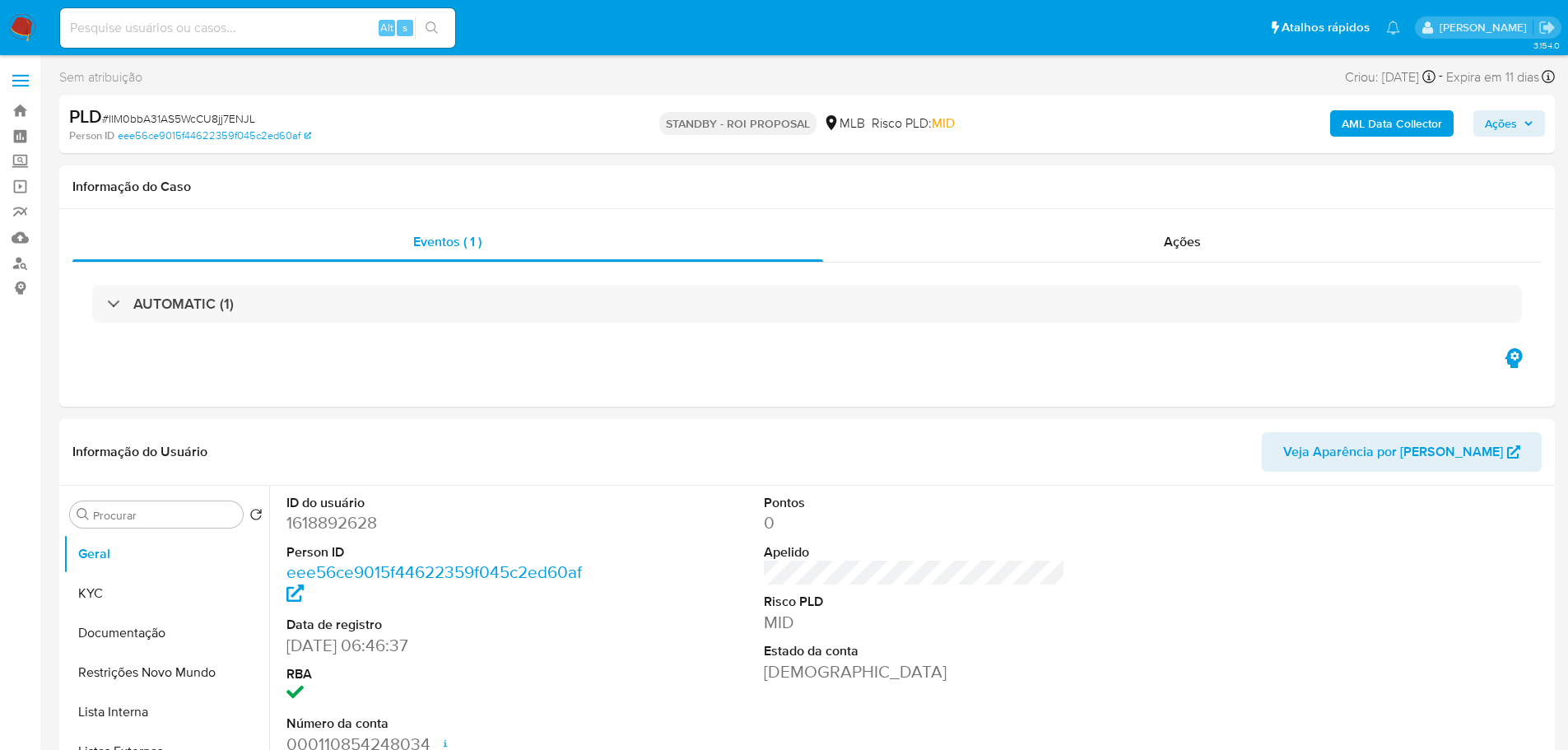
select select "10"
click at [226, 120] on span "# IlM0bbA31AS5WcCU8jj7ENJL" at bounding box center [178, 118] width 153 height 16
copy span "IlM0bbA31AS5WcCU8jj7ENJL"
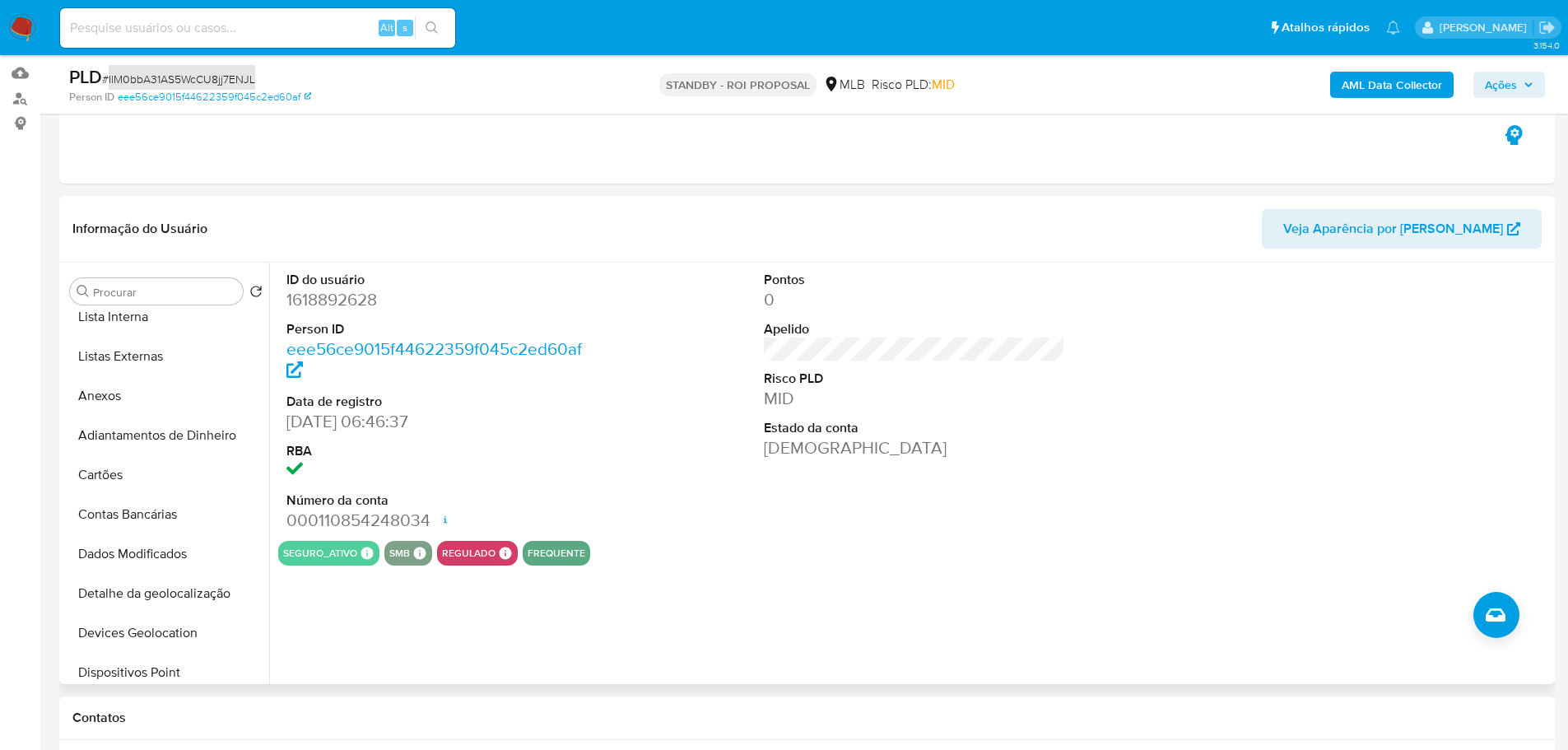
scroll to position [77, 0]
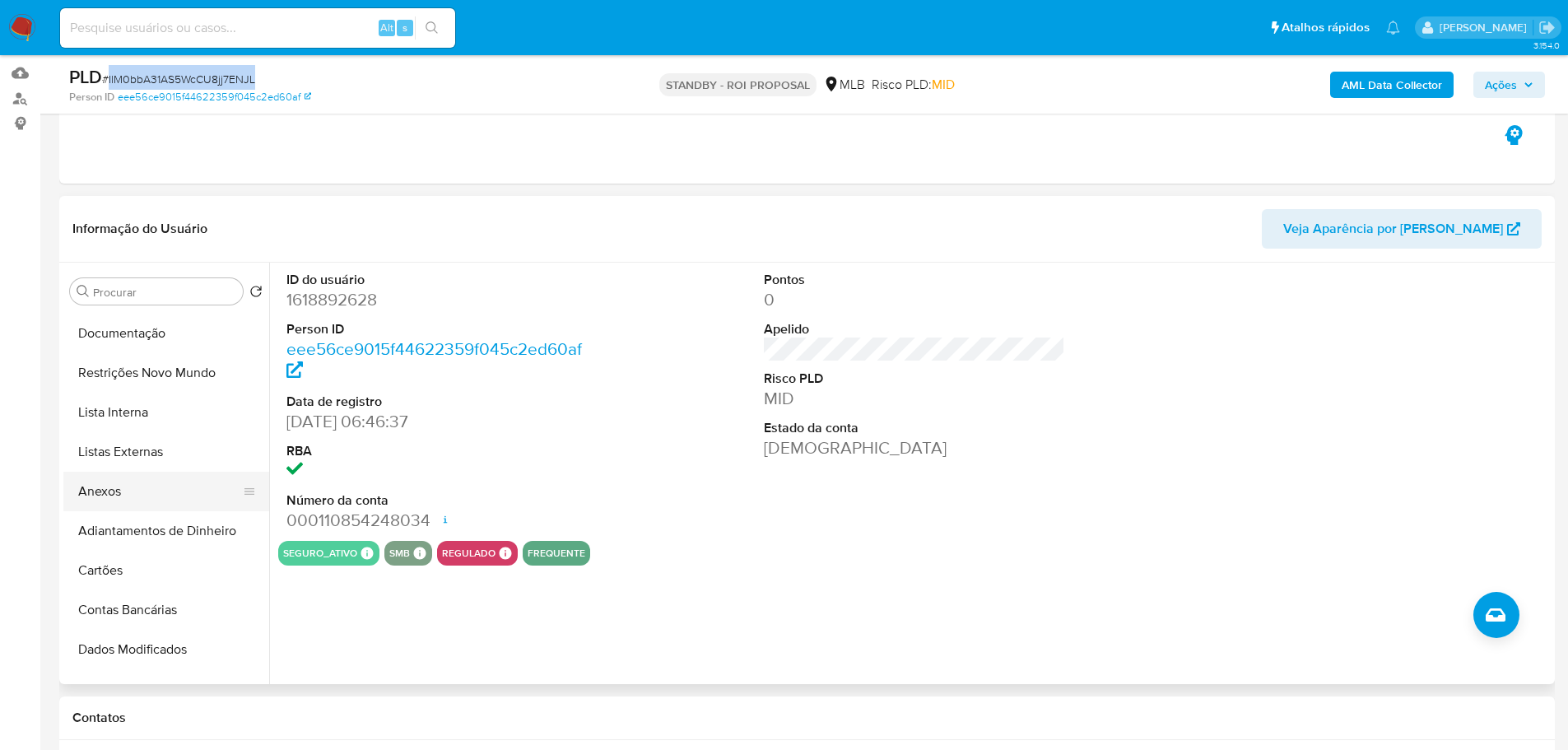
click at [145, 488] on button "Anexos" at bounding box center [160, 491] width 193 height 40
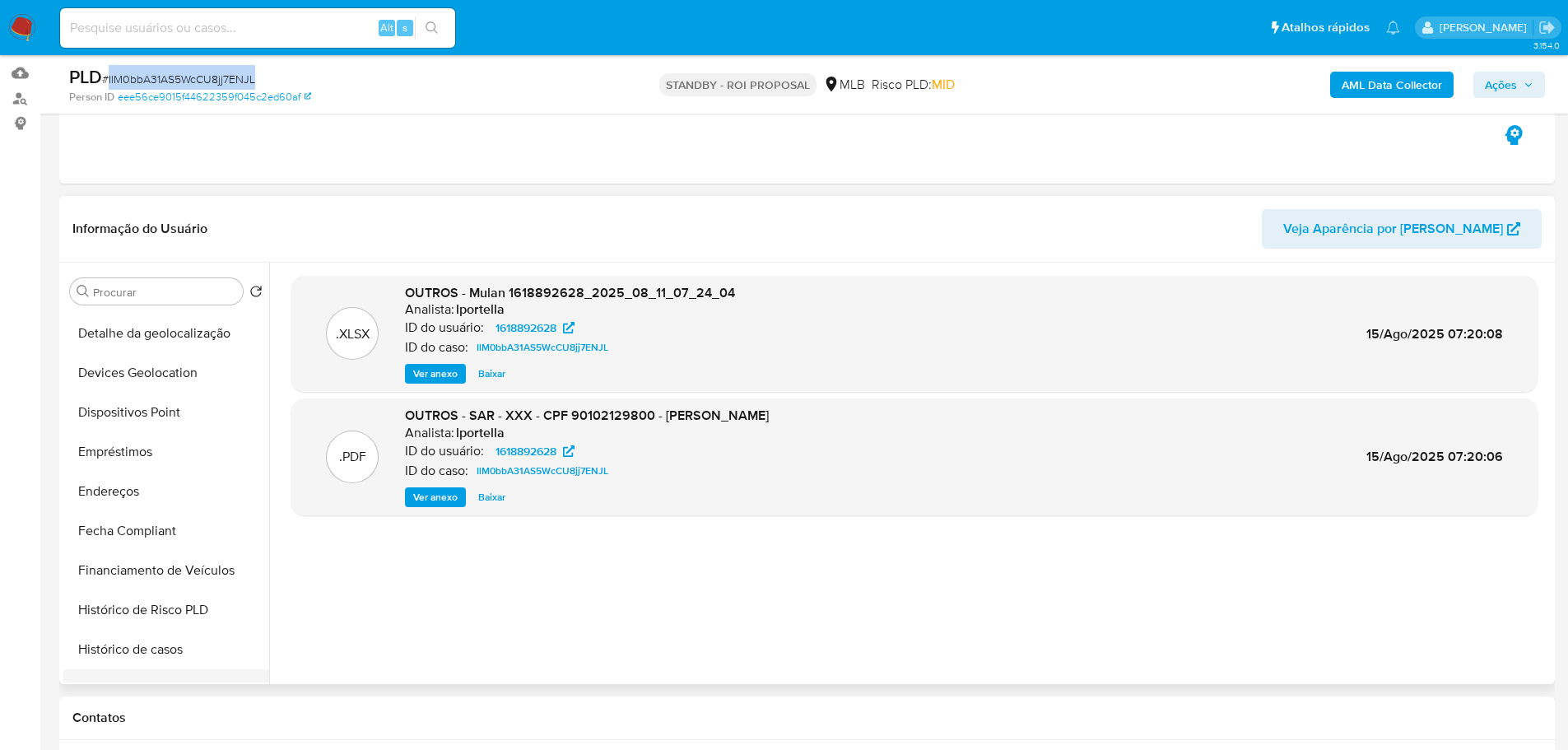
scroll to position [735, 0]
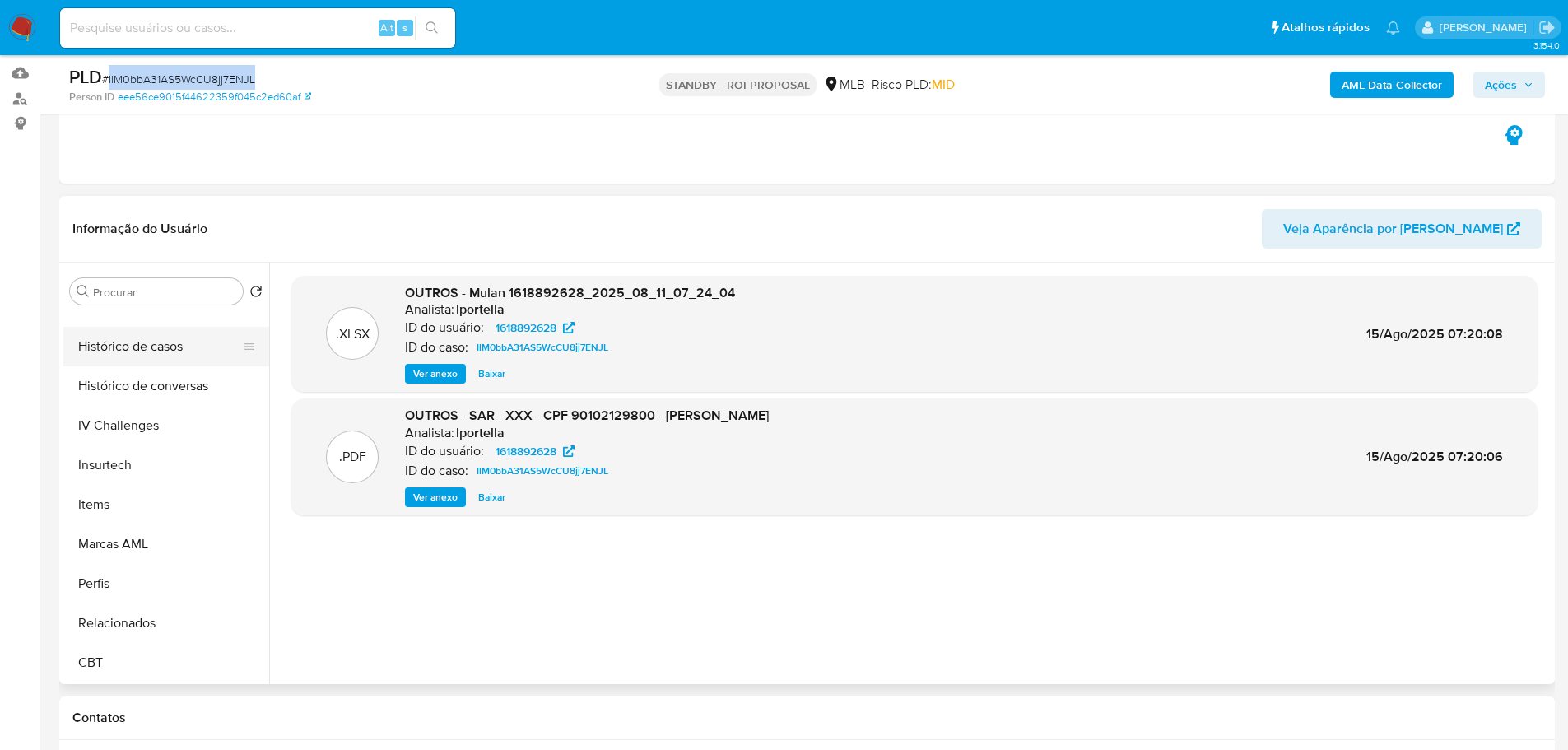
click at [136, 364] on button "Histórico de casos" at bounding box center [160, 346] width 193 height 40
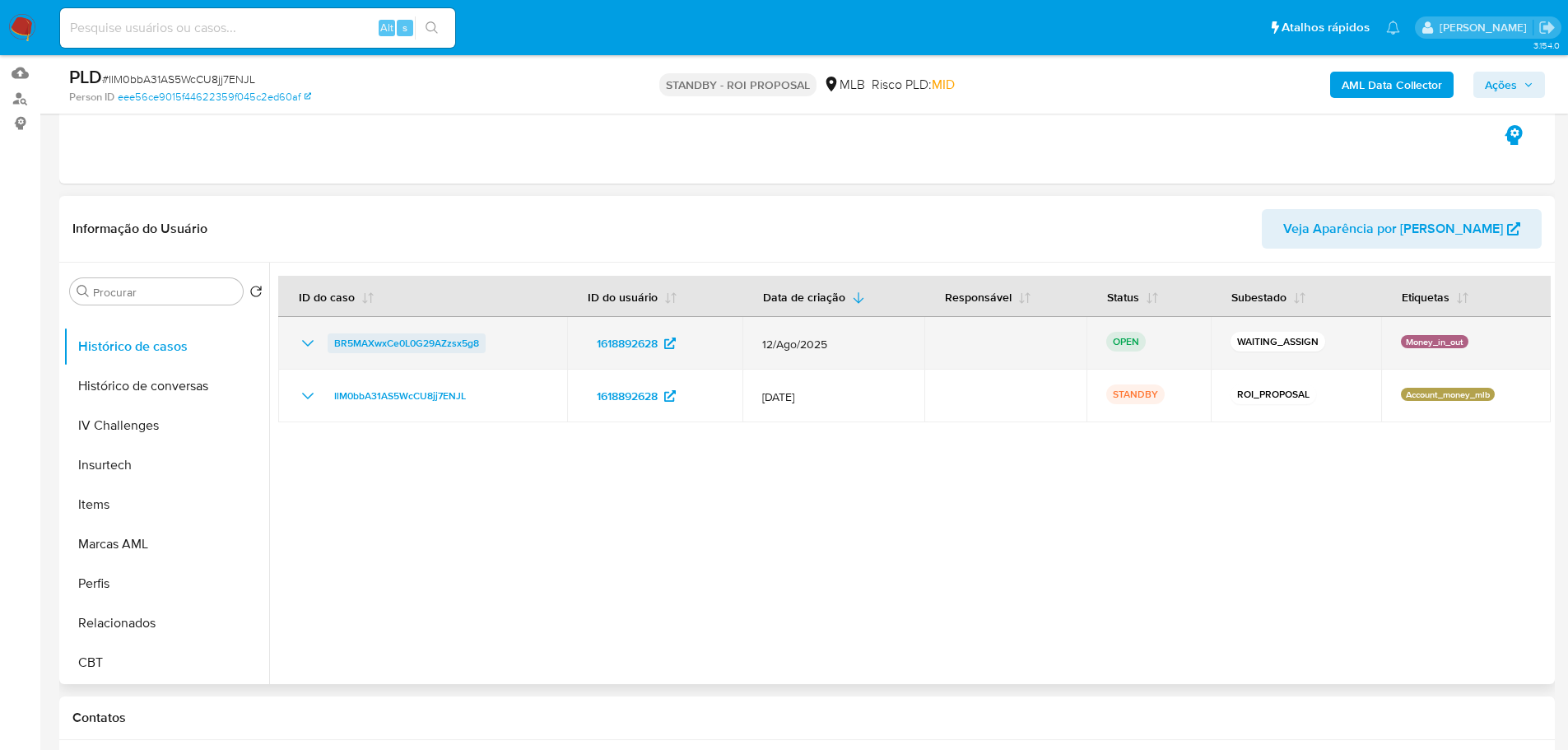
drag, startPoint x: 502, startPoint y: 353, endPoint x: 335, endPoint y: 341, distance: 167.4
click at [335, 341] on td "BR5MAXwxCe0L0G29AZzsx5g8" at bounding box center [423, 343] width 289 height 52
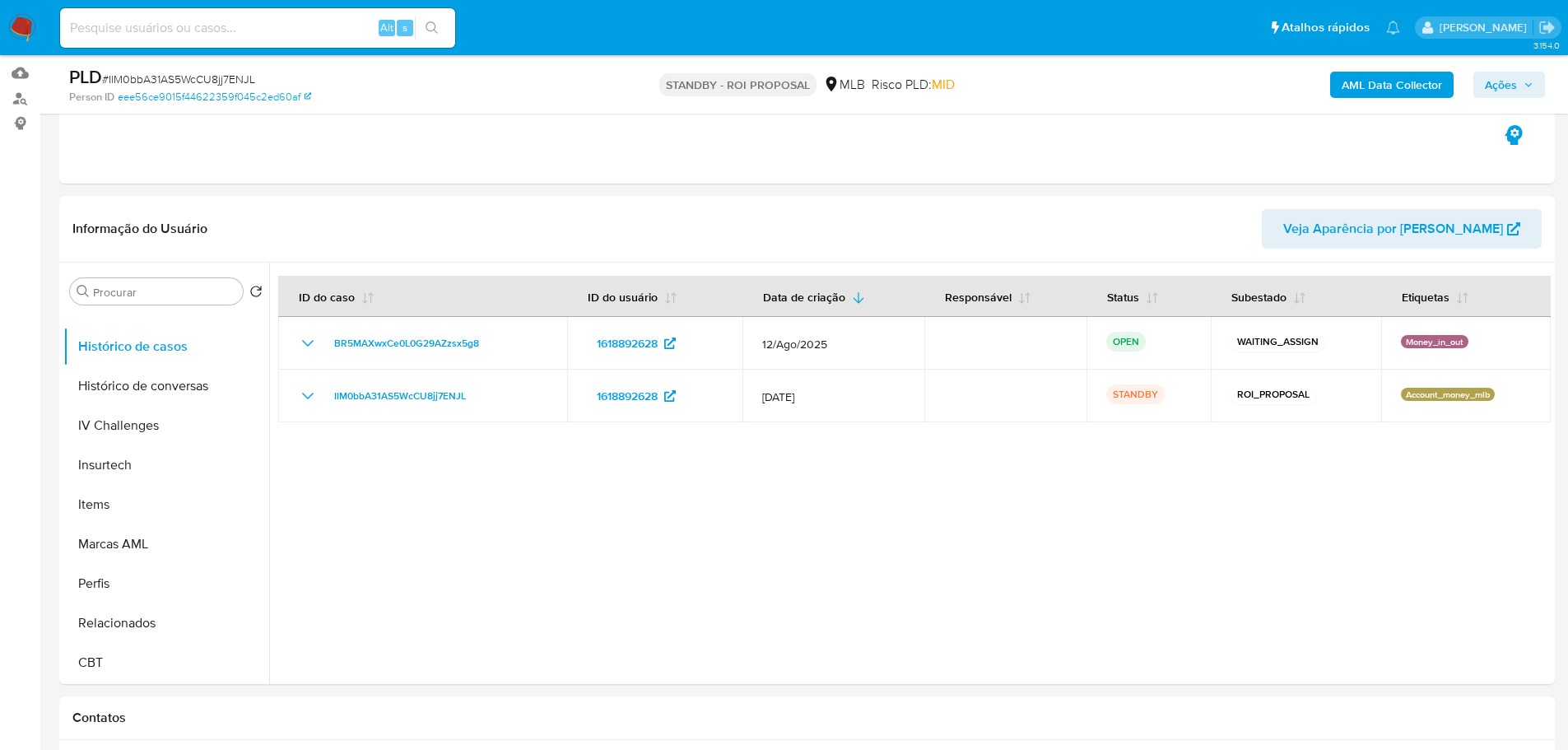
click at [24, 30] on img at bounding box center [22, 28] width 28 height 28
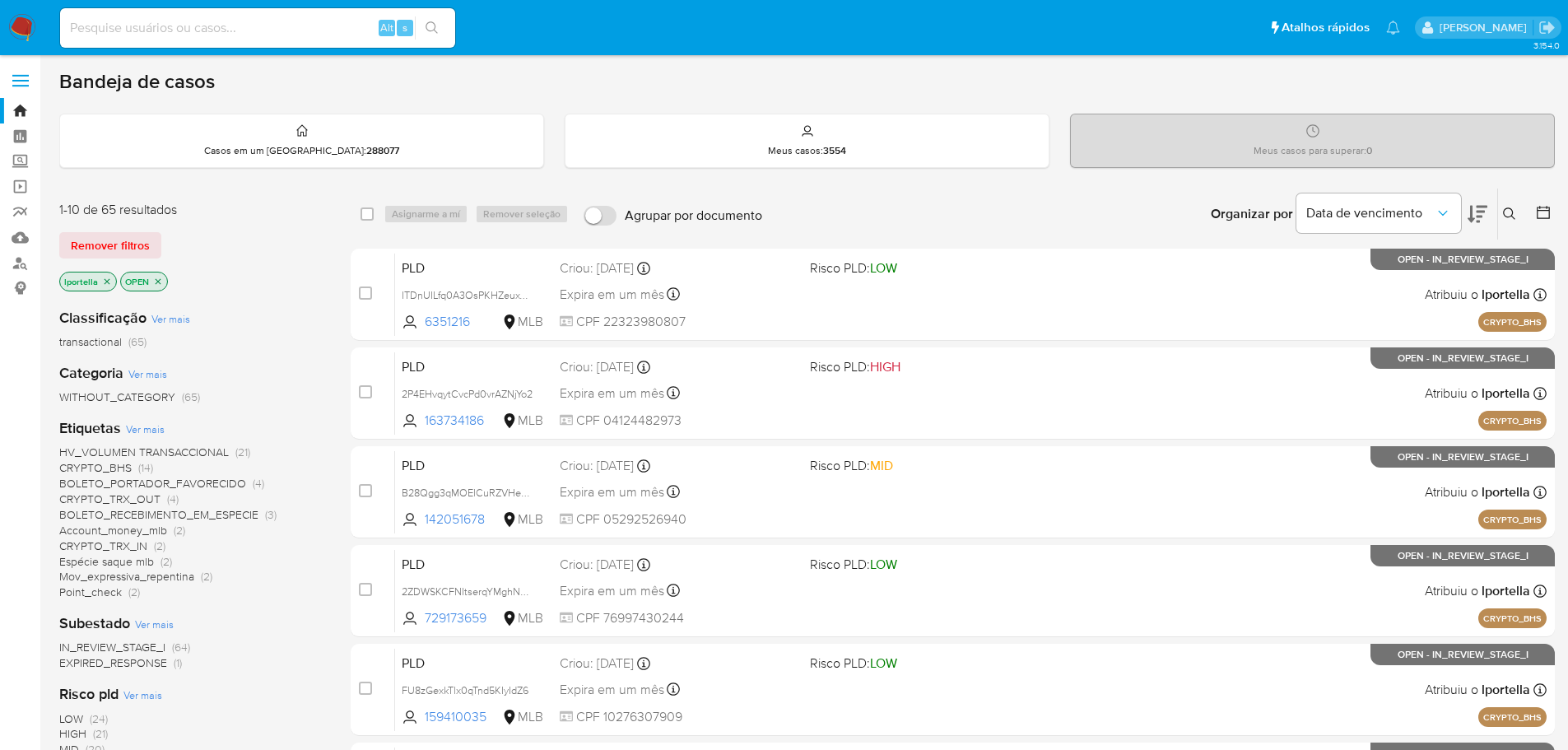
click at [1510, 210] on icon at bounding box center [1510, 214] width 14 height 14
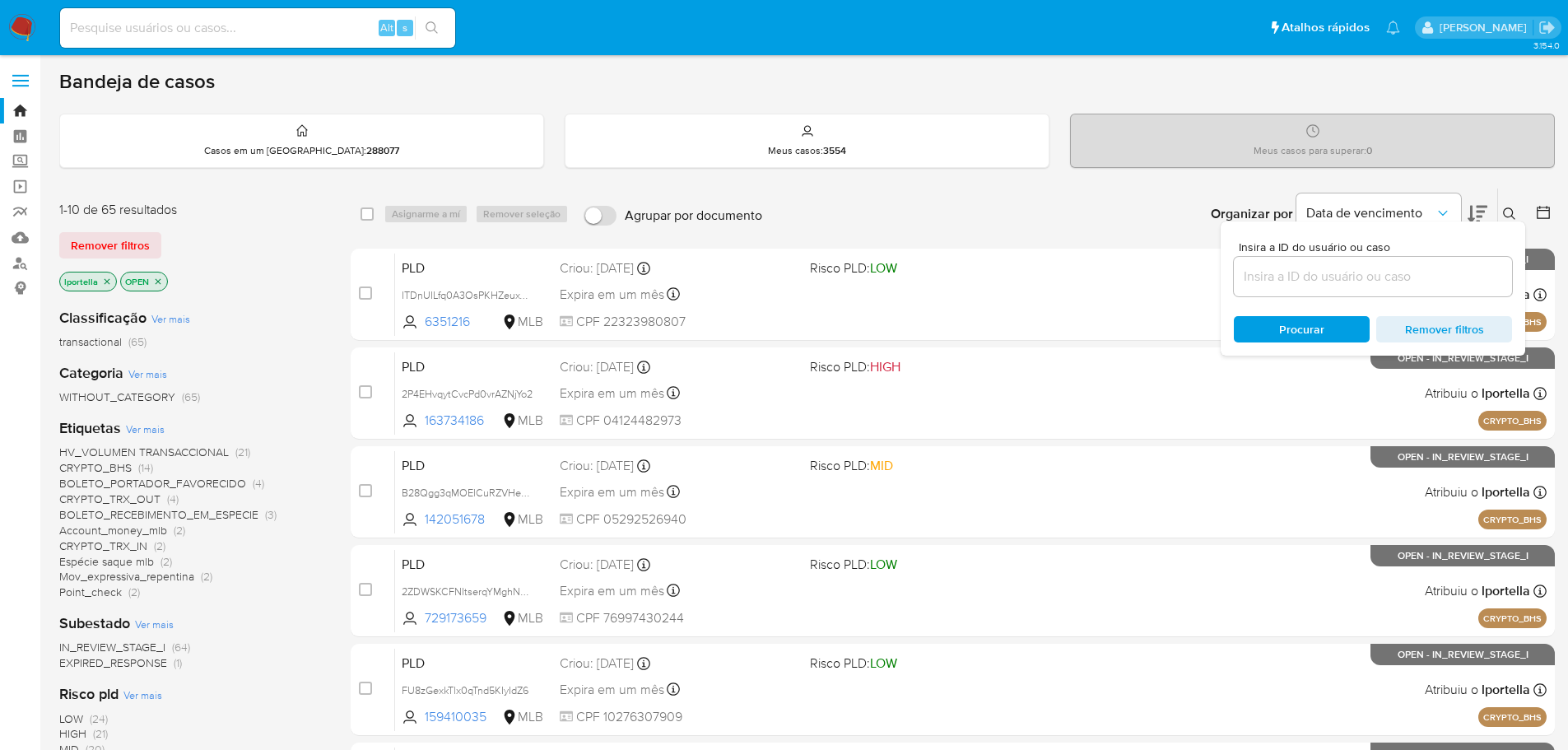
click at [1378, 277] on input at bounding box center [1373, 276] width 278 height 21
type input "BR5MAXwxCe0L0G29AZzsx5g8"
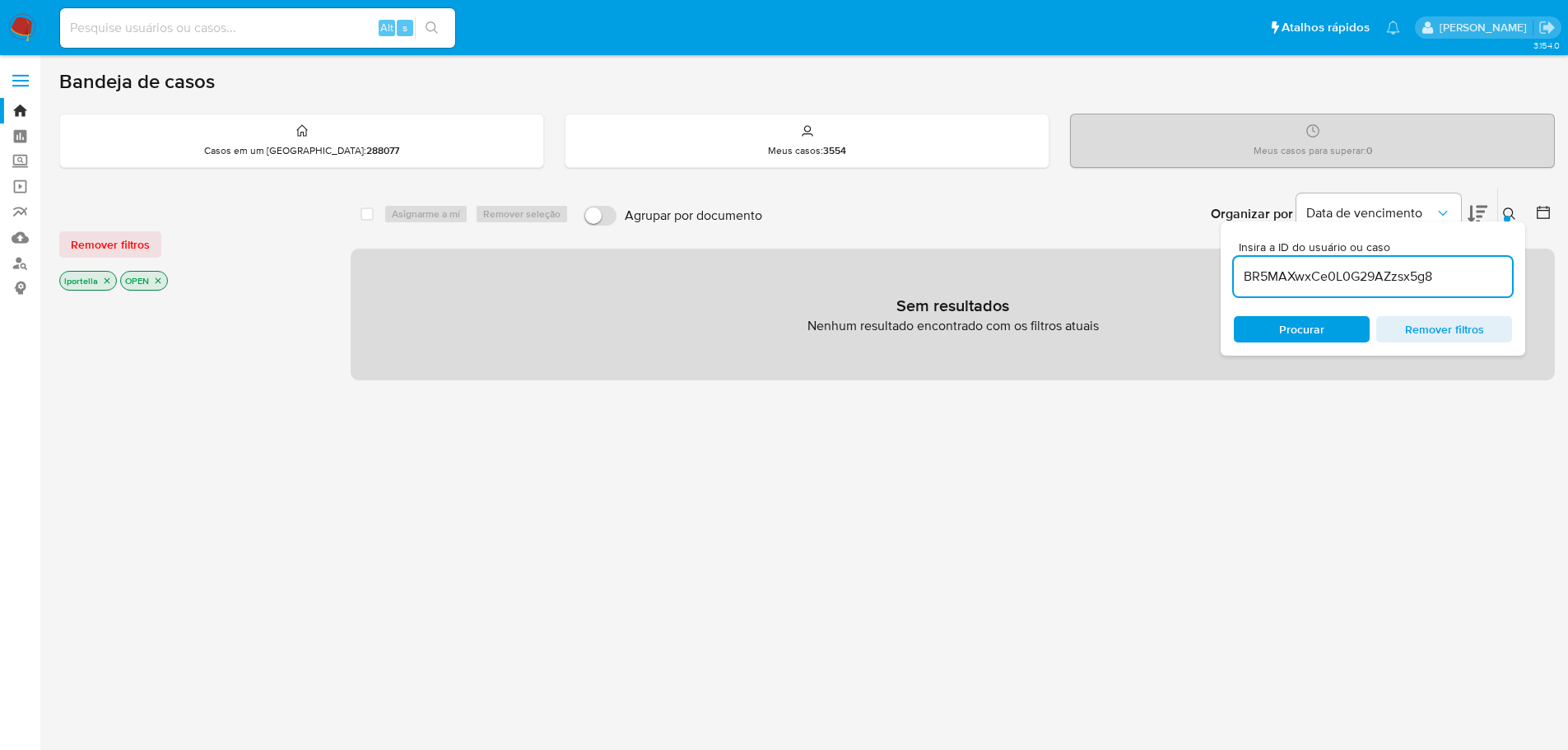
click at [104, 282] on icon "close-filter" at bounding box center [107, 281] width 10 height 10
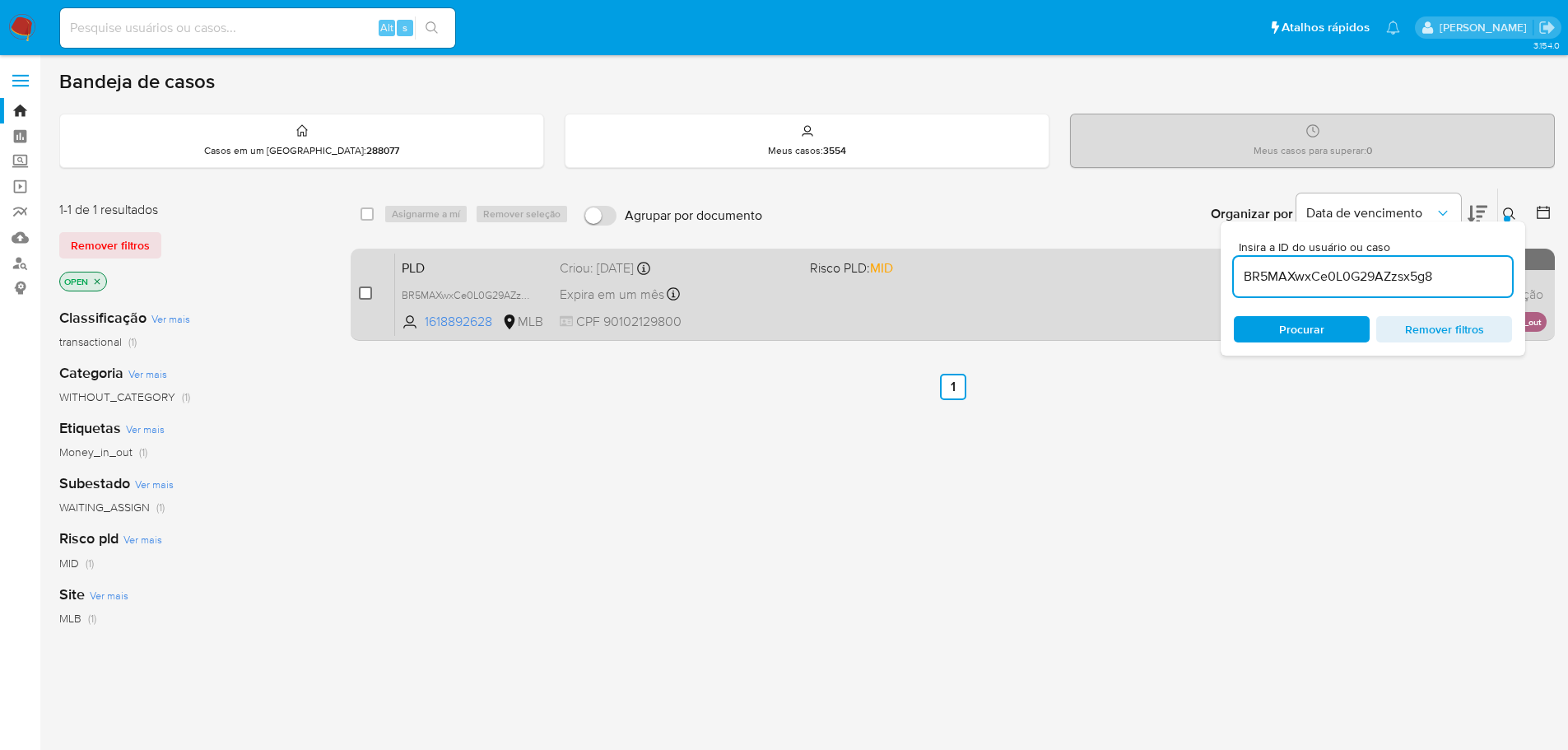
click at [370, 288] on input "checkbox" at bounding box center [365, 293] width 14 height 14
checkbox input "true"
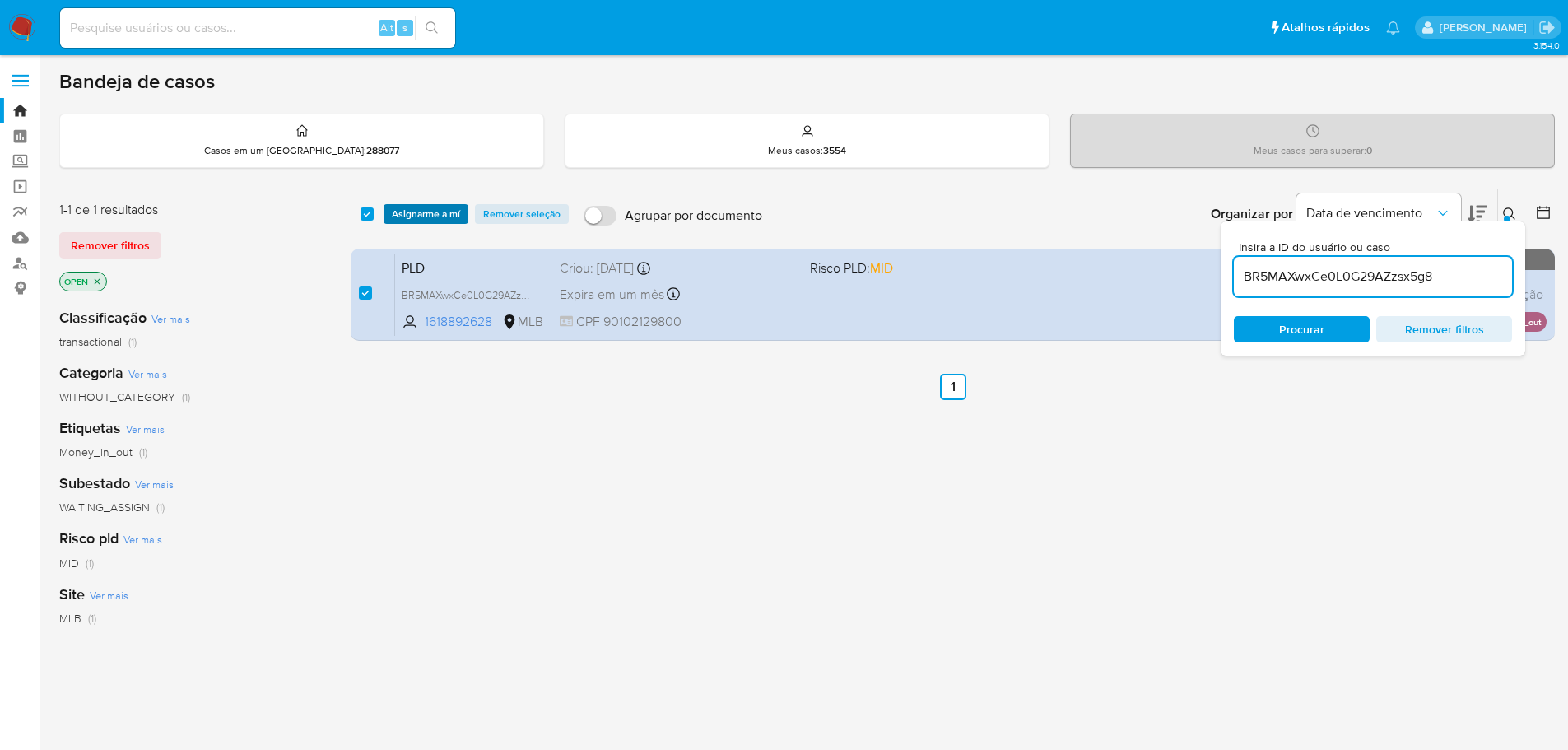
click at [420, 218] on span "Asignarme a mí" at bounding box center [425, 213] width 69 height 16
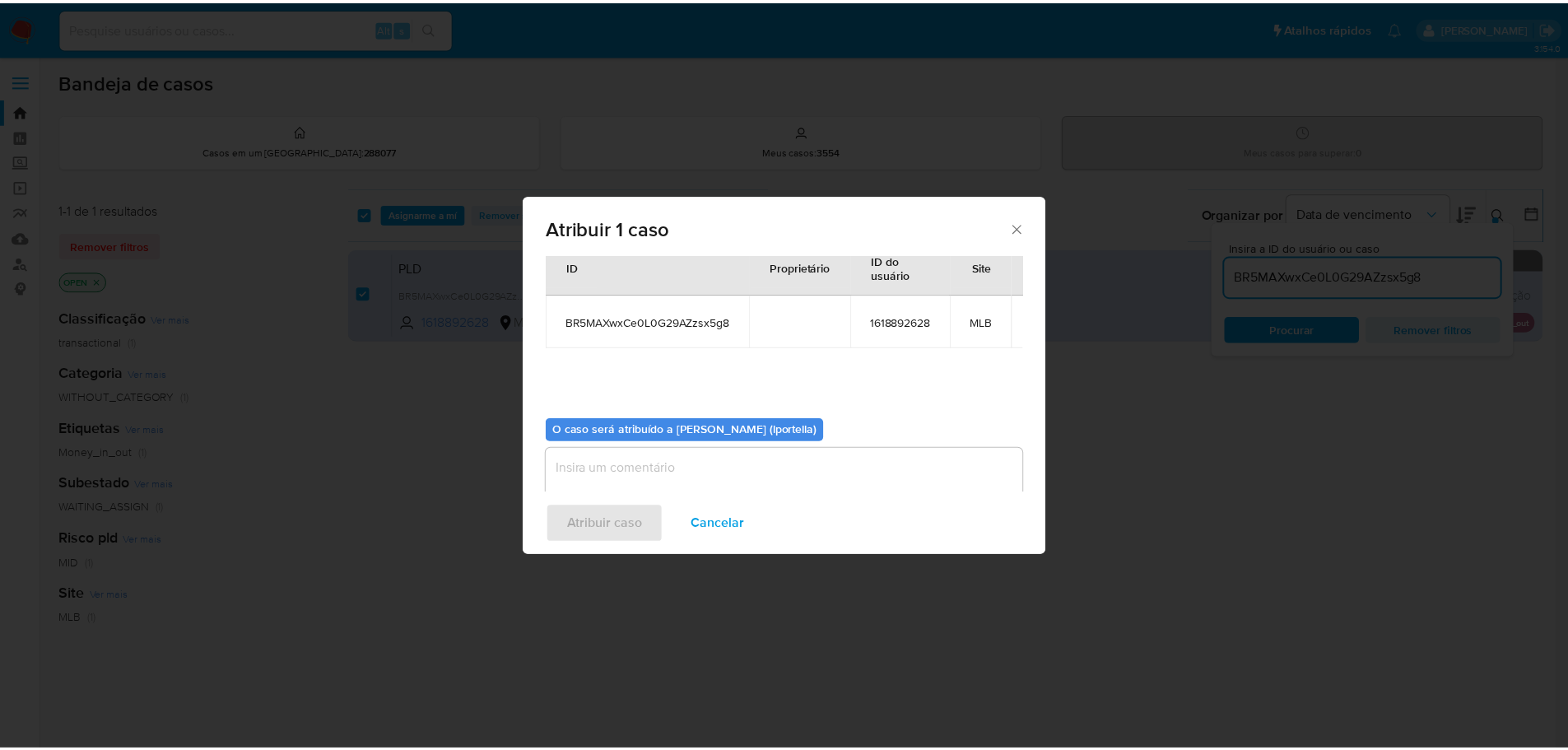
scroll to position [85, 0]
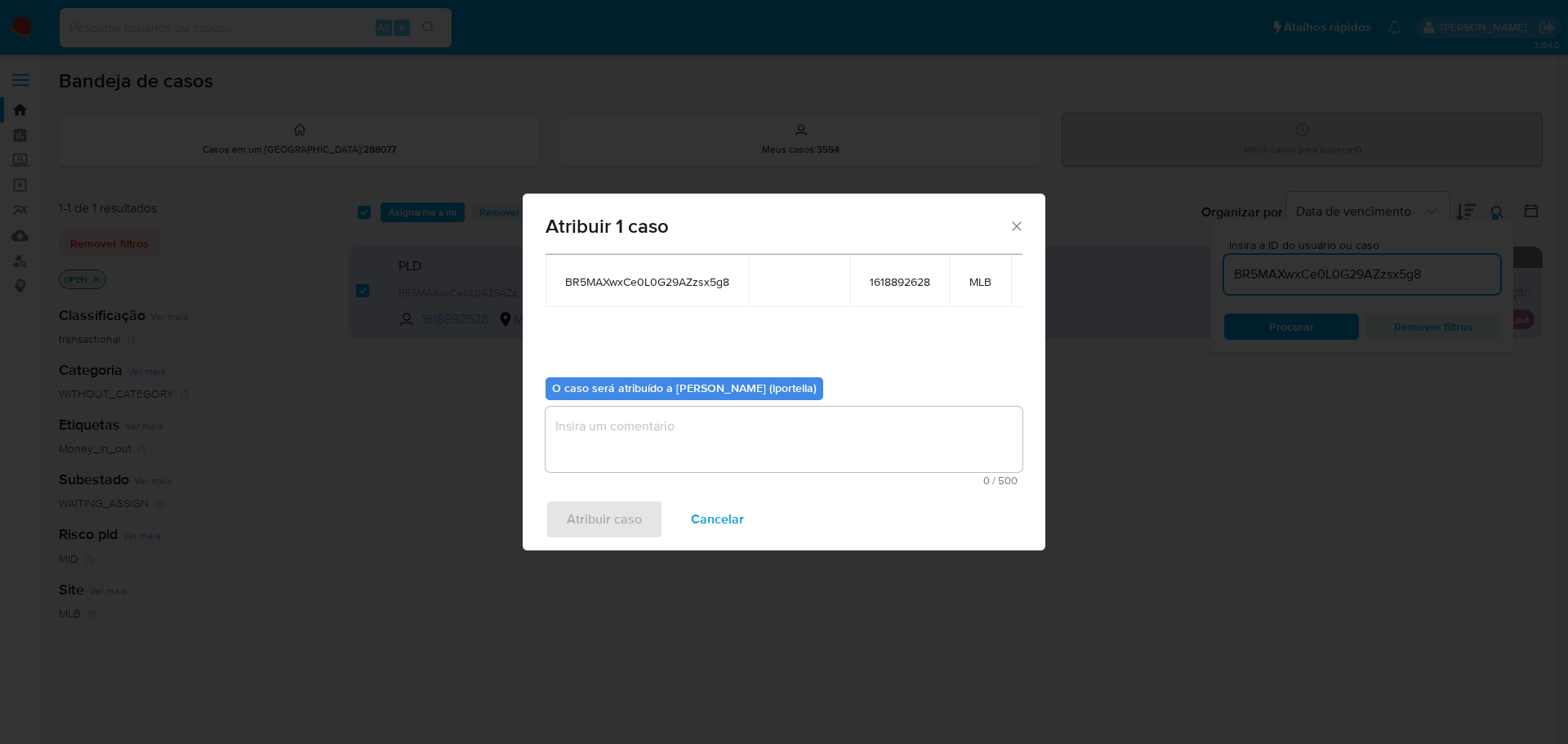
click at [659, 416] on textarea "assign-modal" at bounding box center [784, 440] width 477 height 65
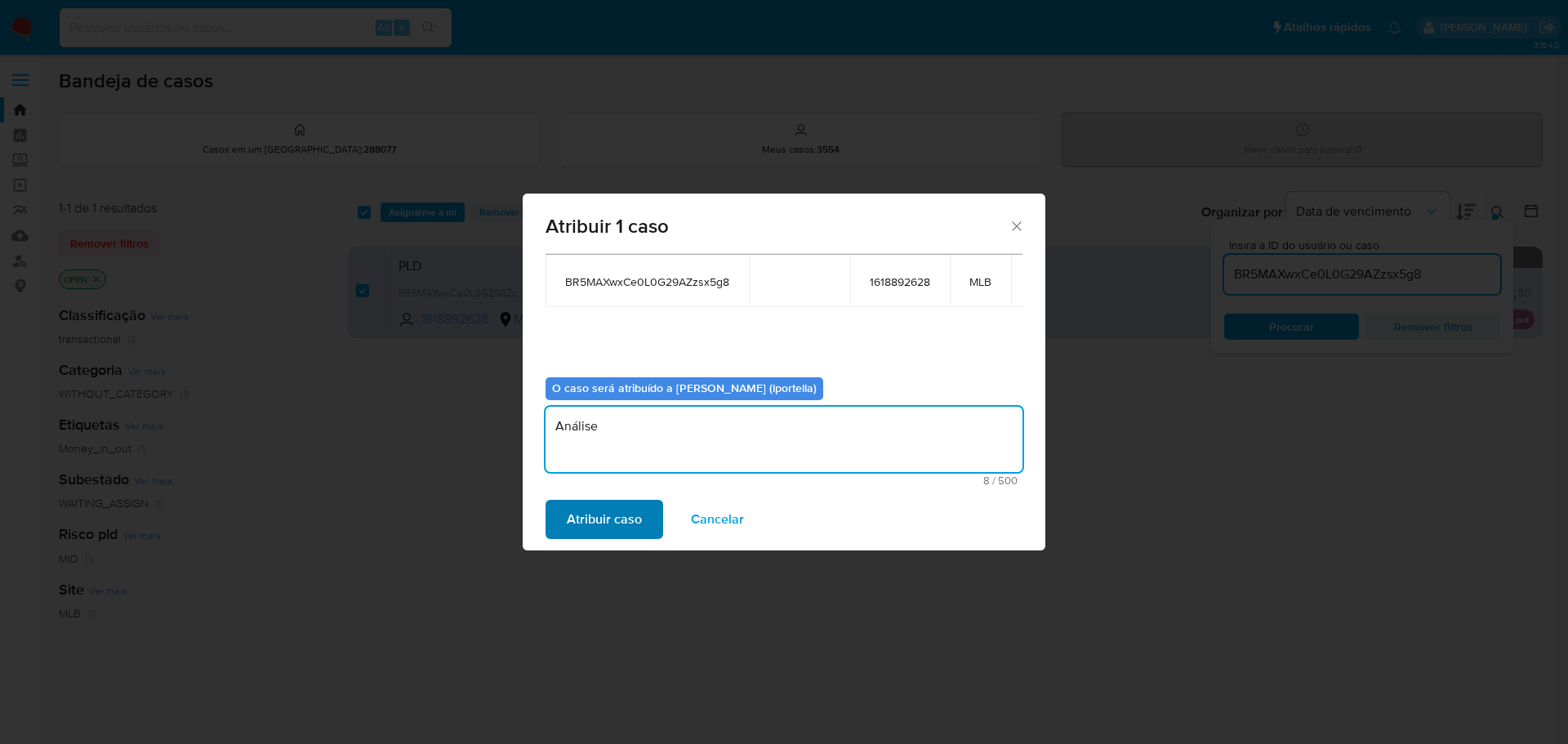
type textarea "Análise"
click at [634, 522] on span "Atribuir caso" at bounding box center [605, 519] width 76 height 36
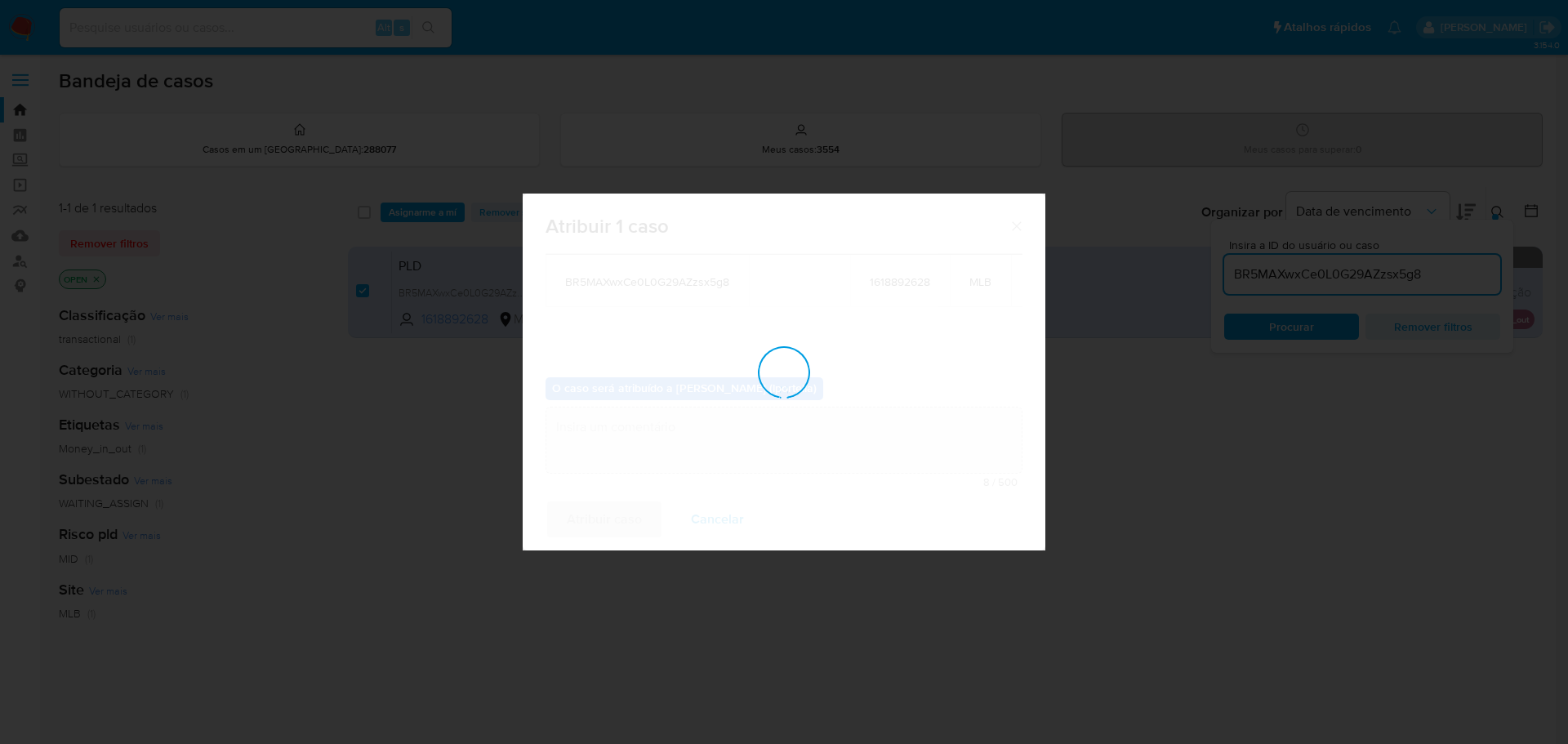
checkbox input "false"
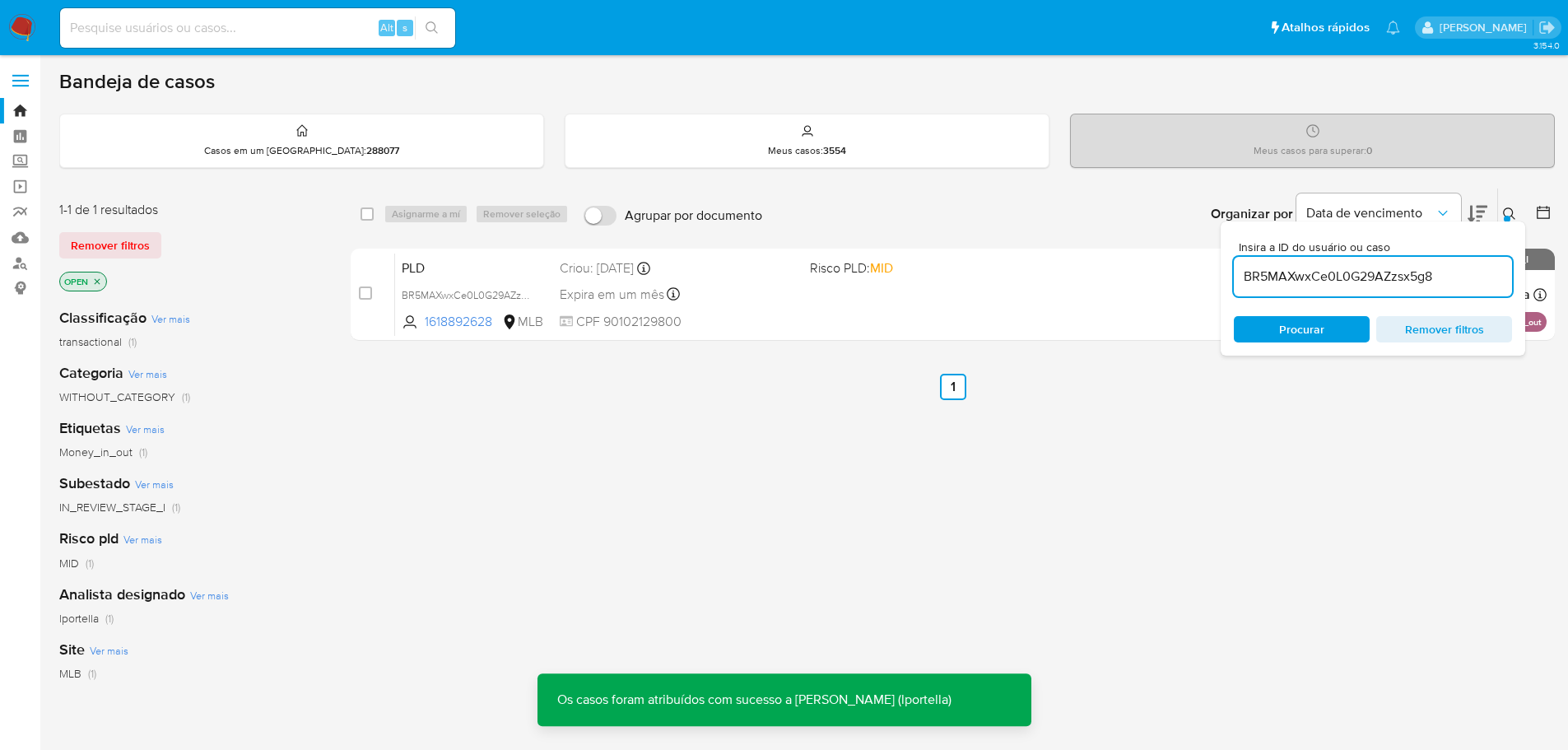
click at [230, 36] on input at bounding box center [257, 27] width 395 height 21
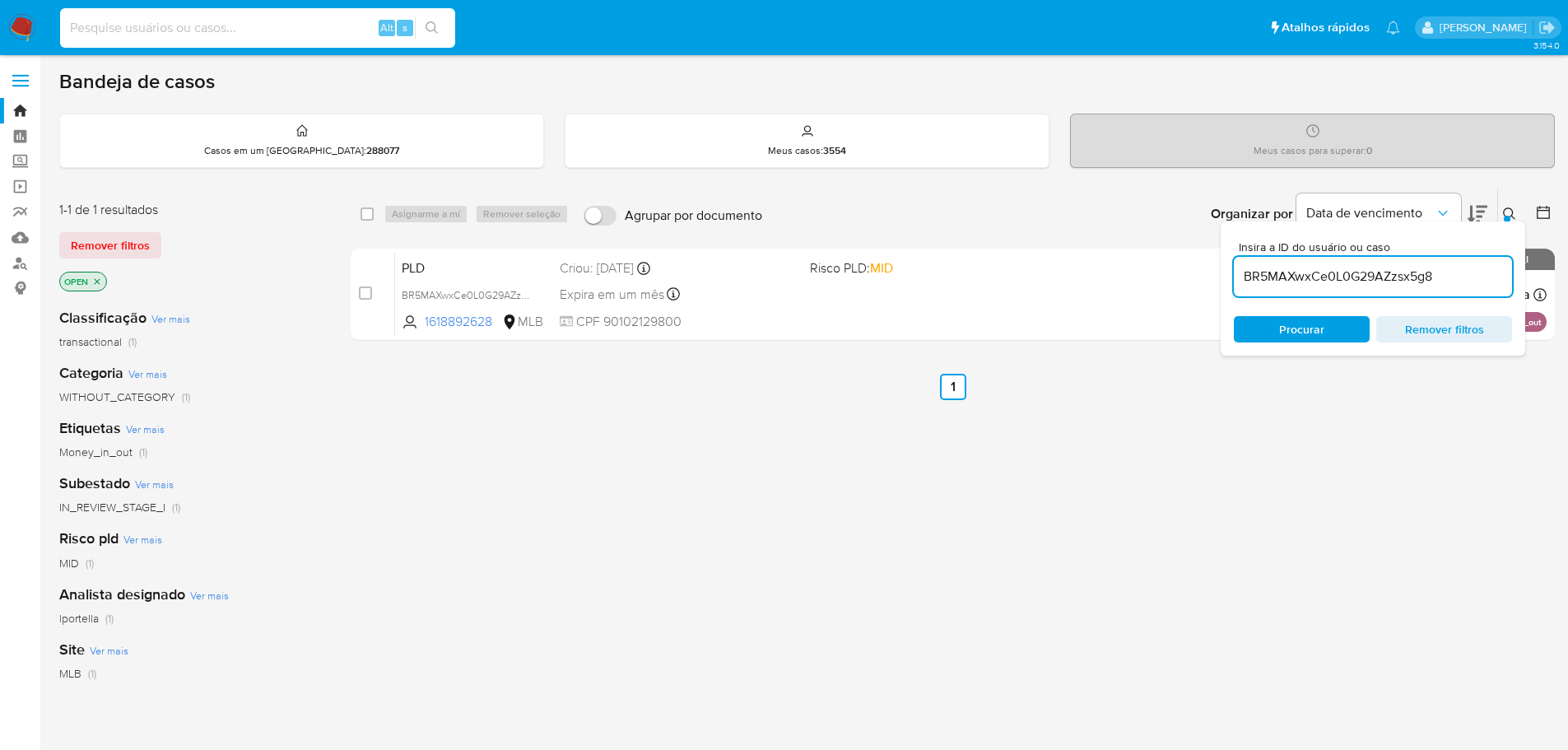
paste input "BR5MAXwxCe0L0G29AZzsx5g8"
type input "BR5MAXwxCe0L0G29AZzsx5g8"
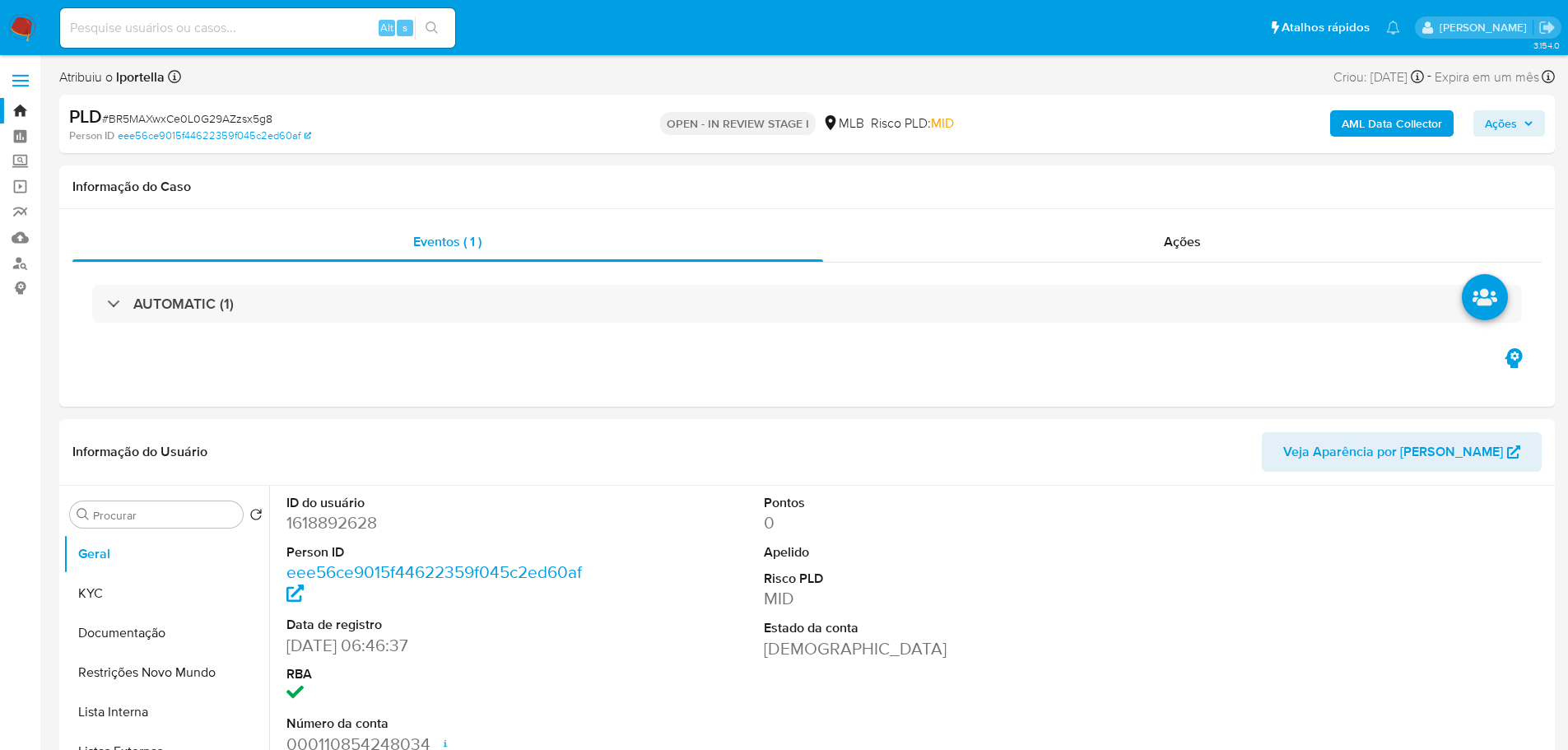
select select "10"
click at [1494, 122] on span "Ações" at bounding box center [1501, 123] width 32 height 26
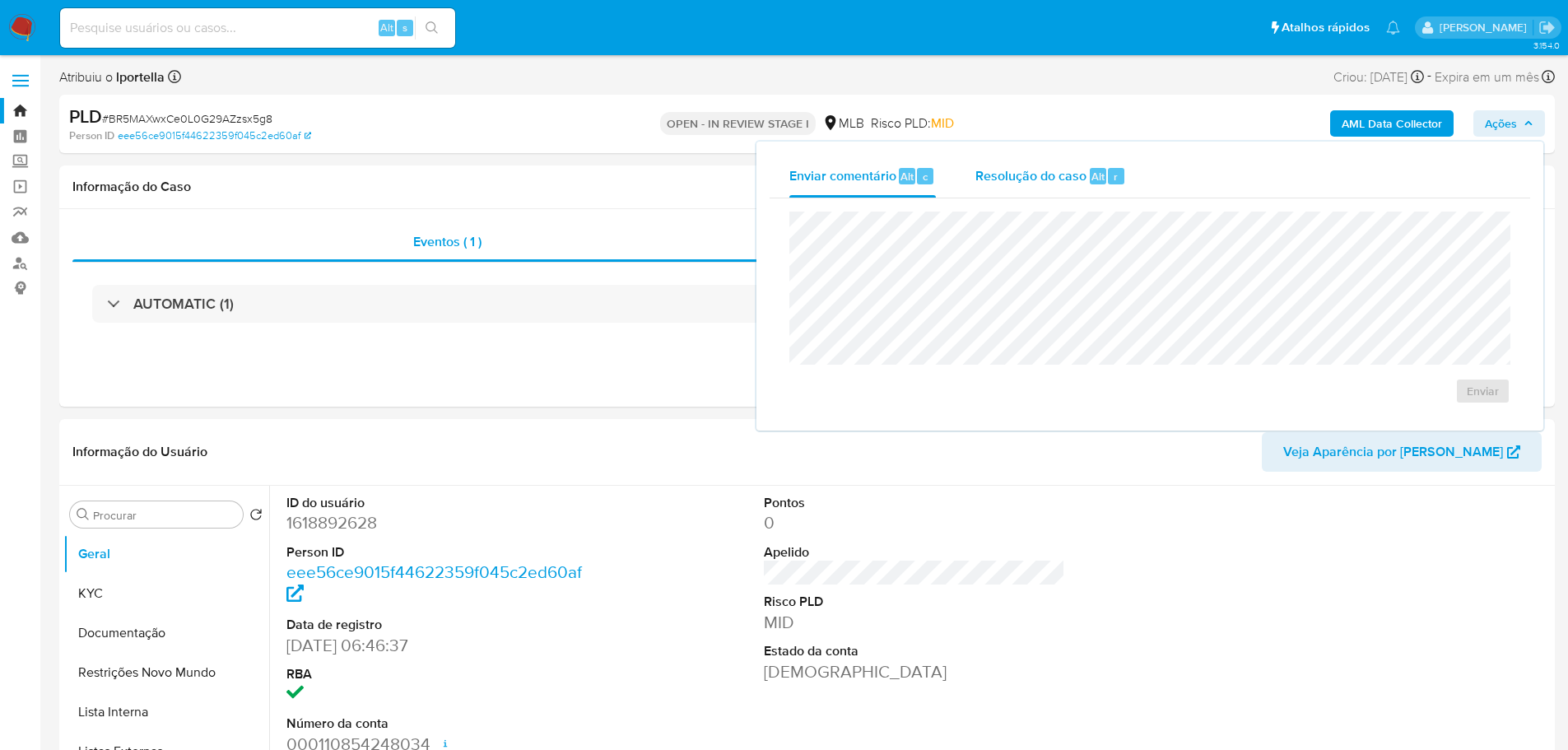
click at [1004, 179] on span "Resolução do caso" at bounding box center [1030, 176] width 111 height 19
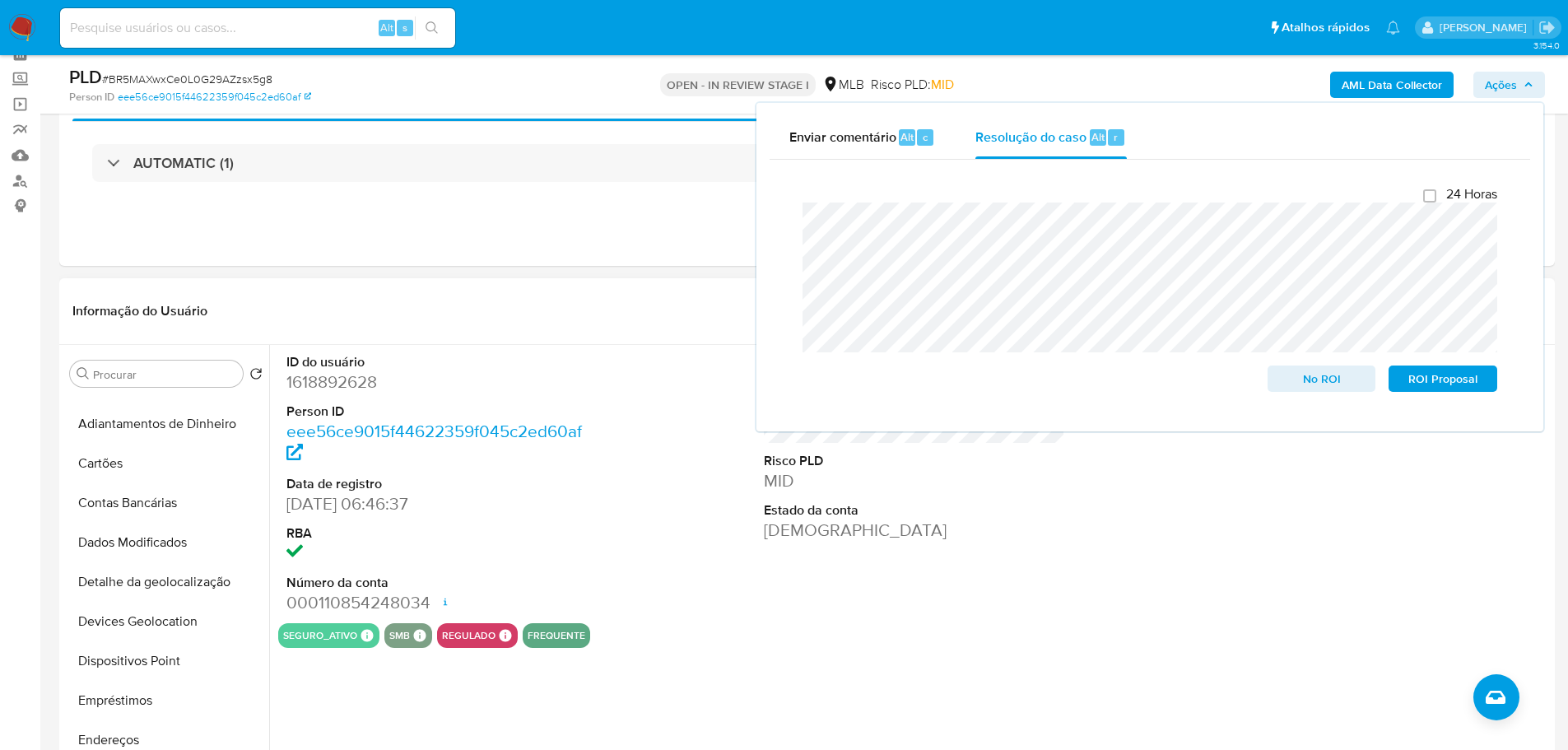
scroll to position [576, 0]
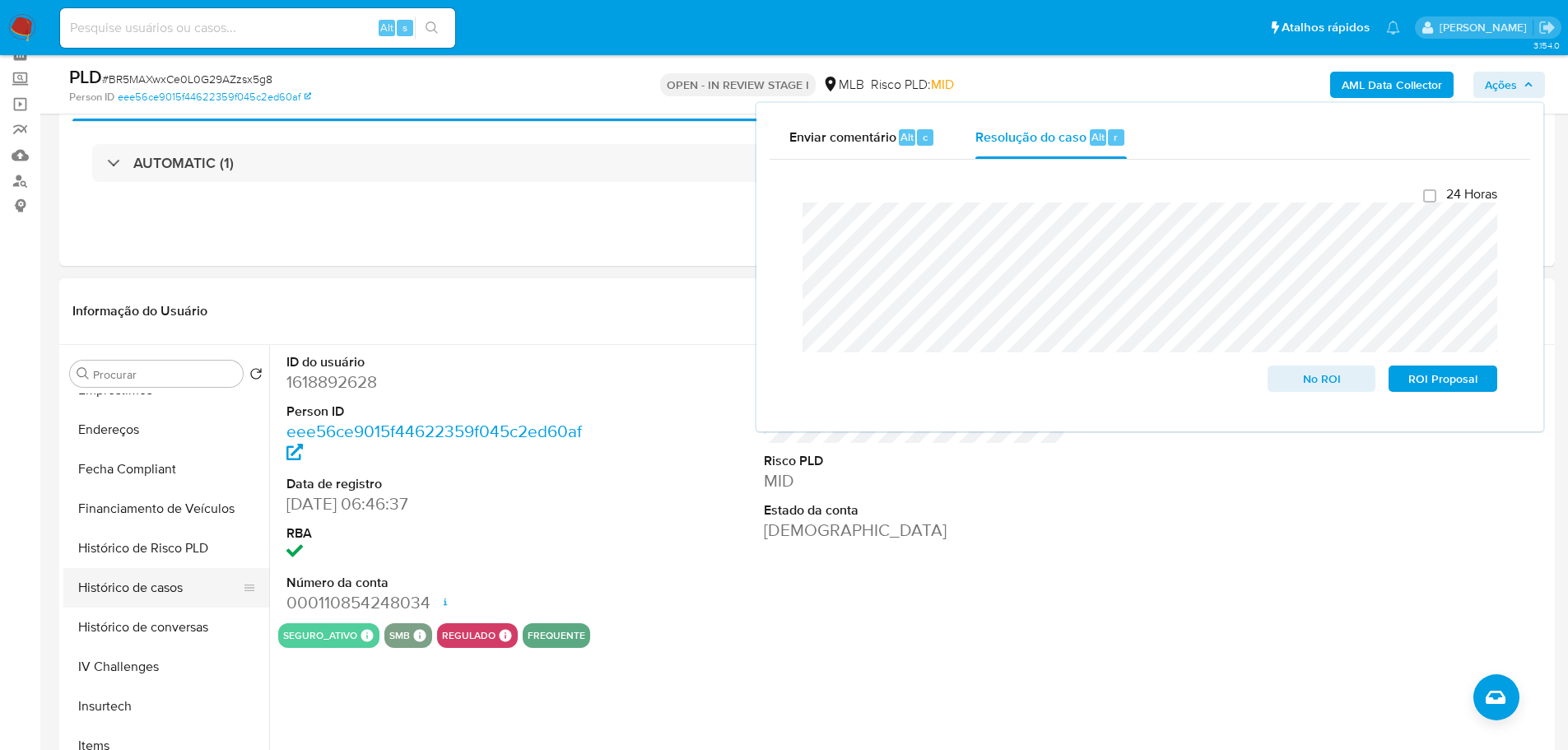
click at [158, 592] on button "Histórico de casos" at bounding box center [160, 588] width 193 height 40
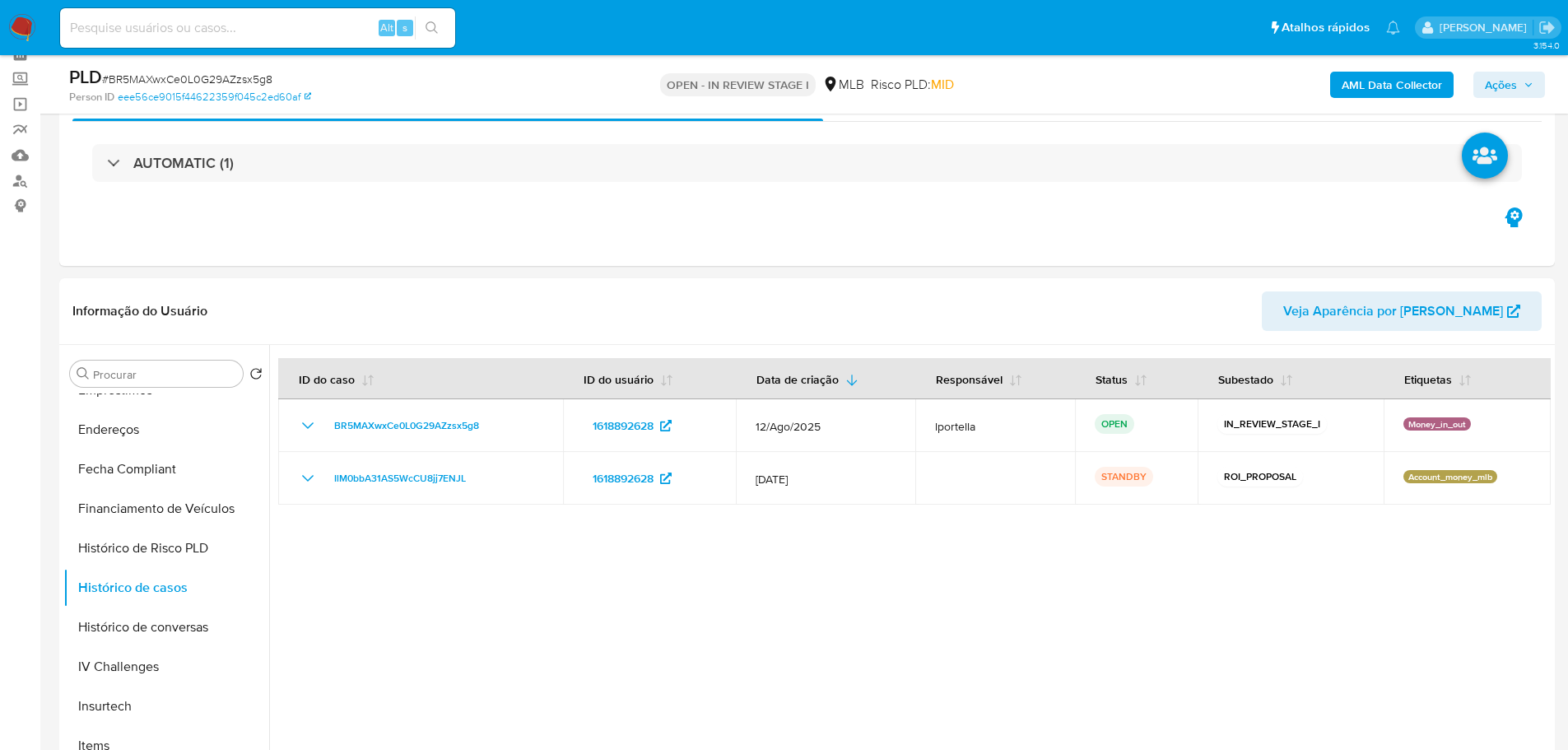
click at [1512, 85] on span "Ações" at bounding box center [1501, 85] width 32 height 26
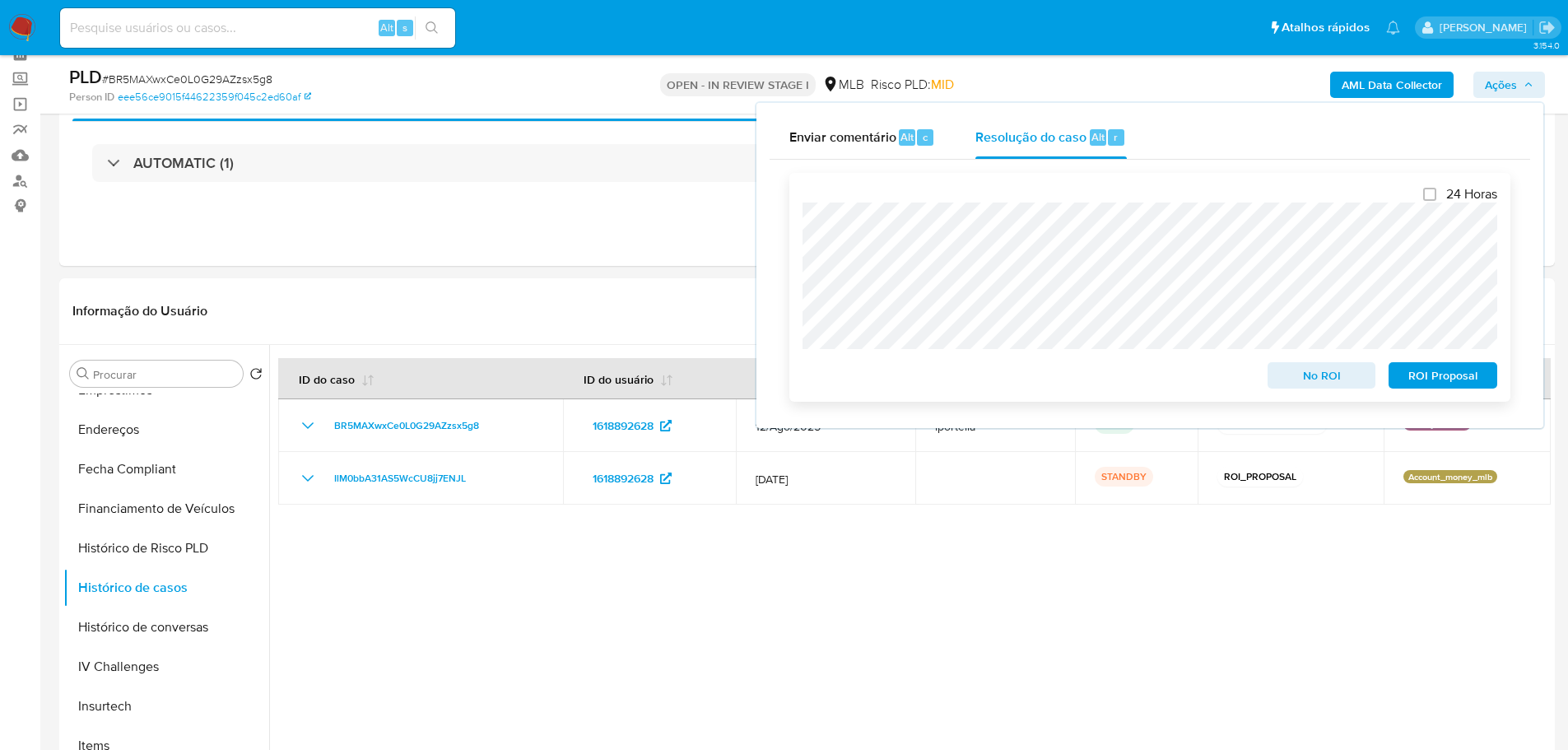
click at [1312, 376] on span "No ROI" at bounding box center [1322, 375] width 85 height 23
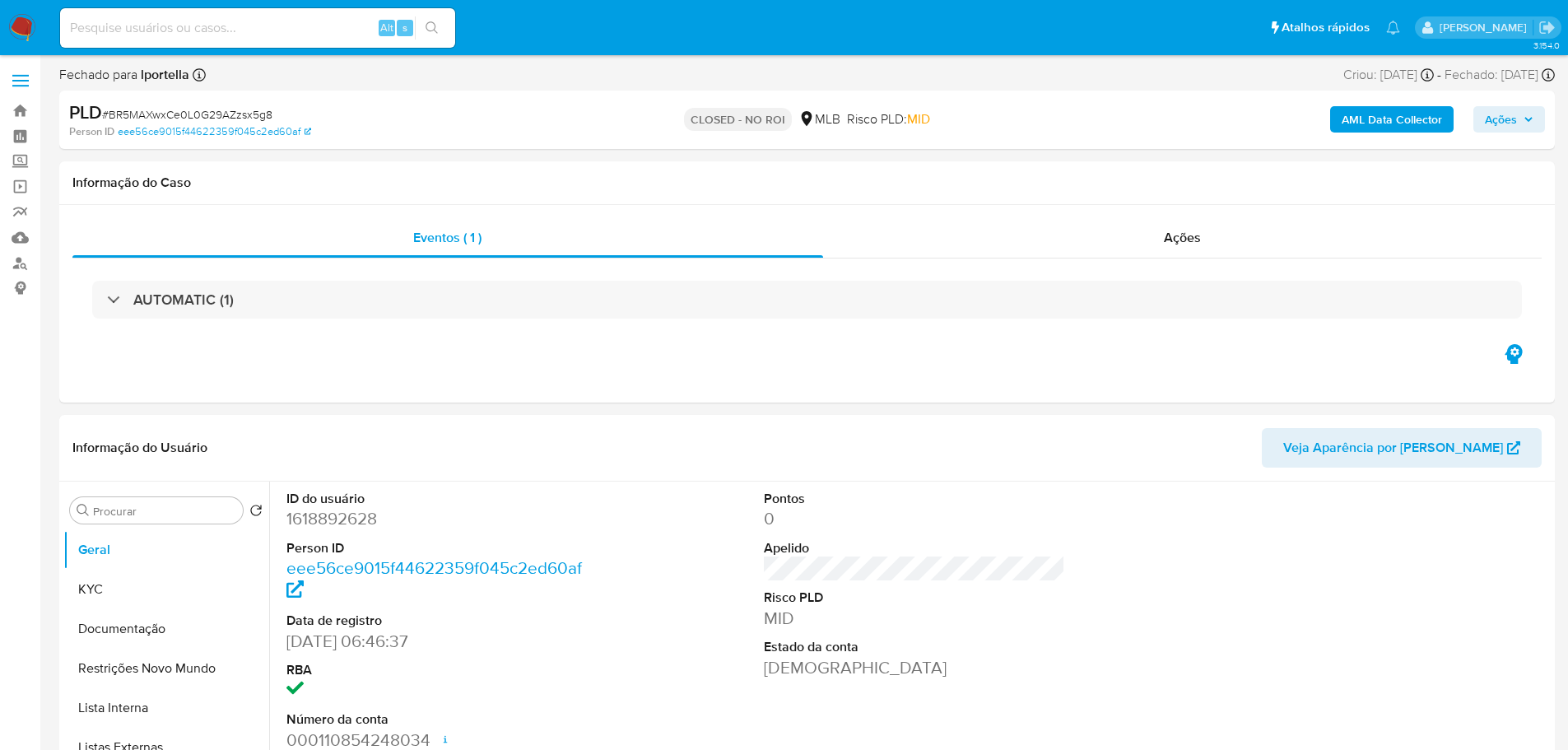
click at [36, 31] on img at bounding box center [22, 28] width 28 height 28
select select "10"
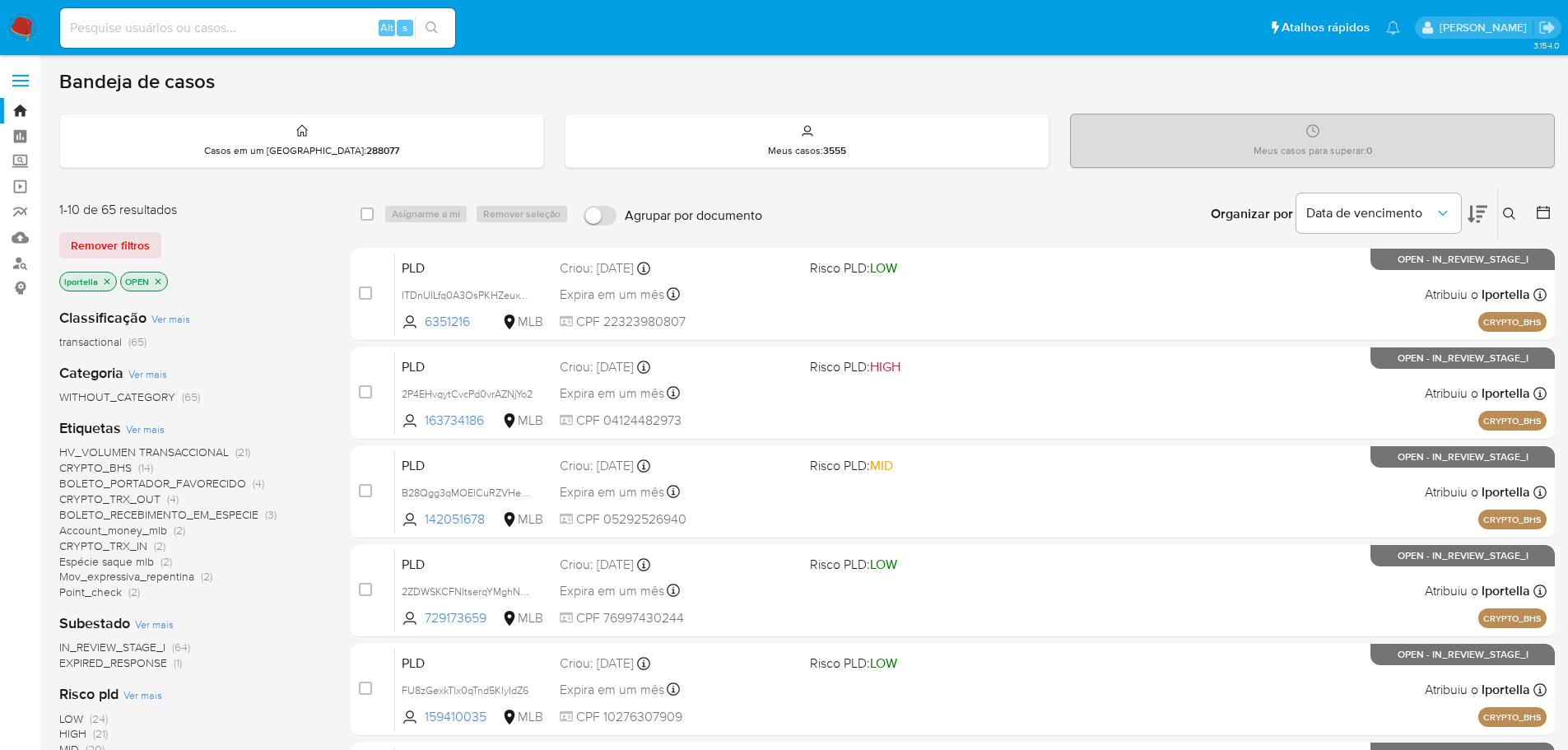
click at [249, 25] on input at bounding box center [257, 27] width 395 height 21
paste input "YEEbcbbQFyTFz3kcPxI0Bt4v"
type input "YEEbcbbQFyTFz3kcPxI0Bt4v"
click at [1504, 222] on button at bounding box center [1511, 213] width 27 height 19
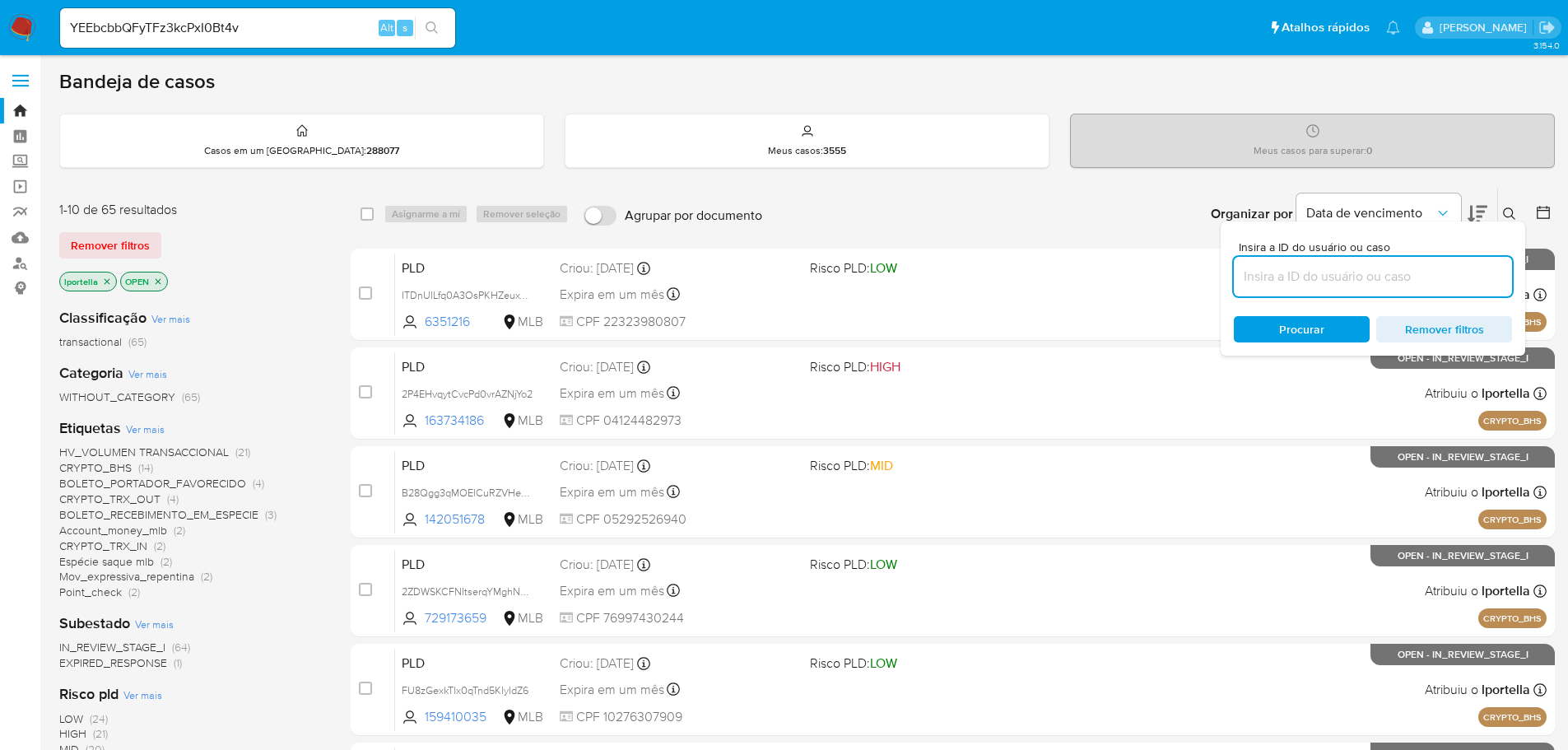
click at [1391, 276] on input at bounding box center [1373, 276] width 278 height 21
type input "YEEbcbbQFyTFz3kcPxI0Bt4v"
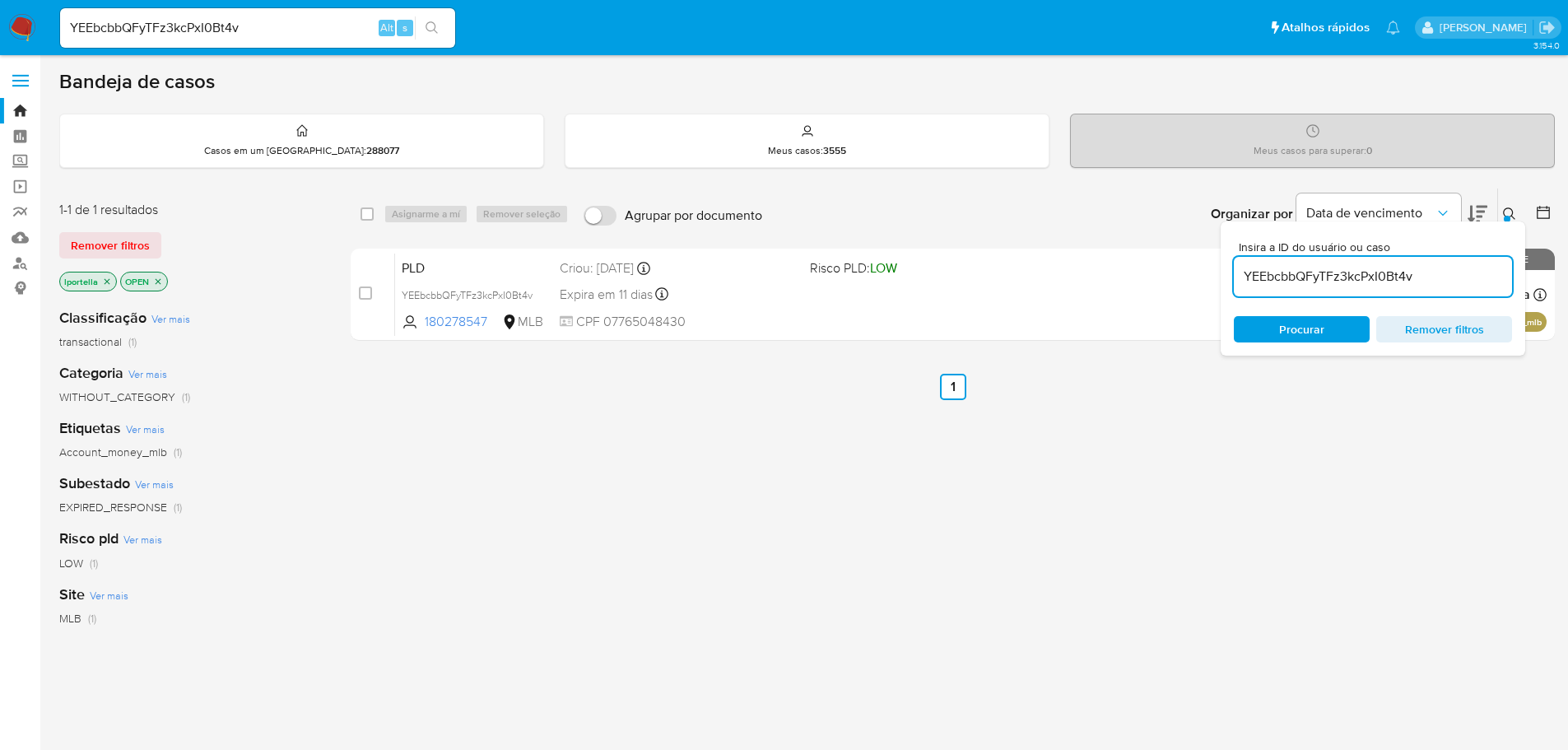
click at [765, 423] on div "select-all-cases-checkbox Asignarme a mí Remover seleção Agrupar por documento …" at bounding box center [953, 561] width 1204 height 746
click at [1510, 214] on icon at bounding box center [1510, 214] width 14 height 14
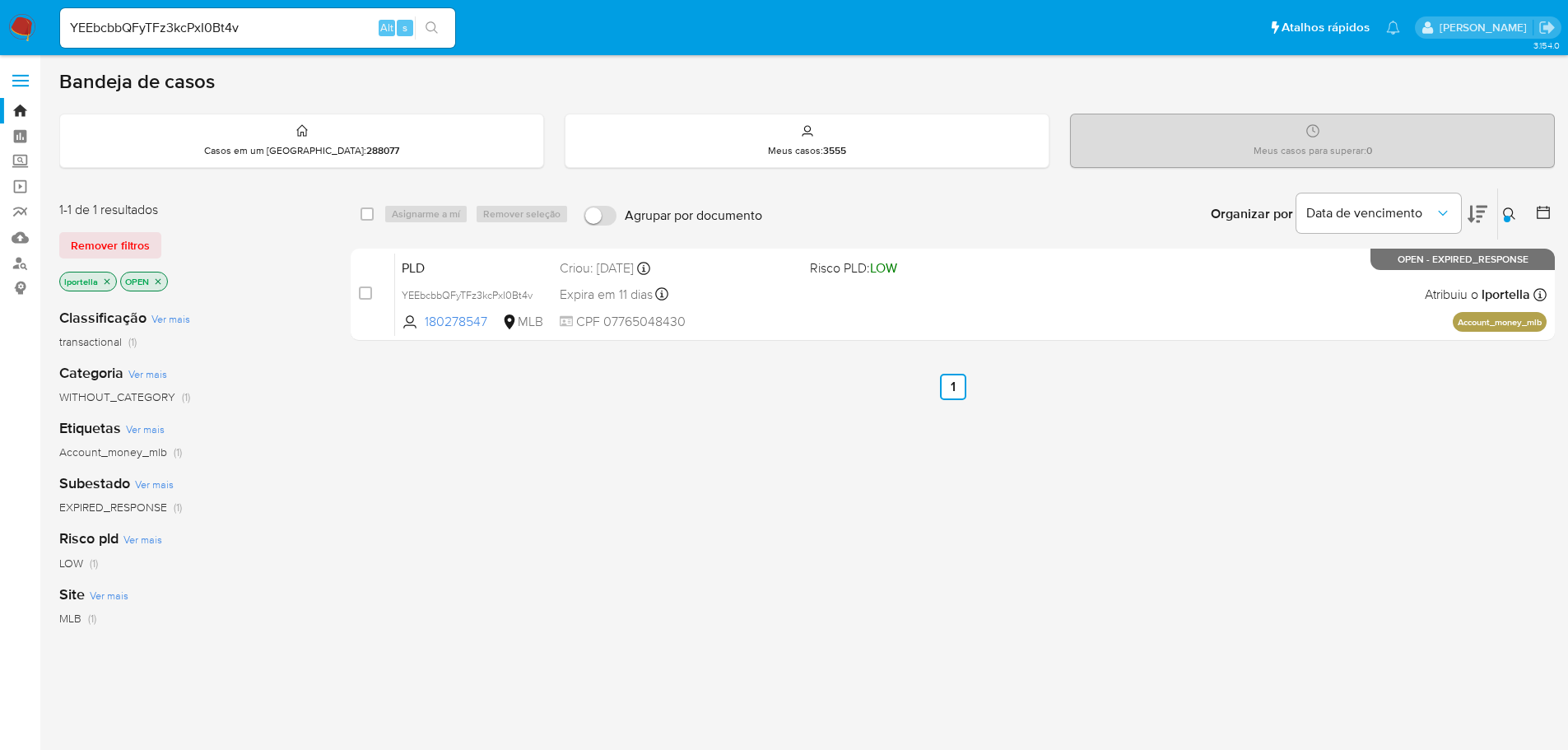
drag, startPoint x: 365, startPoint y: 290, endPoint x: 420, endPoint y: 216, distance: 92.2
click at [365, 289] on input "checkbox" at bounding box center [365, 293] width 14 height 14
checkbox input "true"
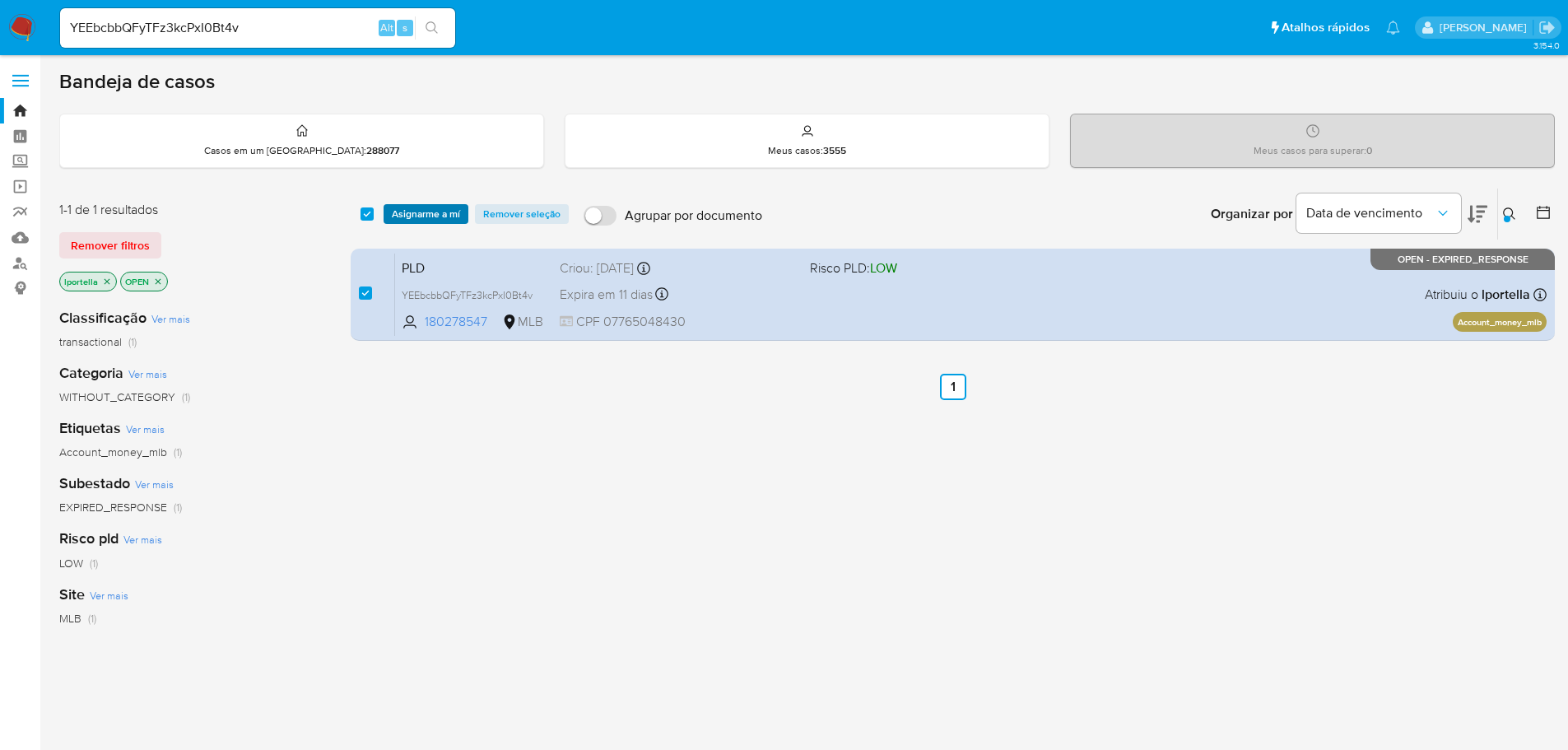
click at [430, 208] on span "Asignarme a mí" at bounding box center [425, 213] width 69 height 16
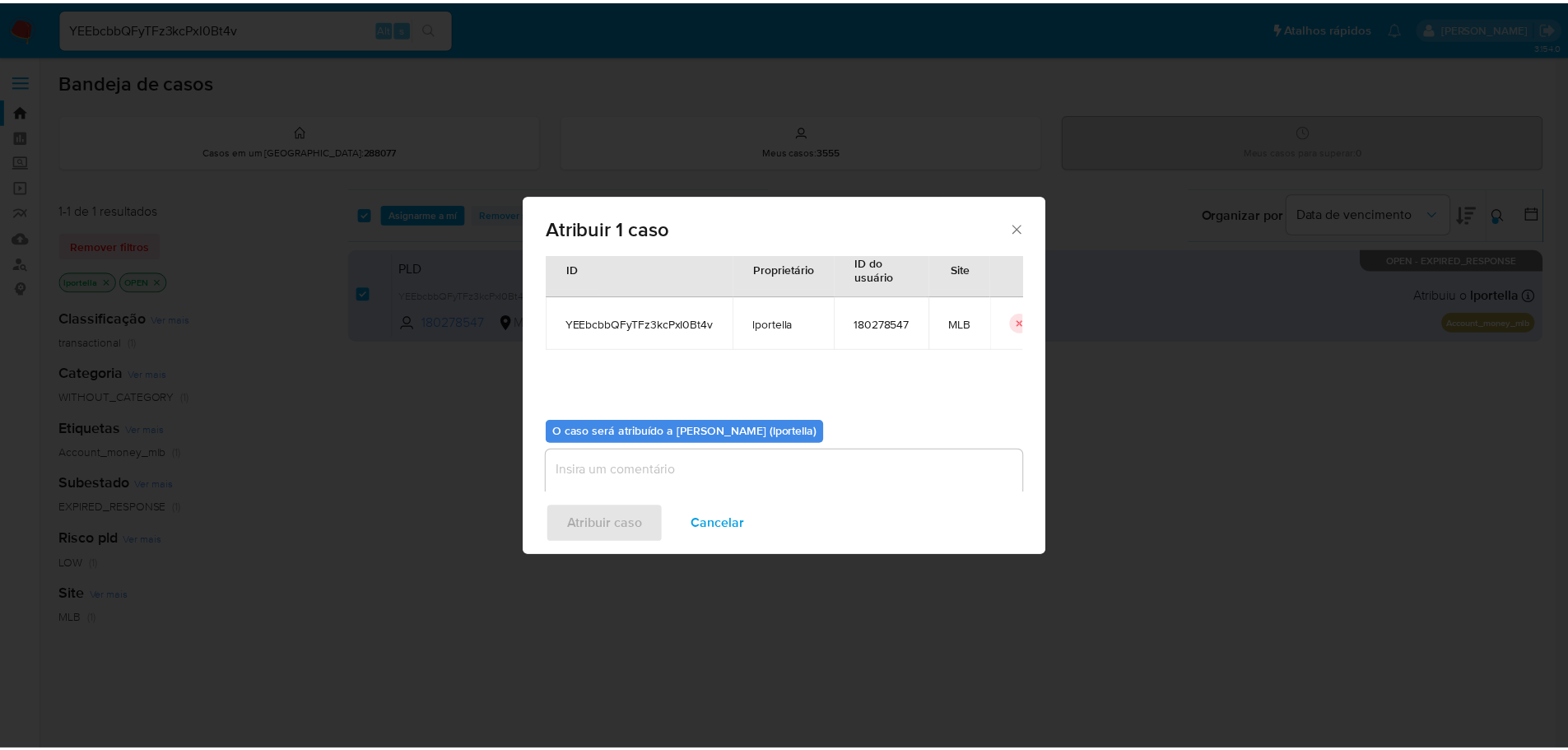
scroll to position [85, 0]
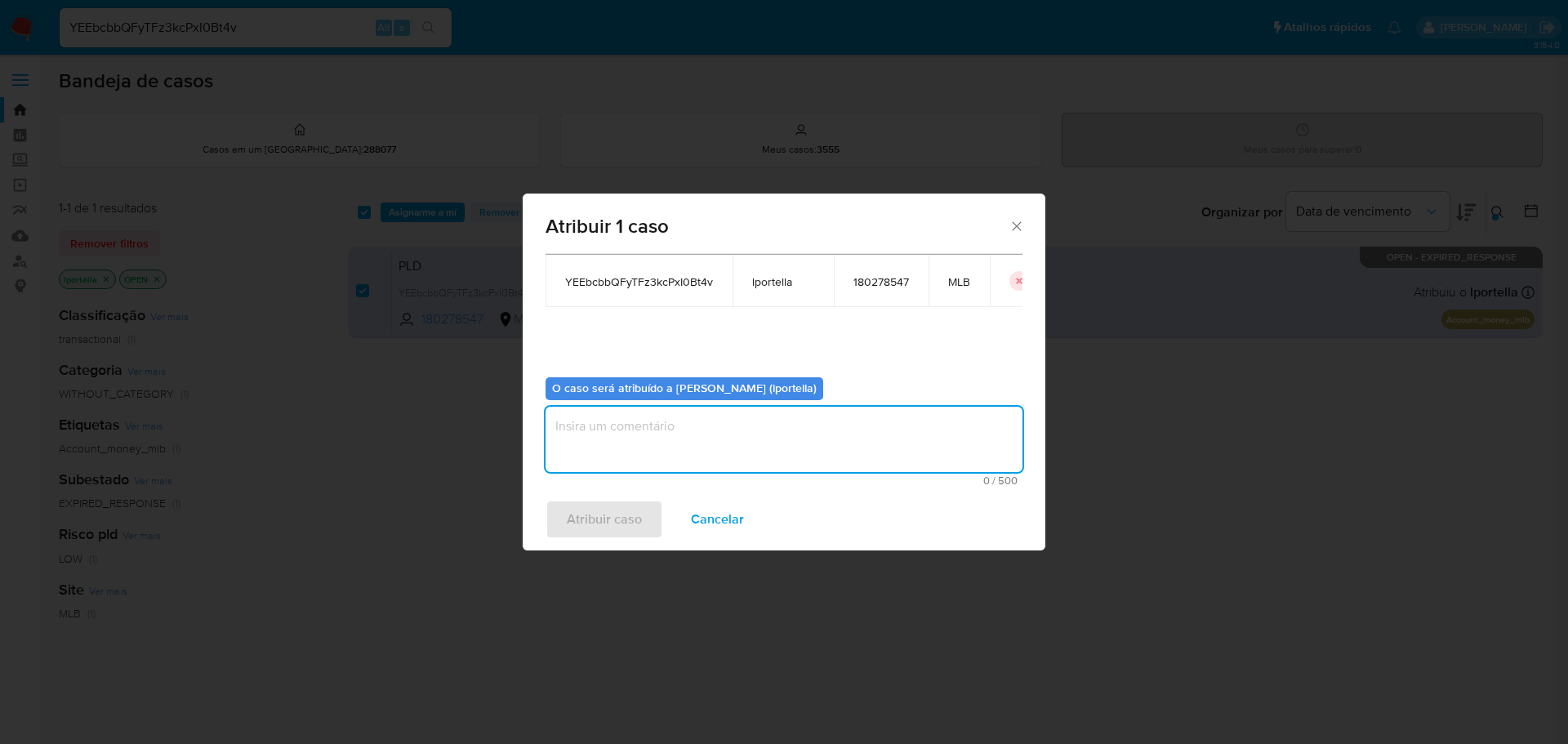
click at [665, 434] on textarea "assign-modal" at bounding box center [784, 440] width 477 height 65
type textarea "Análise"
click at [624, 518] on span "Atribuir caso" at bounding box center [605, 519] width 76 height 36
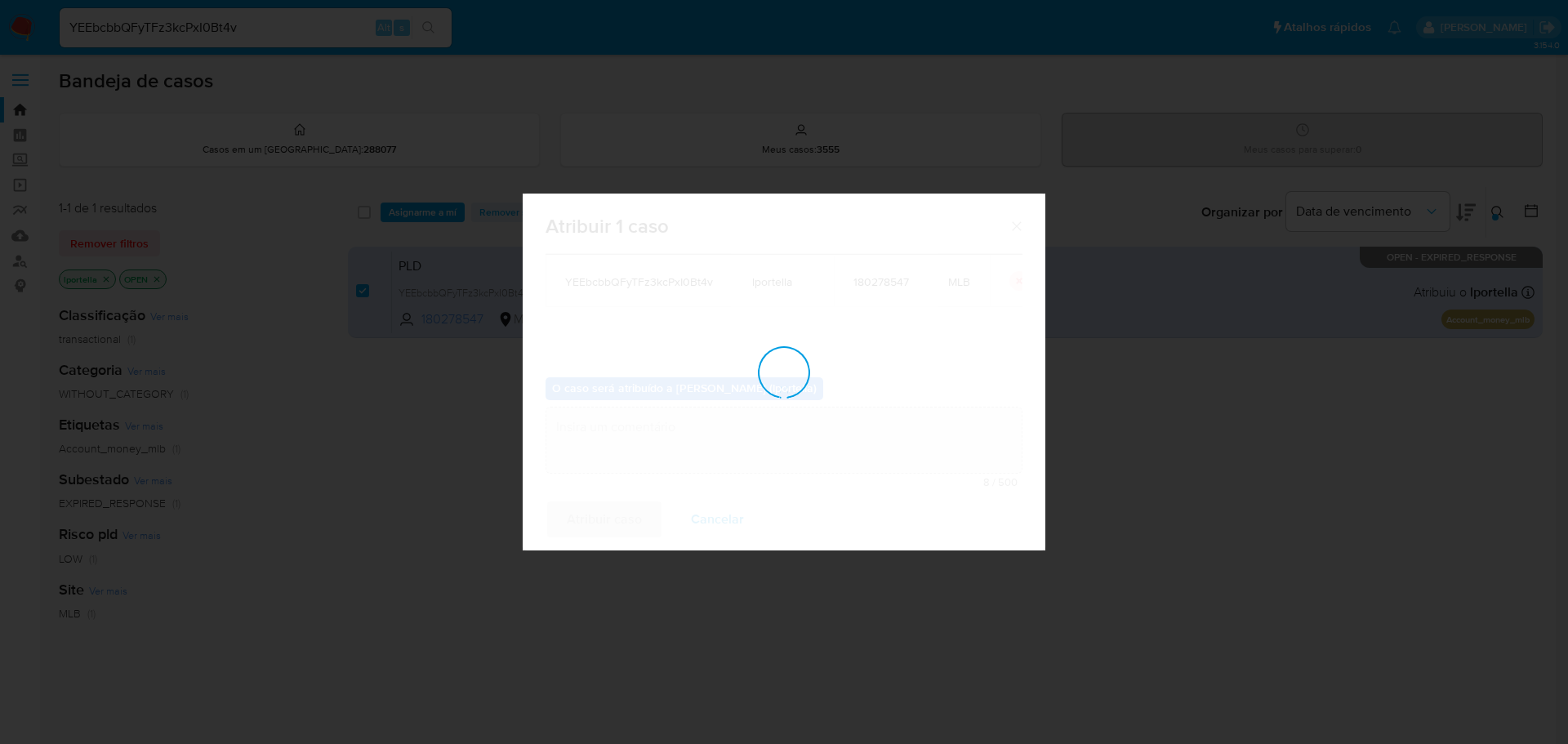
checkbox input "false"
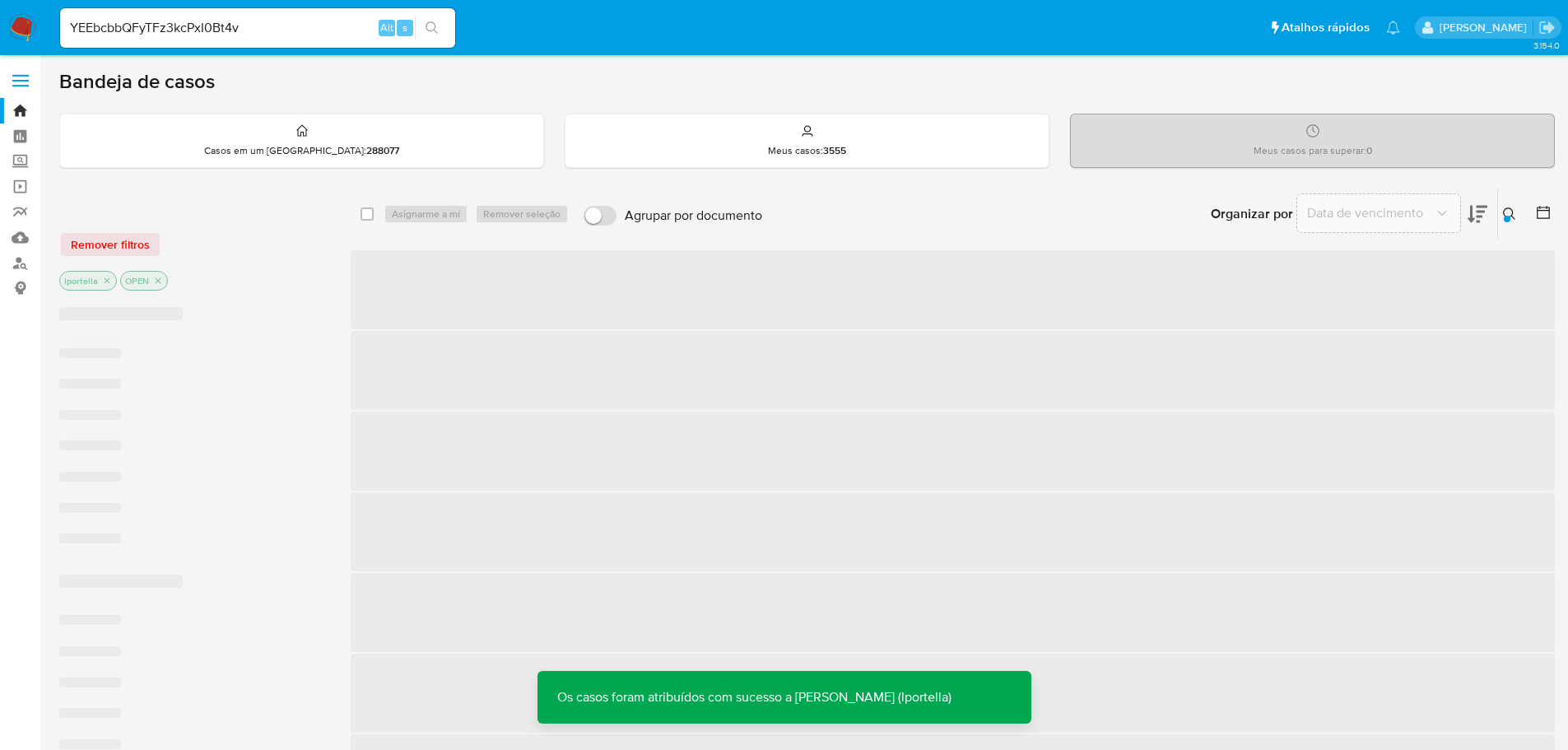
click at [199, 26] on input "YEEbcbbQFyTFz3kcPxI0Bt4v" at bounding box center [257, 27] width 395 height 21
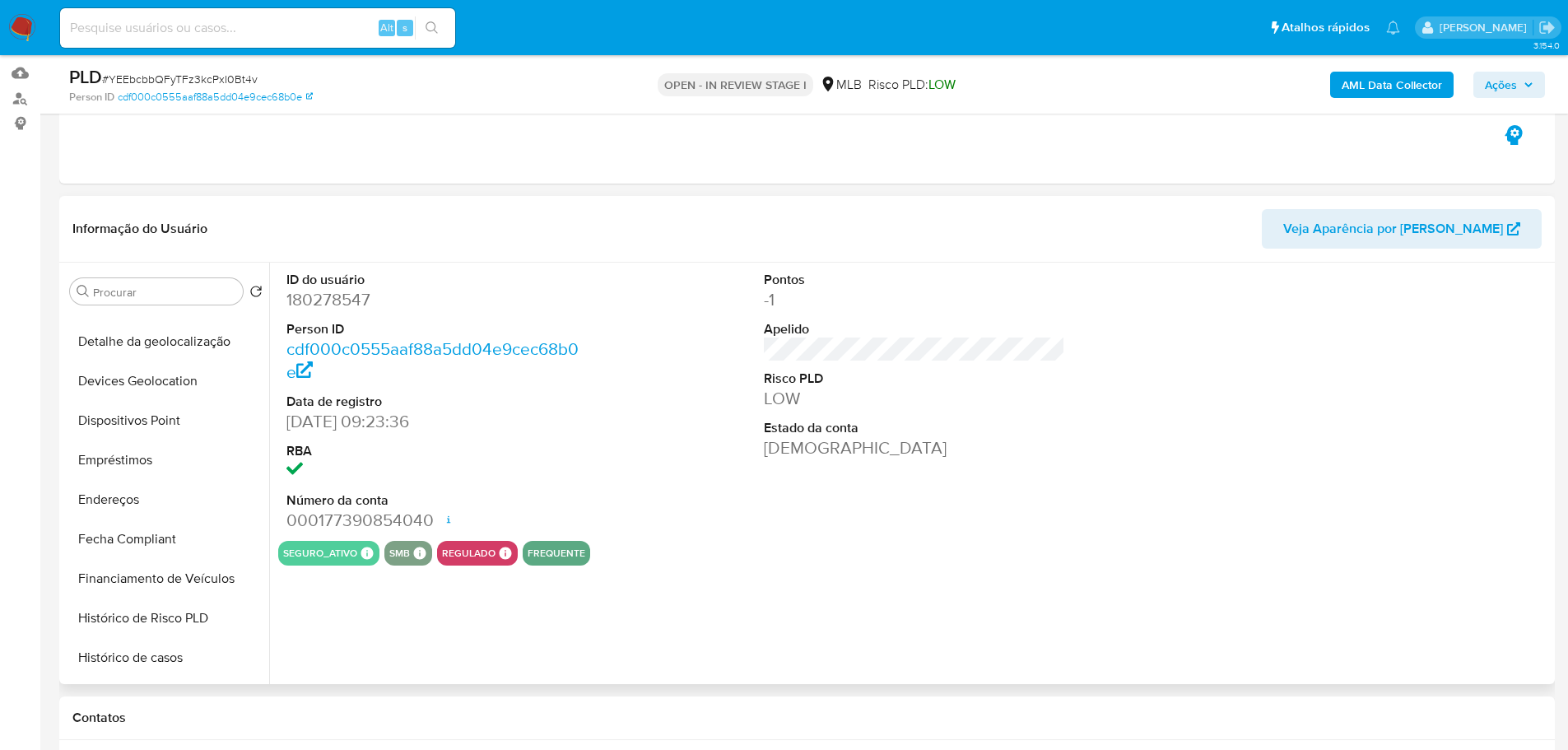
scroll to position [659, 0]
select select "10"
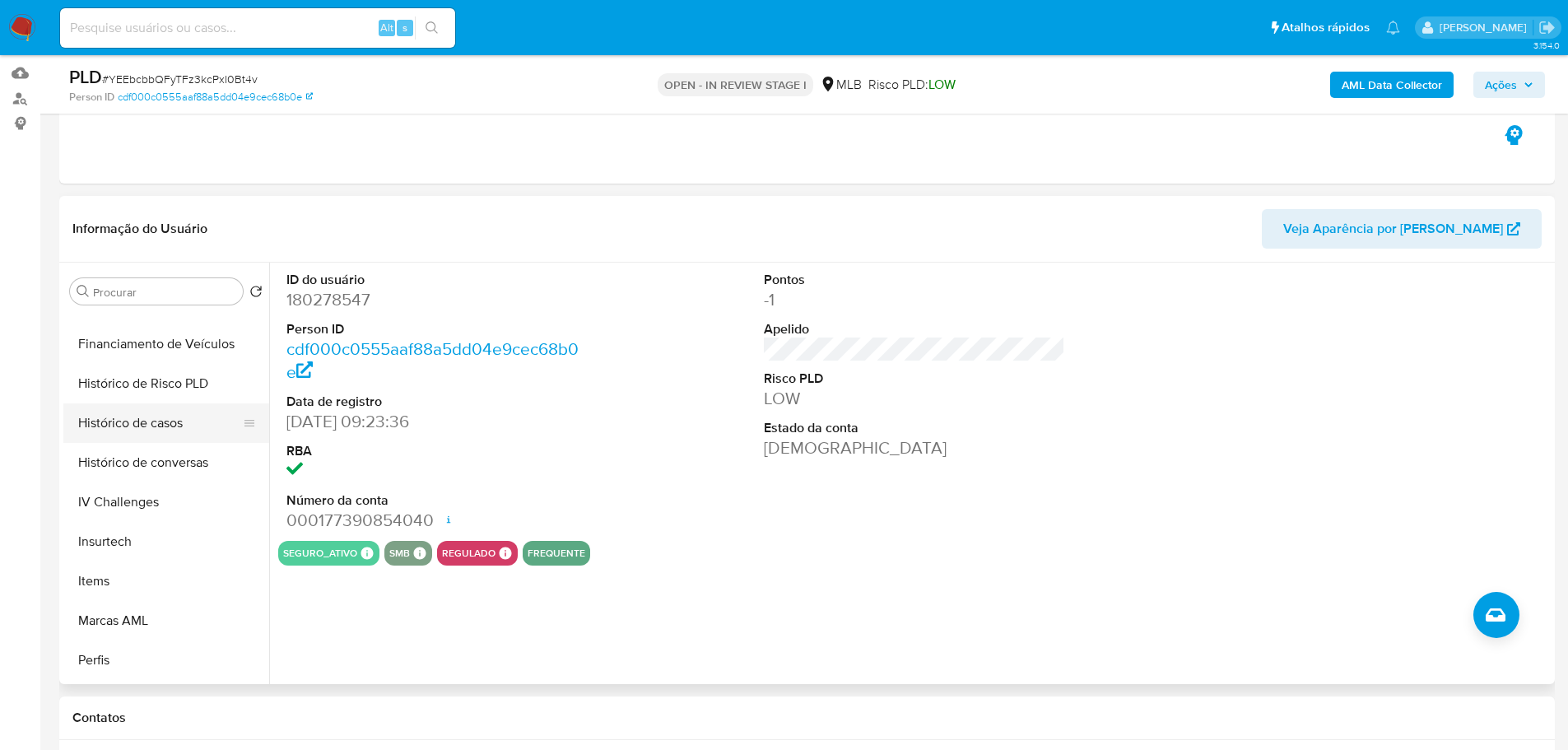
click at [152, 419] on button "Histórico de casos" at bounding box center [160, 423] width 193 height 40
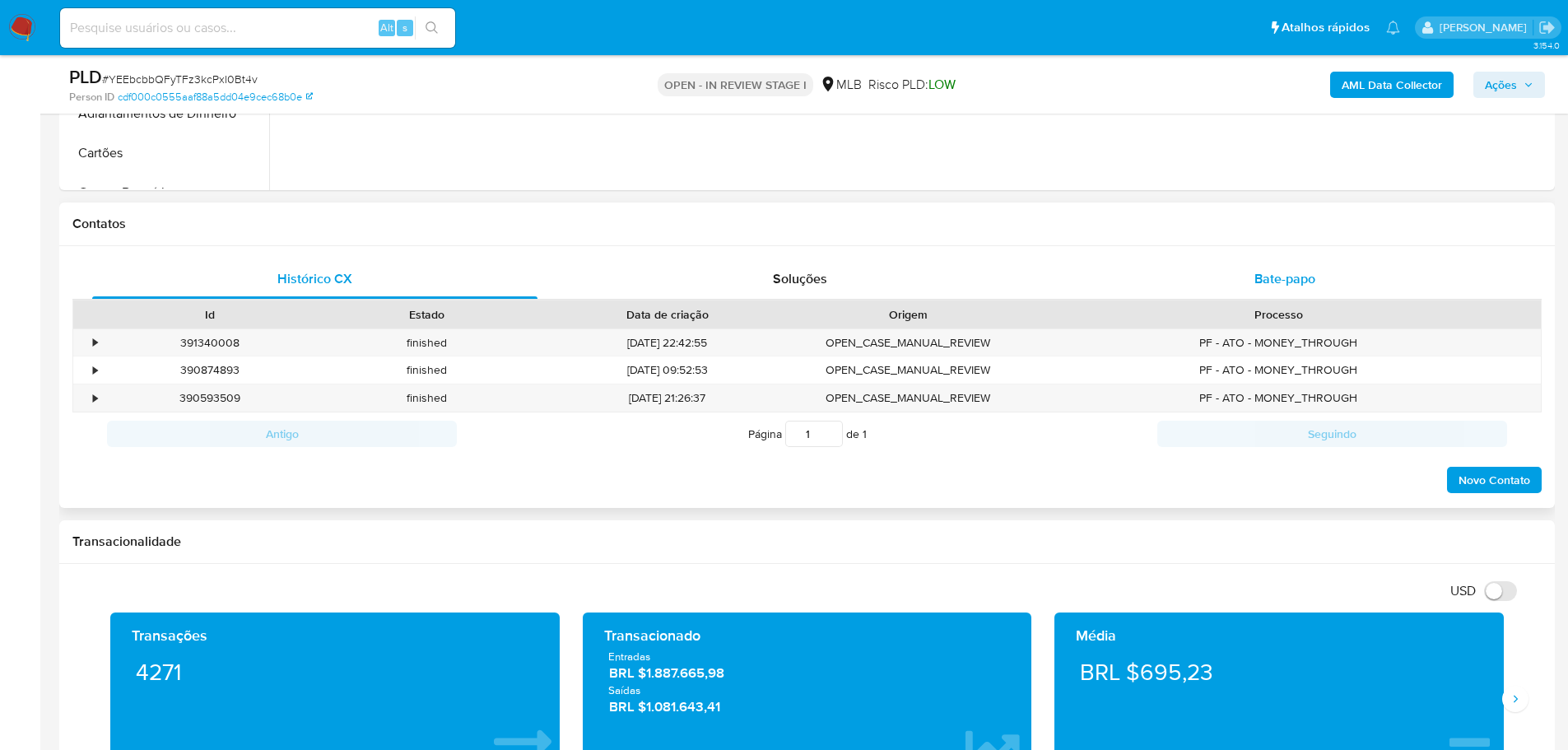
click at [1283, 290] on div "Bate-papo" at bounding box center [1285, 279] width 446 height 40
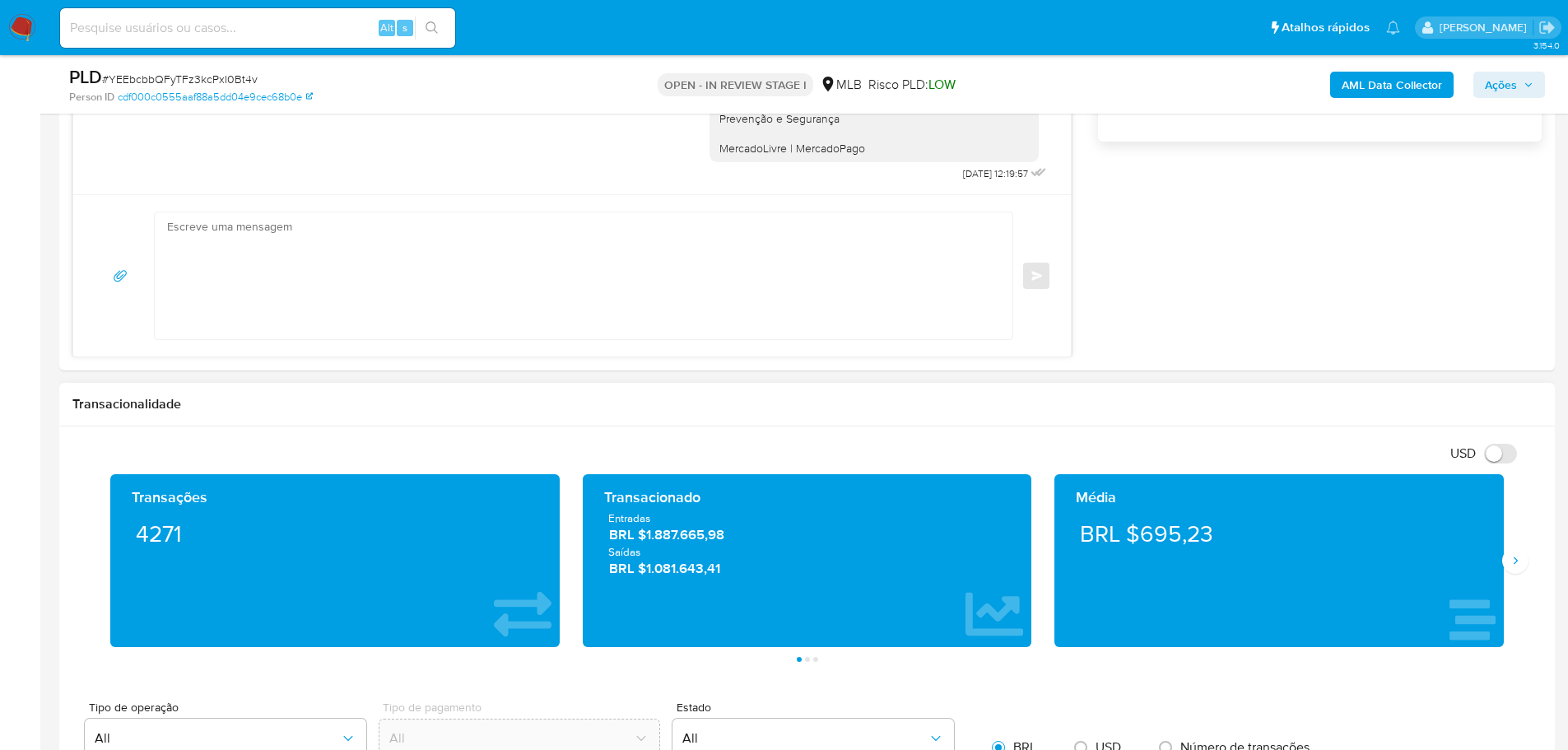
scroll to position [1563, 0]
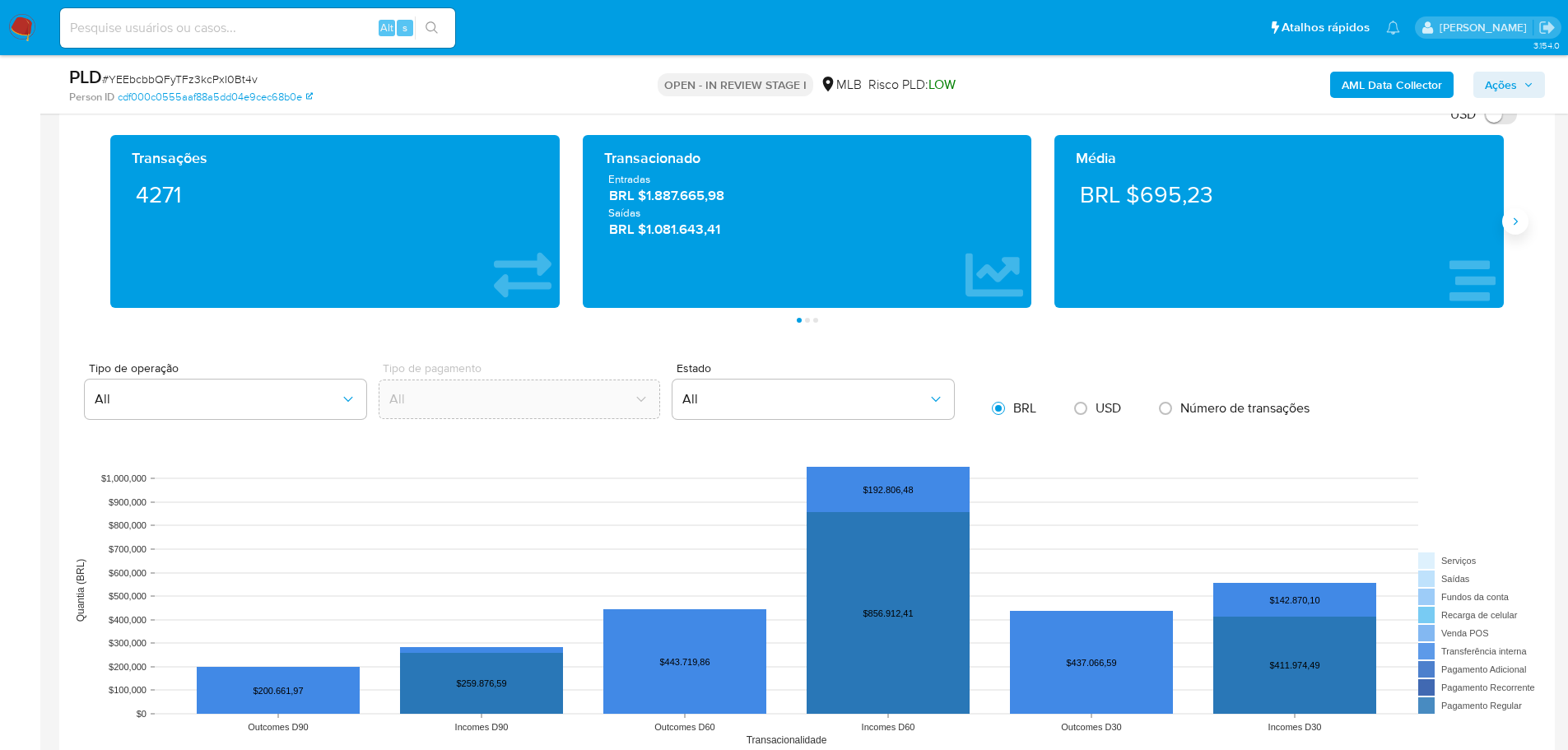
click at [1519, 215] on icon "Siguiente" at bounding box center [1516, 222] width 14 height 14
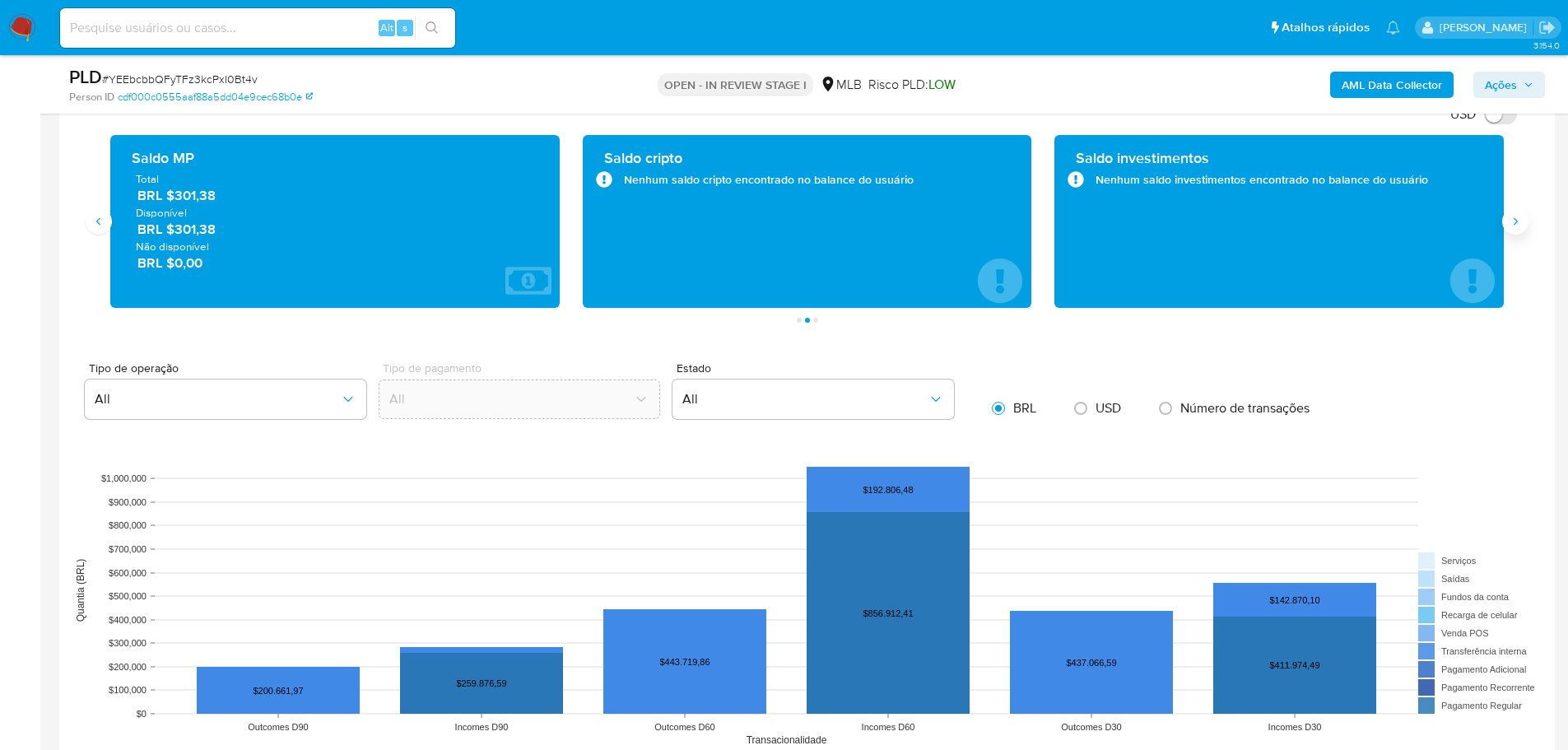
click at [1519, 215] on icon "Siguiente" at bounding box center [1516, 222] width 14 height 14
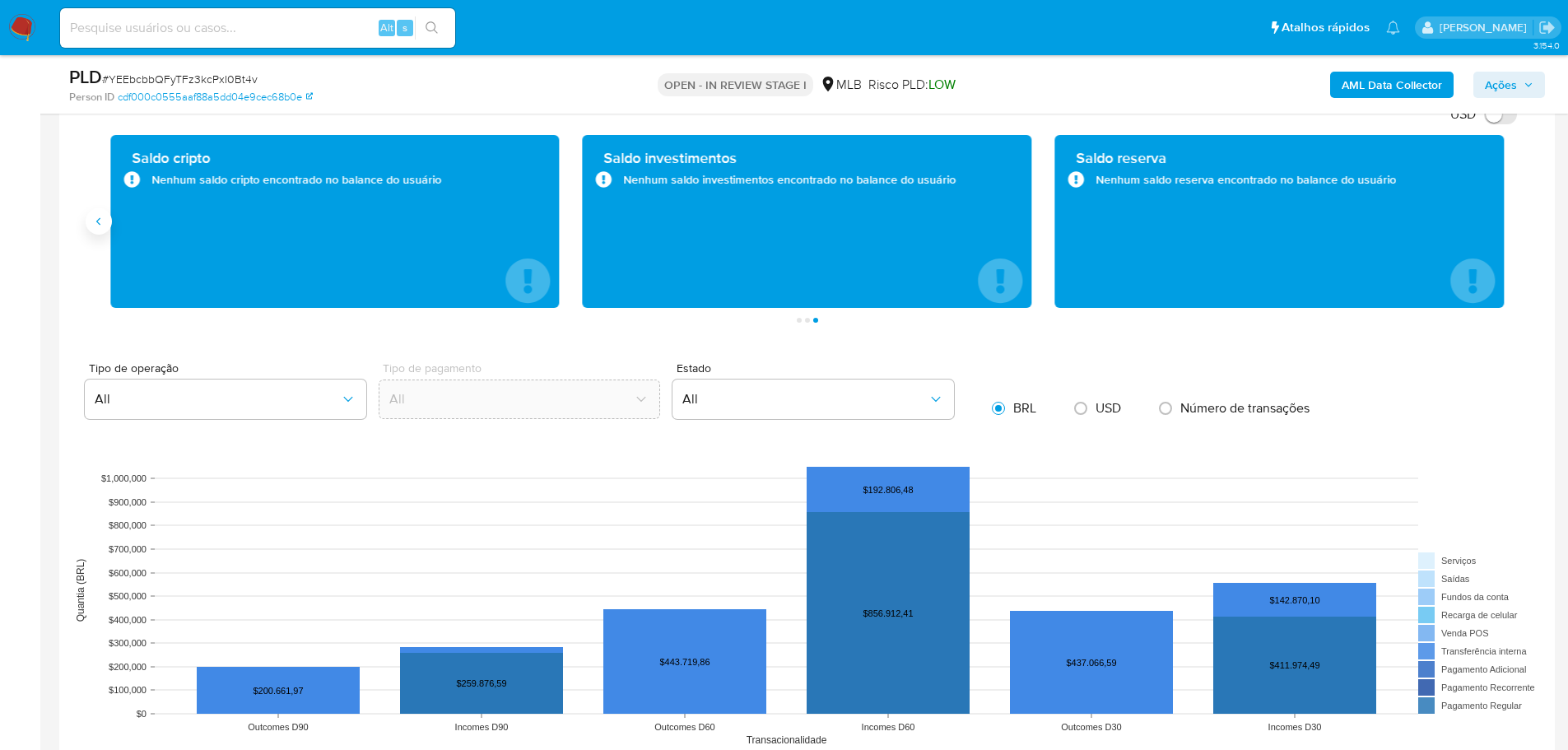
click at [94, 216] on icon "Anterior" at bounding box center [99, 222] width 14 height 14
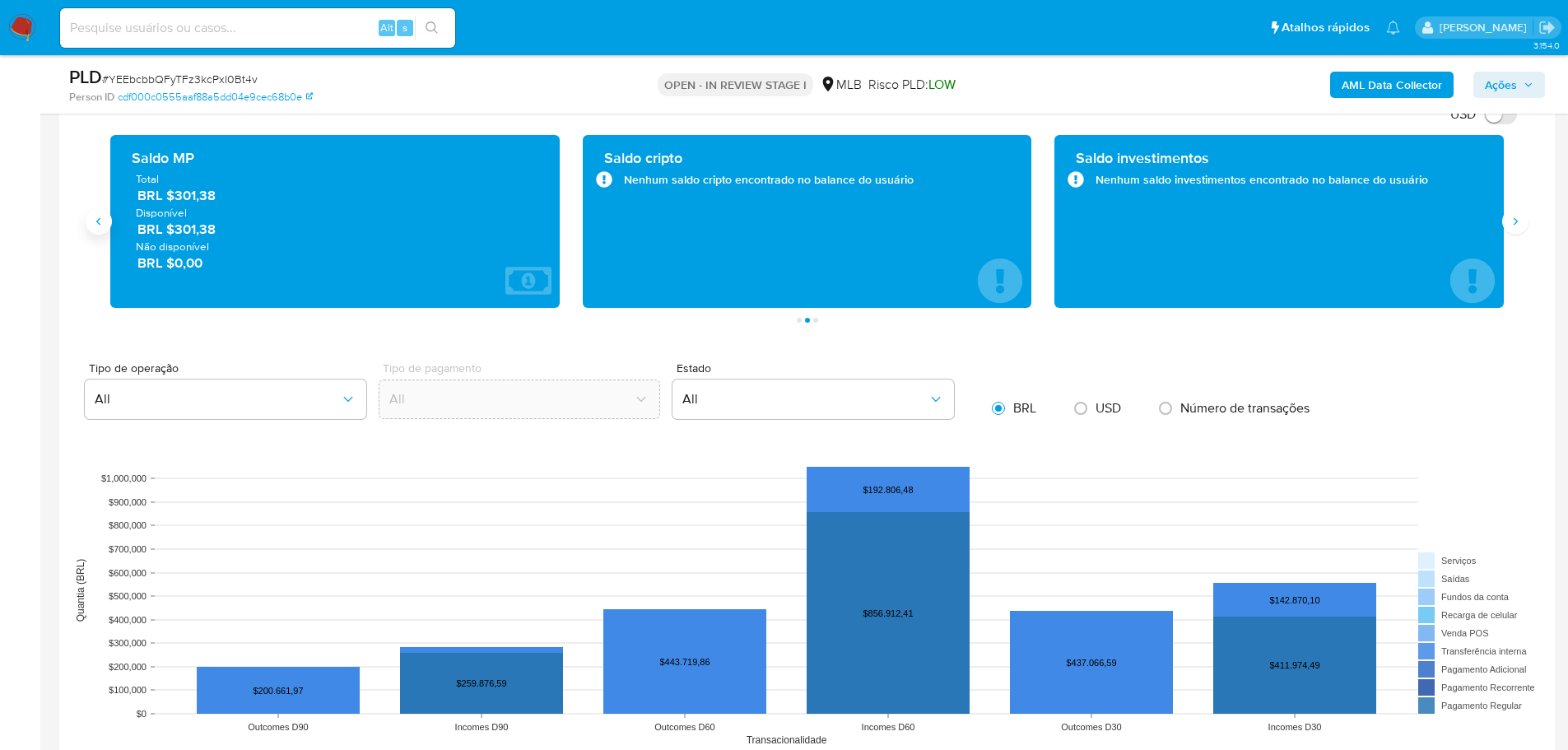
click at [94, 216] on icon "Anterior" at bounding box center [99, 222] width 14 height 14
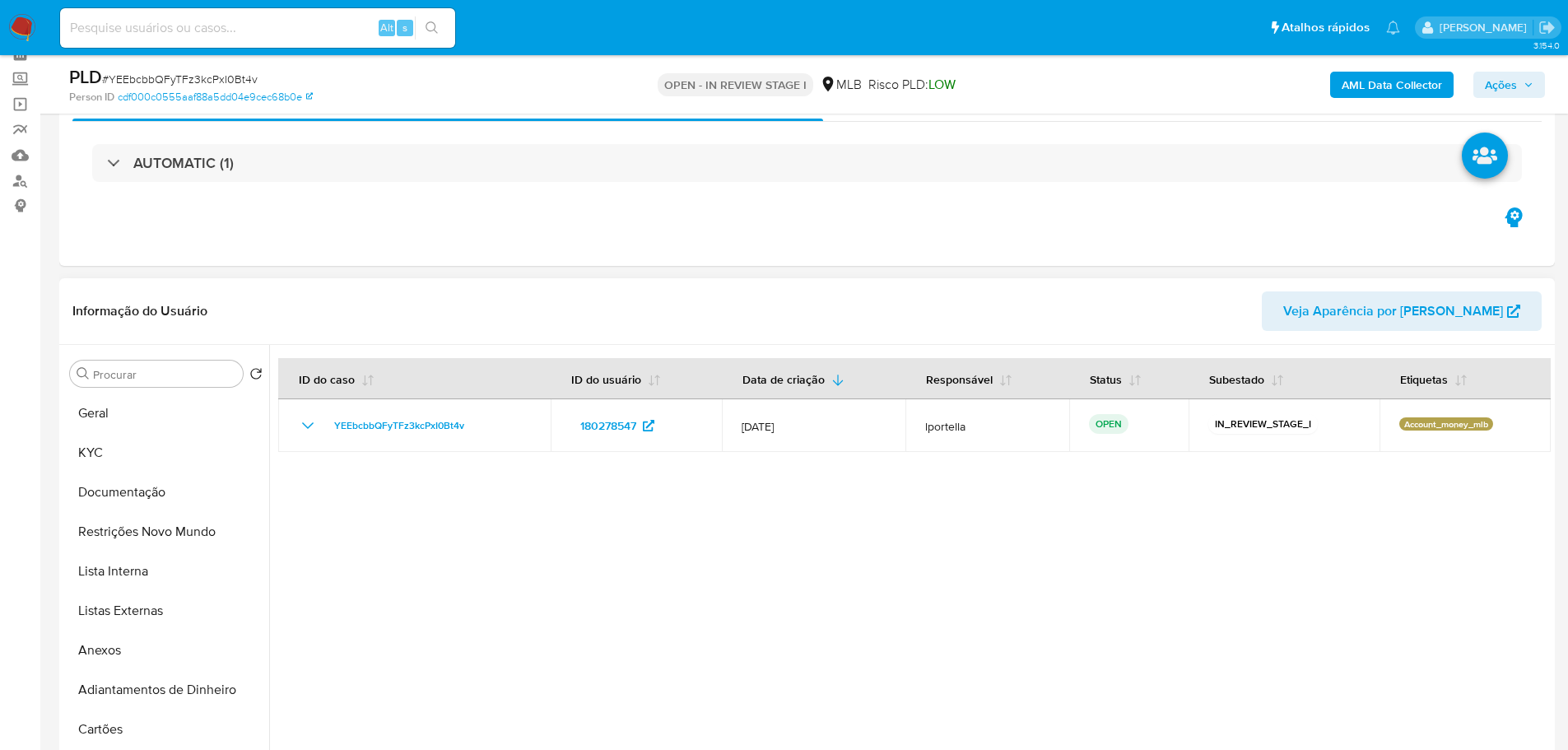
scroll to position [0, 0]
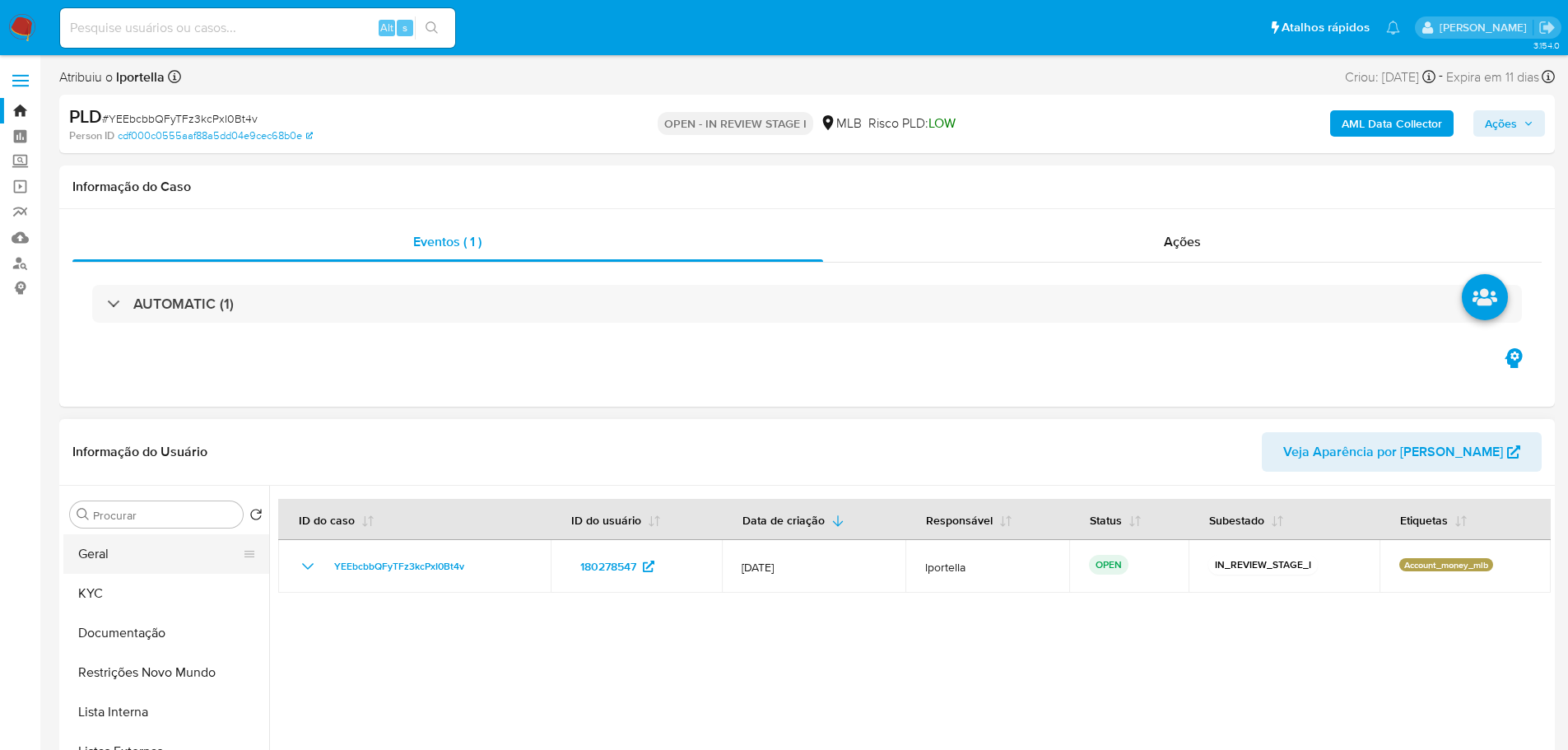
drag, startPoint x: 111, startPoint y: 594, endPoint x: 222, endPoint y: 550, distance: 119.4
click at [111, 594] on button "KYC" at bounding box center [166, 593] width 206 height 40
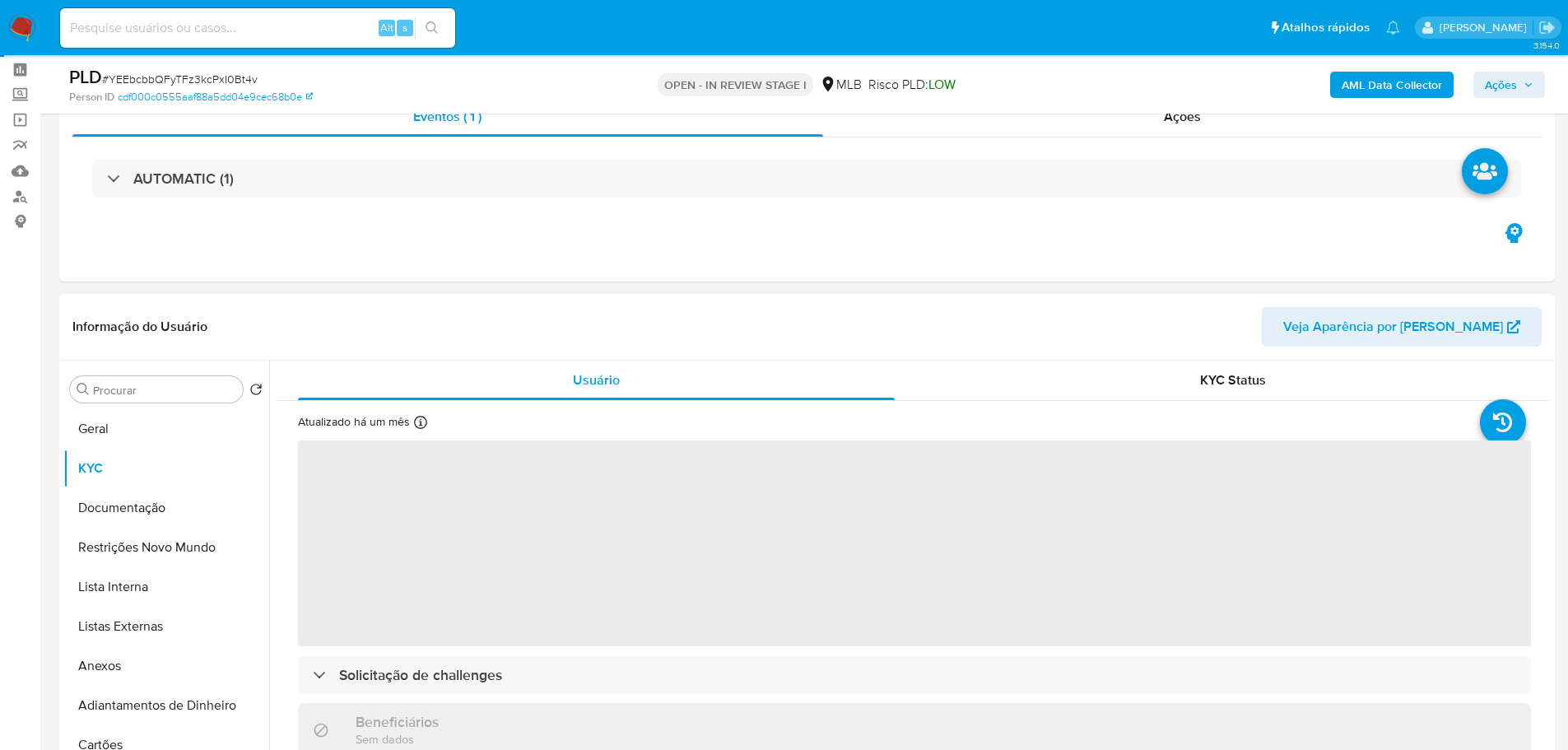
scroll to position [247, 0]
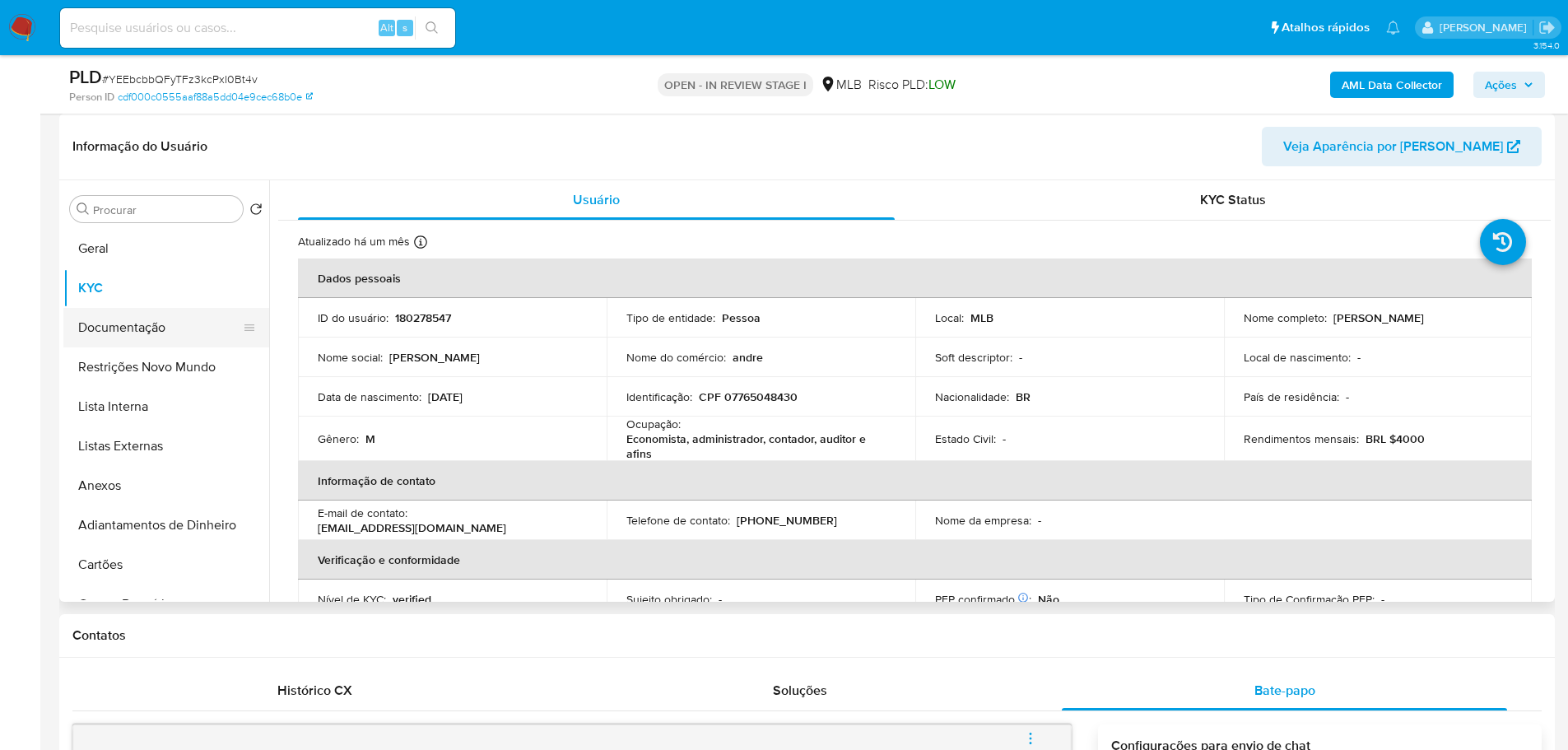
click at [126, 336] on button "Documentação" at bounding box center [160, 327] width 193 height 40
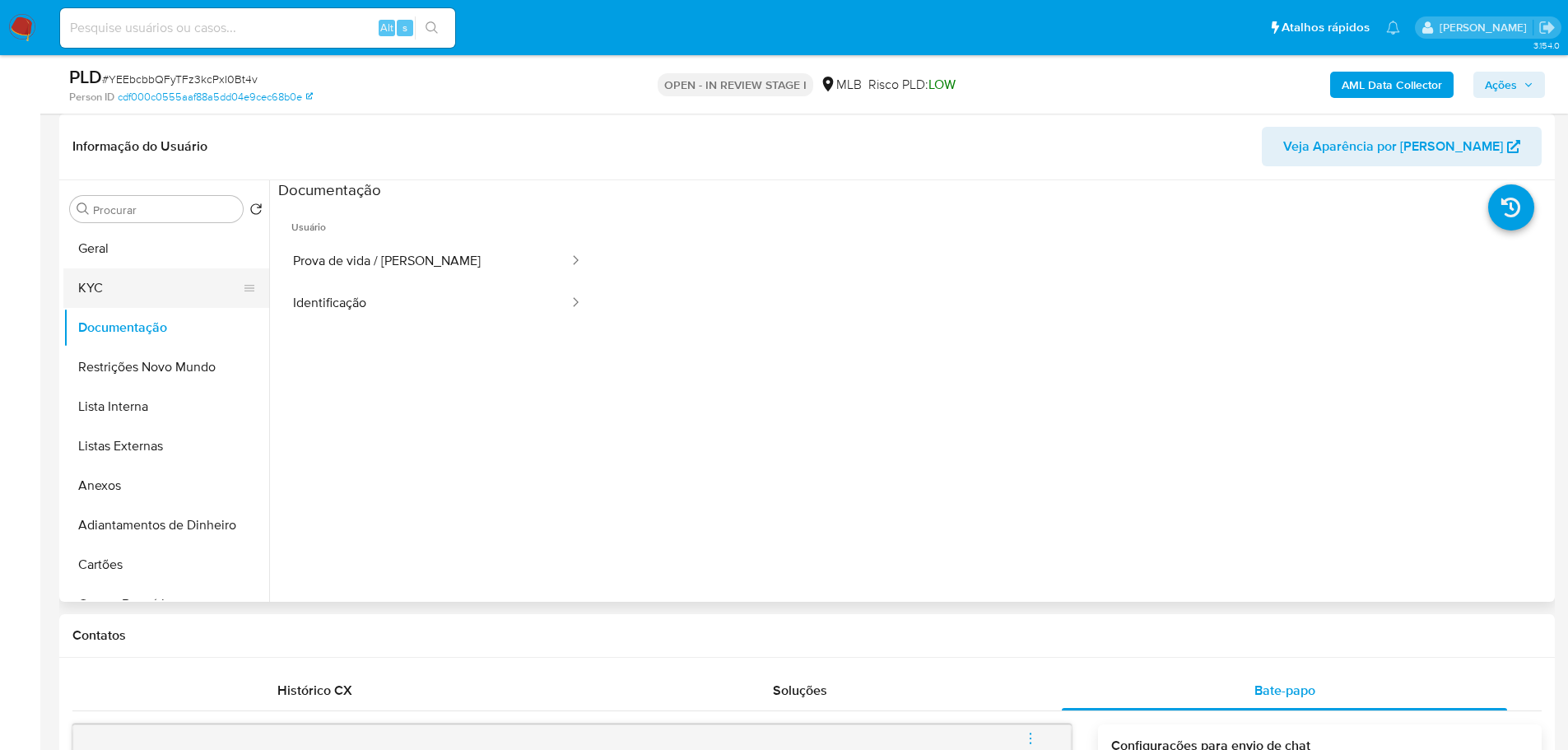
click at [128, 271] on button "KYC" at bounding box center [160, 287] width 193 height 40
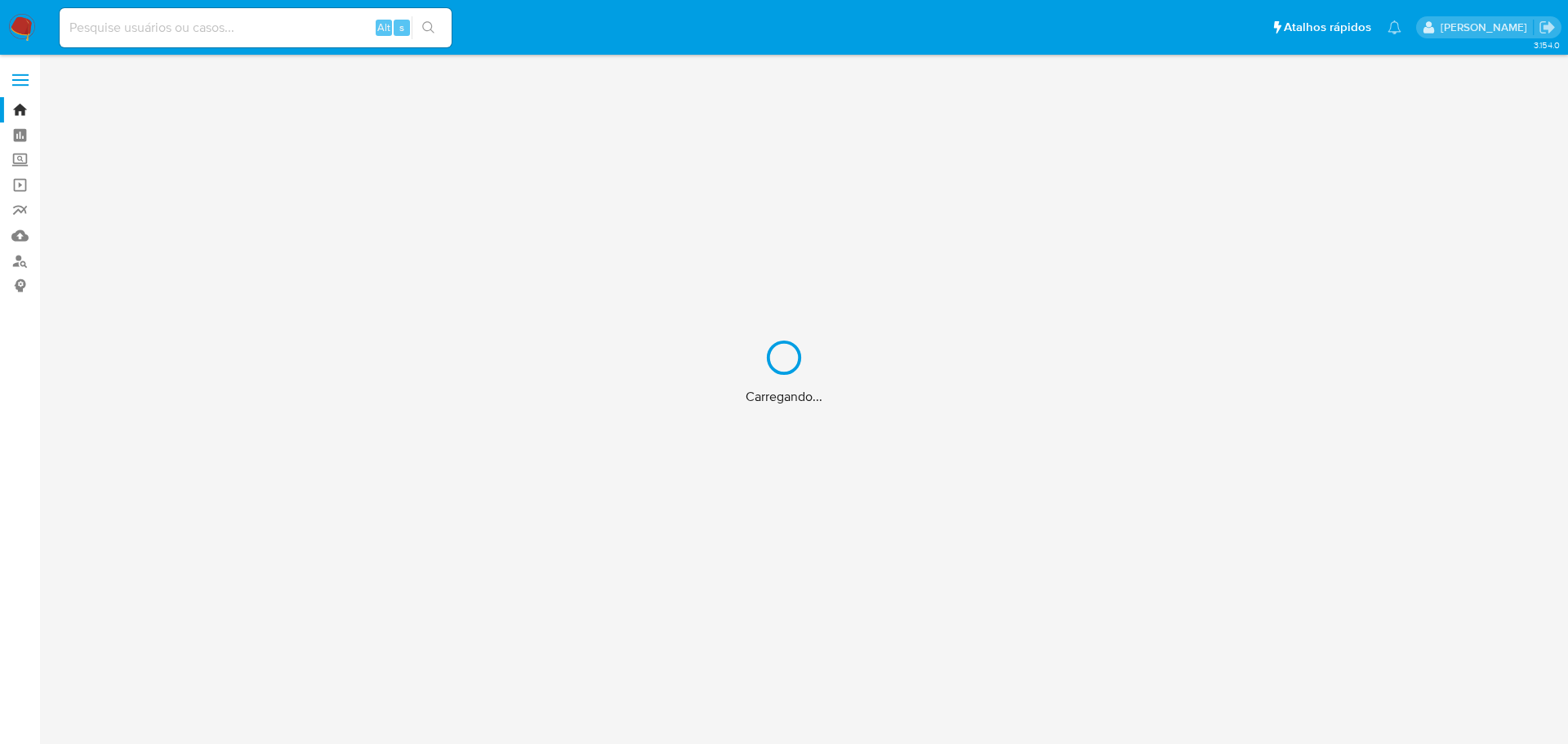
click at [178, 29] on div "Carregando..." at bounding box center [784, 372] width 1568 height 744
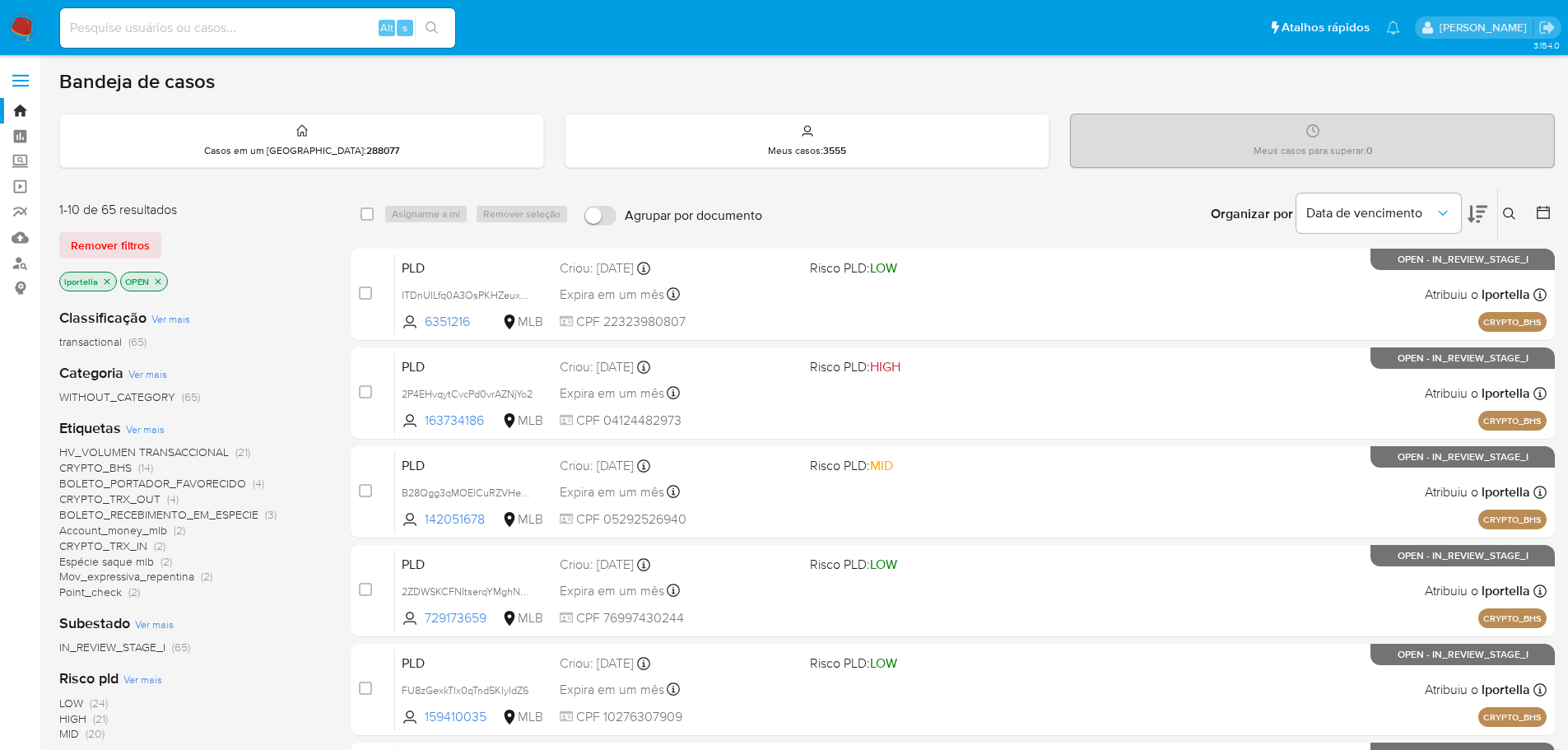
click at [118, 25] on input at bounding box center [257, 27] width 395 height 21
paste input "1409676063"
type input "1409676063"
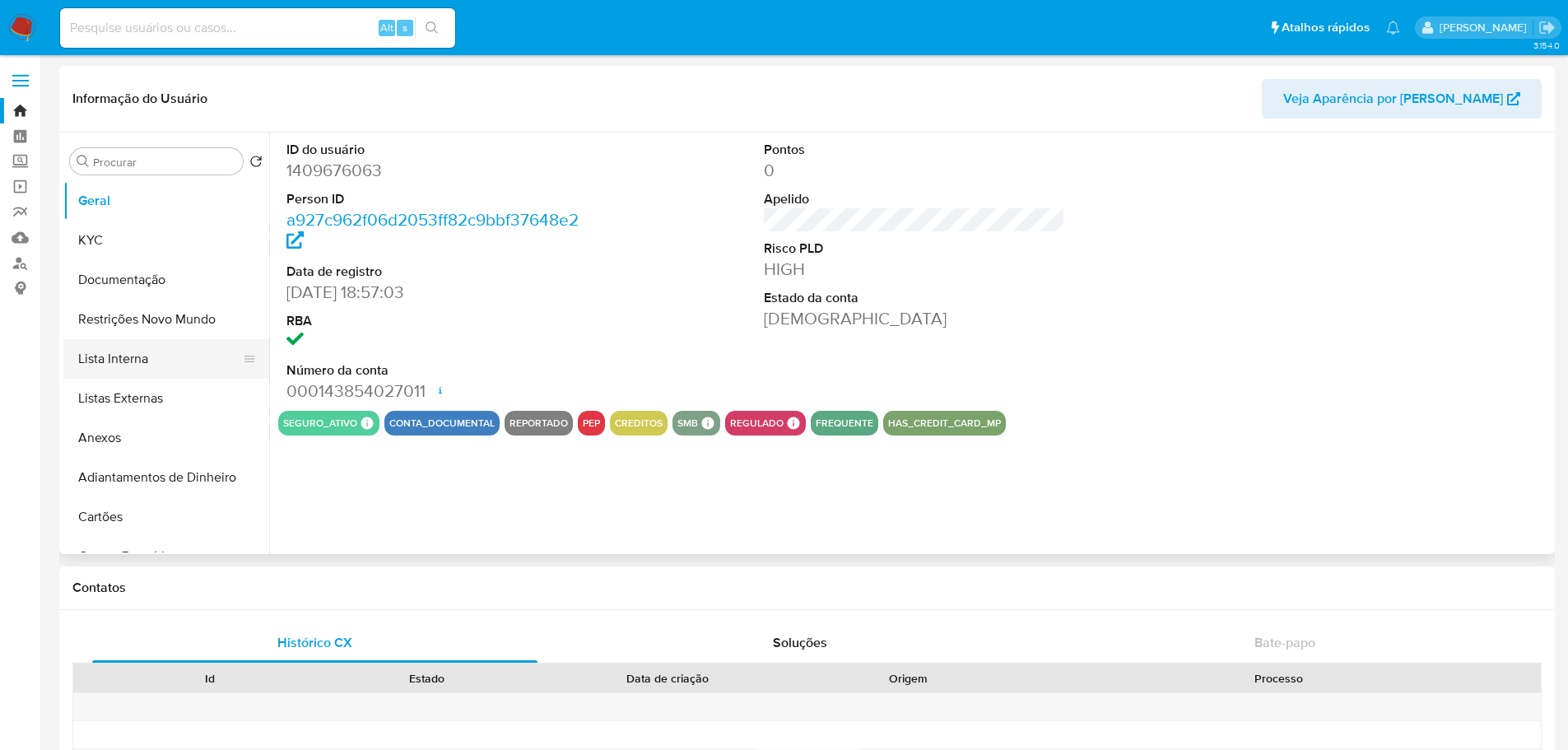
select select "10"
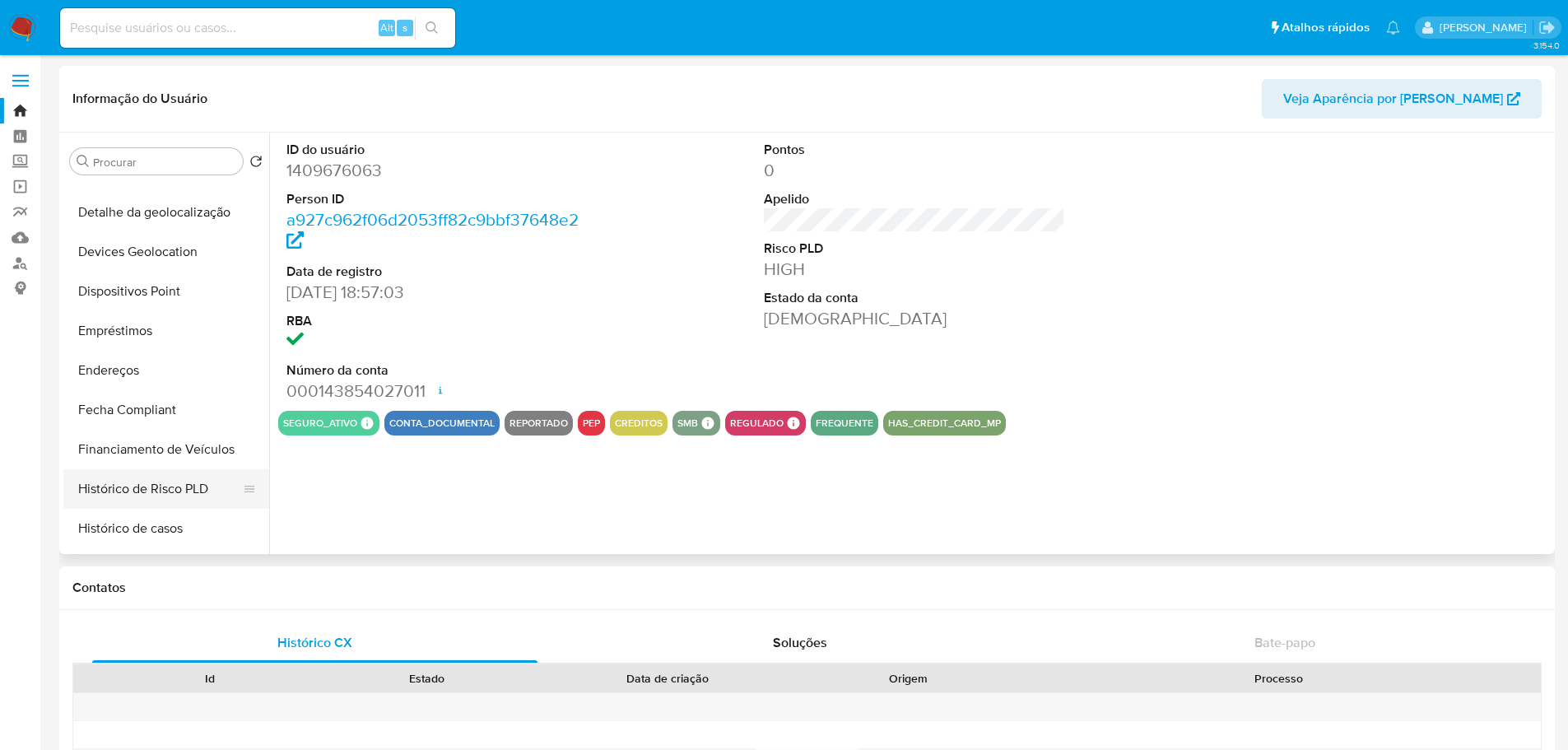
scroll to position [735, 0]
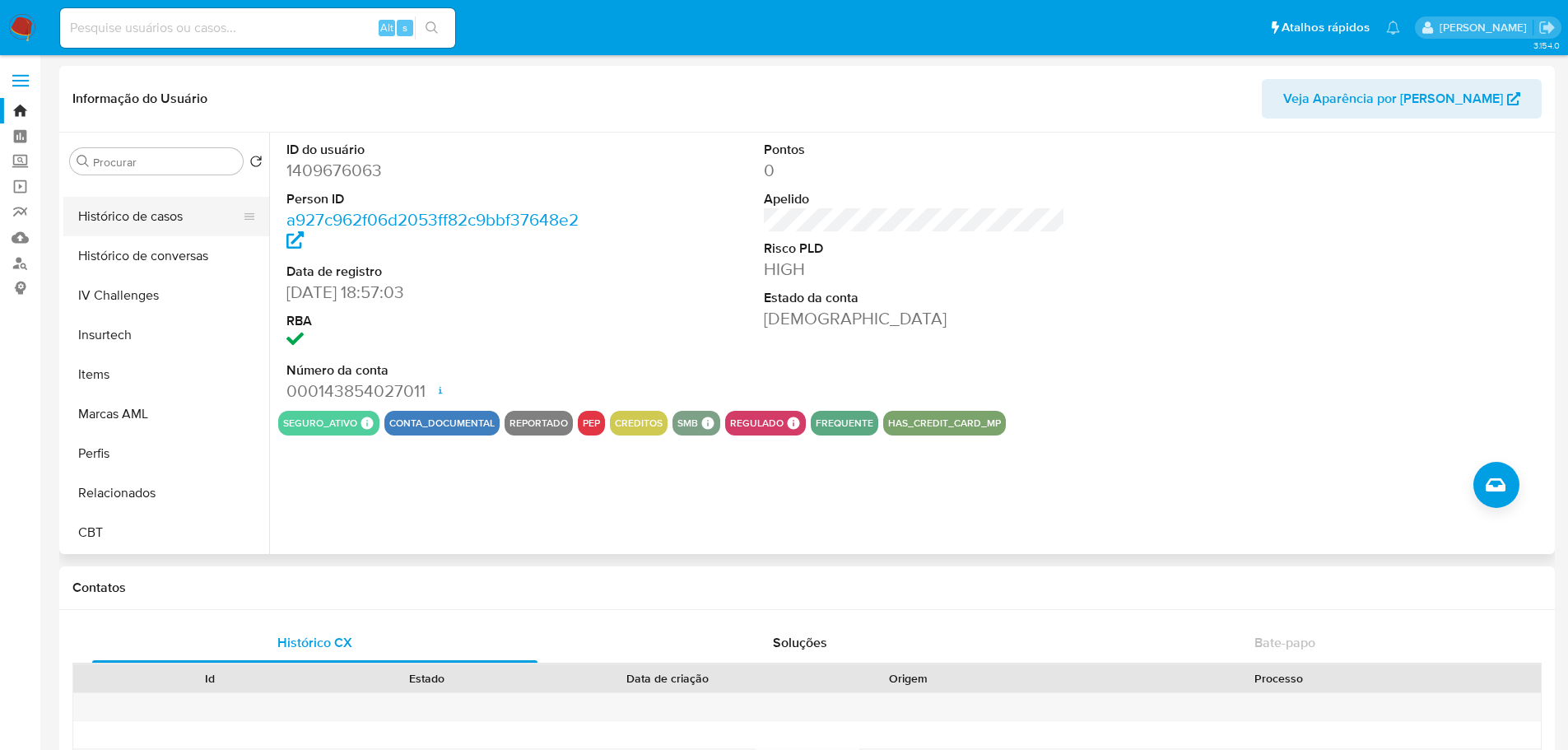
click at [143, 225] on button "Histórico de casos" at bounding box center [160, 216] width 193 height 40
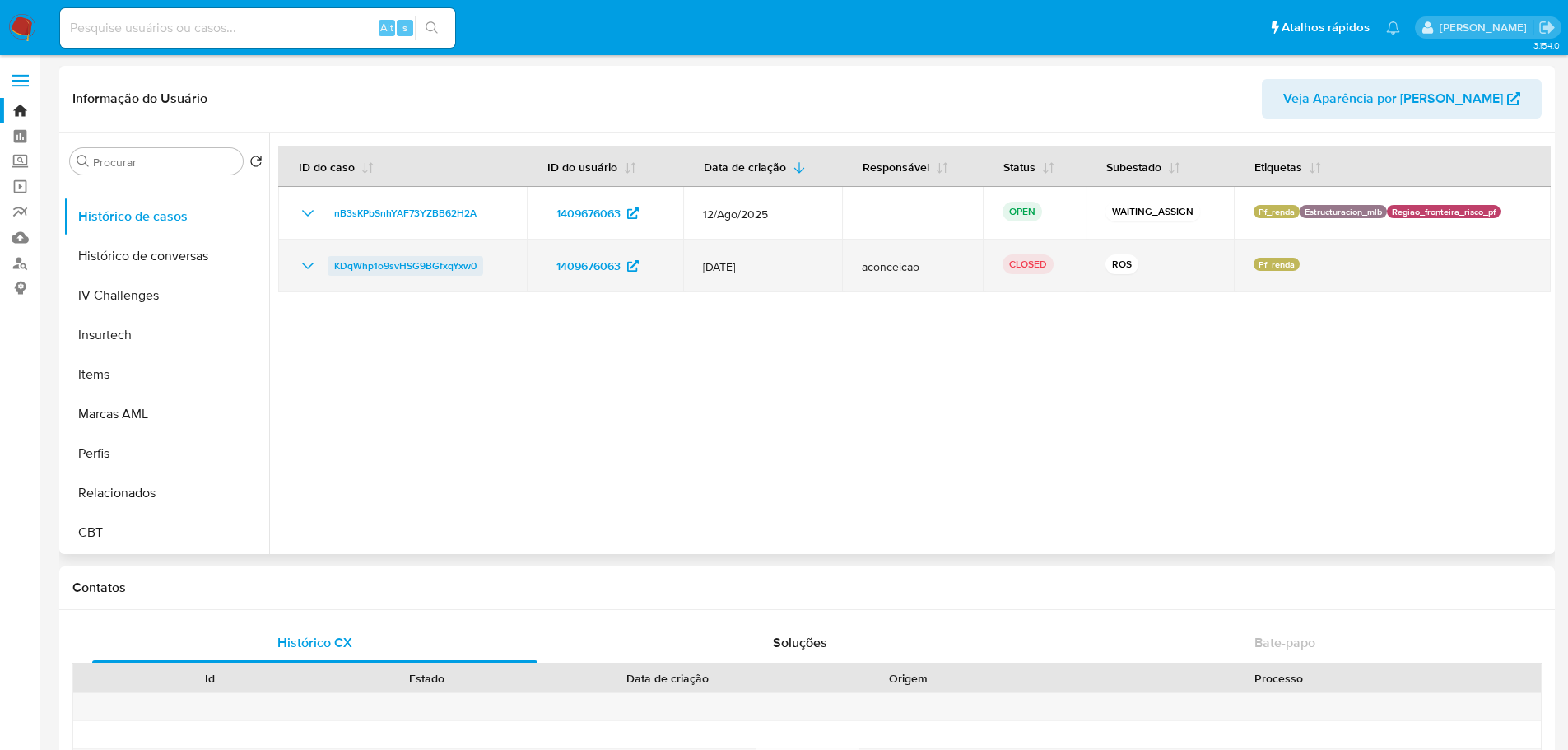
click at [399, 267] on span "KDqWhp1o9svHSG9BGfxqYxw0" at bounding box center [405, 266] width 142 height 19
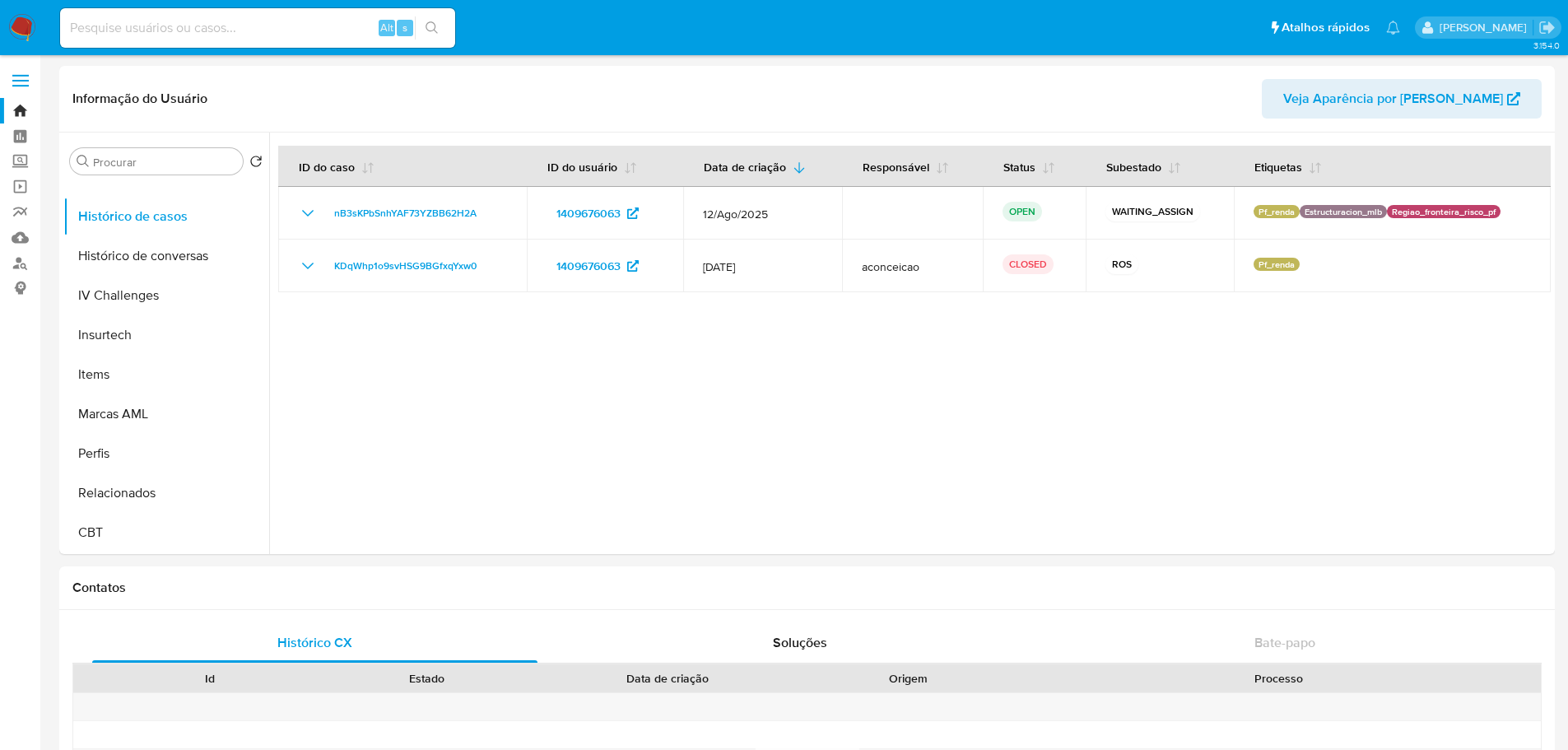
click at [224, 14] on div "Alt s" at bounding box center [257, 28] width 395 height 40
click at [232, 27] on input at bounding box center [257, 27] width 395 height 21
paste input "1120957912"
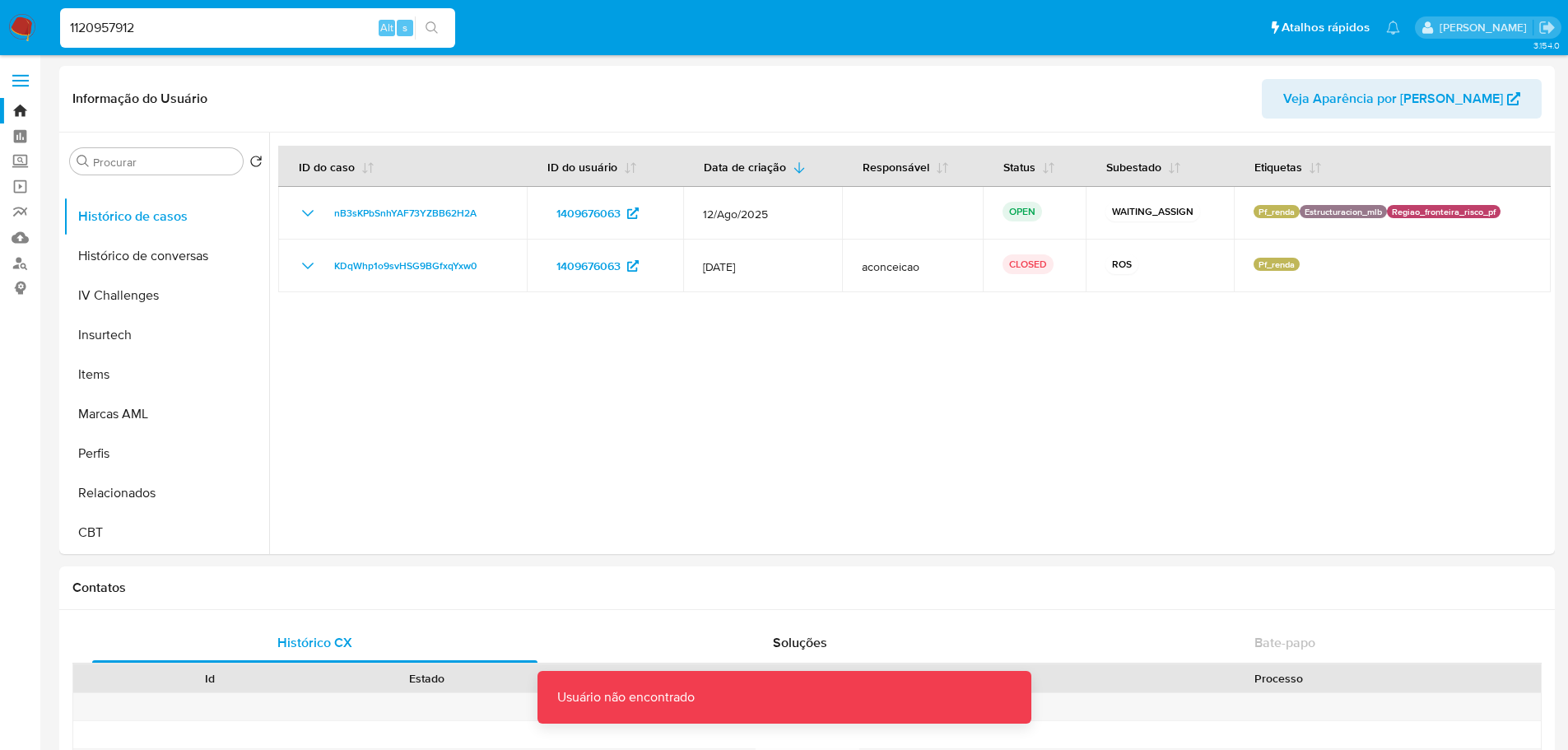
click at [232, 27] on input "1120957912" at bounding box center [257, 27] width 395 height 21
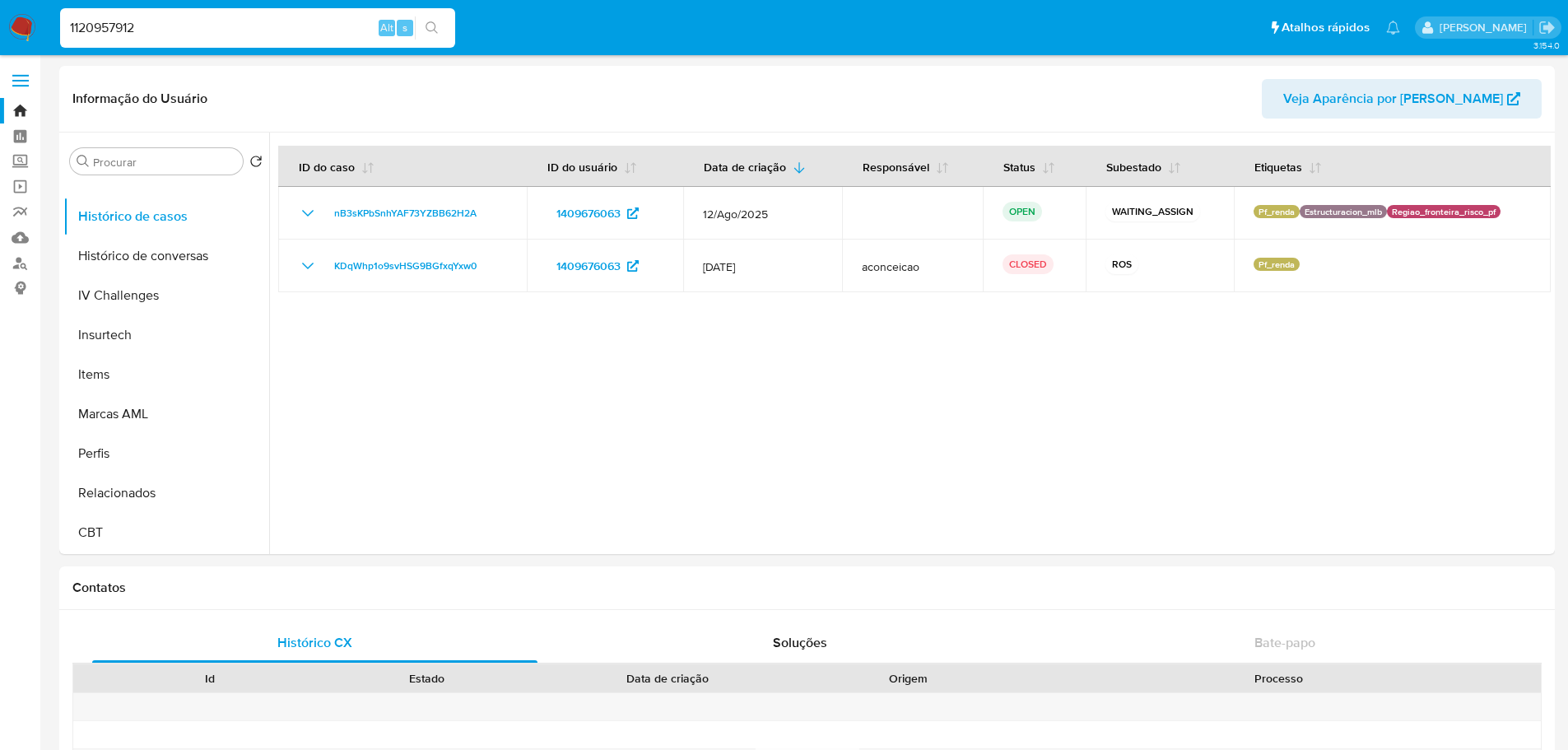
type input "1120957912"
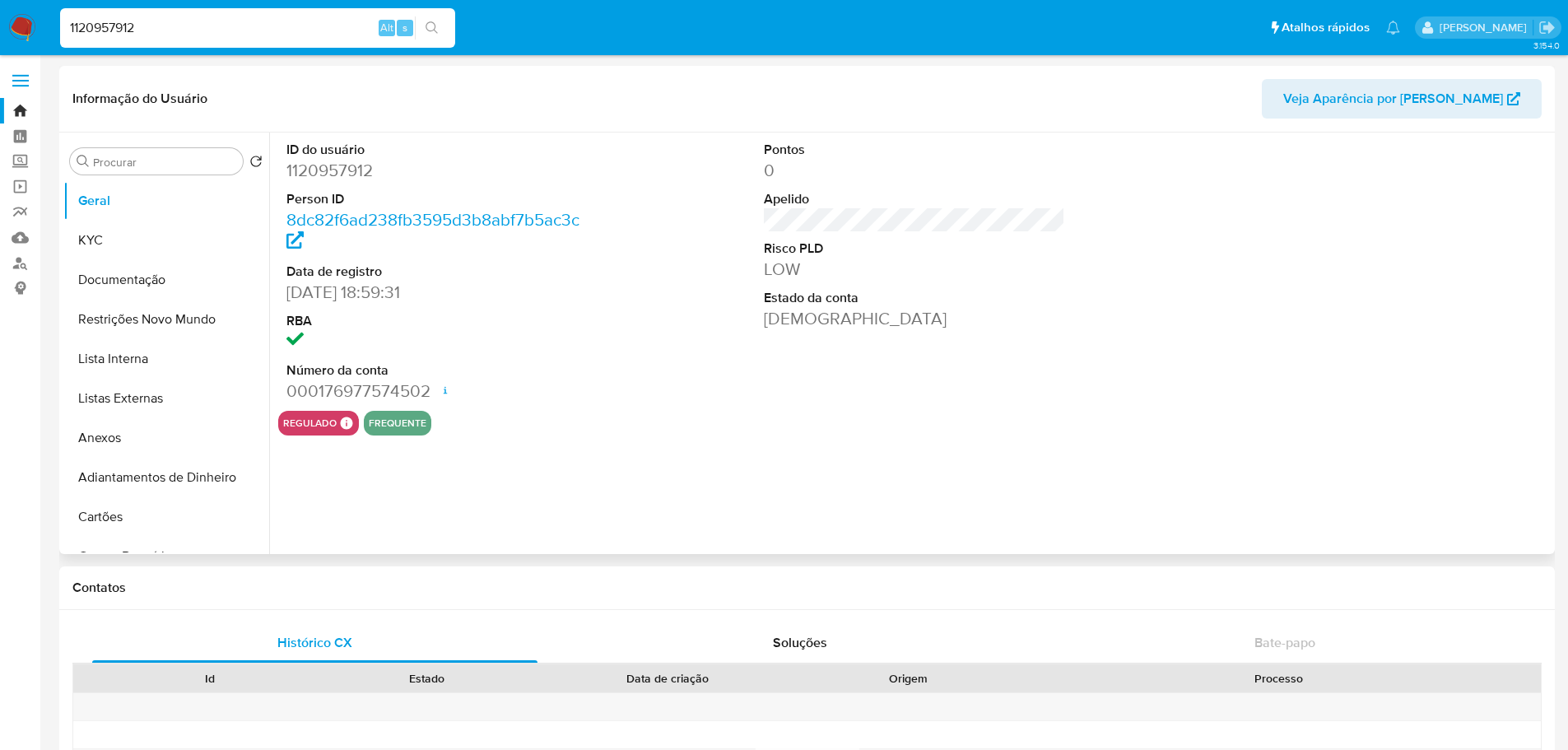
select select "10"
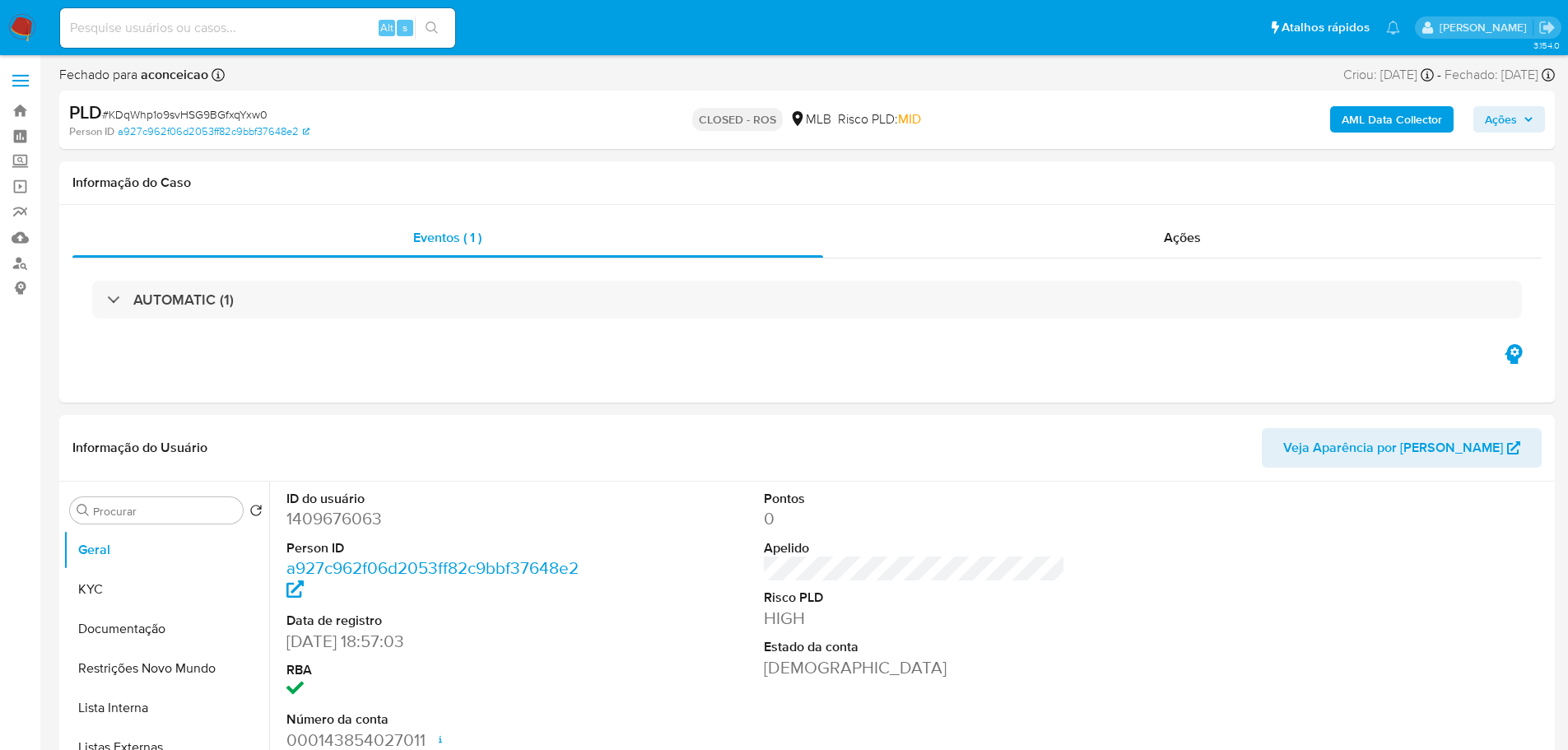
select select "10"
click at [1265, 237] on div "Ações" at bounding box center [1182, 238] width 720 height 40
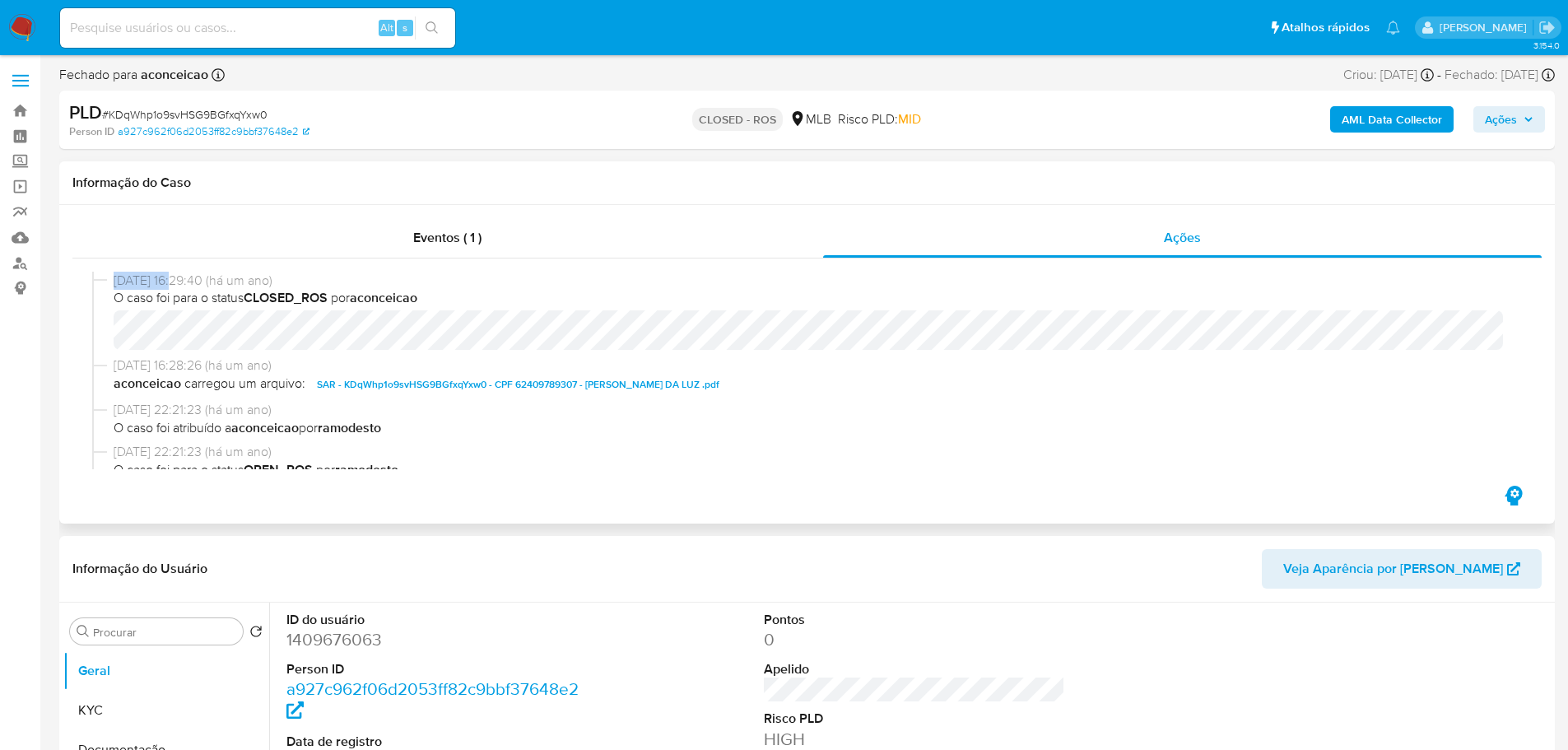
drag, startPoint x: 176, startPoint y: 282, endPoint x: 112, endPoint y: 280, distance: 64.0
click at [112, 280] on div "[DATE] 16:29:40 (há um ano) O caso foi para o status CLOSED_ROS por aconceicao" at bounding box center [807, 314] width 1430 height 85
copy span "[DATE]"
click at [204, 31] on input at bounding box center [257, 27] width 395 height 21
paste input "1120957912"
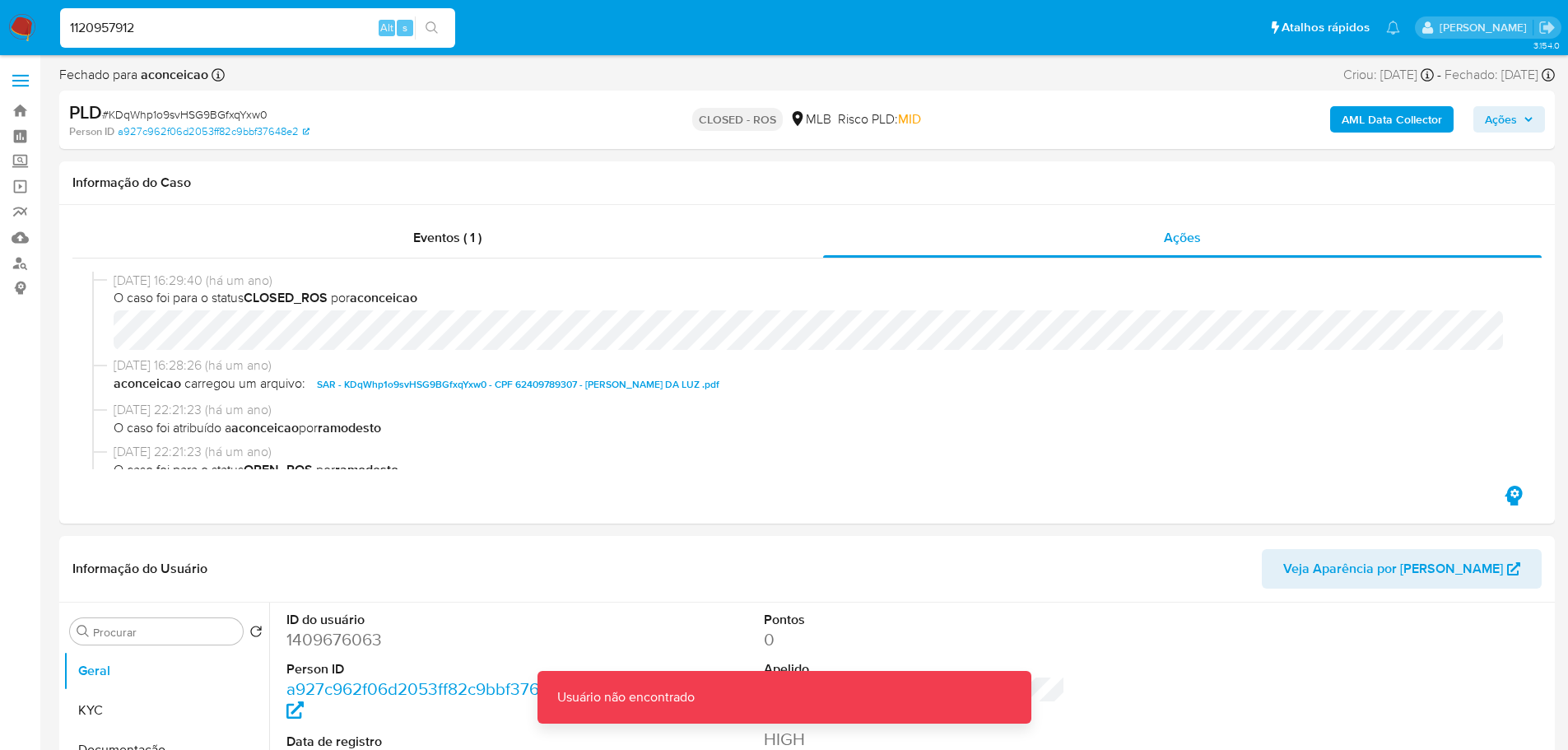
click at [205, 31] on input "1120957912" at bounding box center [257, 27] width 395 height 21
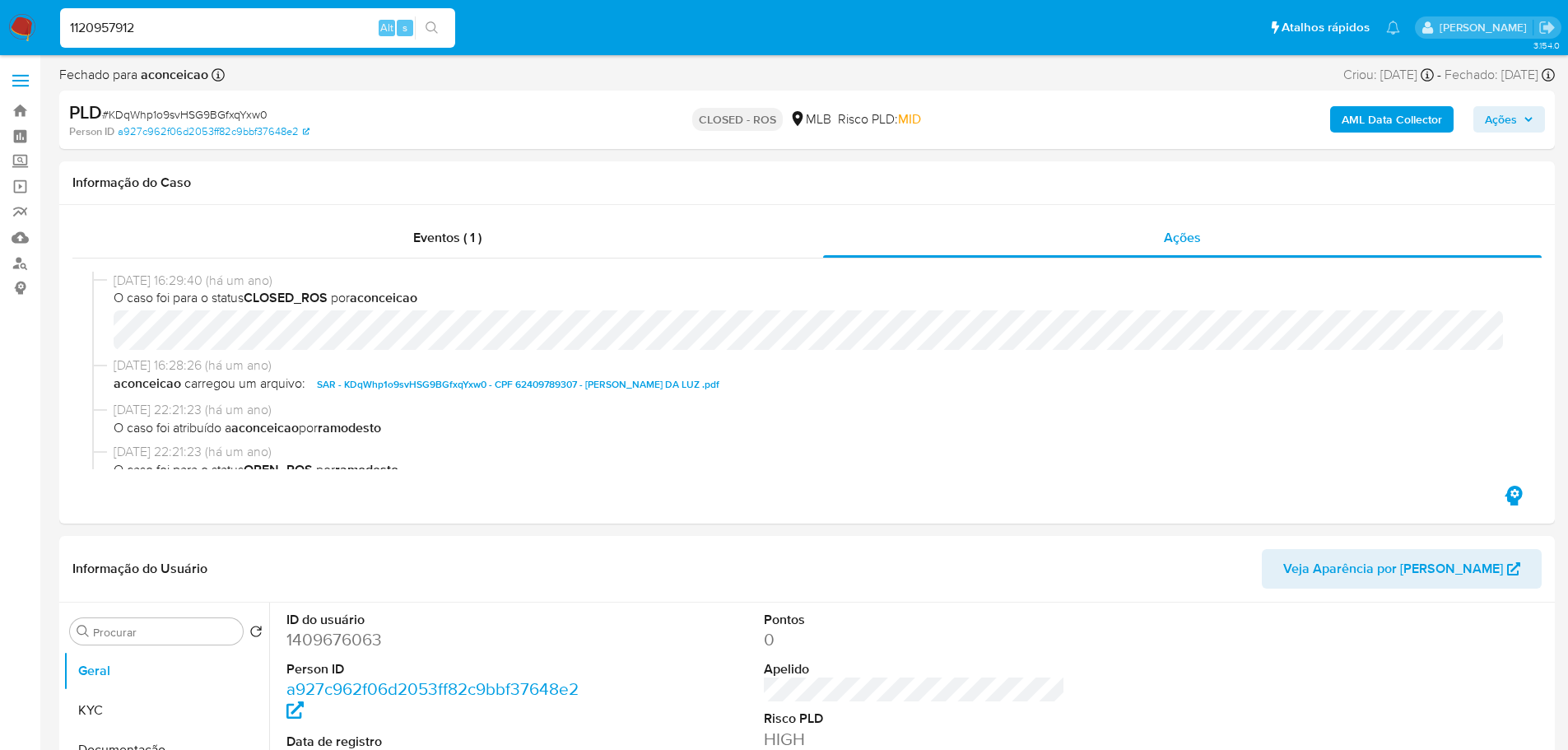
type input "1120957912"
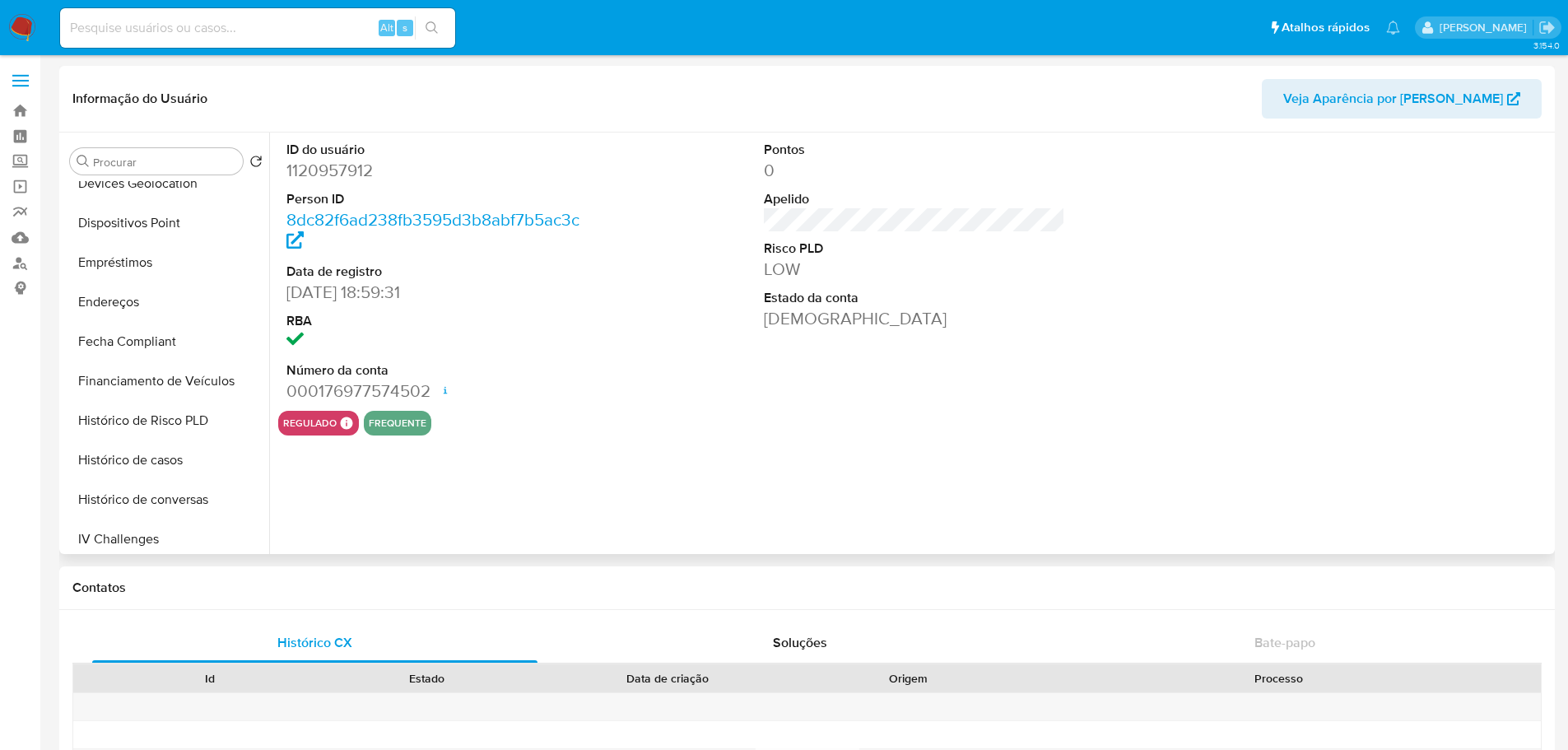
scroll to position [735, 0]
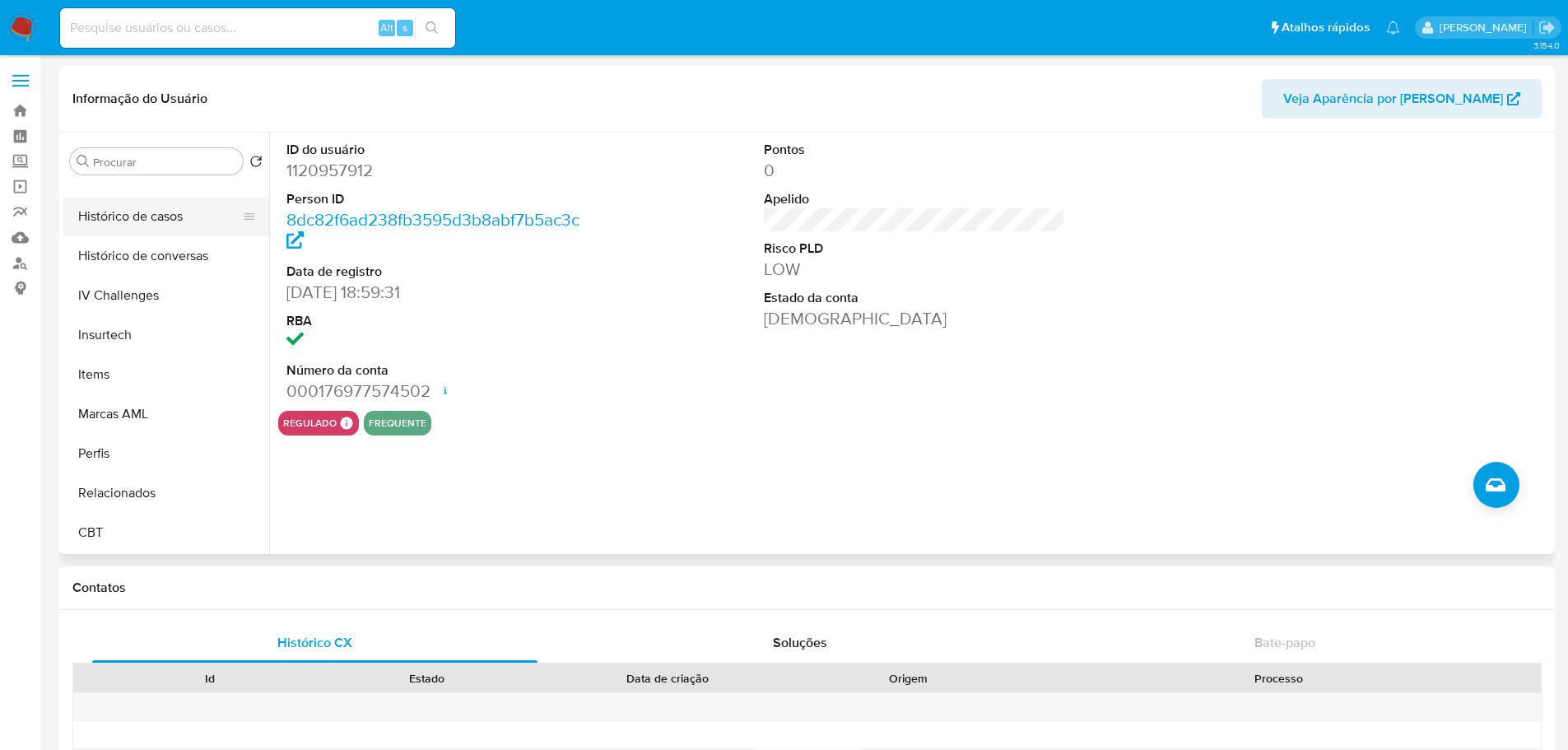
click at [156, 222] on button "Histórico de casos" at bounding box center [160, 216] width 193 height 40
select select "10"
